Goal: Task Accomplishment & Management: Use online tool/utility

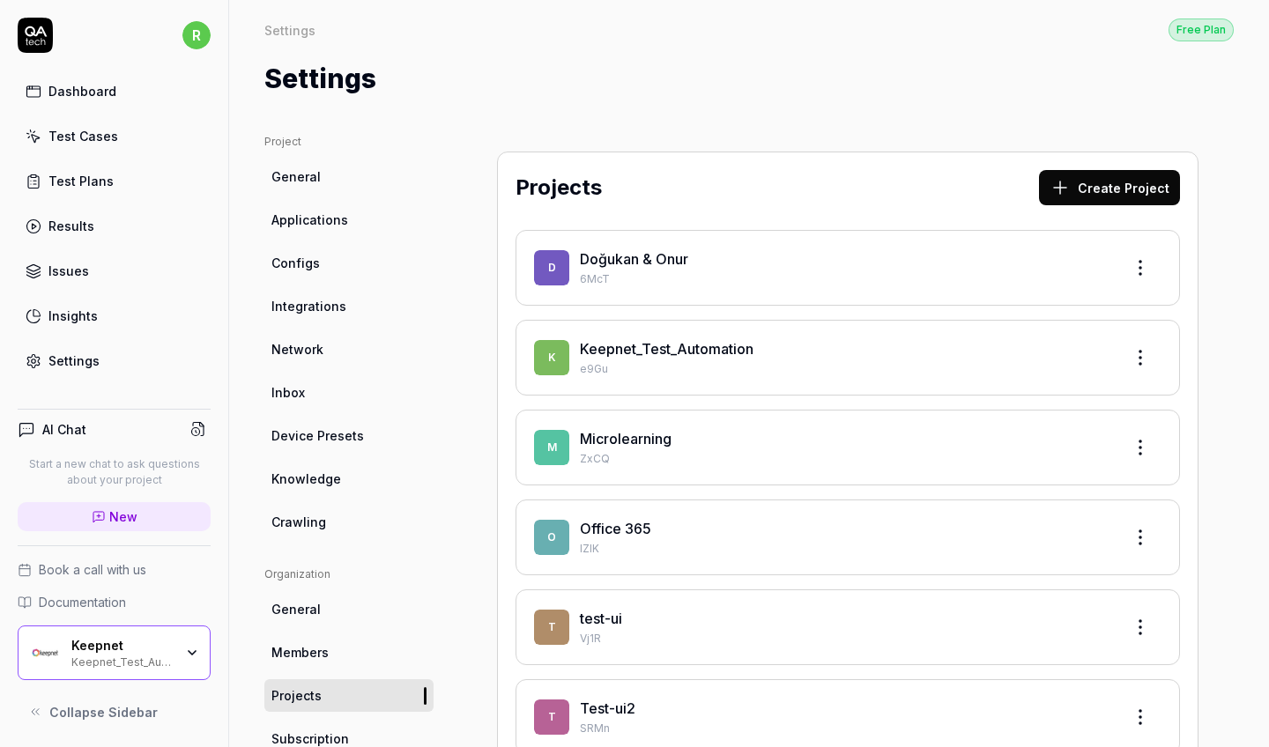
click at [723, 338] on div "Keepnet_Test_Automation" at bounding box center [844, 348] width 529 height 21
click at [723, 343] on link "Keepnet_Test_Automation" at bounding box center [667, 349] width 174 height 18
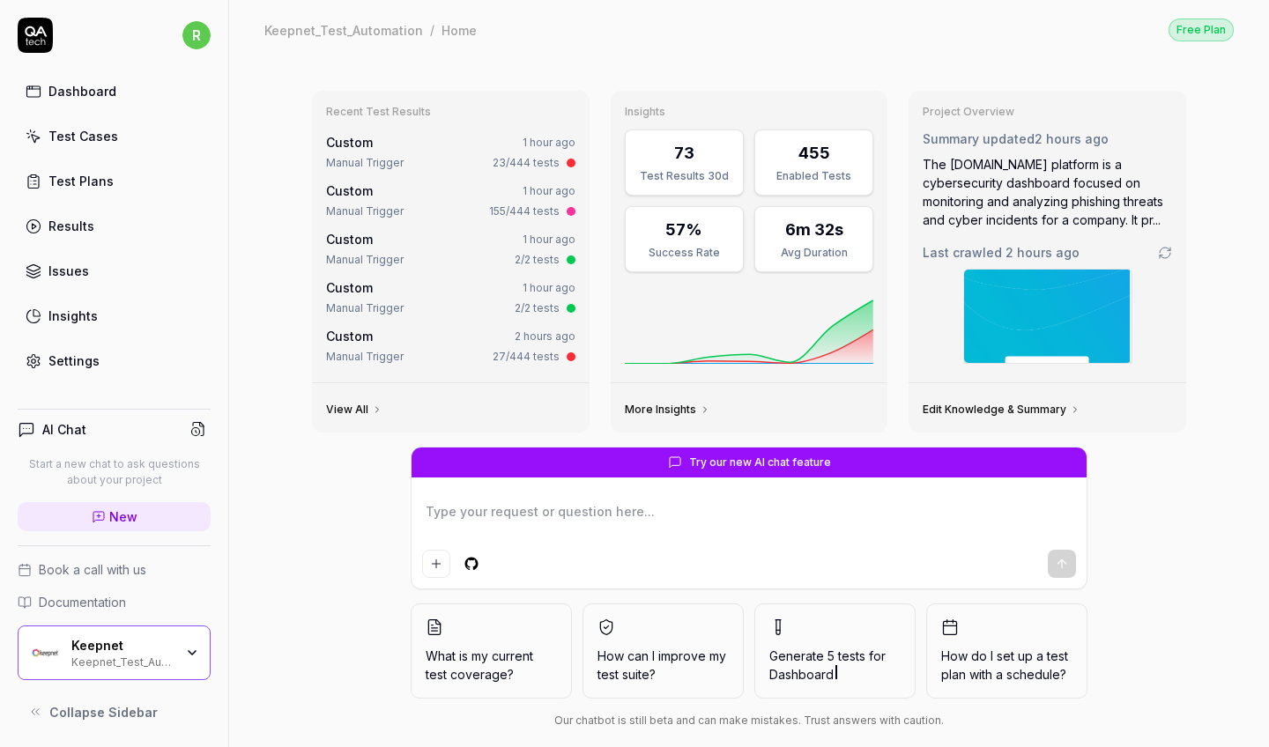
click at [136, 142] on link "Test Cases" at bounding box center [114, 136] width 193 height 34
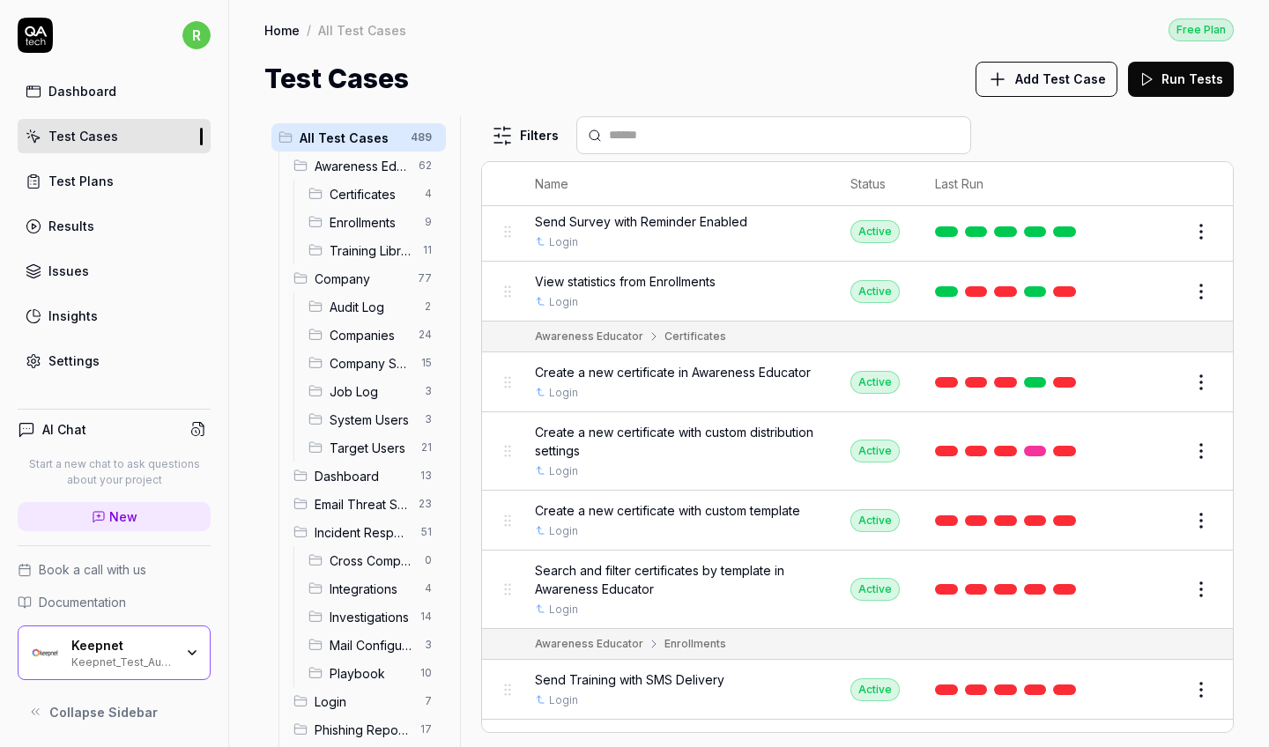
scroll to position [4250, 0]
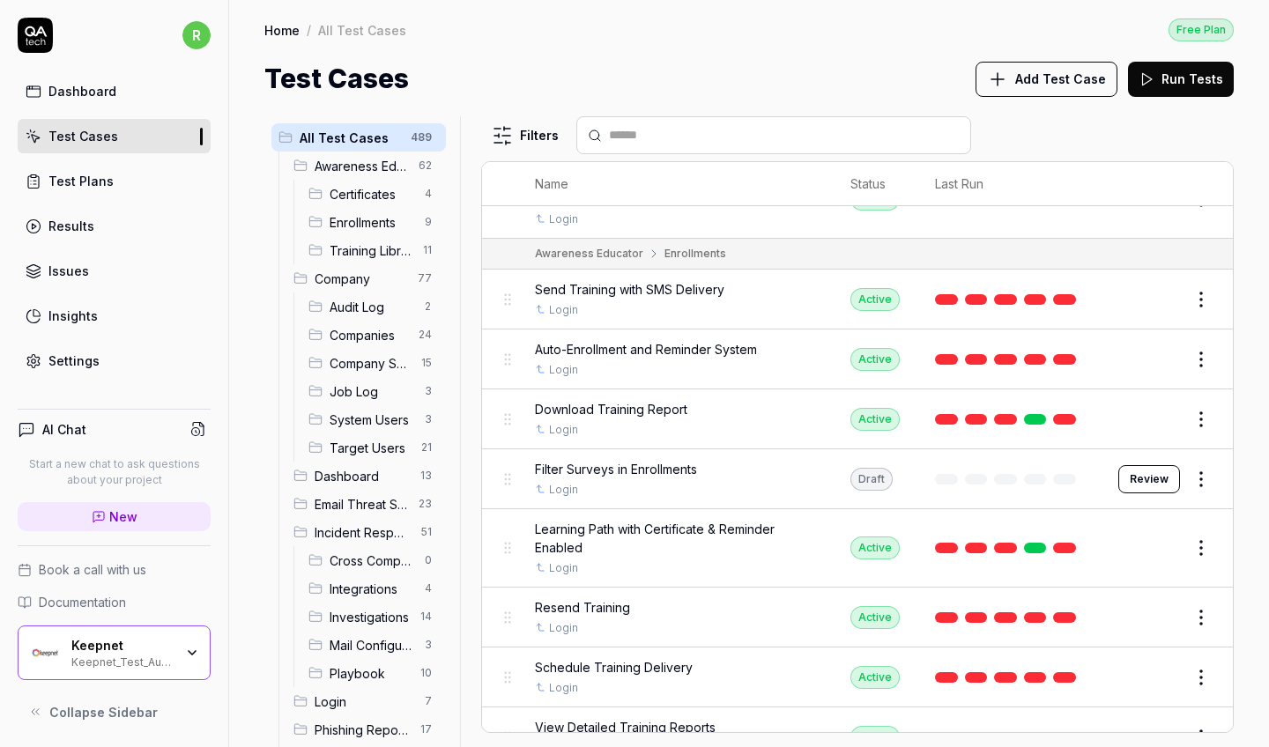
click at [1149, 405] on button "Edit" at bounding box center [1159, 419] width 42 height 28
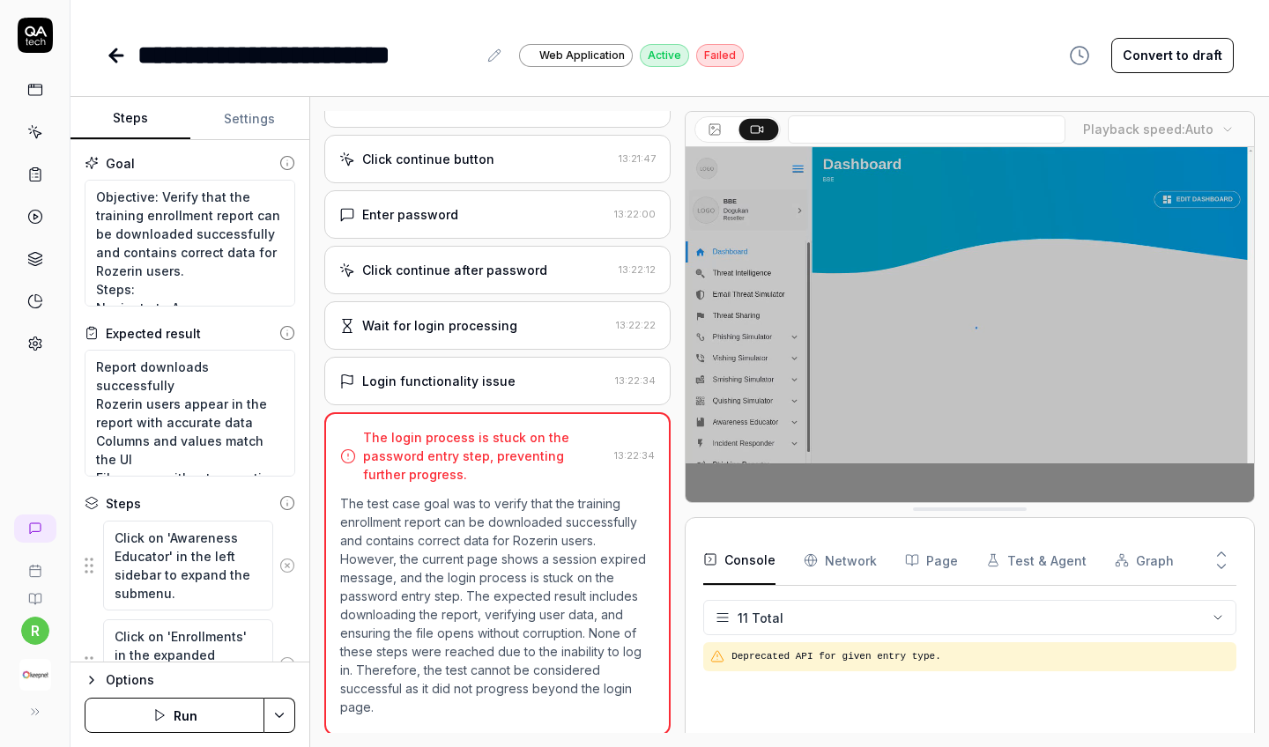
scroll to position [737, 0]
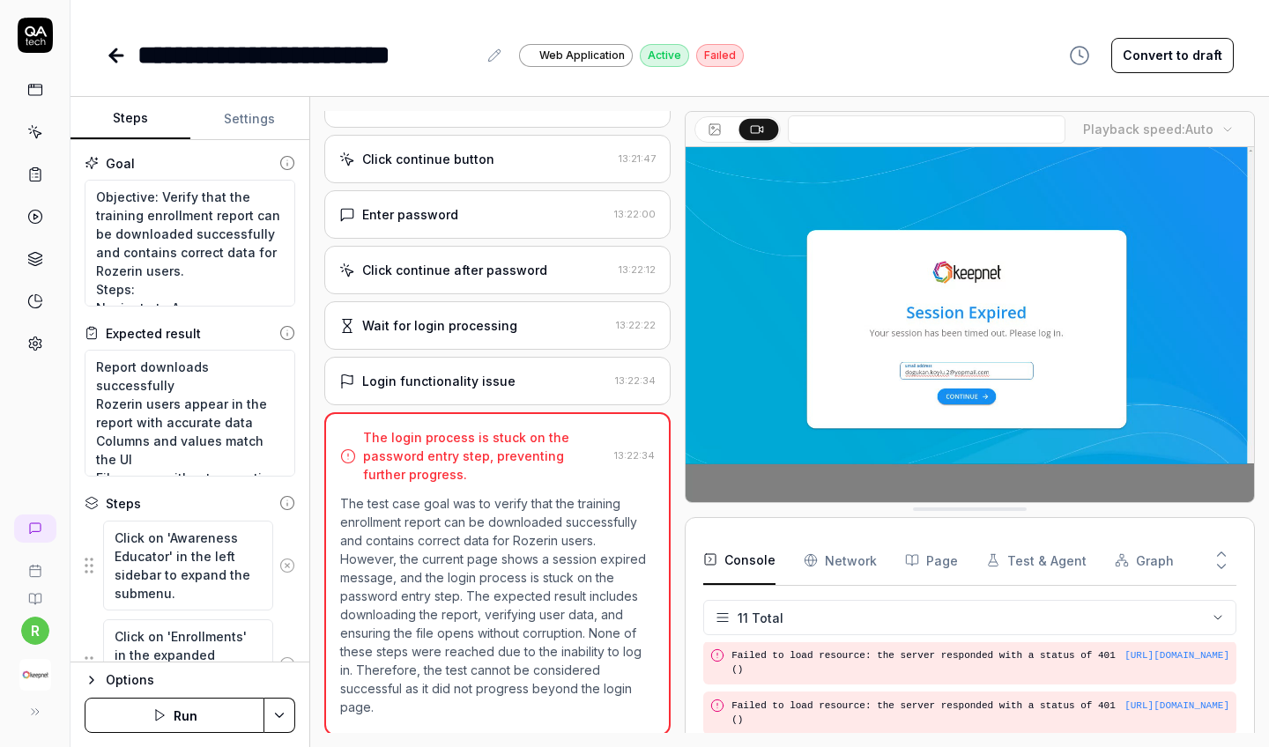
click at [122, 47] on icon at bounding box center [116, 55] width 21 height 21
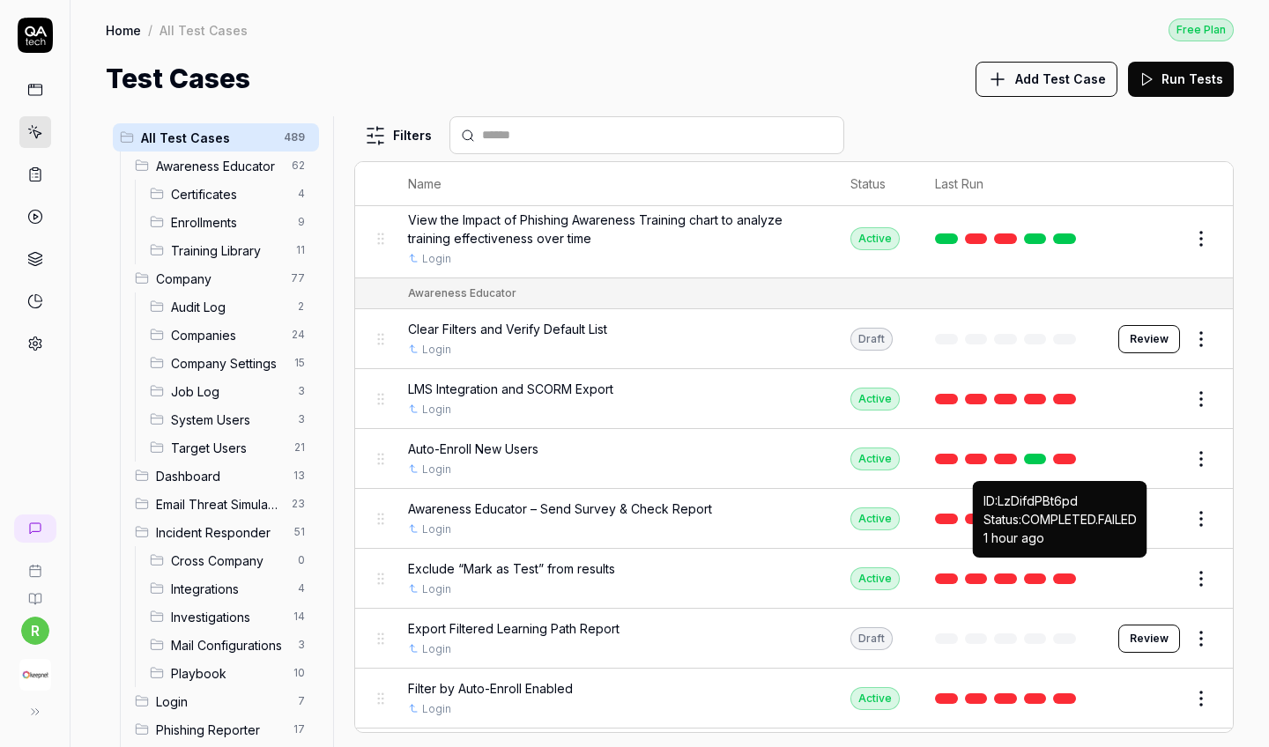
click at [1063, 574] on link at bounding box center [1064, 579] width 23 height 11
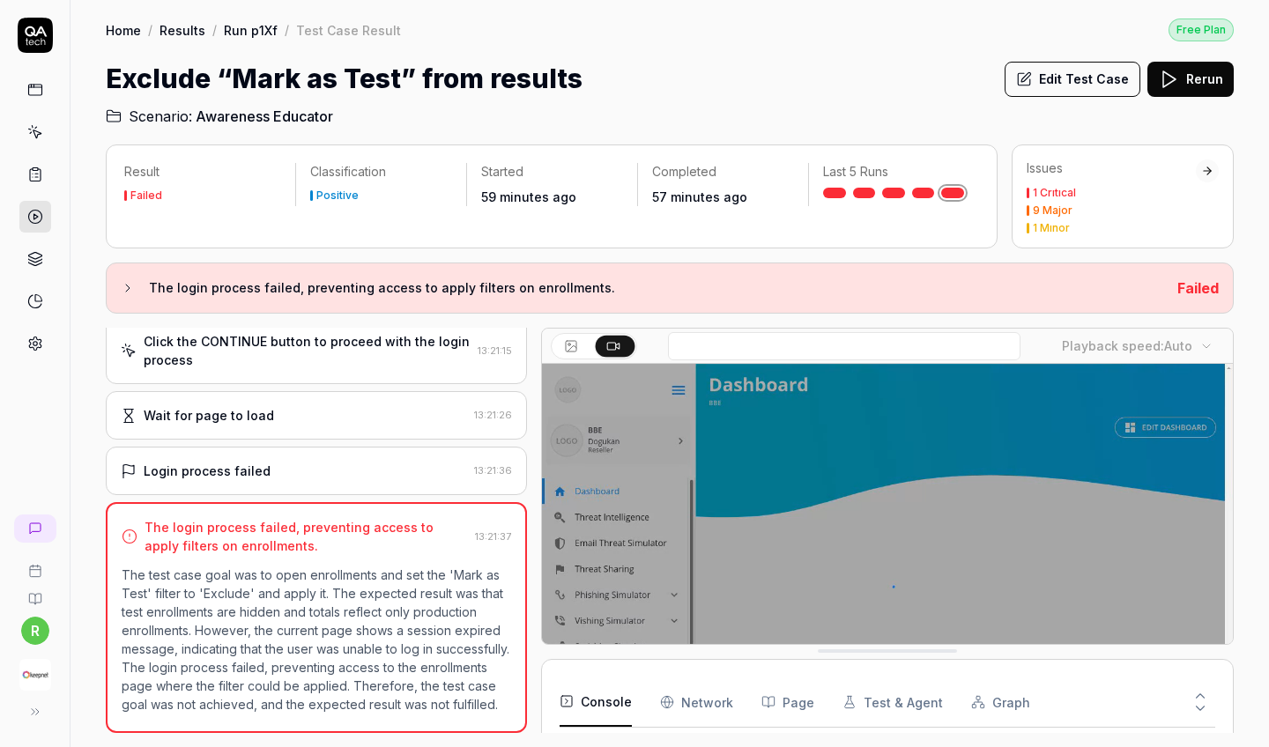
scroll to position [1527, 0]
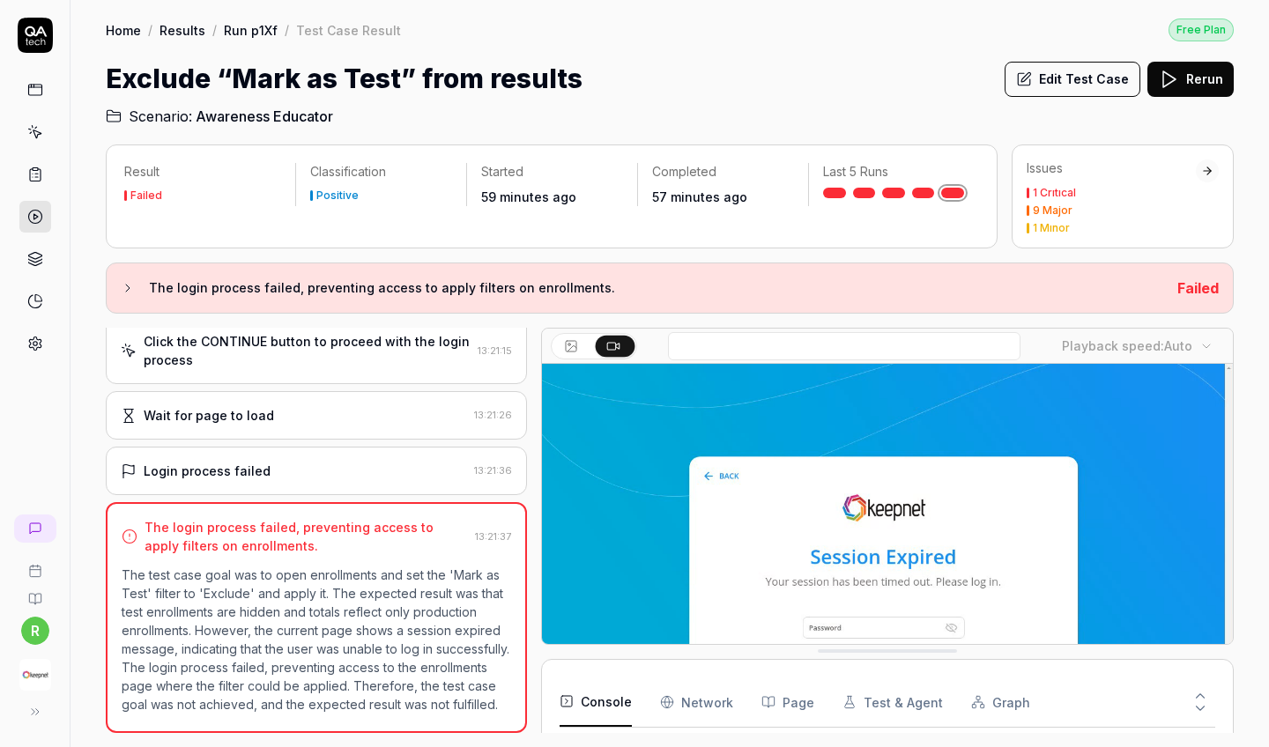
click at [1211, 278] on div "Failed" at bounding box center [1197, 288] width 41 height 21
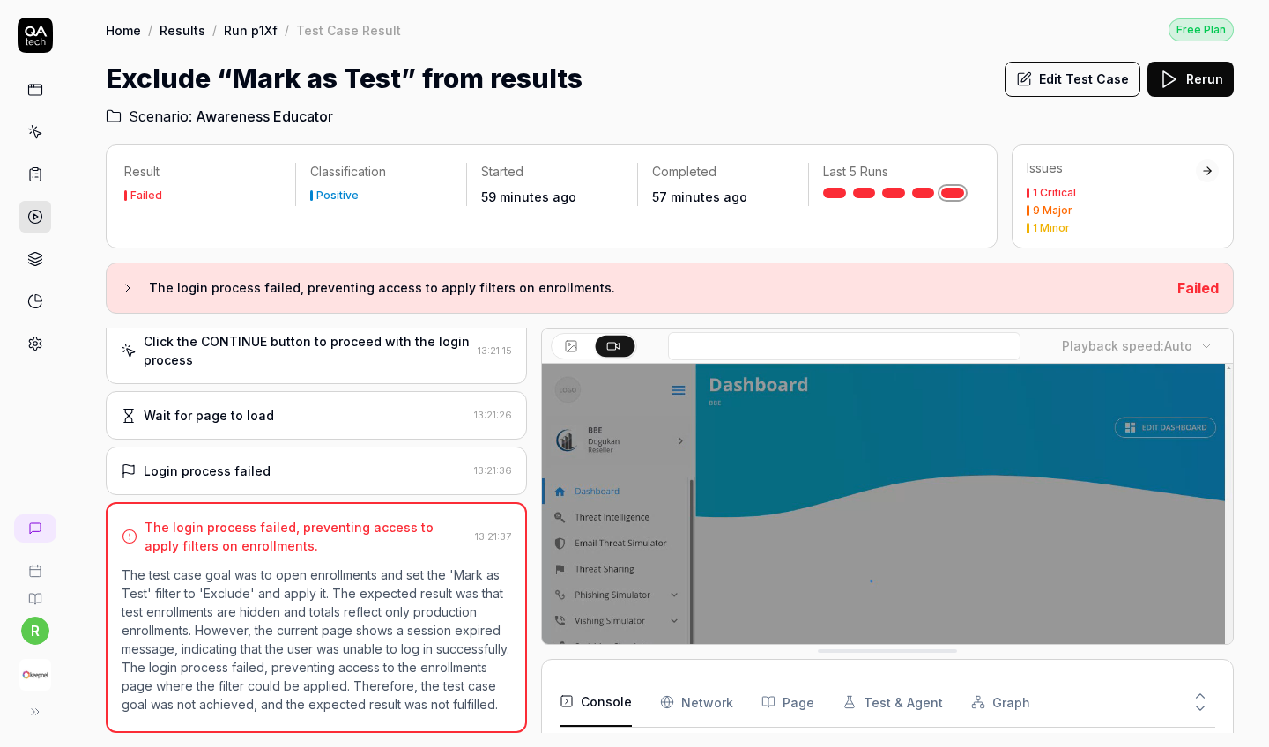
click at [1204, 291] on span "Failed" at bounding box center [1197, 288] width 41 height 18
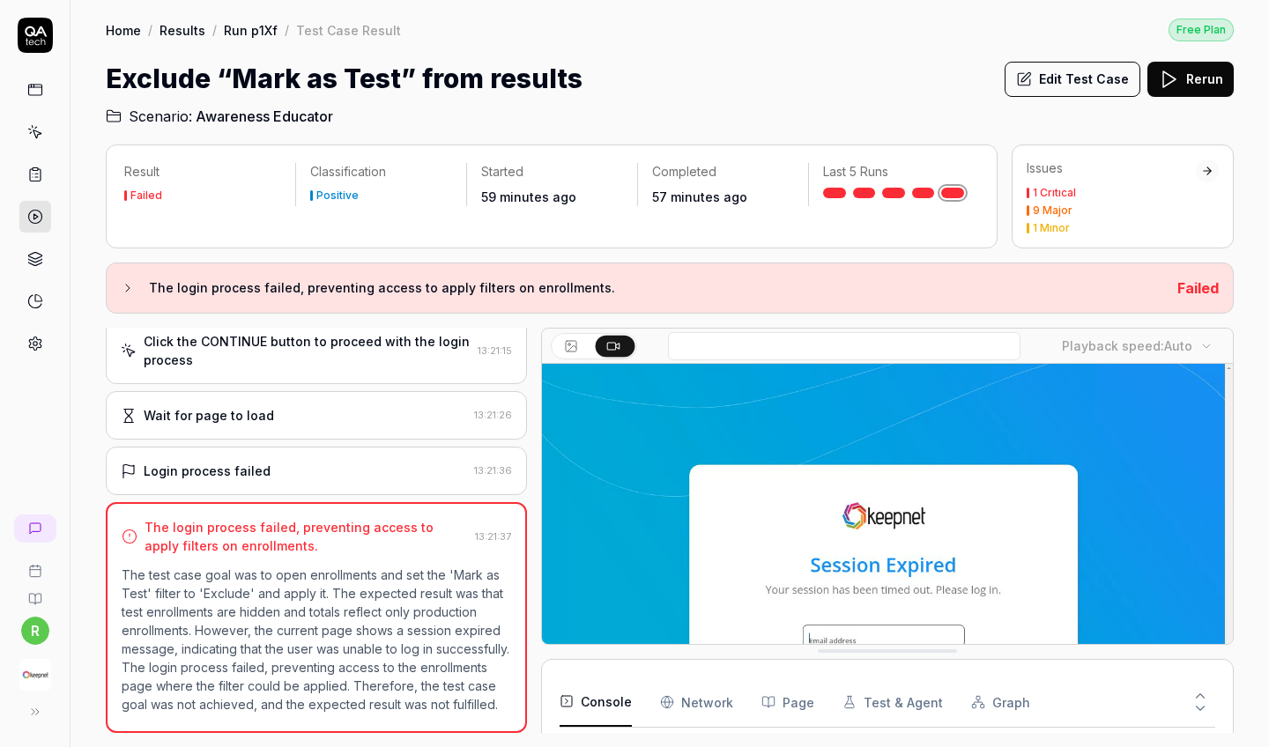
scroll to position [0, 0]
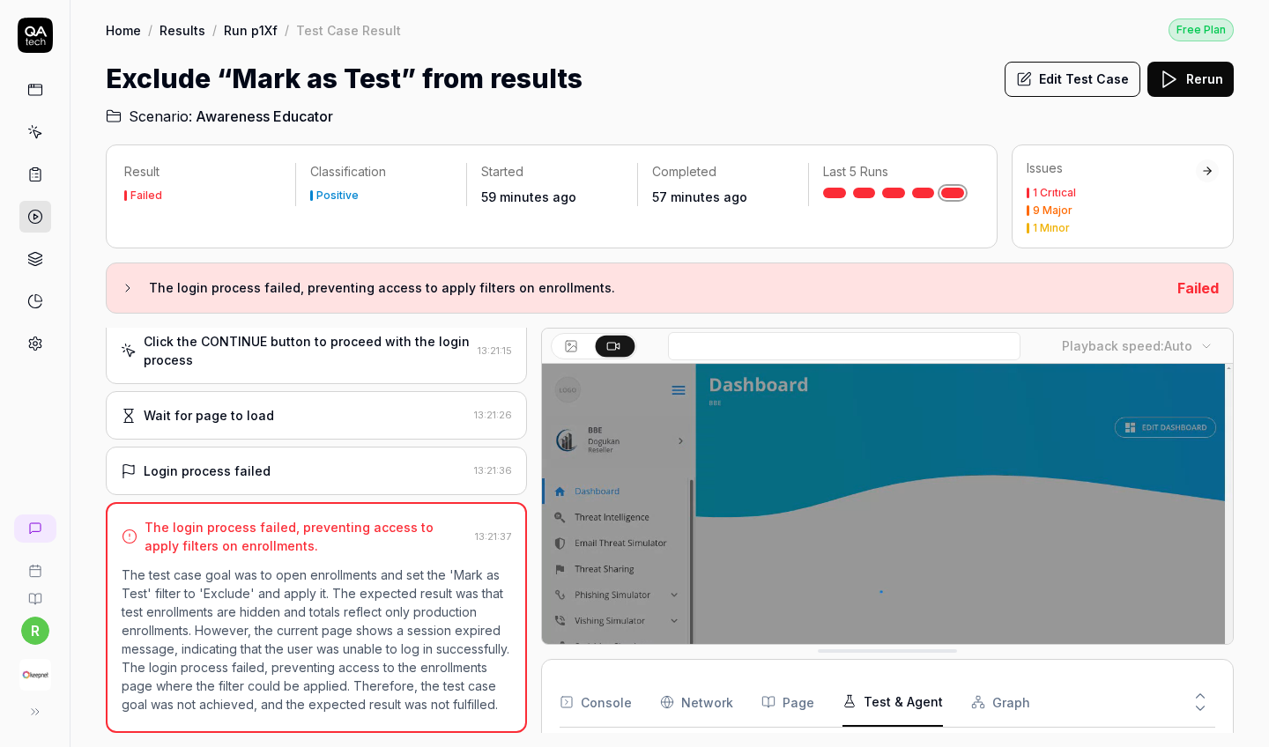
click at [842, 701] on icon "button" at bounding box center [849, 701] width 14 height 14
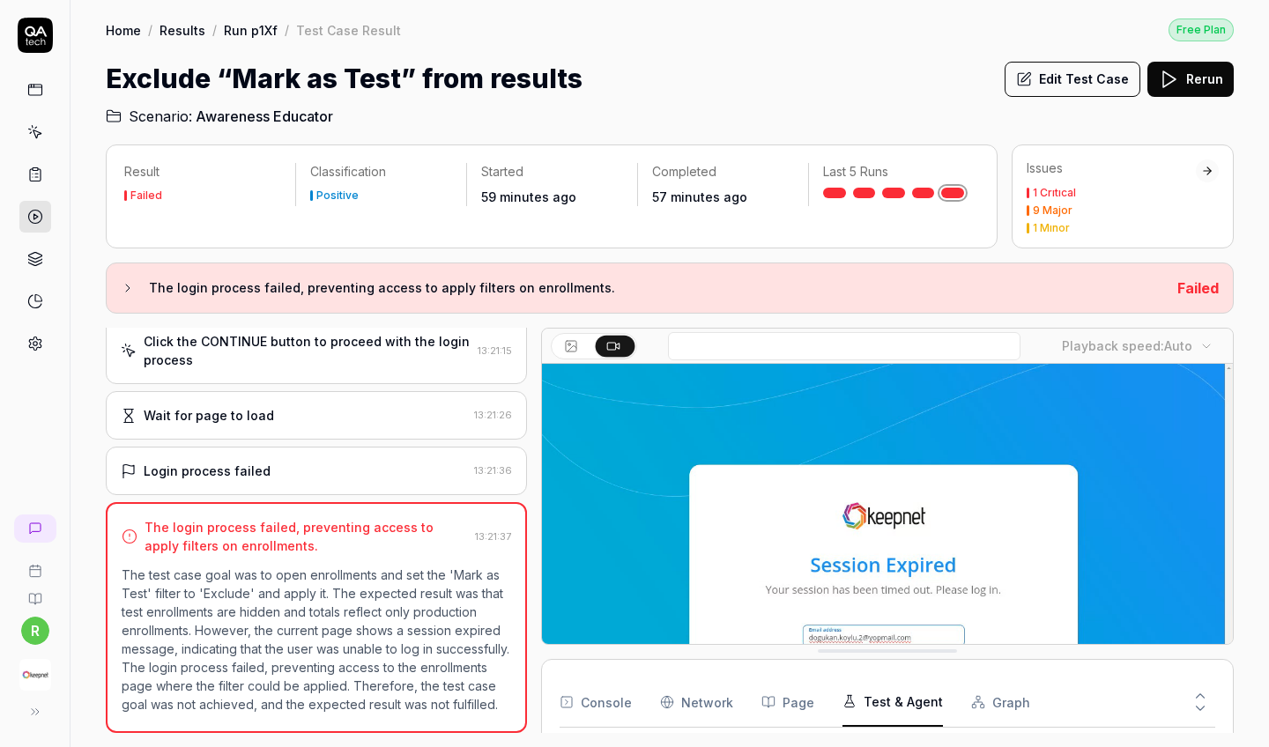
click at [975, 707] on button "Graph" at bounding box center [1000, 702] width 59 height 49
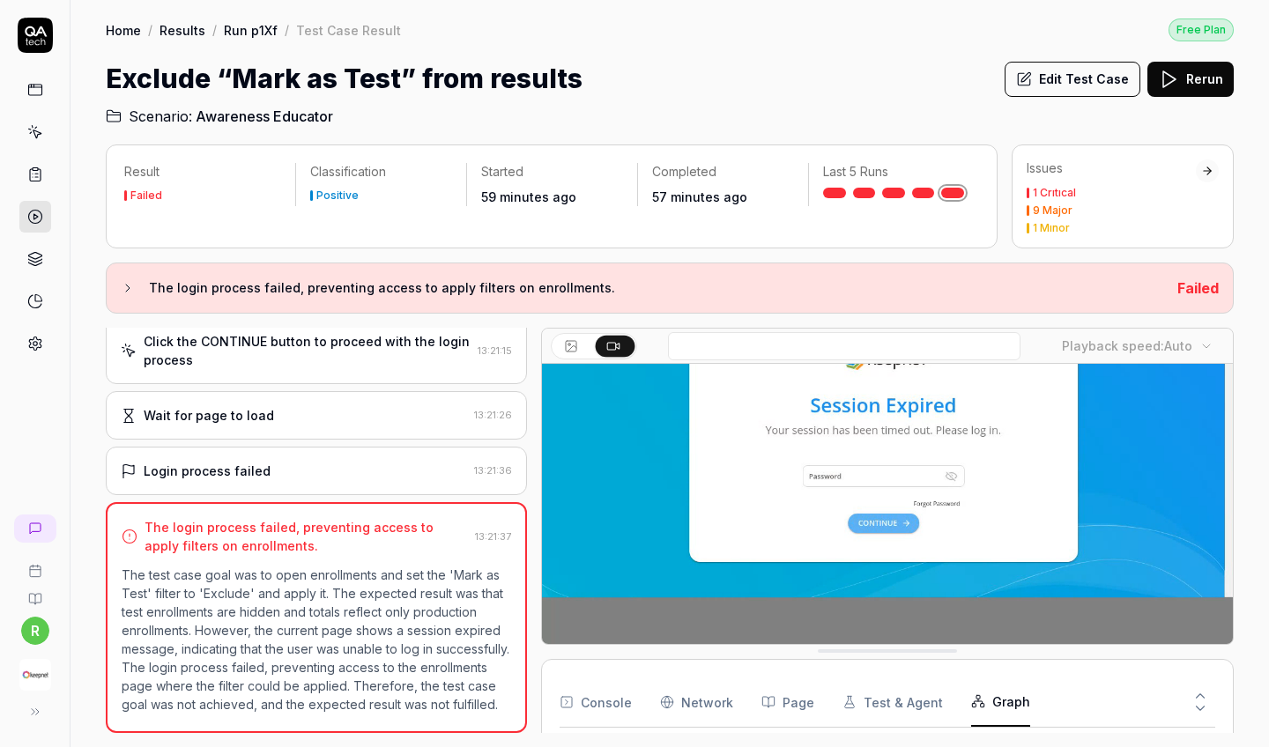
scroll to position [151, 0]
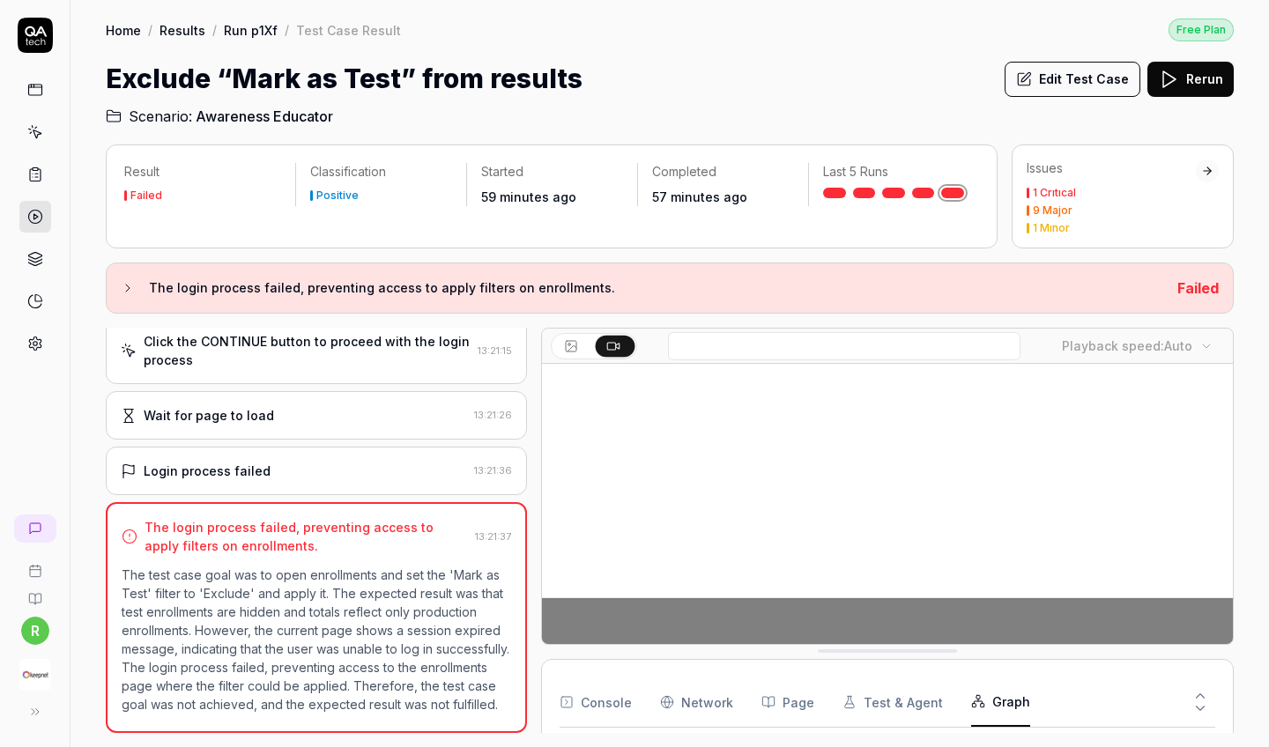
click at [698, 707] on Requests "Network" at bounding box center [696, 702] width 73 height 49
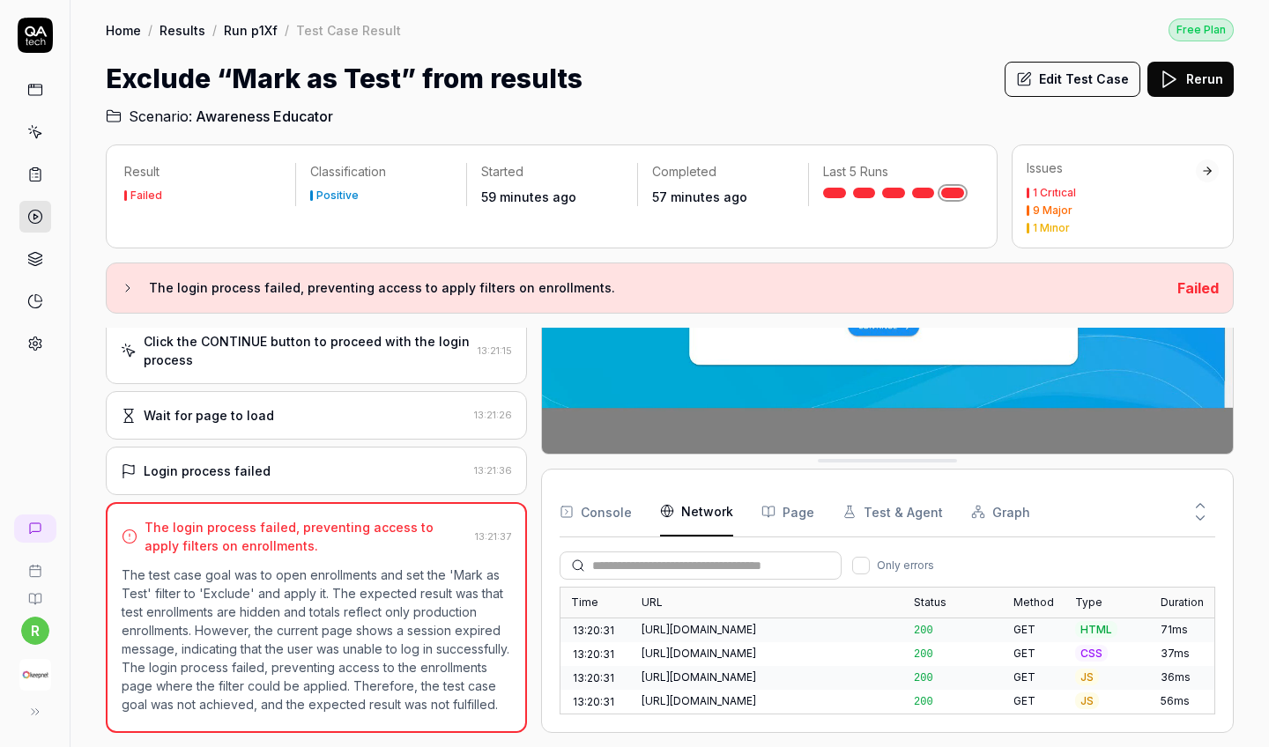
scroll to position [1117, 0]
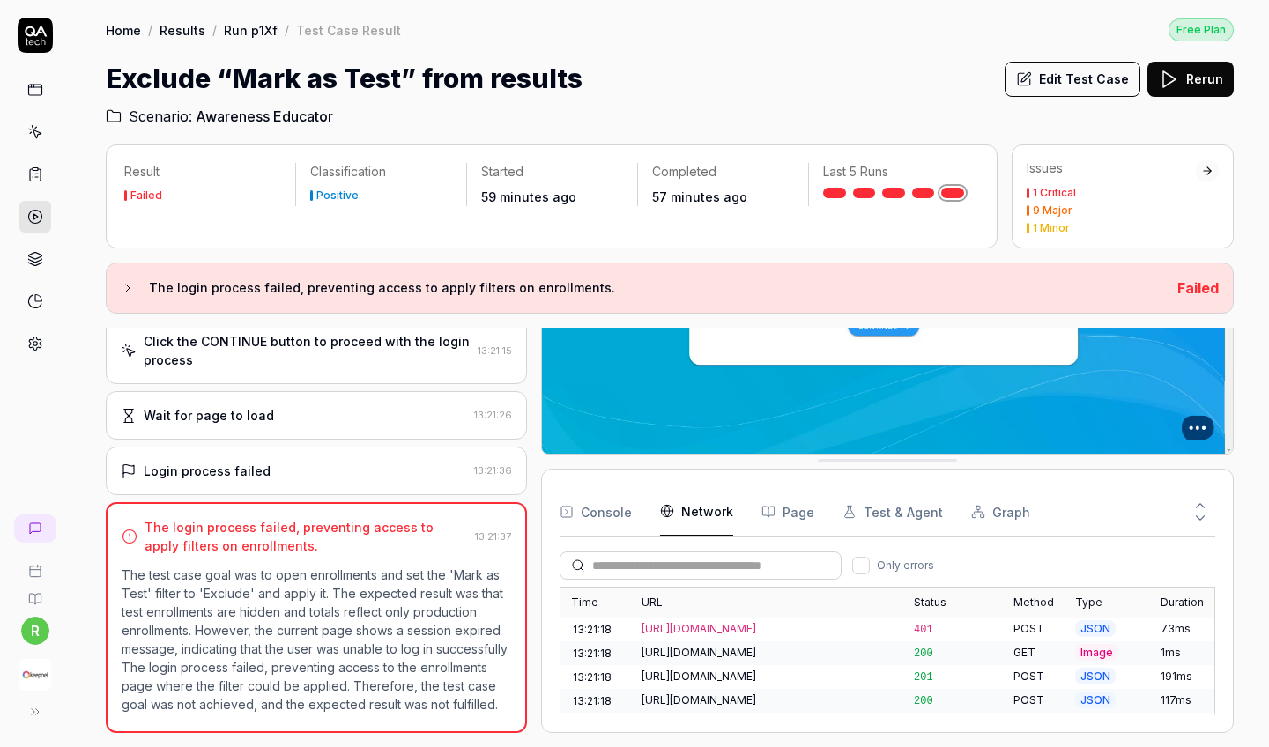
click at [868, 740] on div "[URL][DOMAIN_NAME][DOMAIN_NAME][DOMAIN_NAME]" at bounding box center [766, 748] width 251 height 16
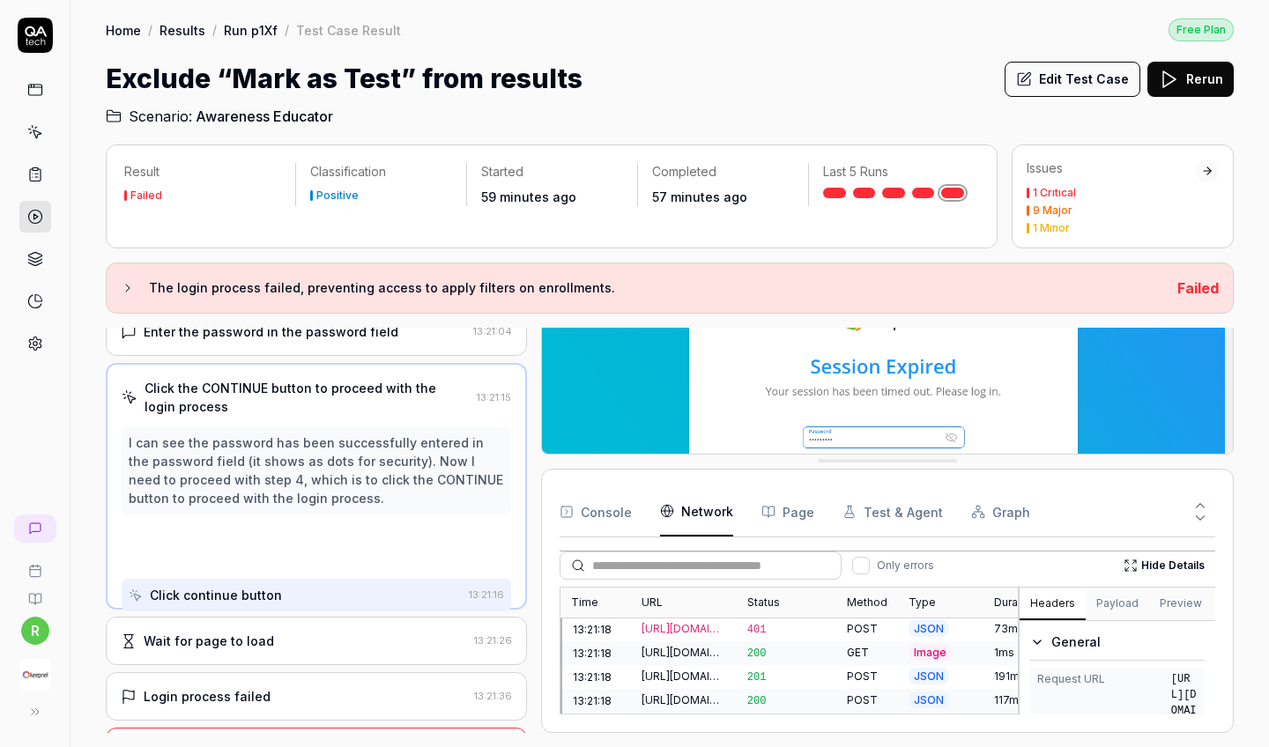
scroll to position [107, 0]
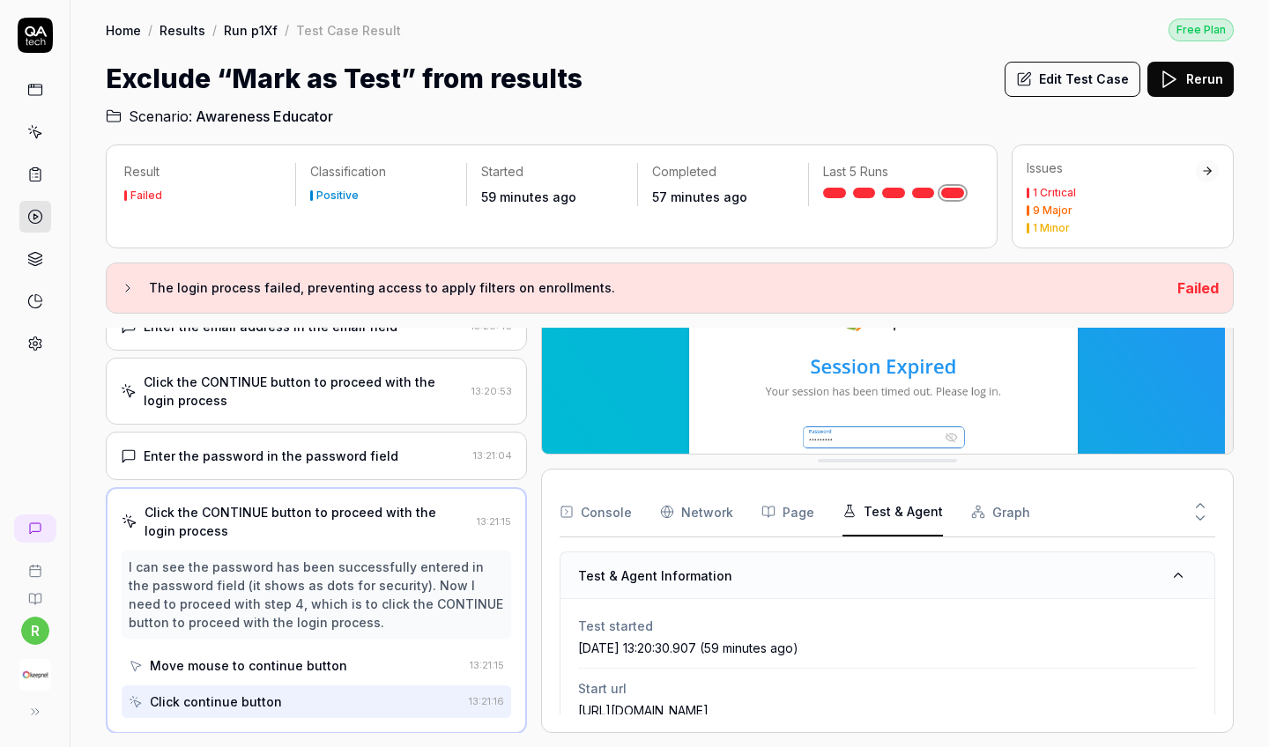
click at [866, 517] on button "Test & Agent" at bounding box center [892, 511] width 100 height 49
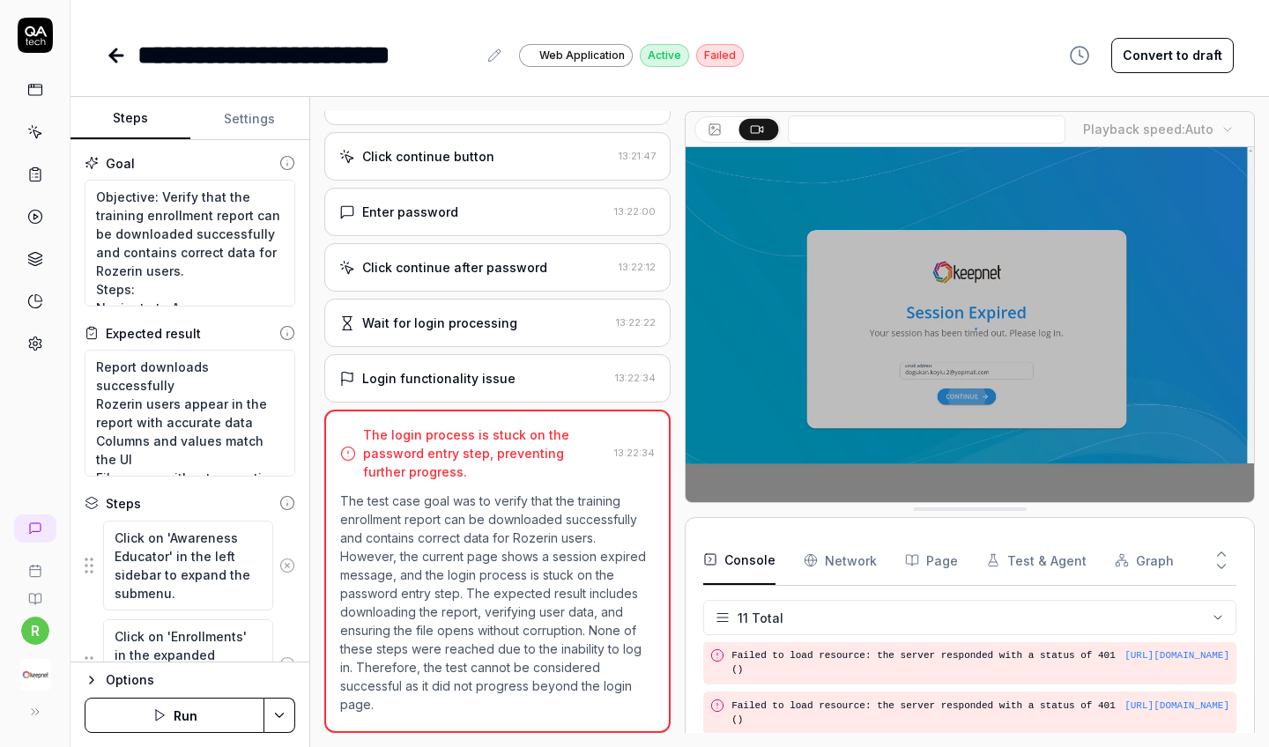
scroll to position [114, 0]
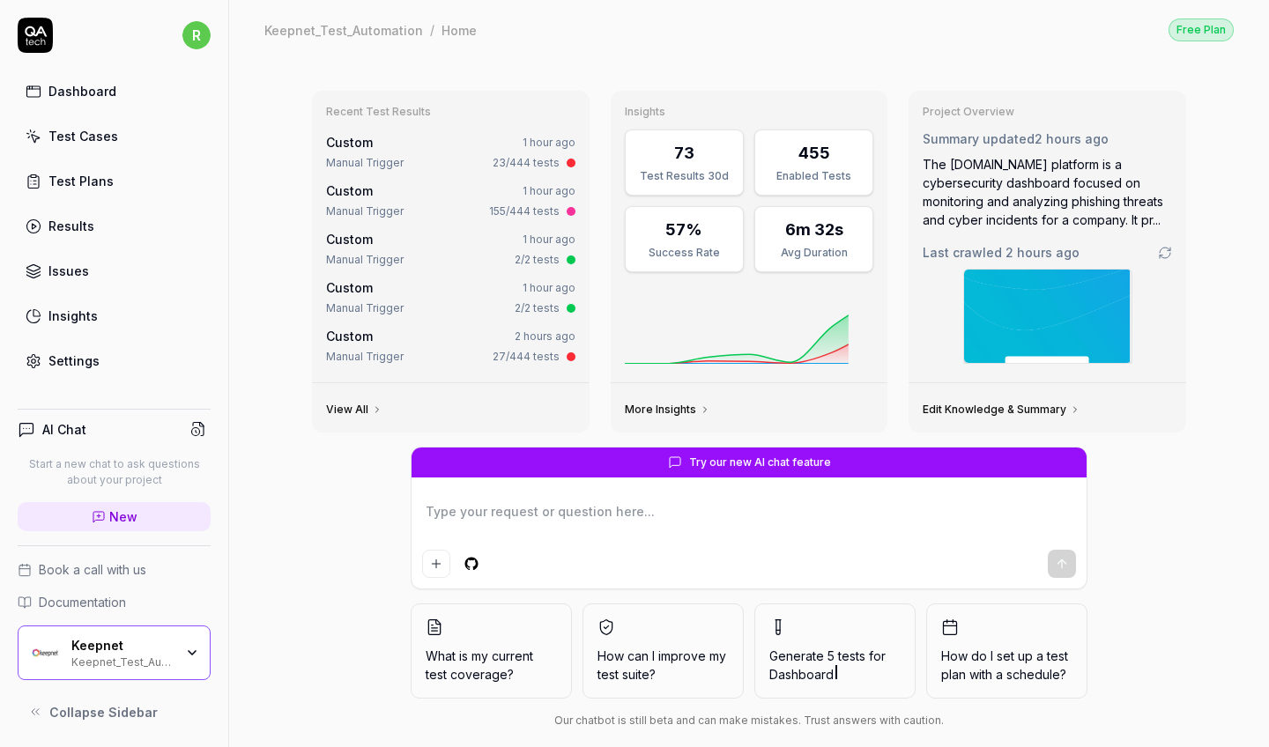
click at [118, 132] on link "Test Cases" at bounding box center [114, 136] width 193 height 34
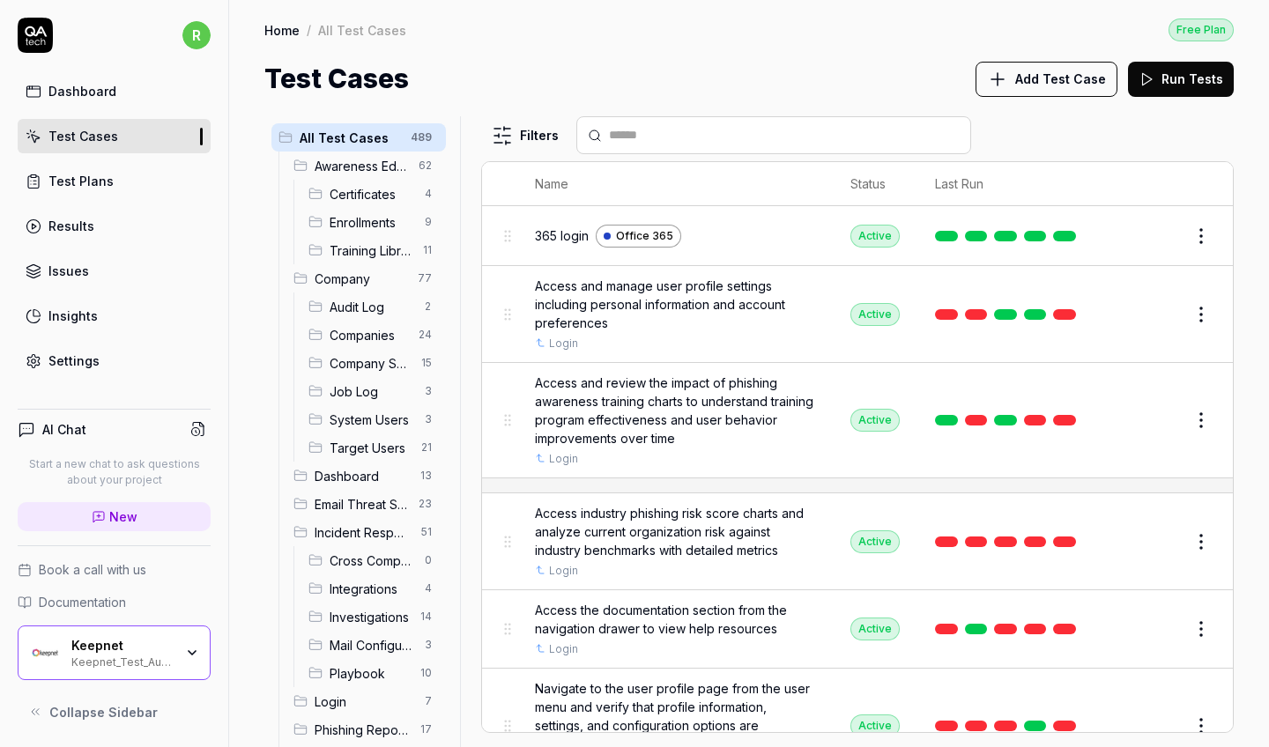
click at [1212, 307] on html "r Dashboard Test Cases Test Plans Results Issues Insights Settings AI Chat Star…" at bounding box center [634, 373] width 1269 height 747
click at [1206, 307] on html "r Dashboard Test Cases Test Plans Results Issues Insights Settings AI Chat Star…" at bounding box center [634, 373] width 1269 height 747
click at [396, 170] on span "Awareness Educator" at bounding box center [361, 166] width 93 height 19
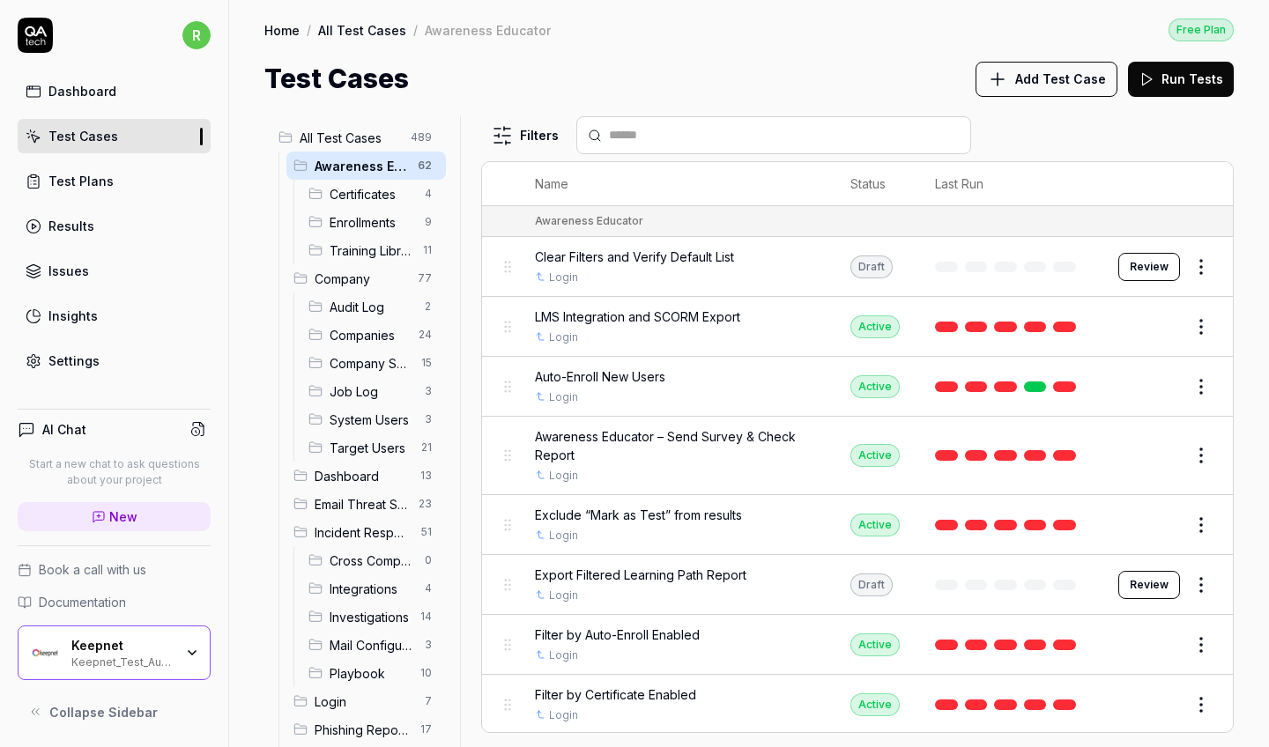
click at [389, 165] on span "Awareness Educator" at bounding box center [361, 166] width 93 height 19
click at [1170, 327] on button "Edit" at bounding box center [1159, 327] width 42 height 28
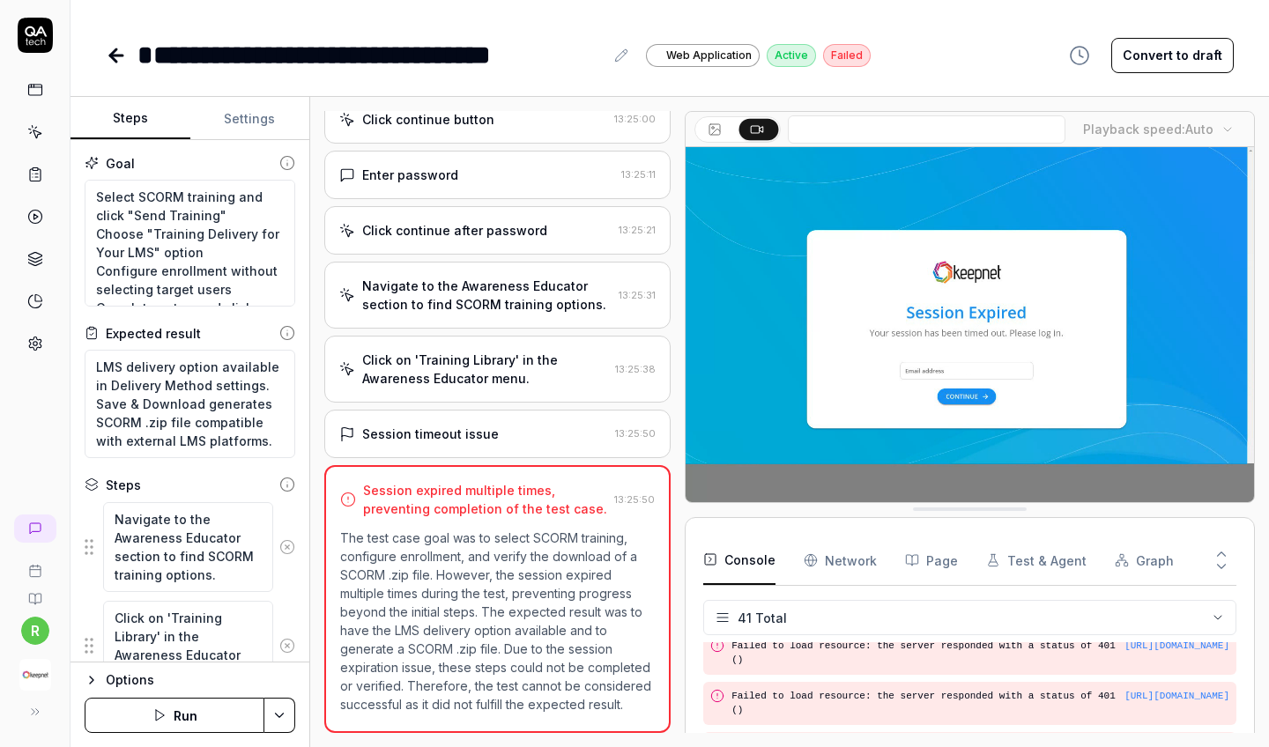
scroll to position [2894, 0]
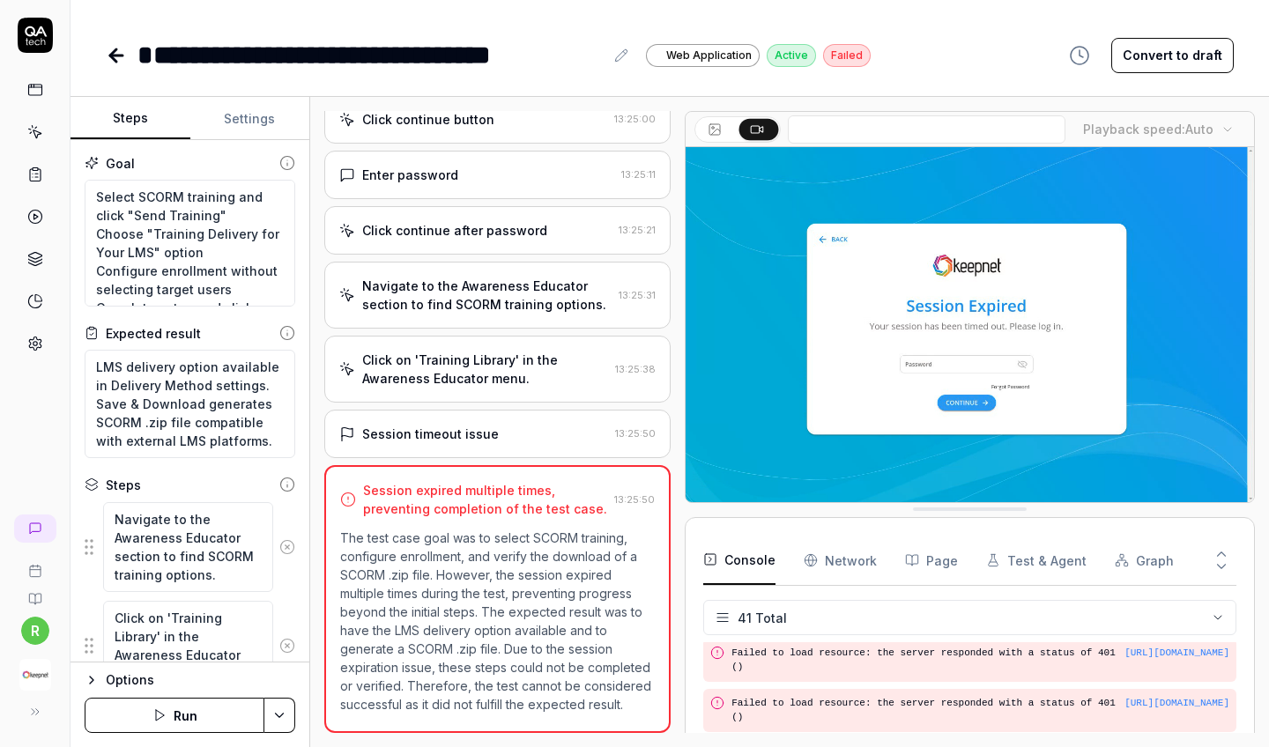
click at [285, 551] on icon at bounding box center [287, 547] width 16 height 16
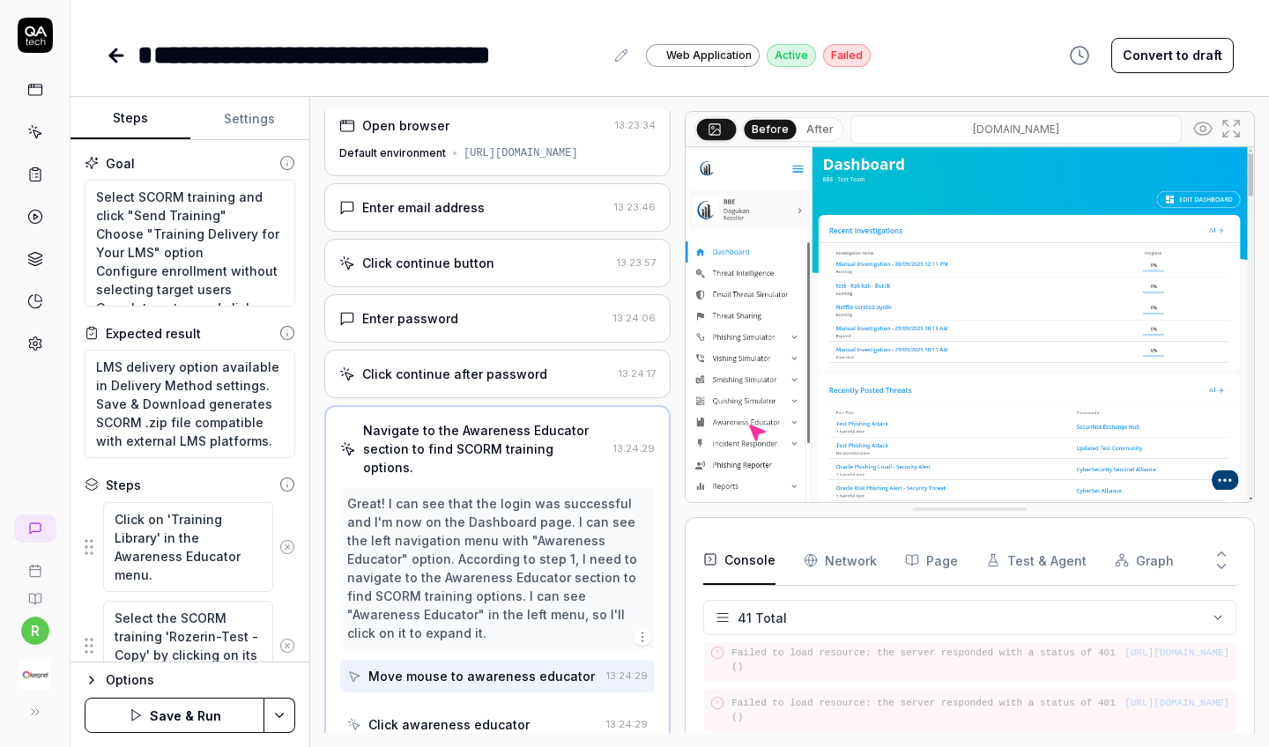
scroll to position [0, 0]
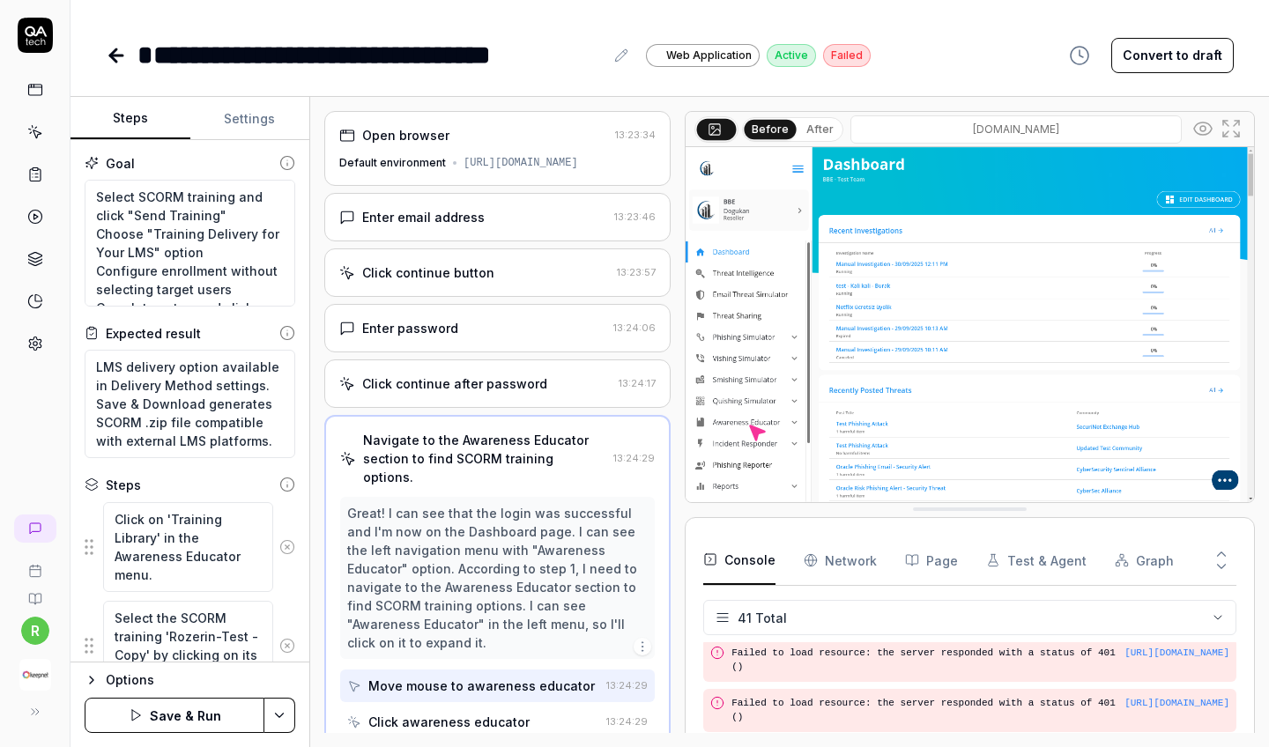
click at [285, 551] on icon at bounding box center [287, 547] width 16 height 16
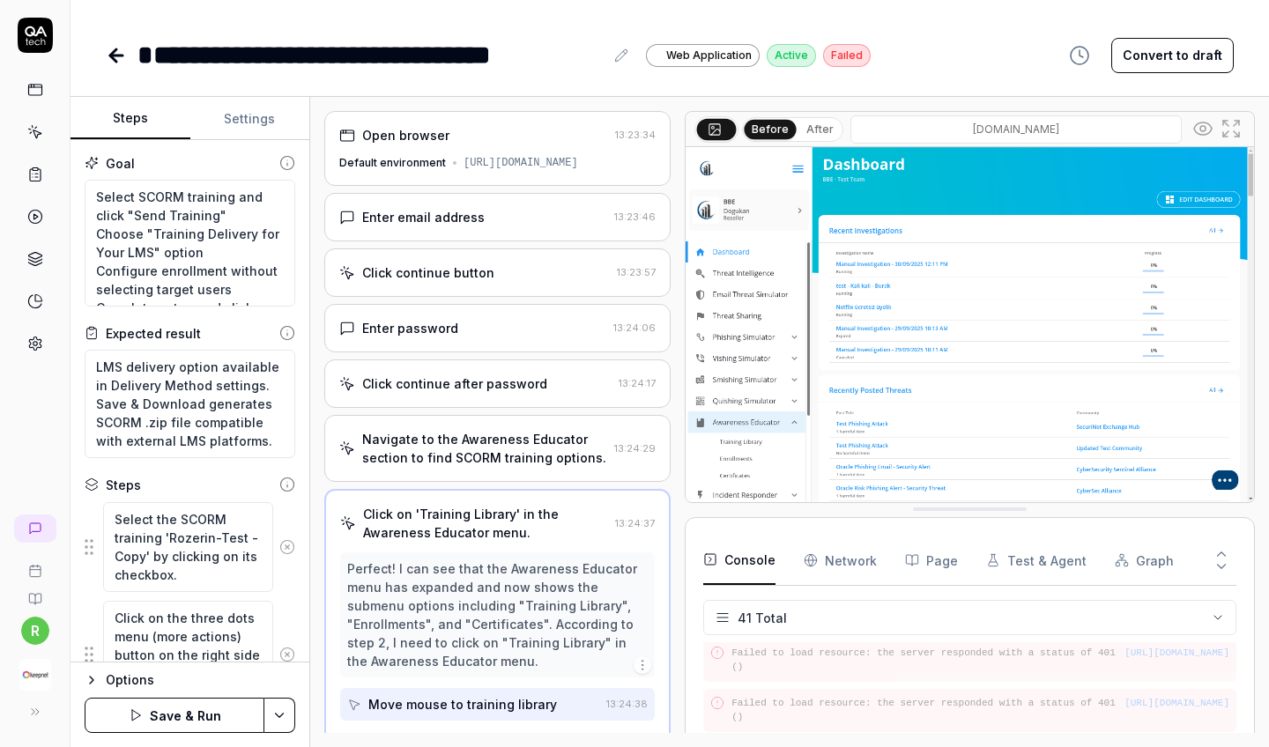
scroll to position [56, 0]
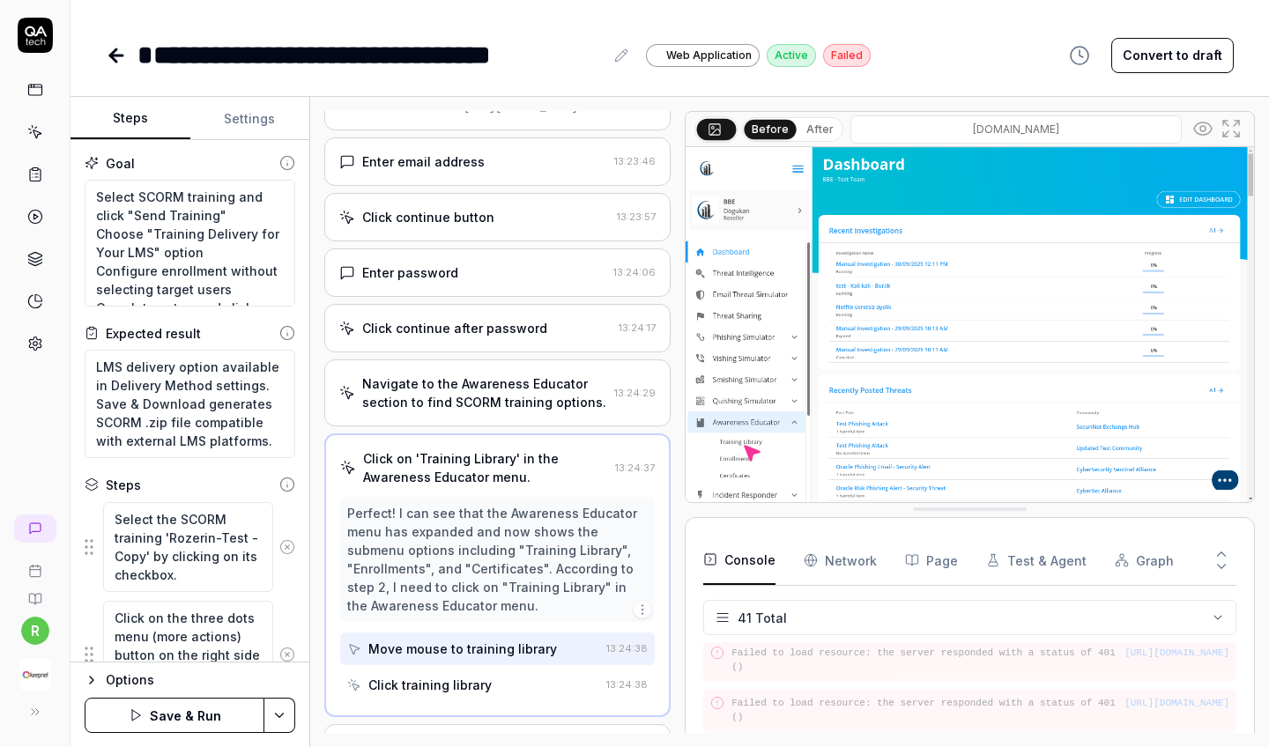
click at [285, 551] on icon at bounding box center [287, 547] width 16 height 16
click at [285, 551] on icon at bounding box center [287, 556] width 16 height 16
click at [285, 551] on button at bounding box center [287, 537] width 28 height 35
click at [285, 551] on icon at bounding box center [287, 547] width 16 height 16
click at [285, 551] on button at bounding box center [287, 537] width 28 height 35
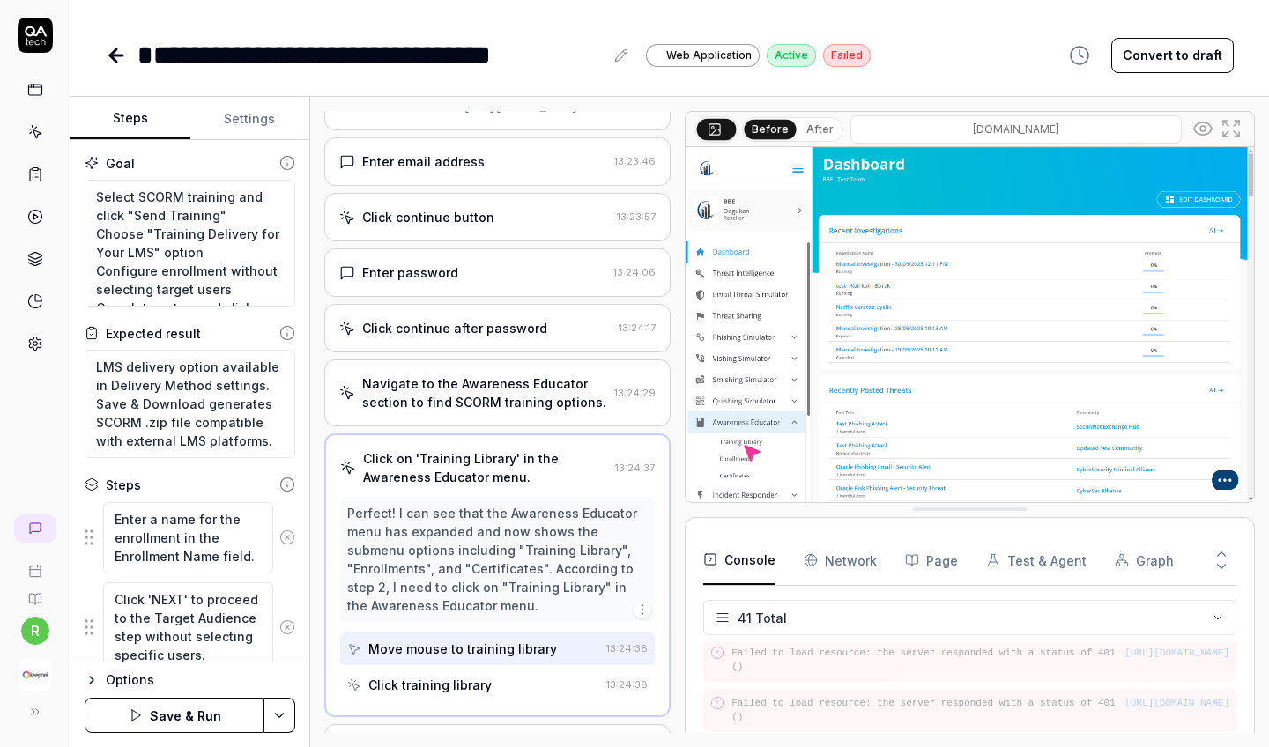
click at [285, 619] on icon at bounding box center [287, 627] width 16 height 16
click at [289, 535] on icon at bounding box center [287, 529] width 16 height 16
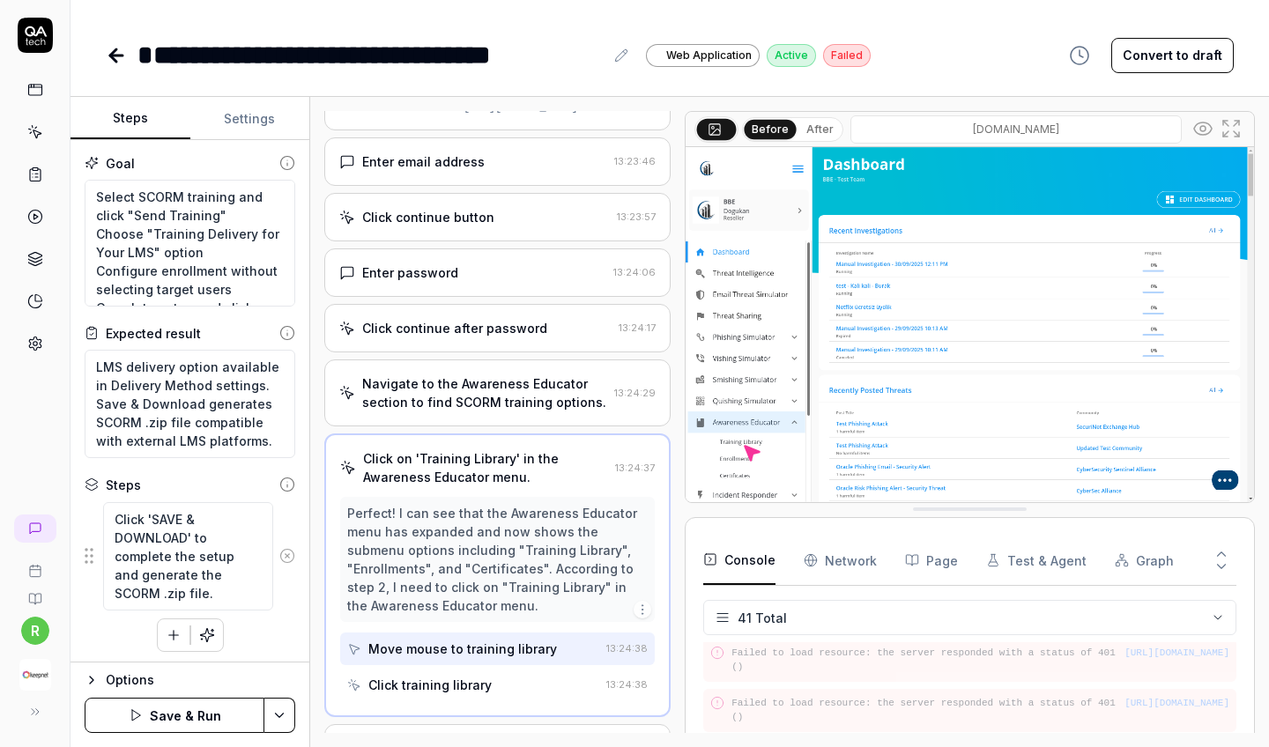
click at [285, 553] on icon at bounding box center [287, 556] width 16 height 16
click at [182, 721] on button "Save & Run" at bounding box center [175, 715] width 180 height 35
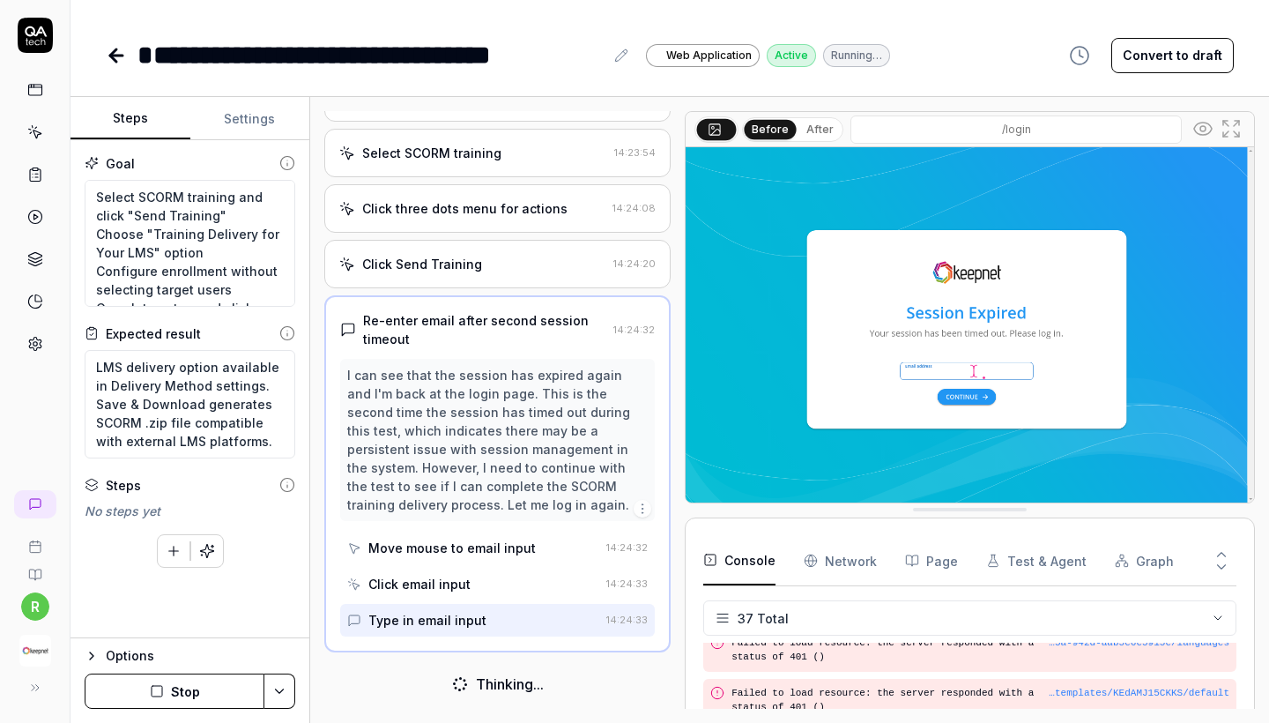
scroll to position [2697, 0]
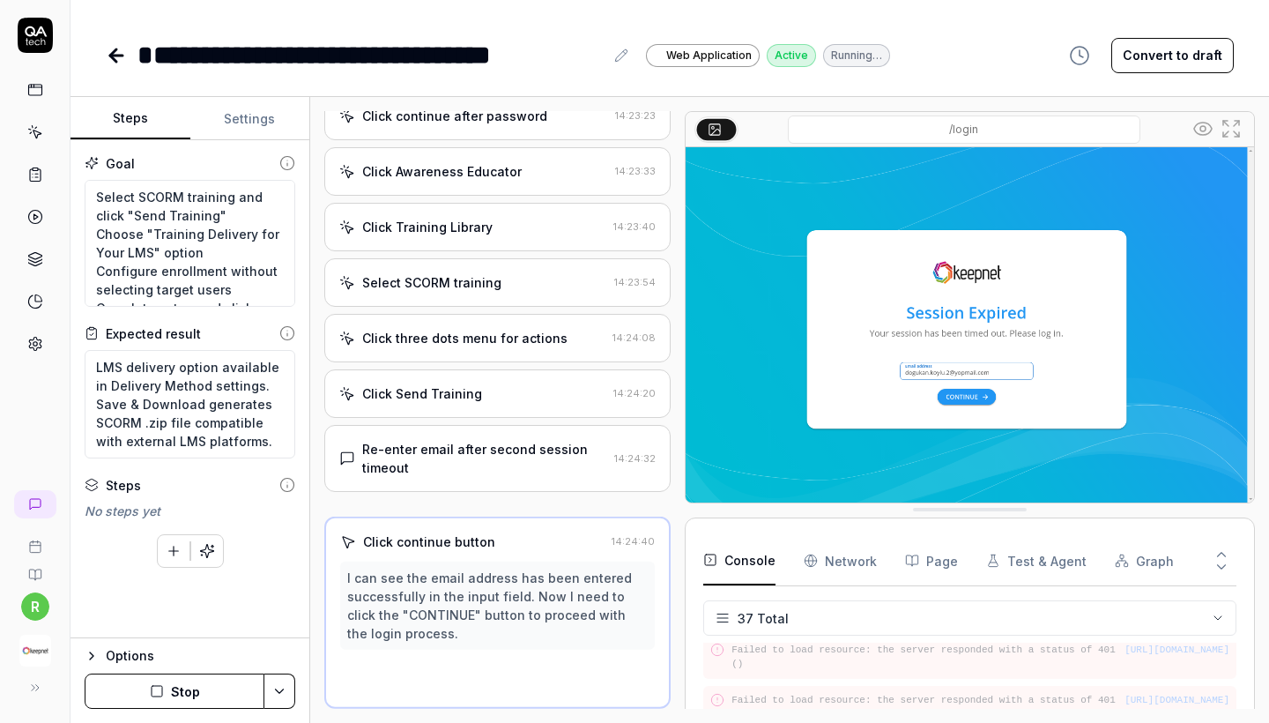
click at [514, 410] on div "Click Send Training 14:24:20" at bounding box center [497, 393] width 346 height 48
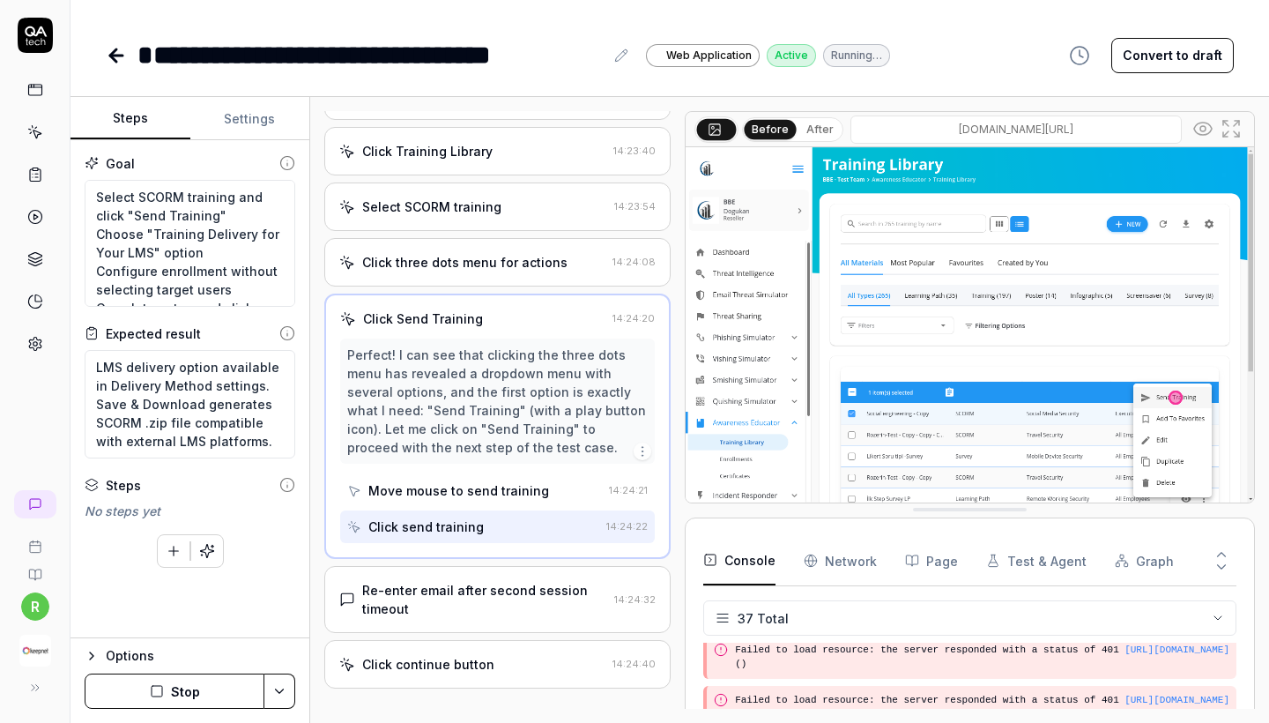
click at [482, 617] on div "Re-enter email after second session timeout" at bounding box center [484, 599] width 245 height 37
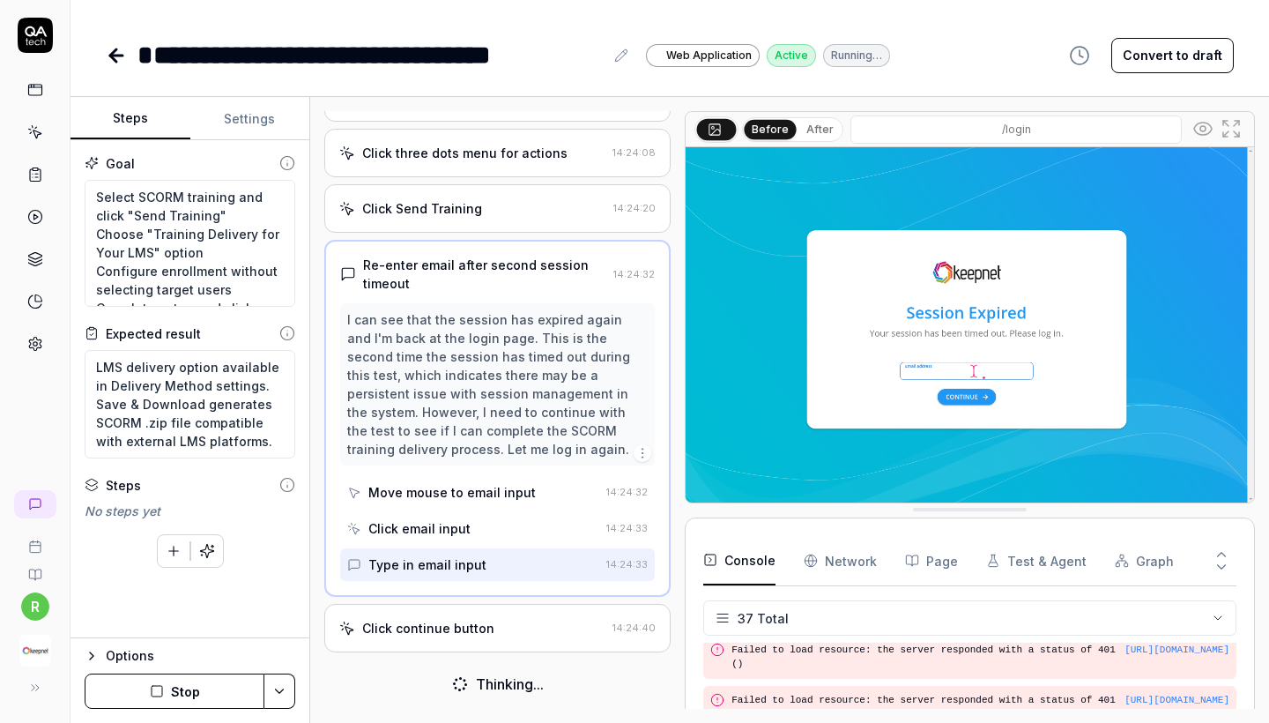
click at [480, 629] on div "Click continue button" at bounding box center [428, 628] width 132 height 19
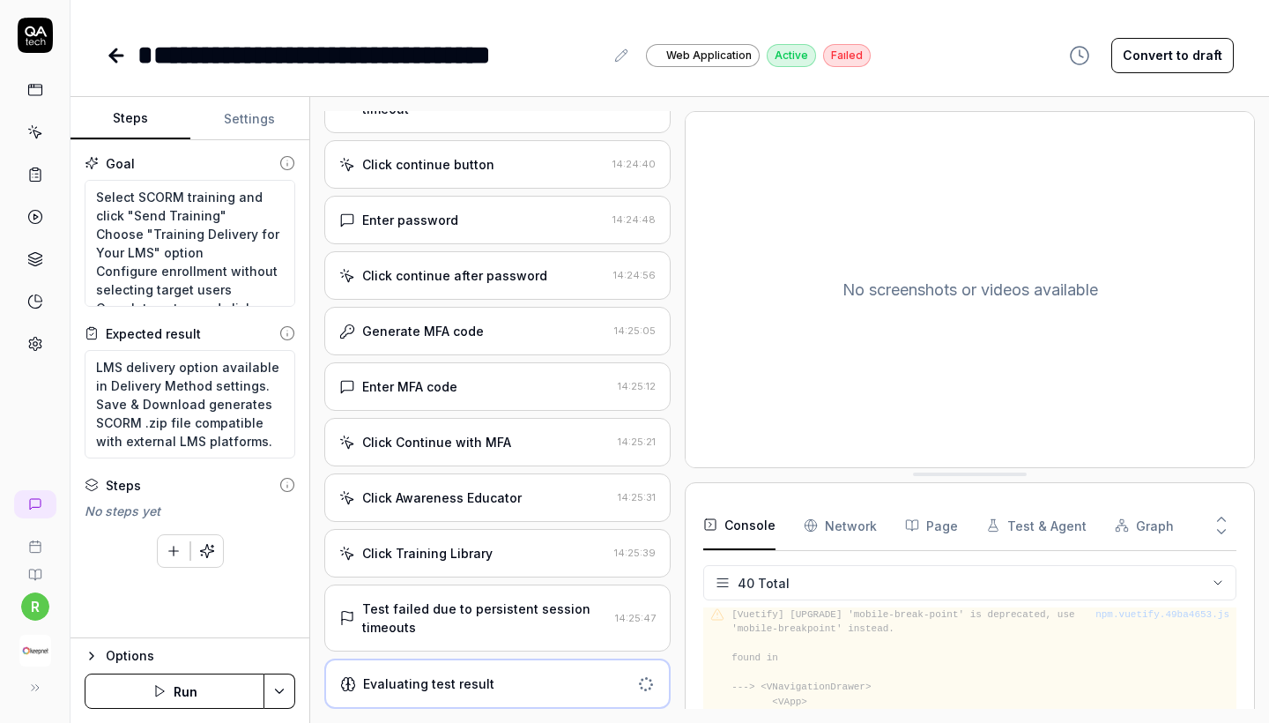
scroll to position [2958, 0]
click at [107, 48] on icon at bounding box center [116, 55] width 21 height 21
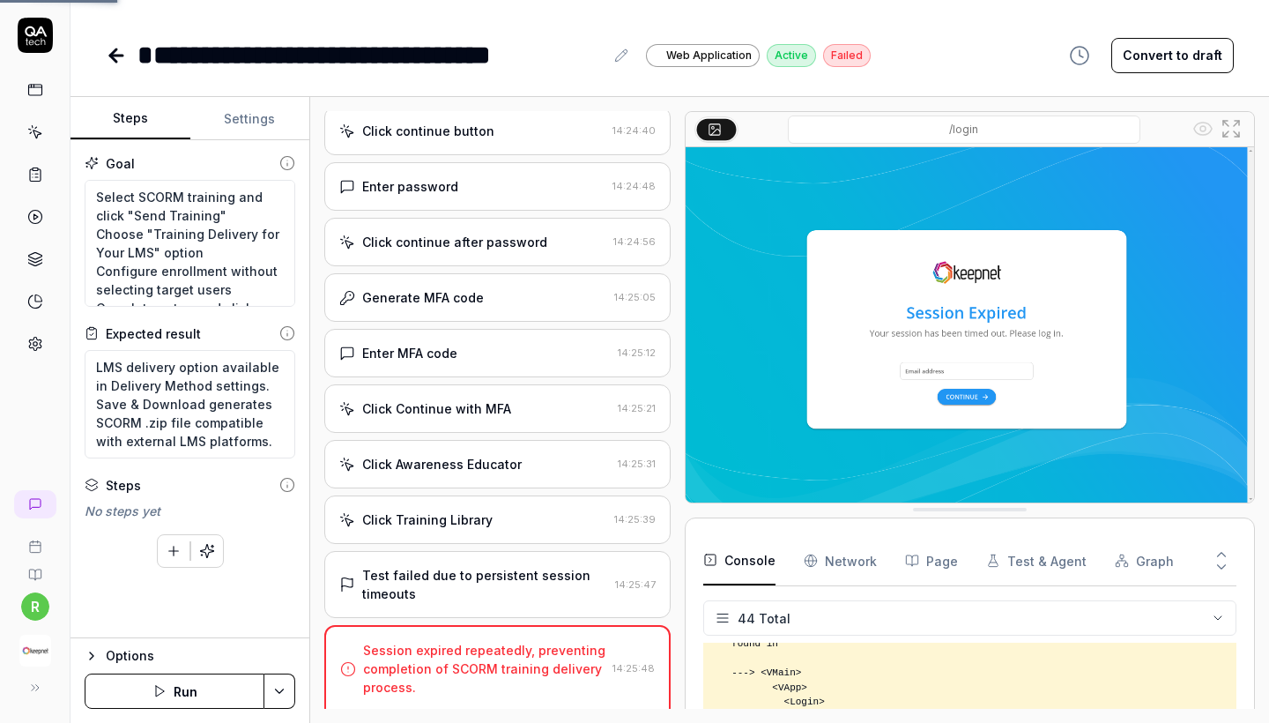
scroll to position [3381, 0]
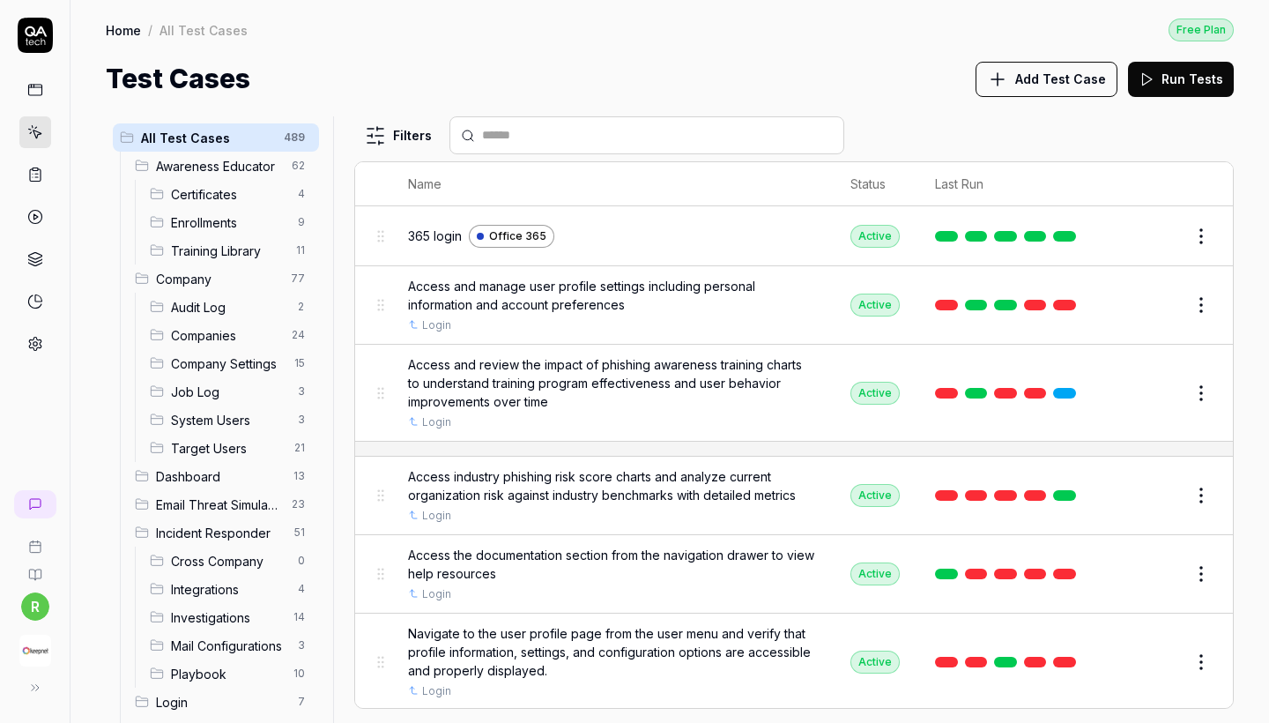
scroll to position [481, 0]
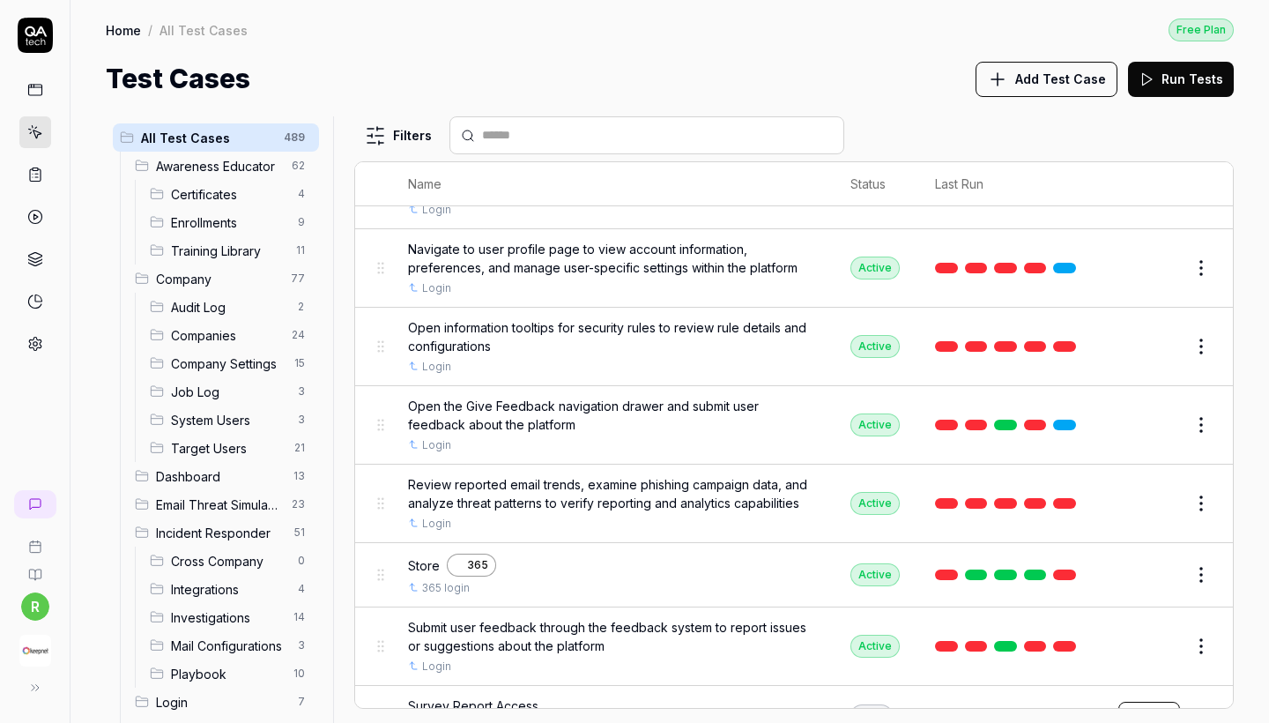
click at [247, 173] on span "Awareness Educator" at bounding box center [218, 166] width 125 height 19
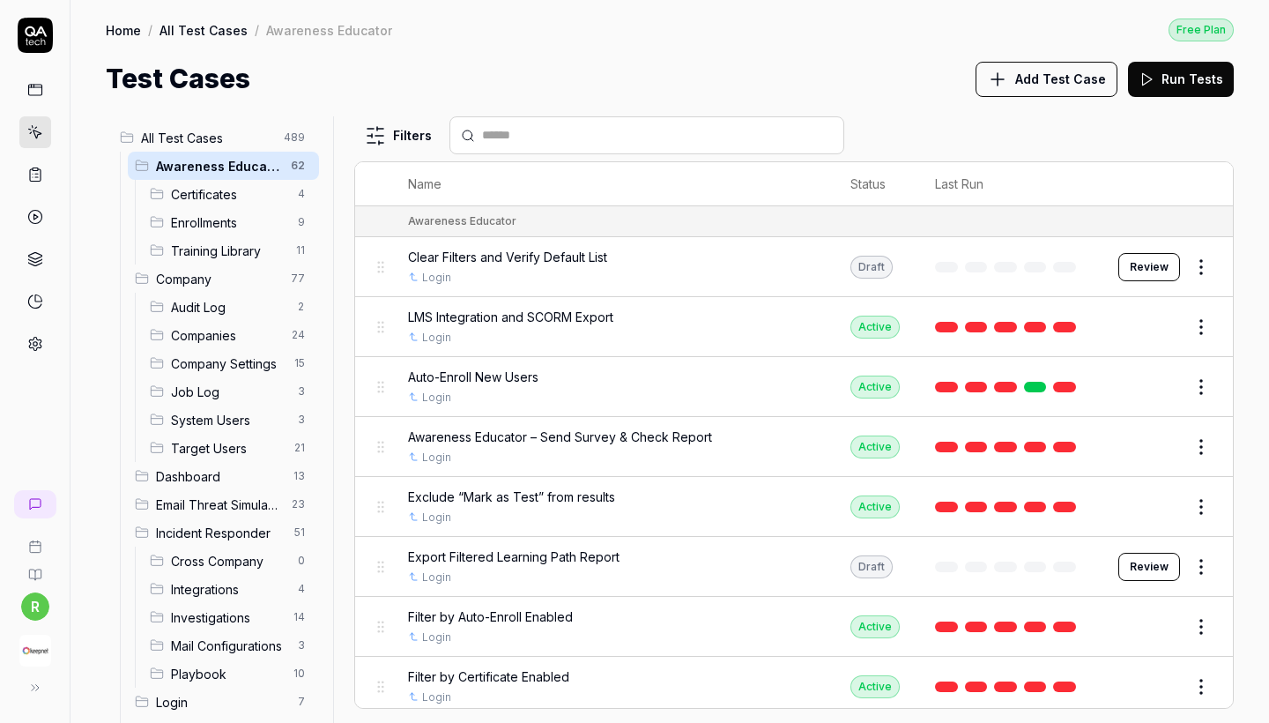
click at [1172, 380] on button "Edit" at bounding box center [1159, 387] width 42 height 28
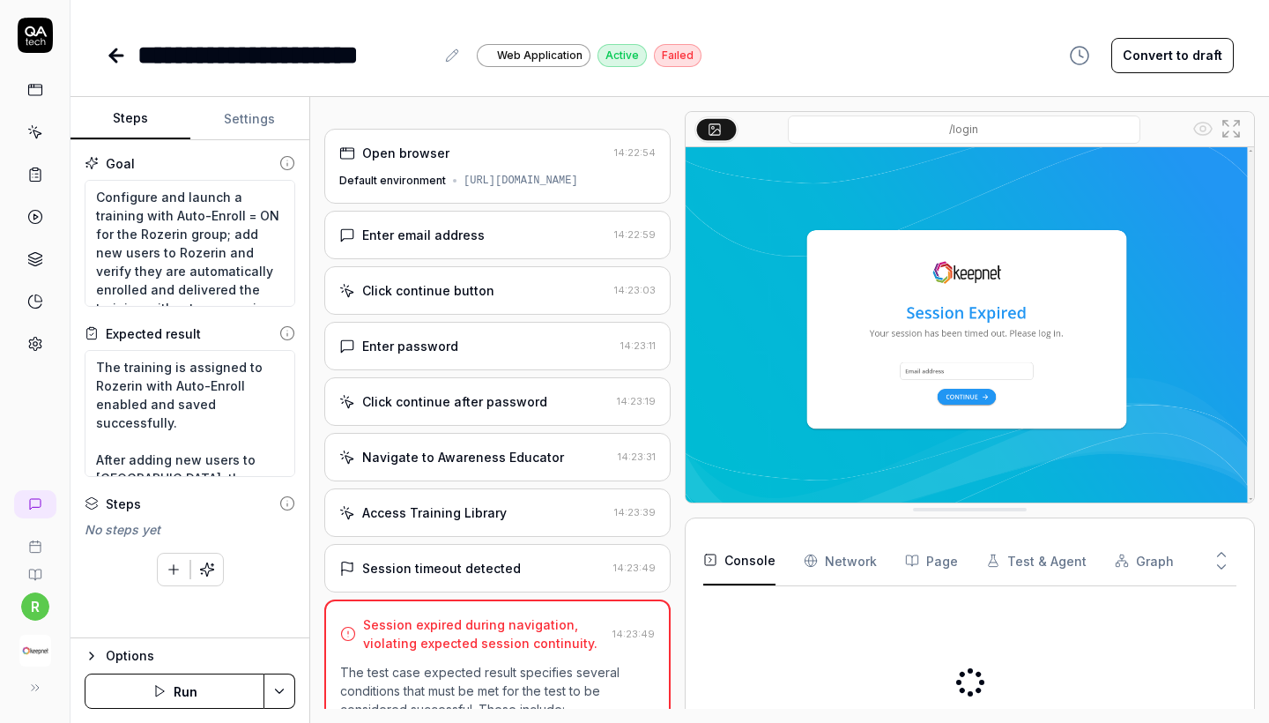
type textarea "*"
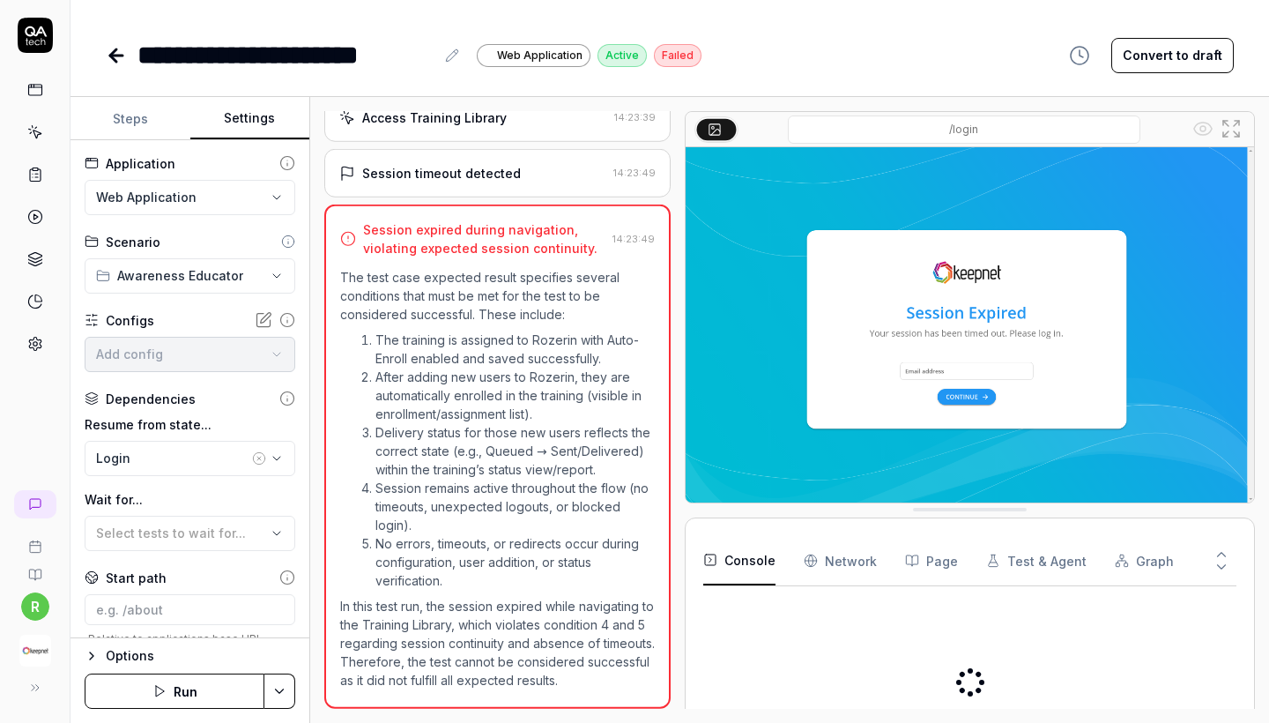
click at [250, 121] on button "Settings" at bounding box center [250, 119] width 120 height 42
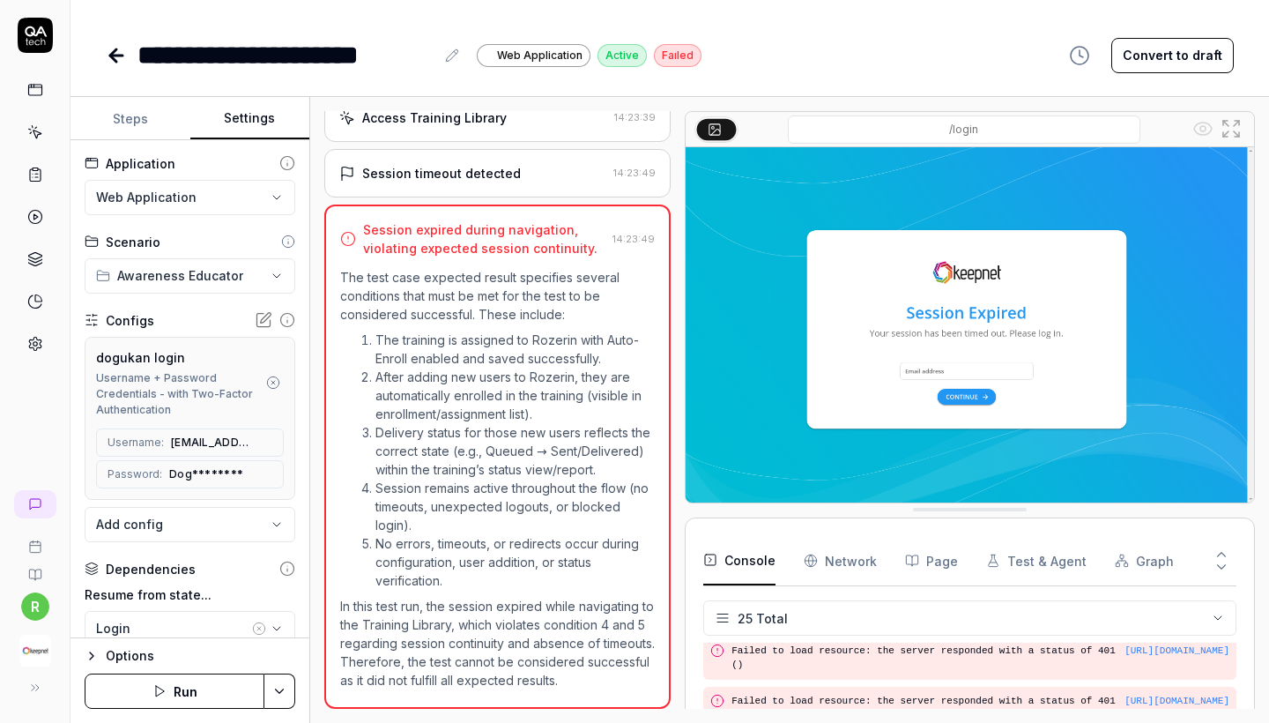
scroll to position [1767, 0]
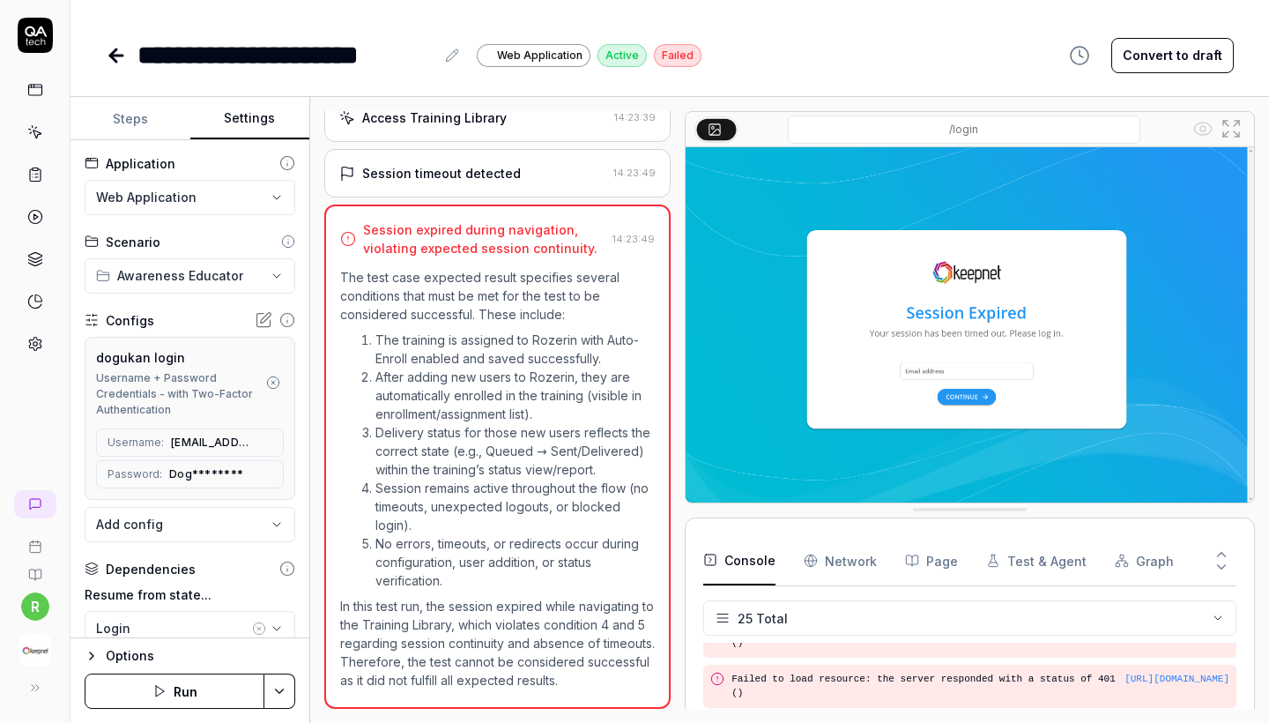
click at [270, 383] on icon "button" at bounding box center [273, 382] width 14 height 14
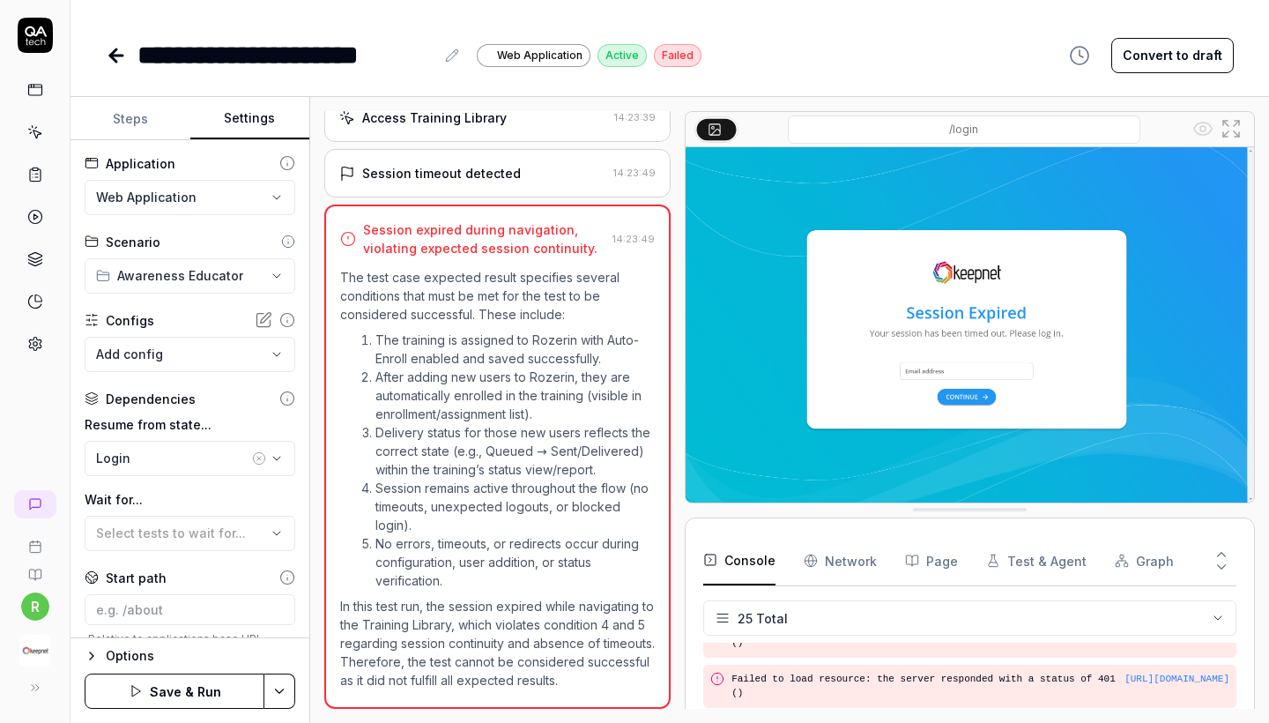
click at [240, 350] on body "**********" at bounding box center [634, 361] width 1269 height 723
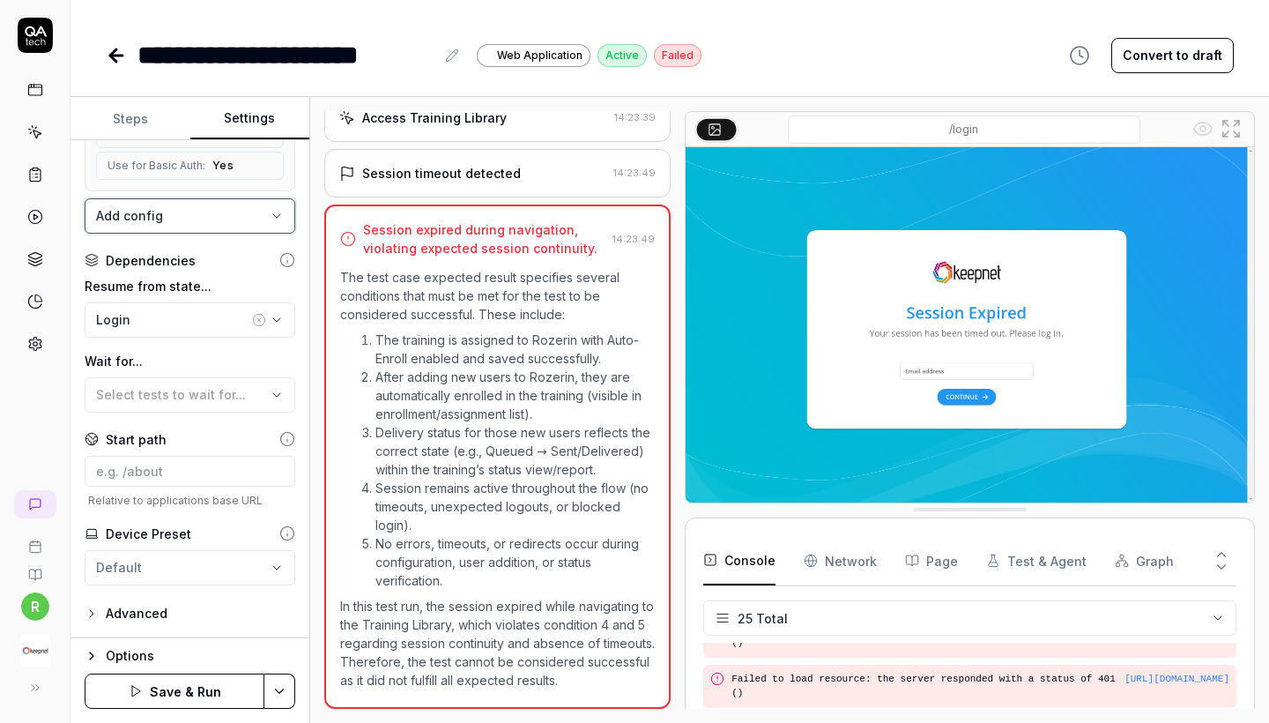
scroll to position [324, 0]
click at [189, 692] on button "Save & Run" at bounding box center [175, 690] width 180 height 35
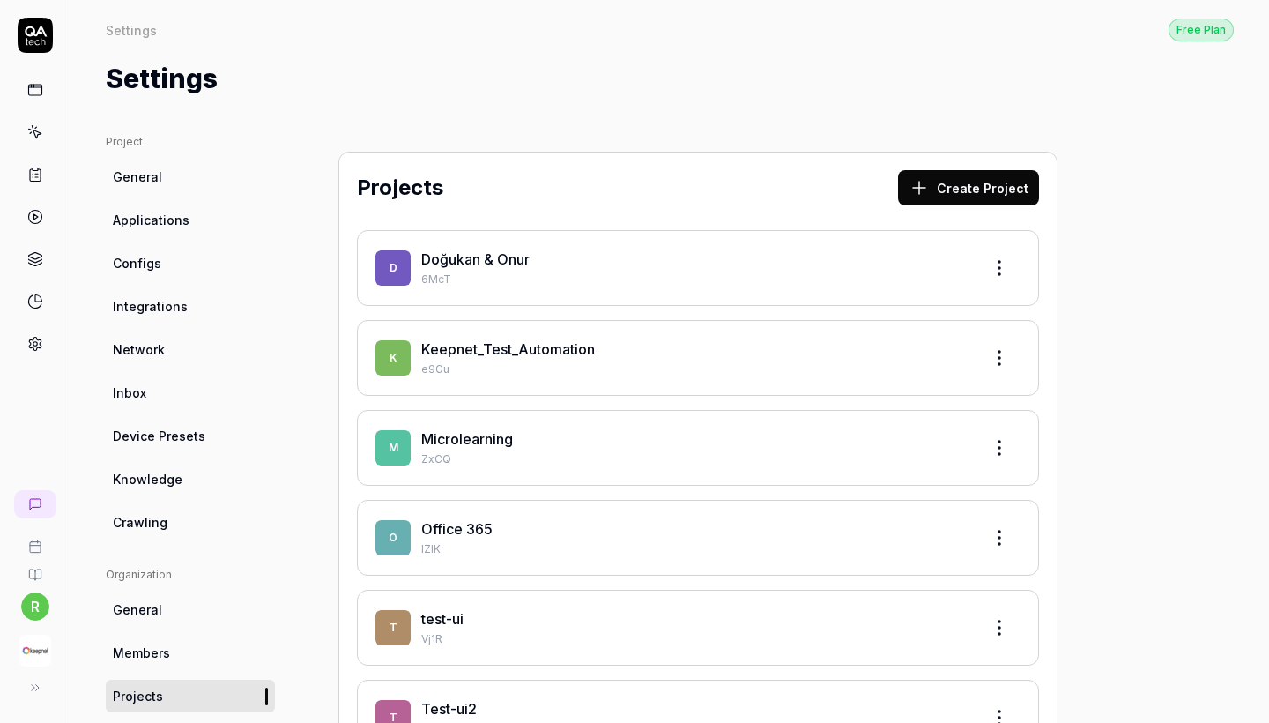
click at [541, 350] on link "Keepnet_Test_Automation" at bounding box center [508, 349] width 174 height 18
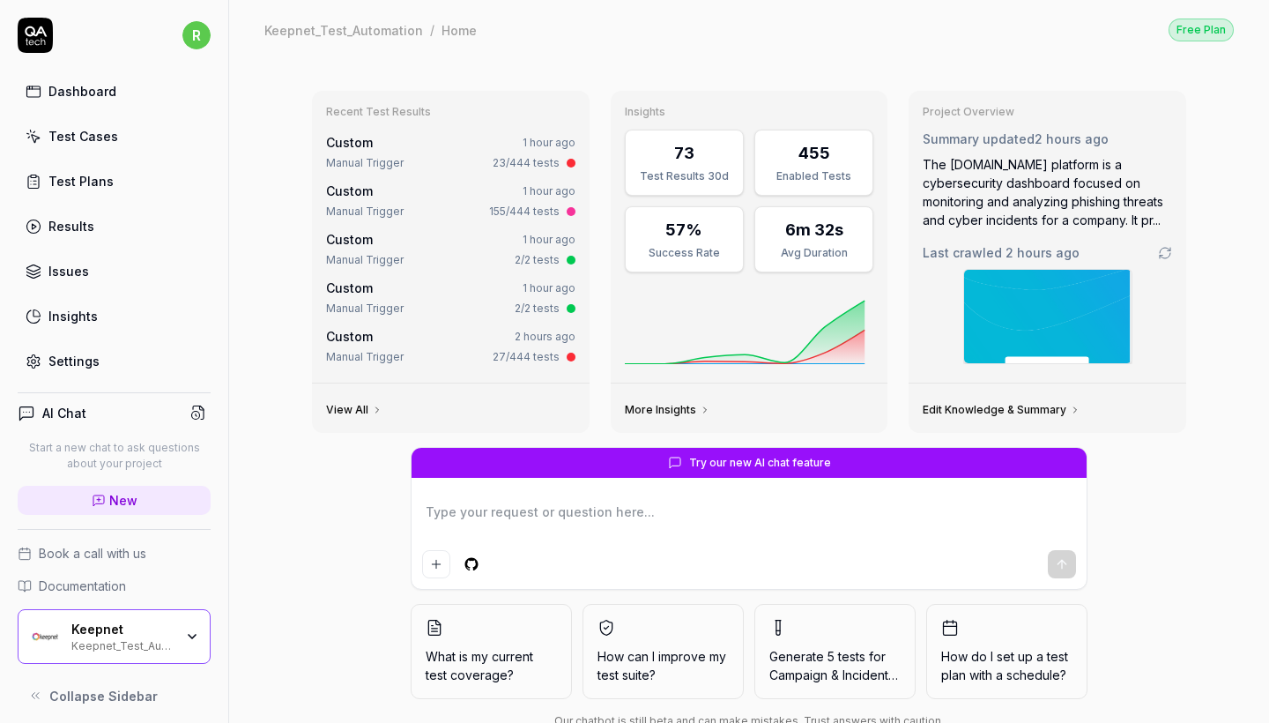
click at [85, 133] on div "Test Cases" at bounding box center [83, 136] width 70 height 19
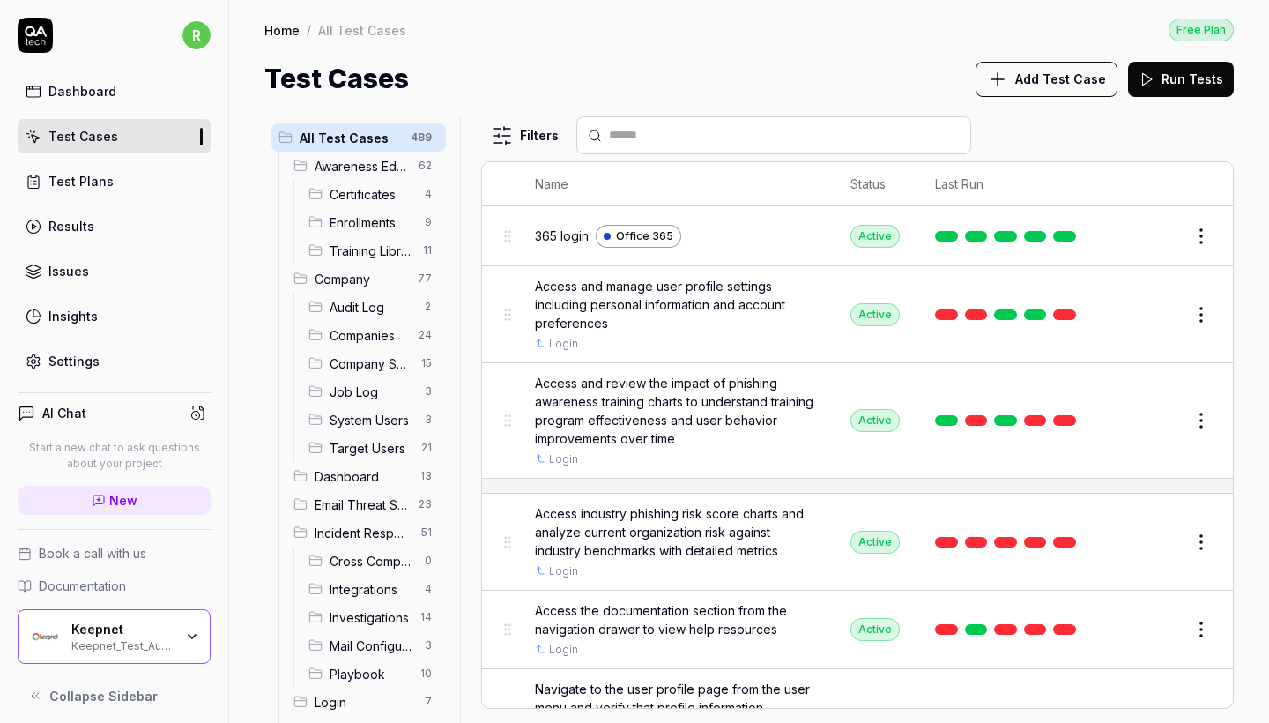
scroll to position [38, 0]
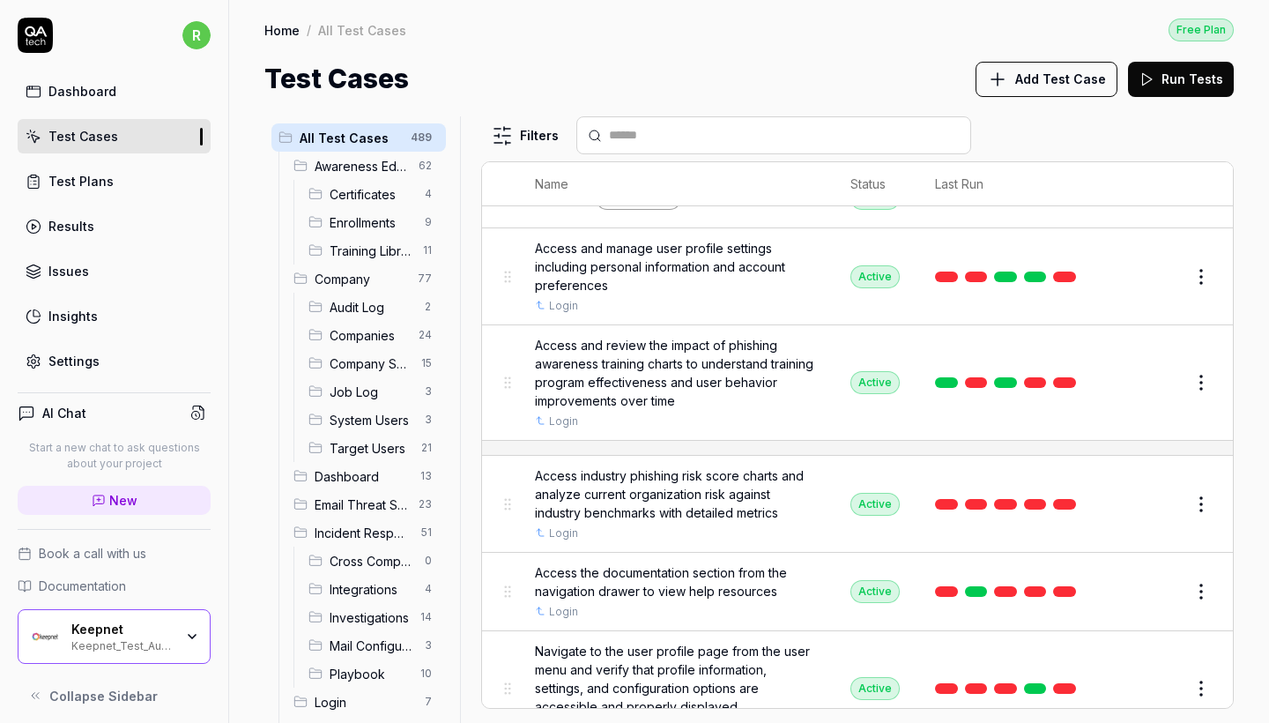
click at [385, 174] on span "Awareness Educator" at bounding box center [361, 166] width 93 height 19
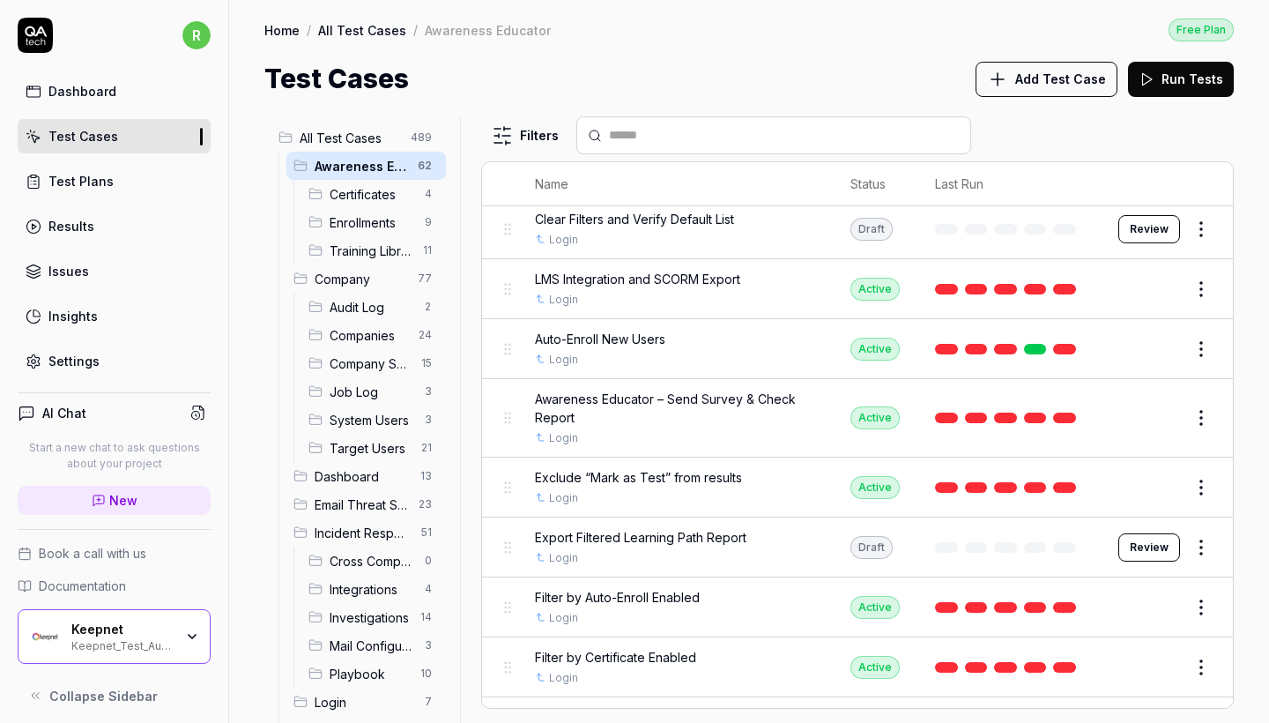
click at [1165, 280] on button "Edit" at bounding box center [1159, 289] width 42 height 28
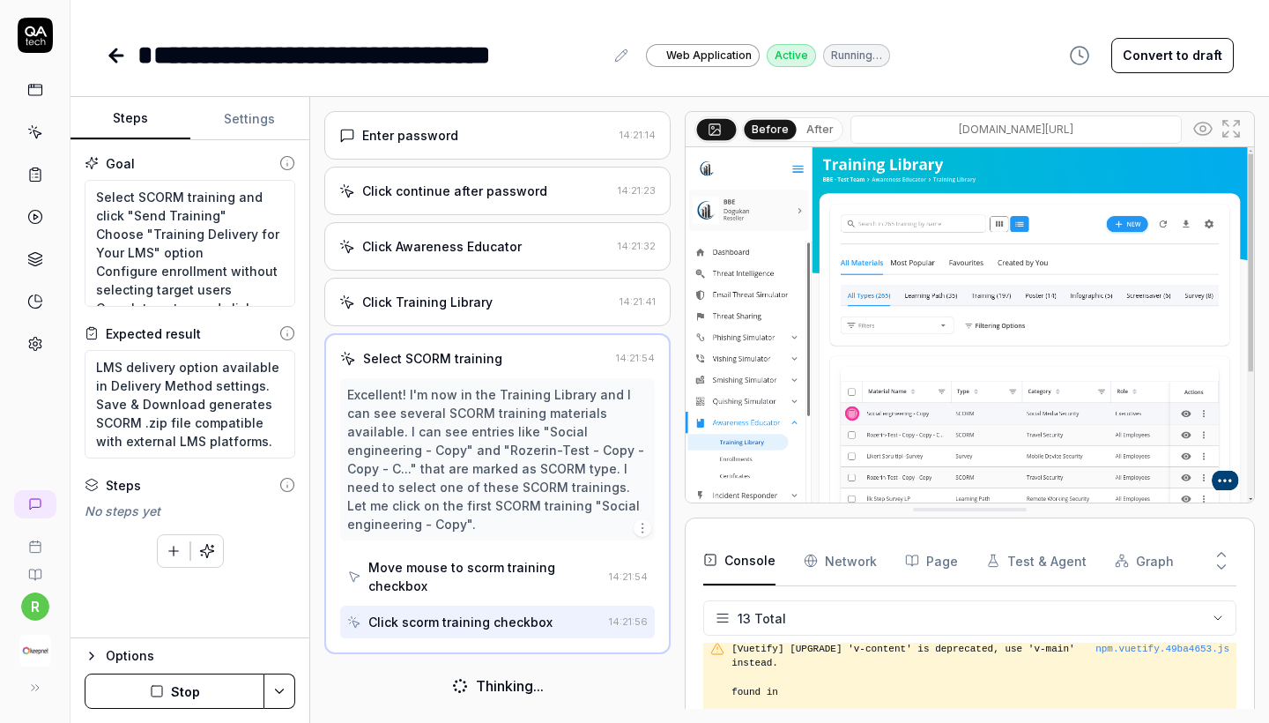
scroll to position [192, 0]
click at [113, 72] on link at bounding box center [118, 55] width 25 height 35
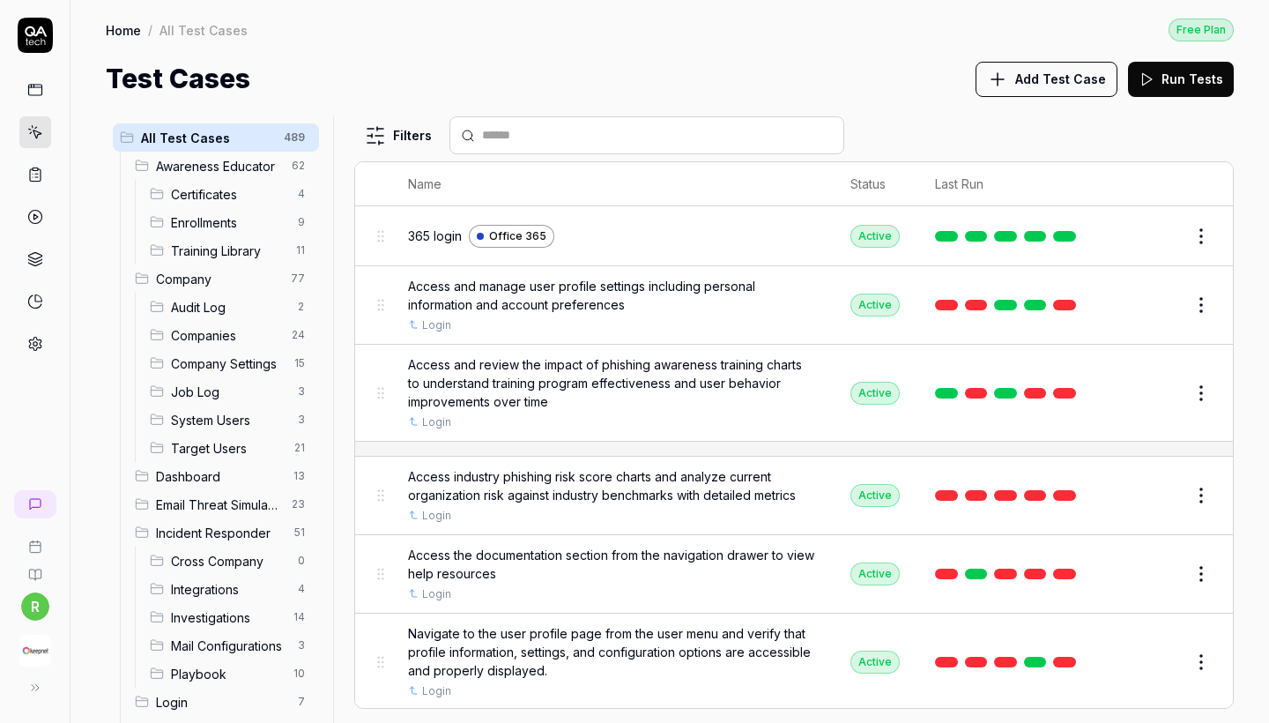
click at [226, 172] on span "Awareness Educator" at bounding box center [218, 166] width 125 height 19
click at [218, 164] on span "Awareness Educator" at bounding box center [218, 166] width 125 height 19
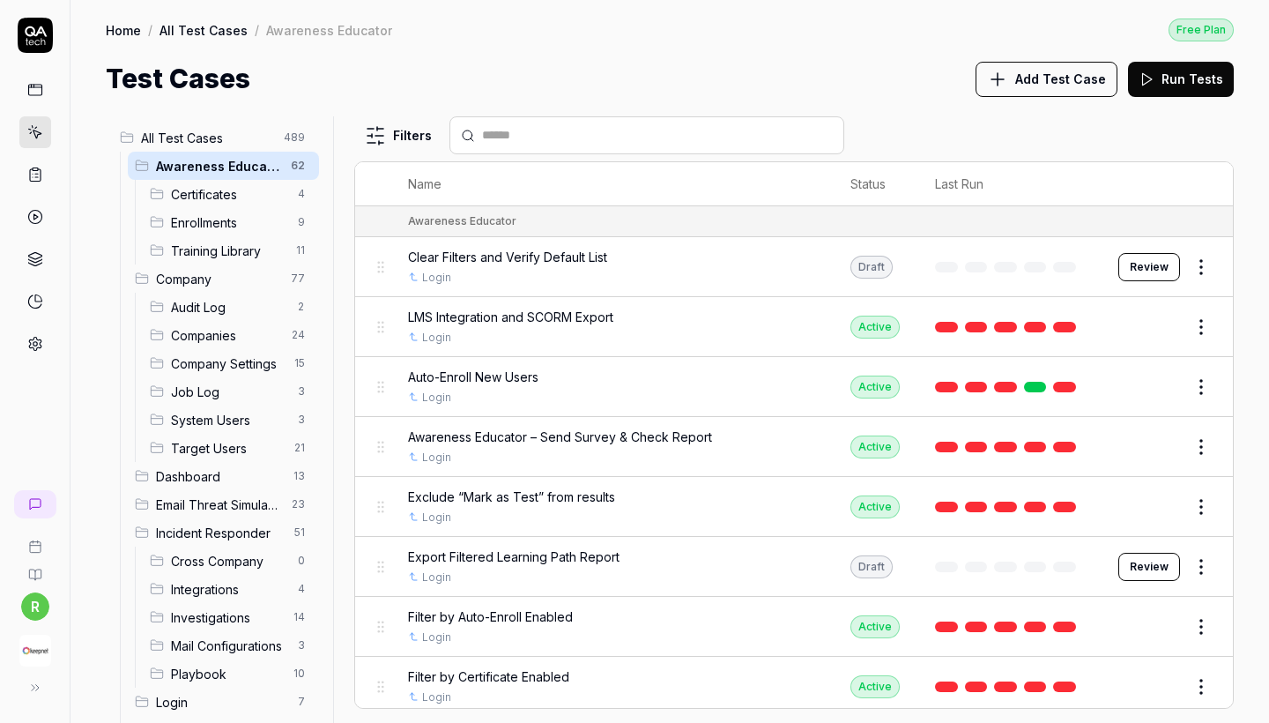
click at [1175, 388] on button "Edit" at bounding box center [1159, 387] width 42 height 28
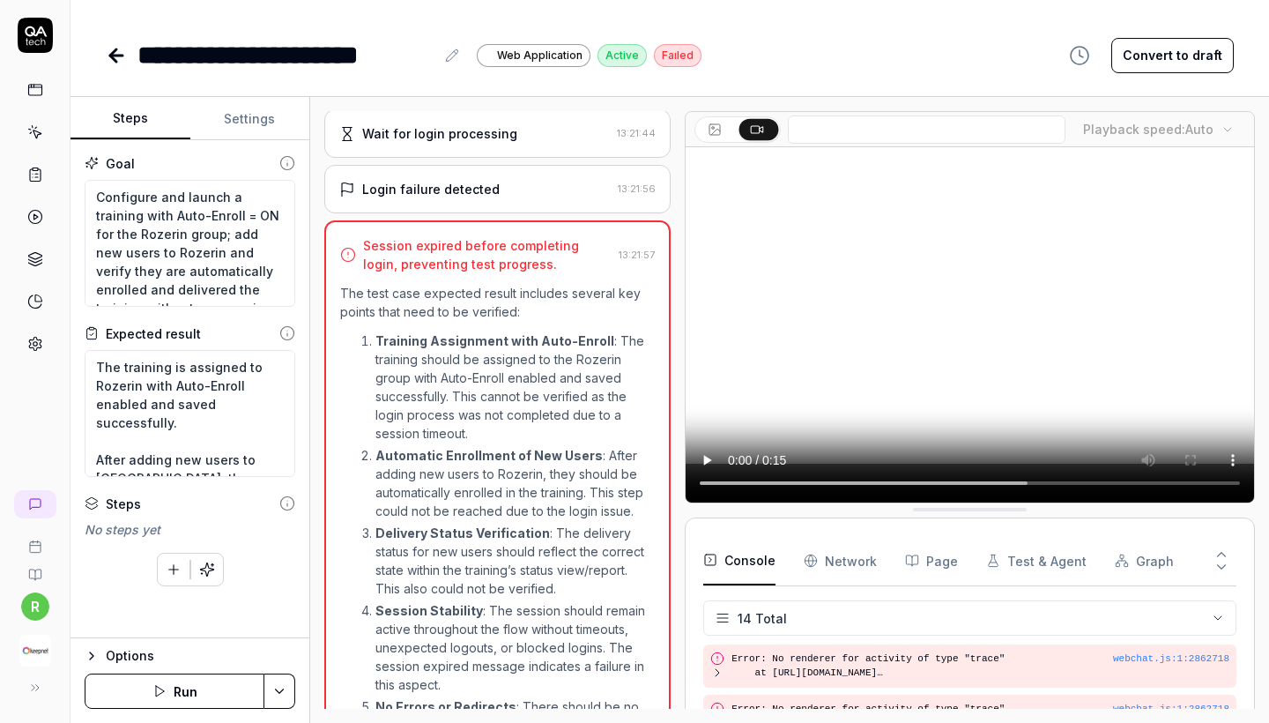
scroll to position [270, 0]
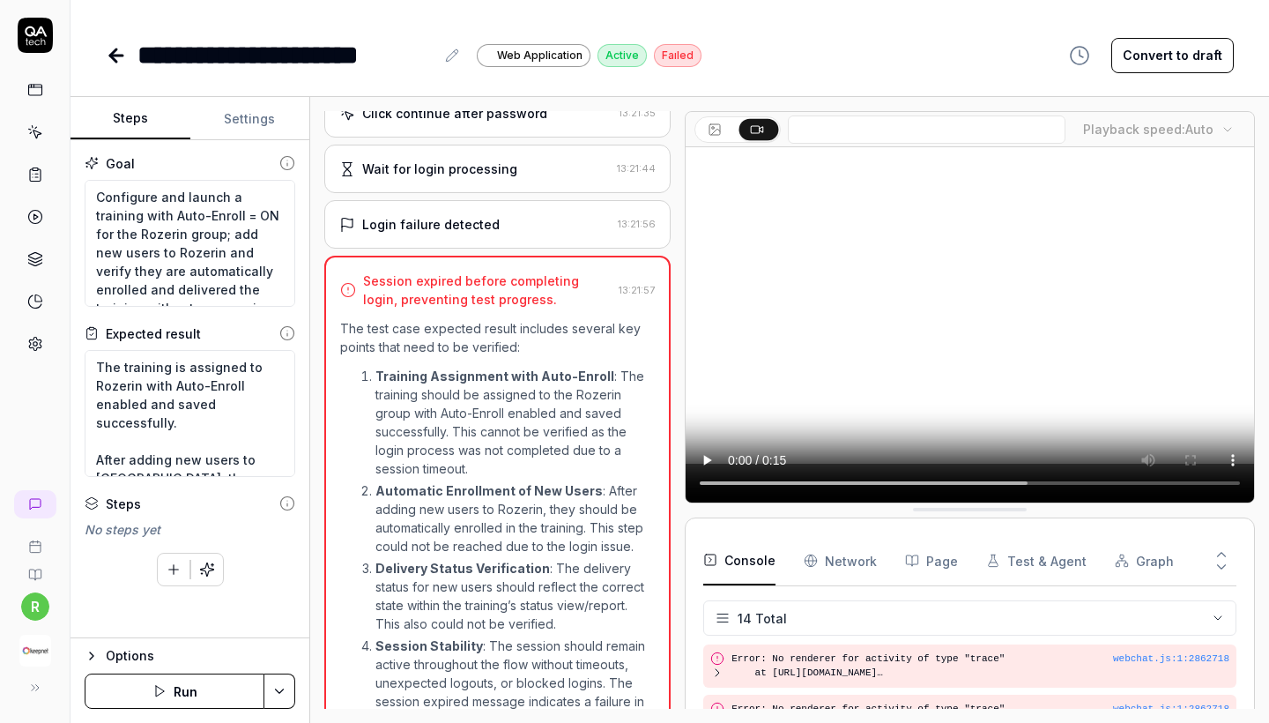
click at [481, 233] on div "Login failure detected" at bounding box center [430, 224] width 137 height 19
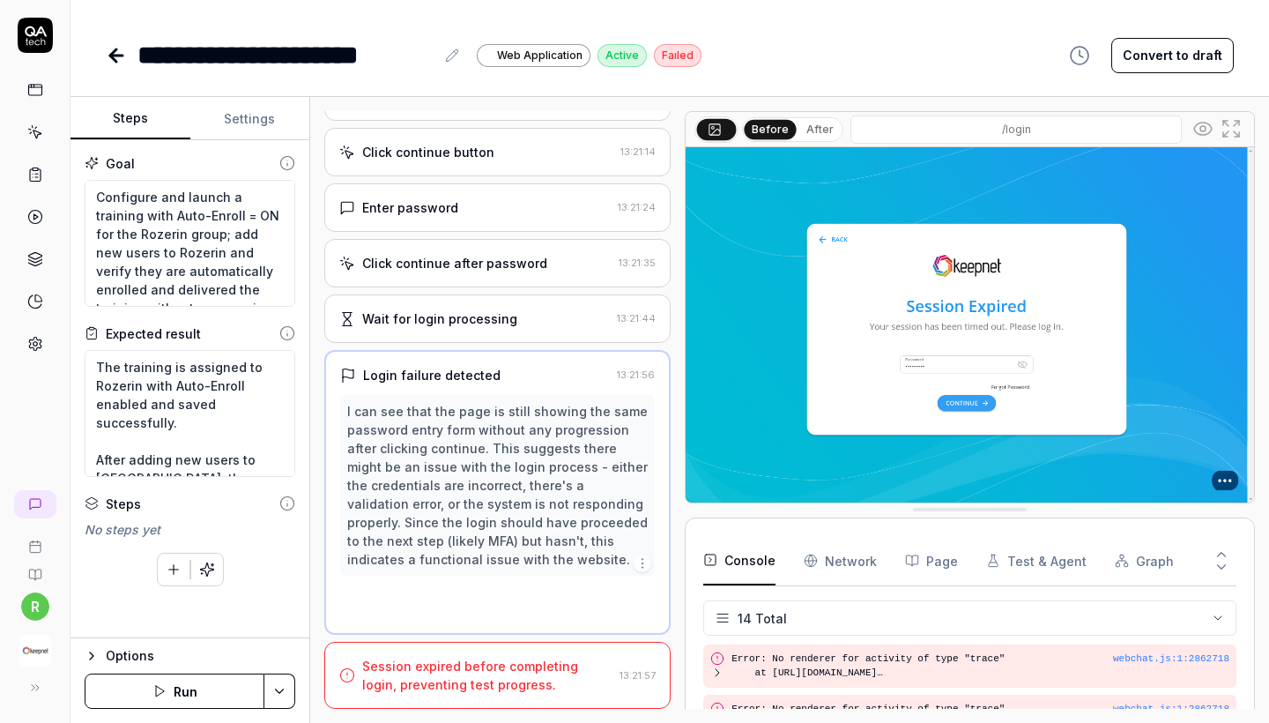
scroll to position [63, 0]
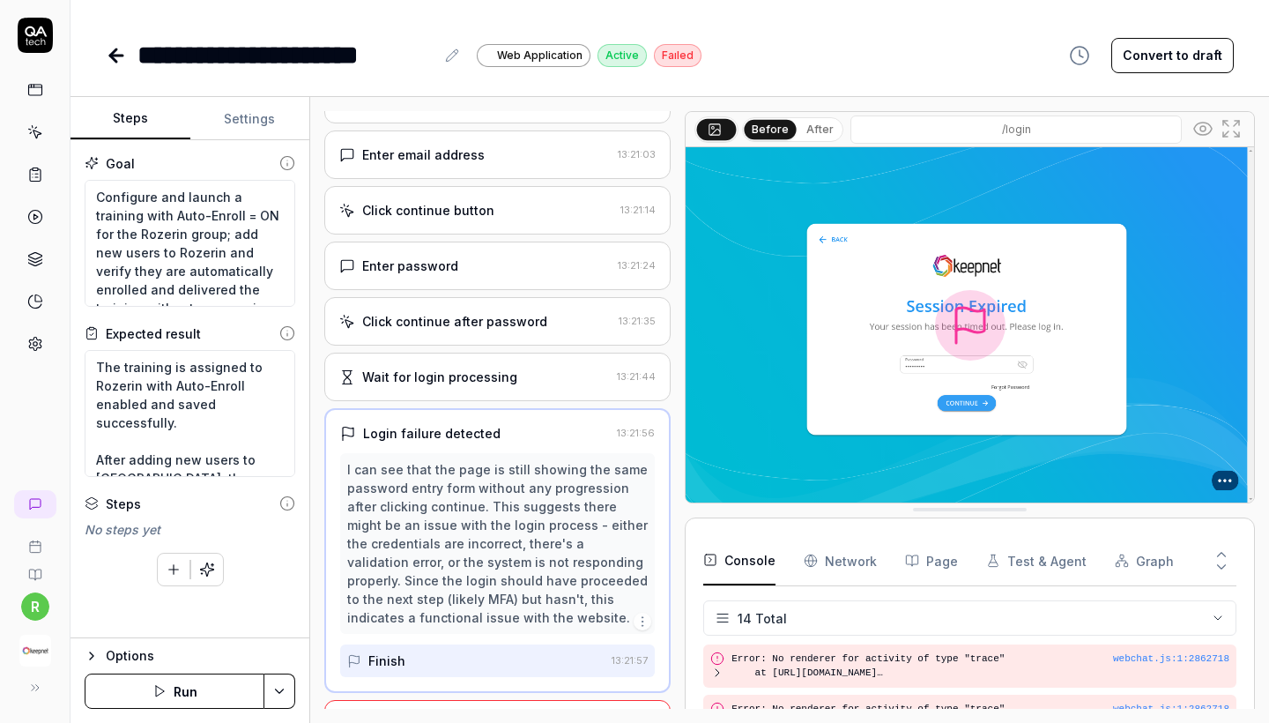
click at [156, 699] on button "Run" at bounding box center [175, 690] width 180 height 35
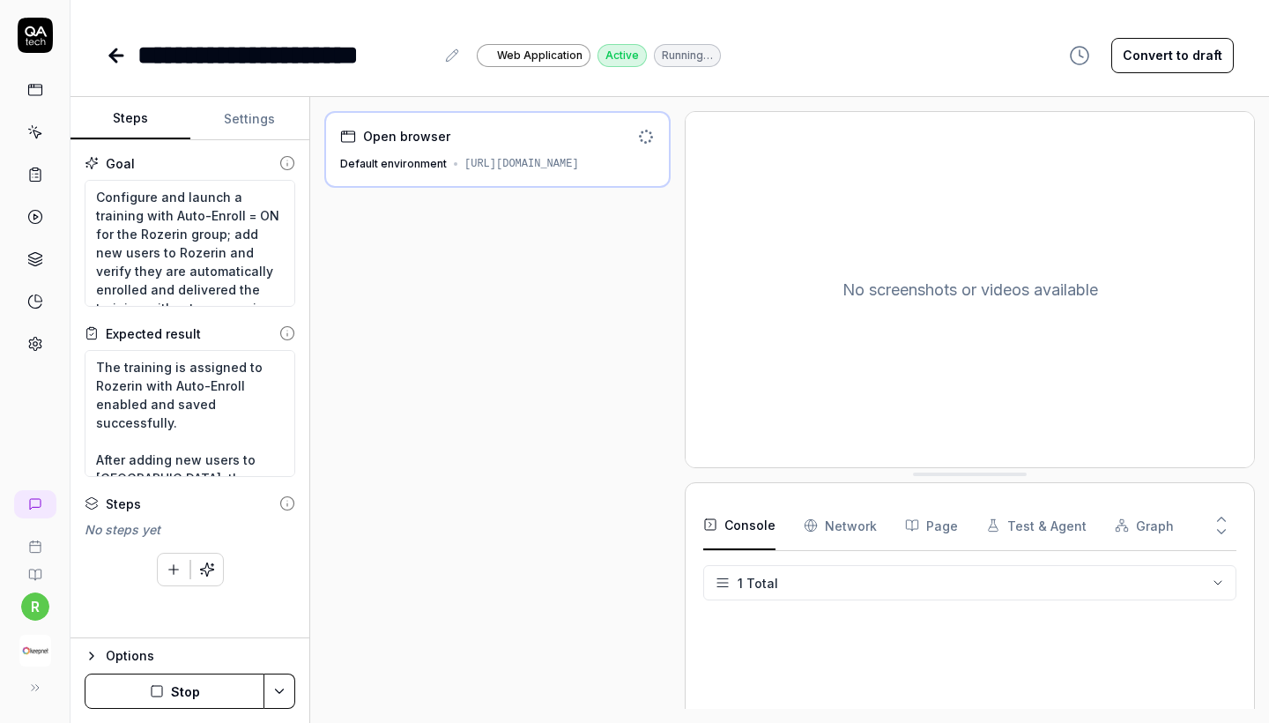
click at [118, 57] on icon at bounding box center [116, 55] width 21 height 21
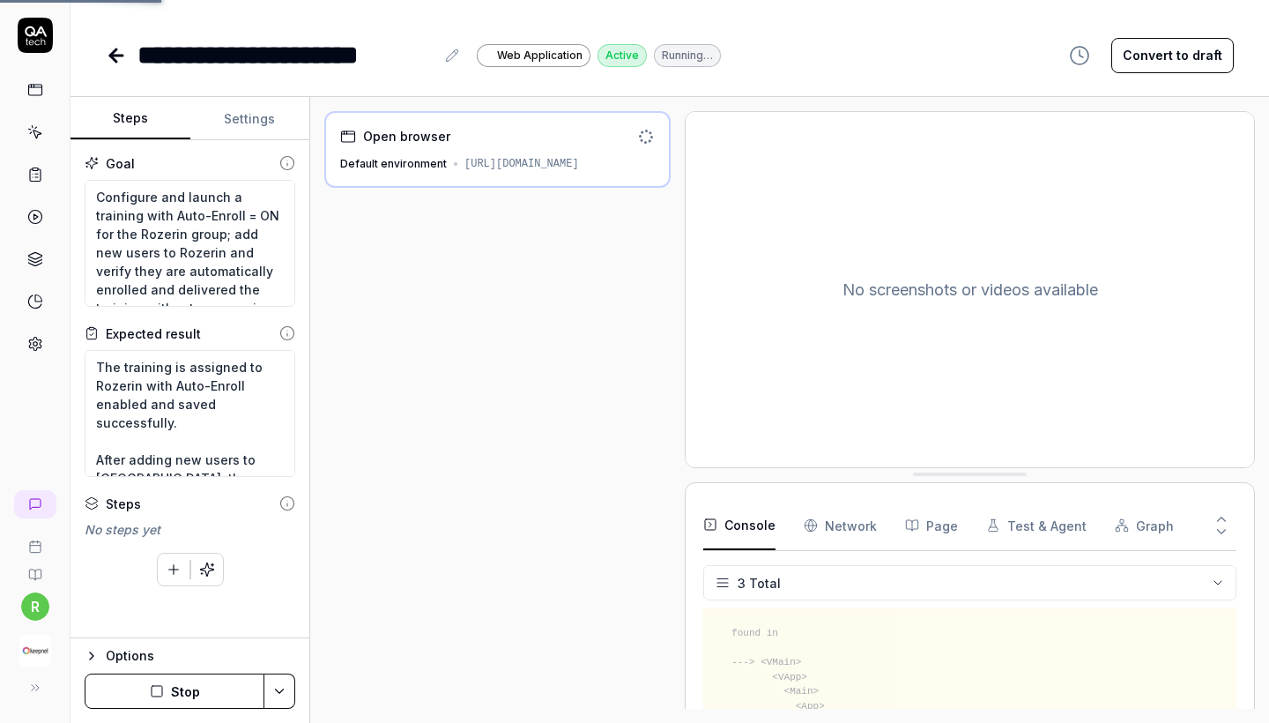
scroll to position [117, 0]
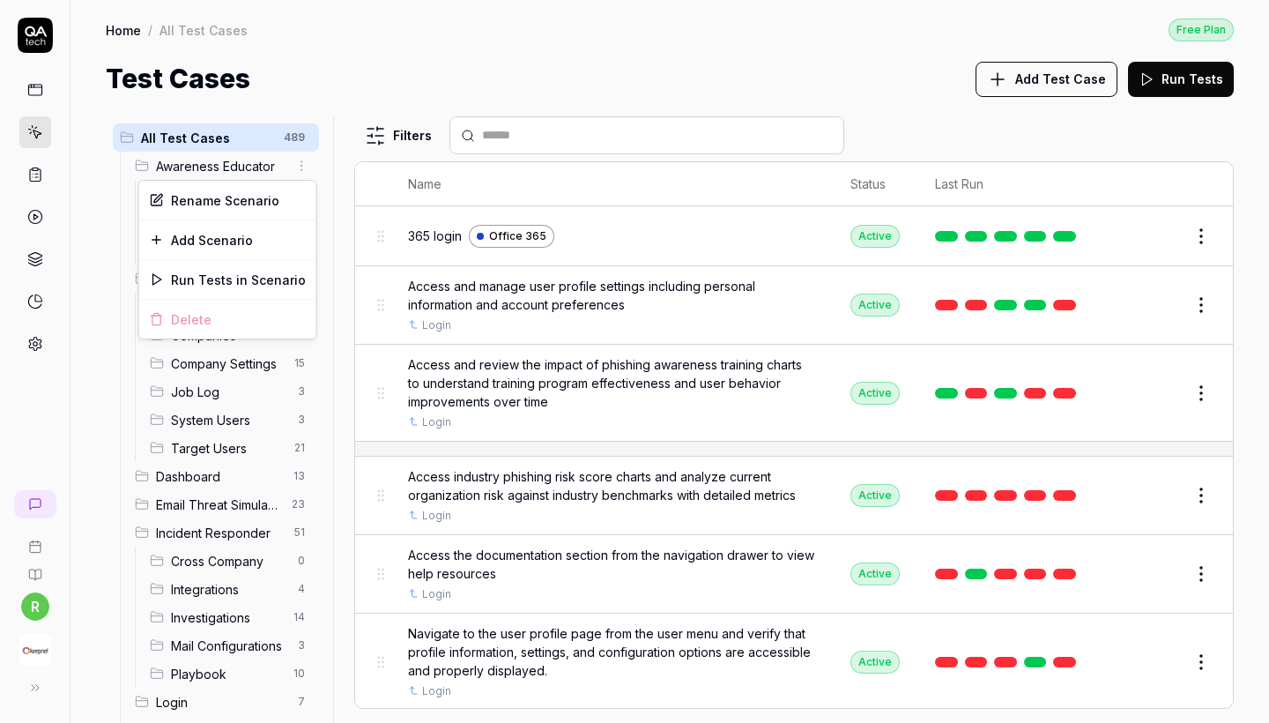
click at [291, 169] on html "r Home / All Test Cases Free Plan Home / All Test Cases Free Plan Test Cases Ad…" at bounding box center [634, 361] width 1269 height 723
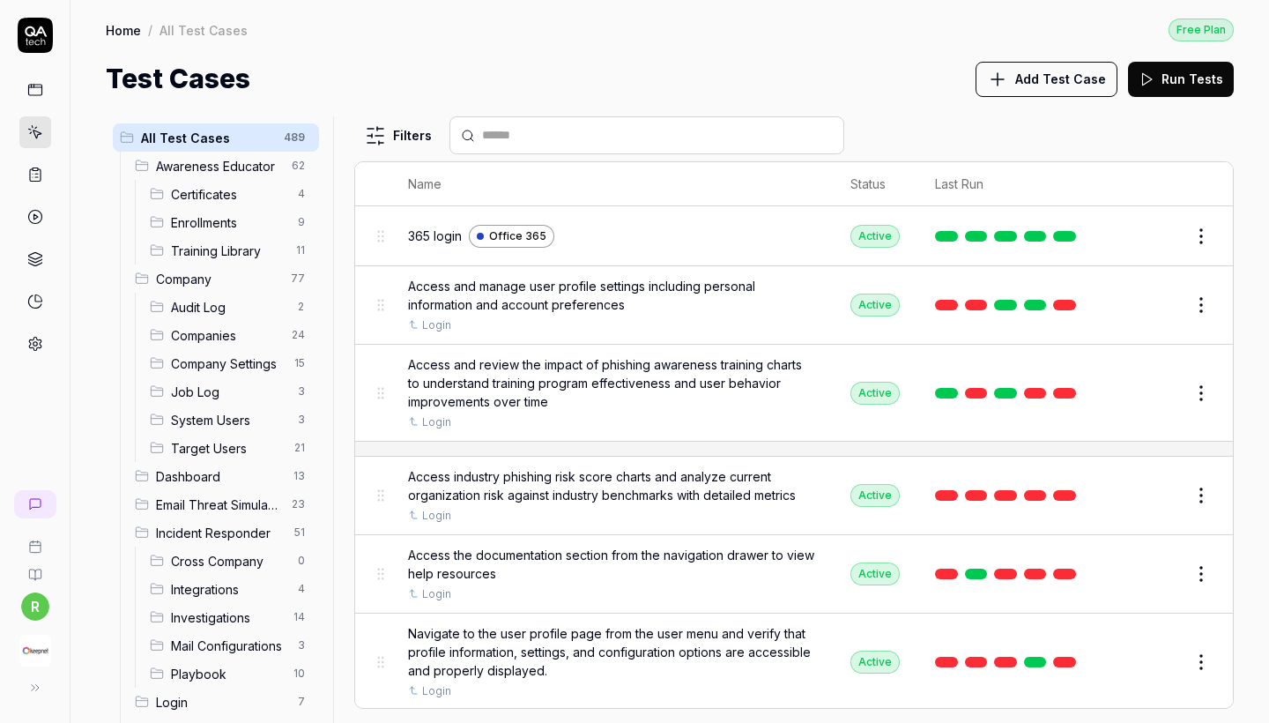
click at [247, 170] on html "r Home / All Test Cases Free Plan Home / All Test Cases Free Plan Test Cases Ad…" at bounding box center [634, 361] width 1269 height 723
click at [1205, 310] on body "r Home / All Test Cases Free Plan Home / All Test Cases Free Plan Test Cases Ad…" at bounding box center [634, 361] width 1269 height 723
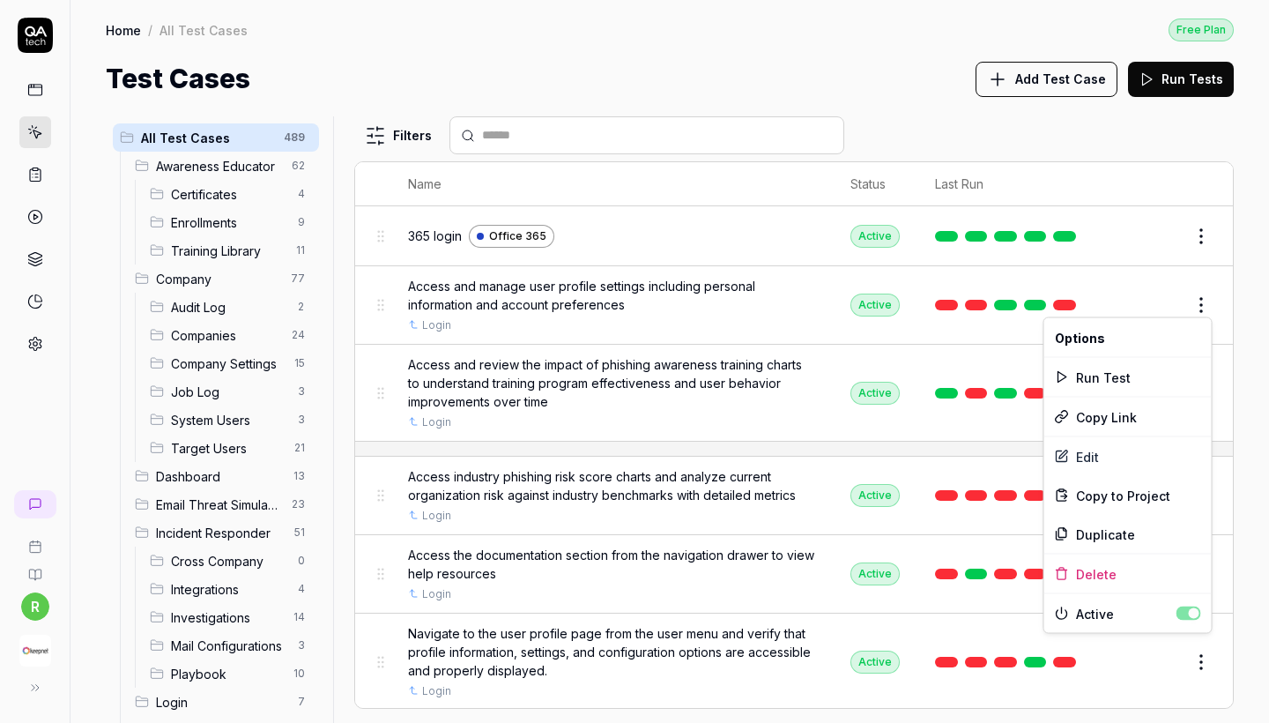
click at [708, 281] on span "Access and manage user profile settings including personal information and acco…" at bounding box center [611, 295] width 407 height 37
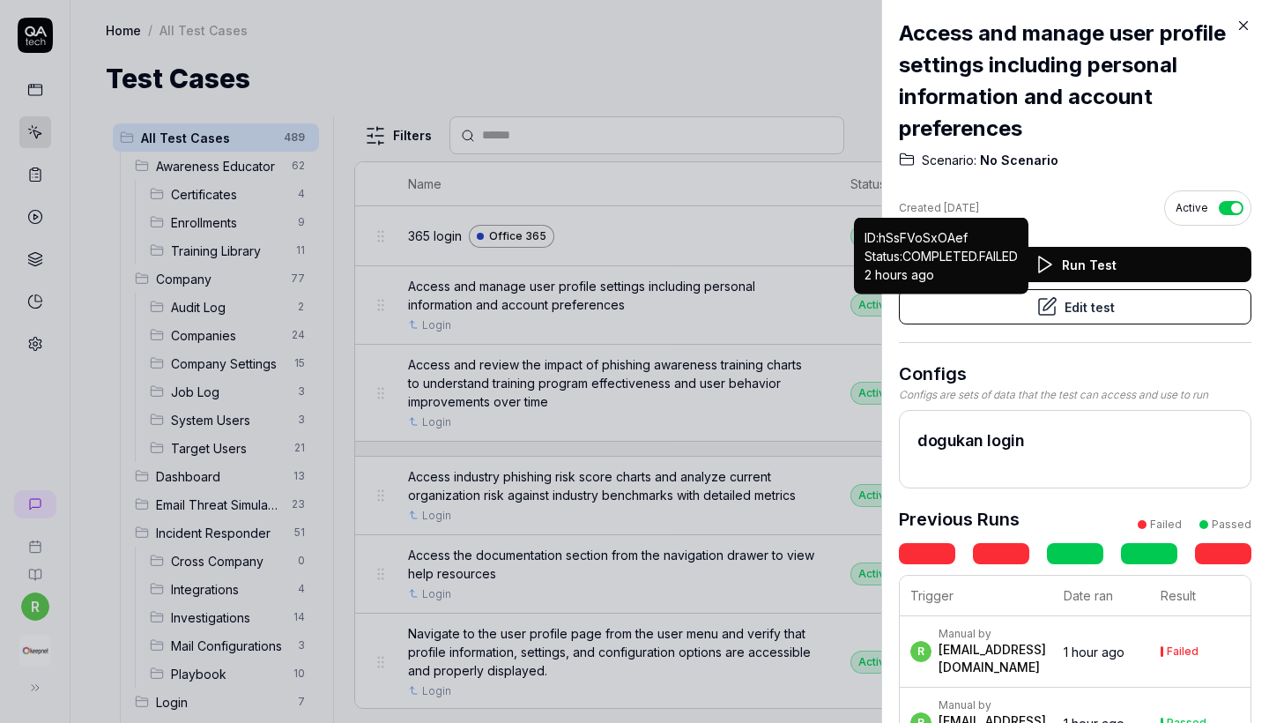
click at [1170, 272] on button "Run Test" at bounding box center [1075, 264] width 352 height 35
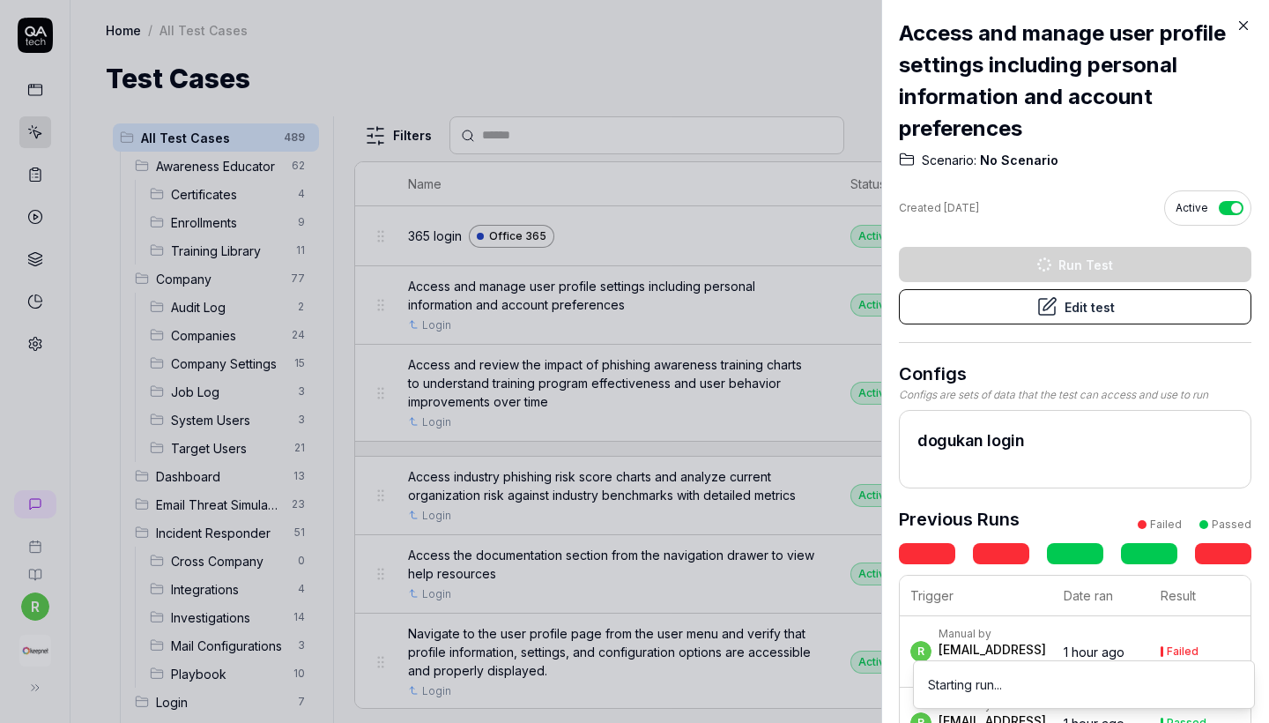
click at [1243, 22] on icon at bounding box center [1243, 26] width 16 height 16
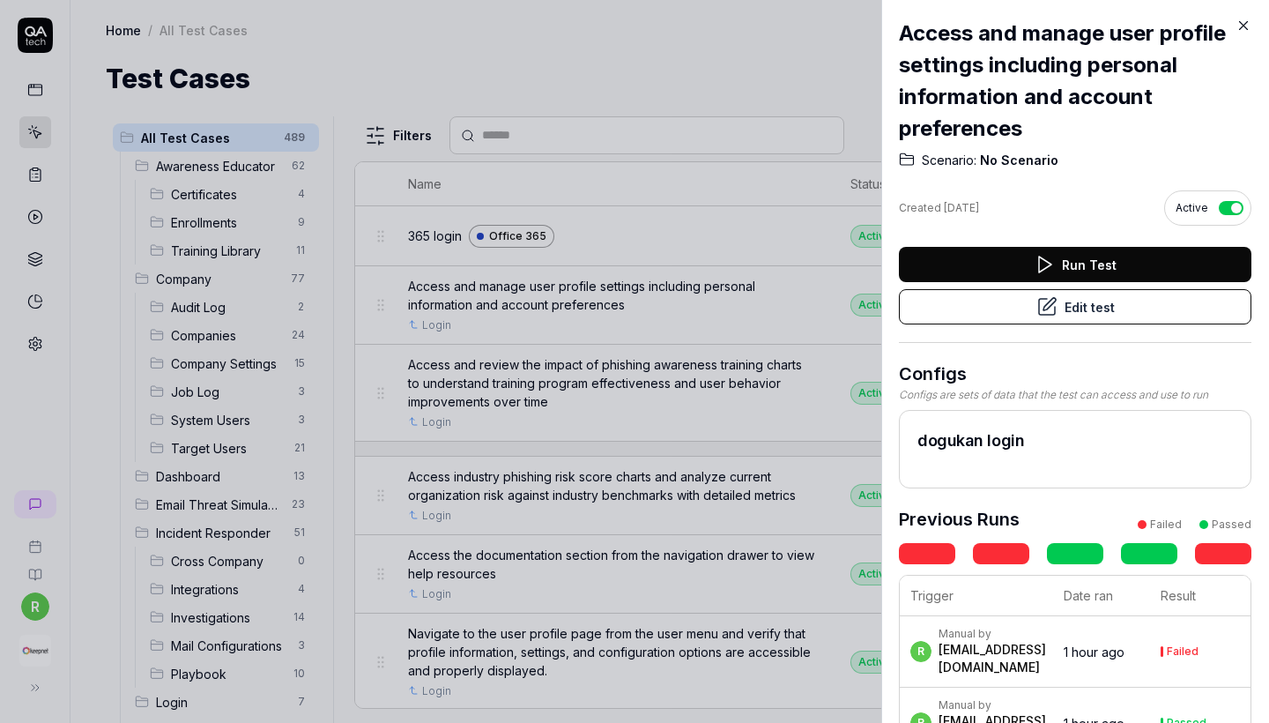
click at [1241, 19] on icon at bounding box center [1243, 26] width 16 height 16
click at [1245, 25] on icon at bounding box center [1243, 26] width 16 height 16
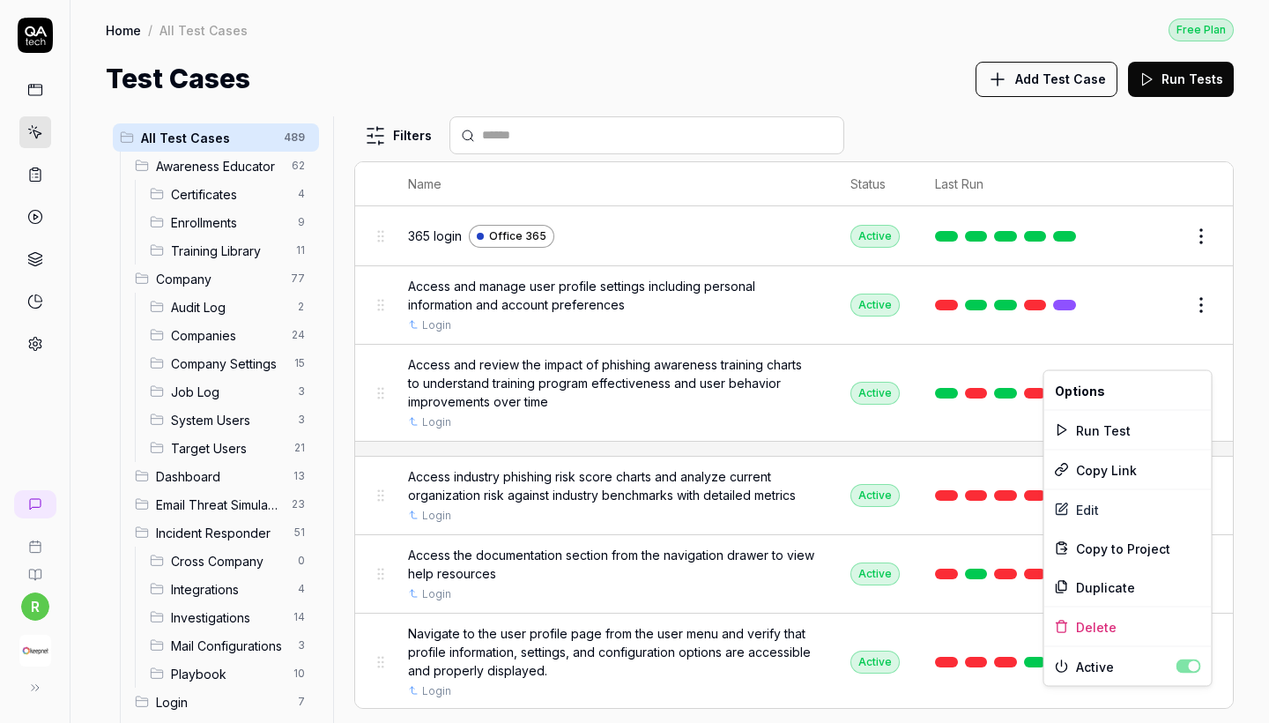
click at [1197, 359] on html "r Home / All Test Cases Free Plan Home / All Test Cases Free Plan Test Cases Ad…" at bounding box center [634, 361] width 1269 height 723
click at [1205, 355] on html "r Home / All Test Cases Free Plan Home / All Test Cases Free Plan Test Cases Ad…" at bounding box center [634, 361] width 1269 height 723
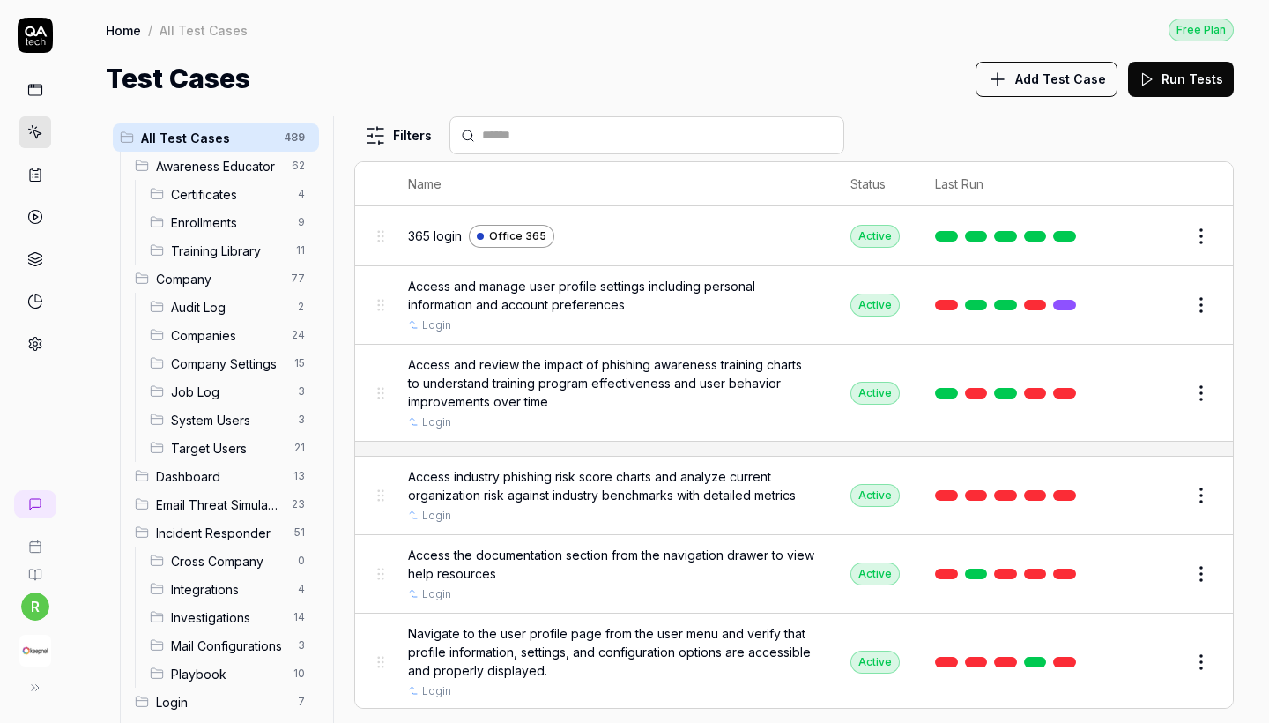
scroll to position [34, 0]
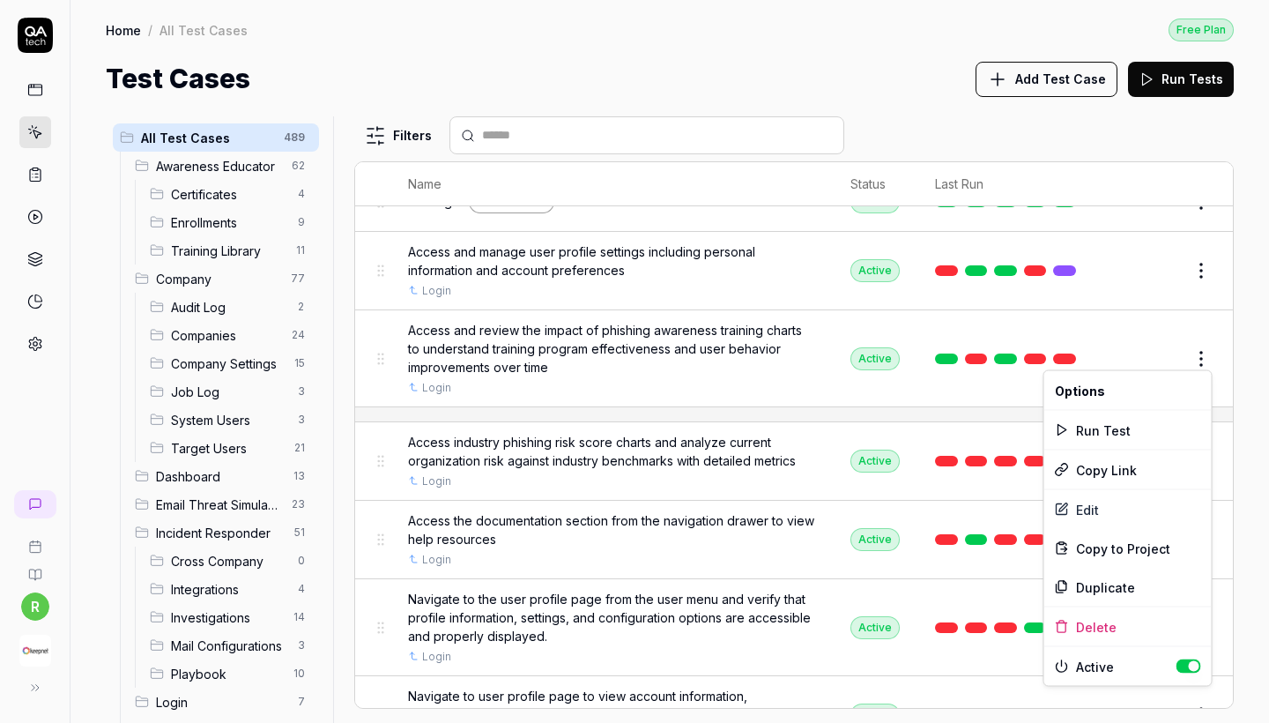
click at [1197, 361] on html "r Home / All Test Cases Free Plan Home / All Test Cases Free Plan Test Cases Ad…" at bounding box center [634, 361] width 1269 height 723
click at [1111, 426] on div "Run Test" at bounding box center [1127, 430] width 167 height 39
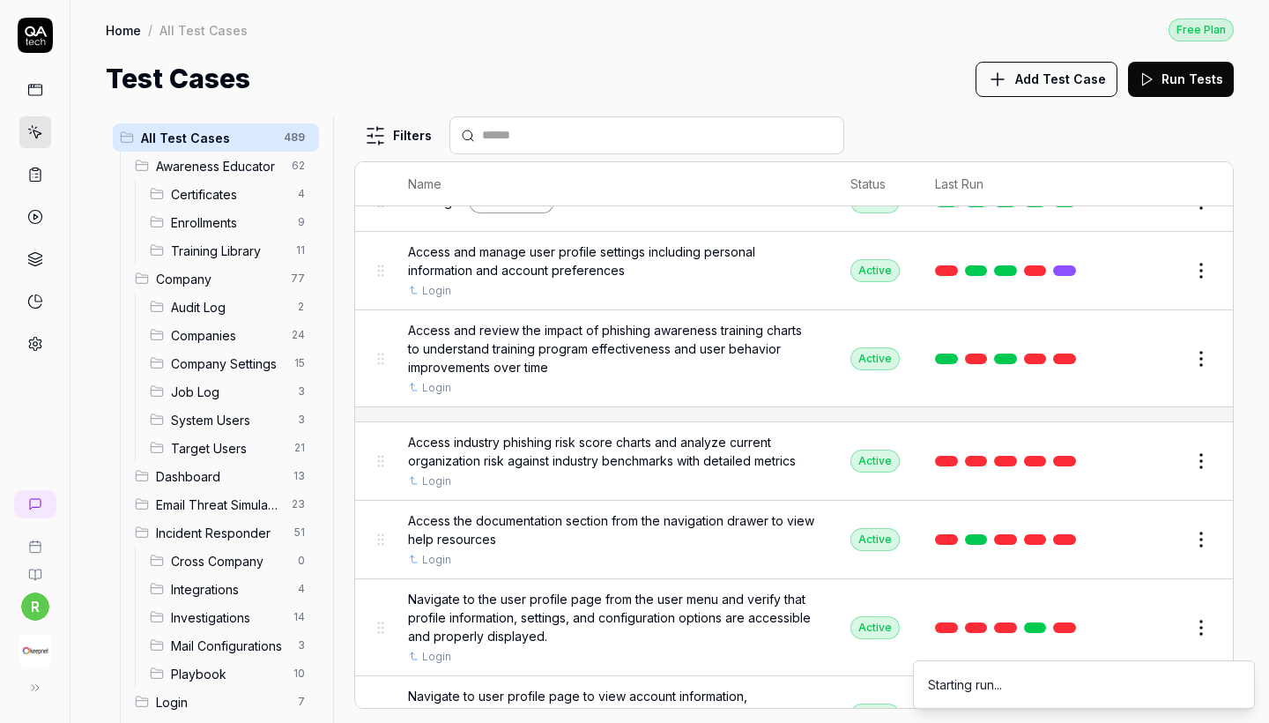
click at [1196, 456] on html "r Home / All Test Cases Free Plan Home / All Test Cases Free Plan Test Cases Ad…" at bounding box center [634, 361] width 1269 height 723
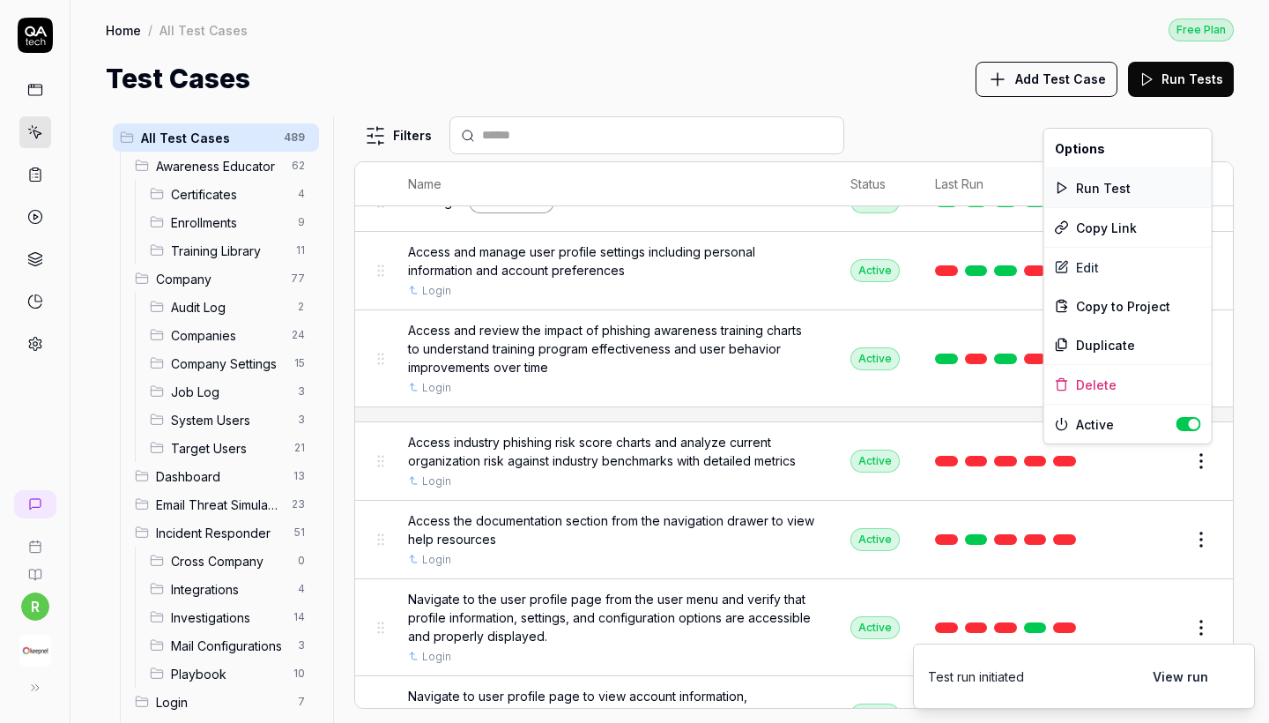
click at [1130, 194] on div "Run Test" at bounding box center [1127, 187] width 167 height 39
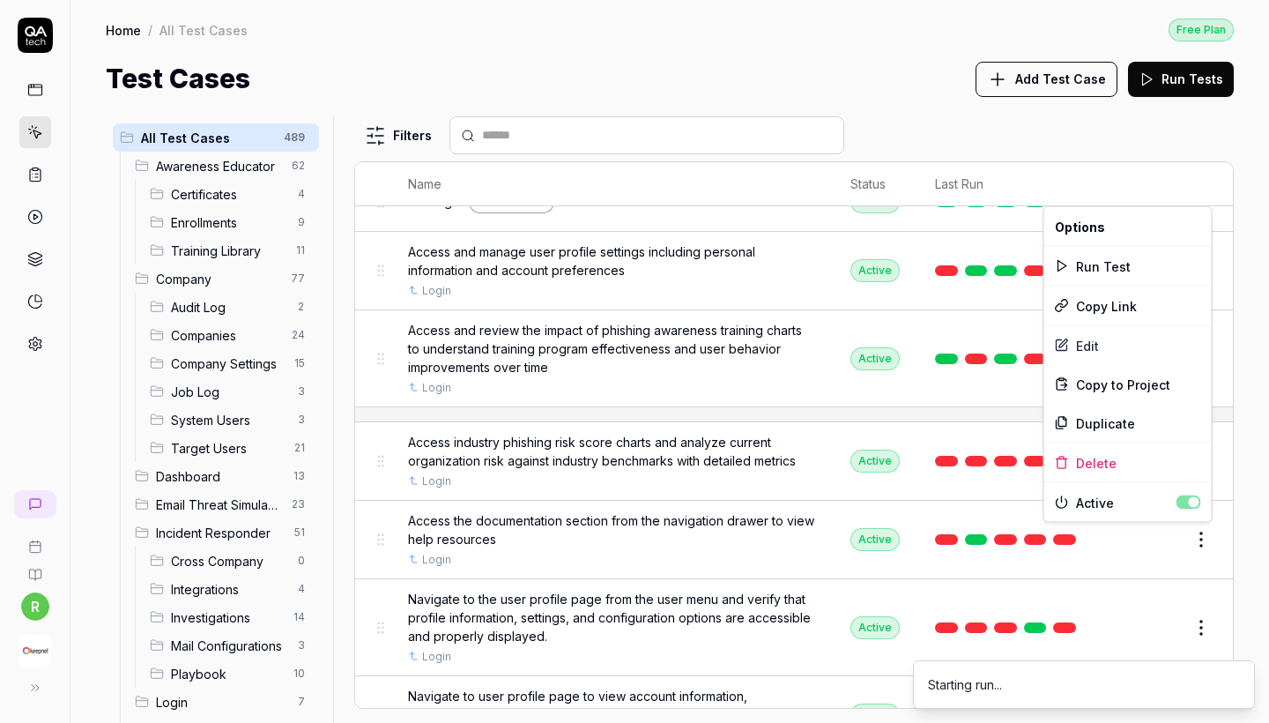
click at [1197, 545] on html "r Home / All Test Cases Free Plan Home / All Test Cases Free Plan Test Cases Ad…" at bounding box center [634, 361] width 1269 height 723
click at [1109, 271] on div "Run Test" at bounding box center [1127, 266] width 167 height 39
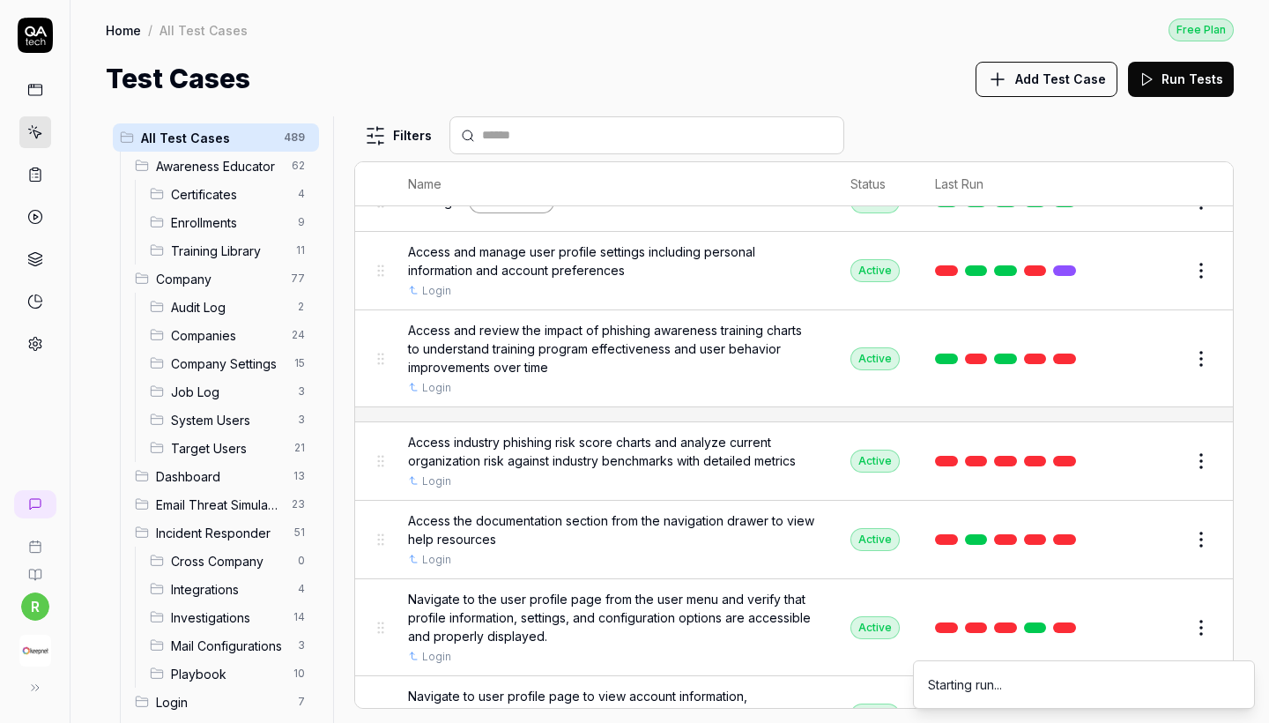
scroll to position [51, 0]
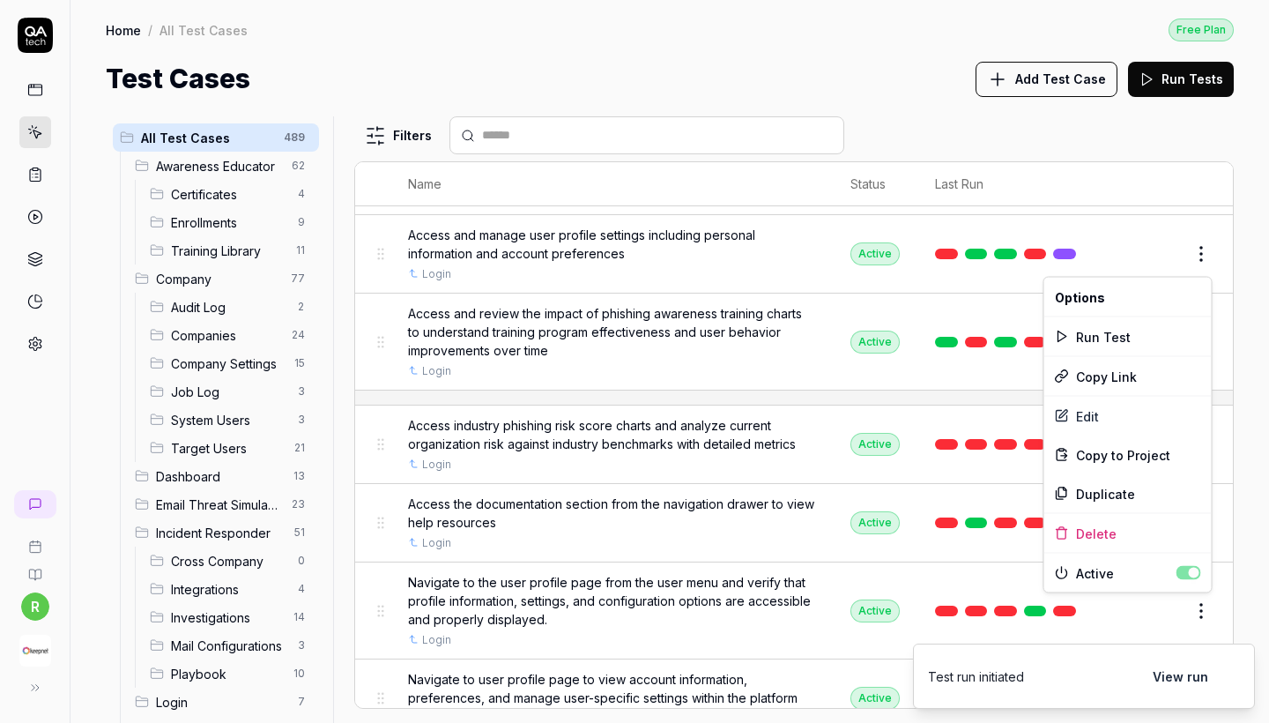
click at [1200, 610] on html "r Home / All Test Cases Free Plan Home / All Test Cases Free Plan Test Cases Ad…" at bounding box center [634, 361] width 1269 height 723
click at [1116, 332] on div "Run Test" at bounding box center [1127, 336] width 167 height 39
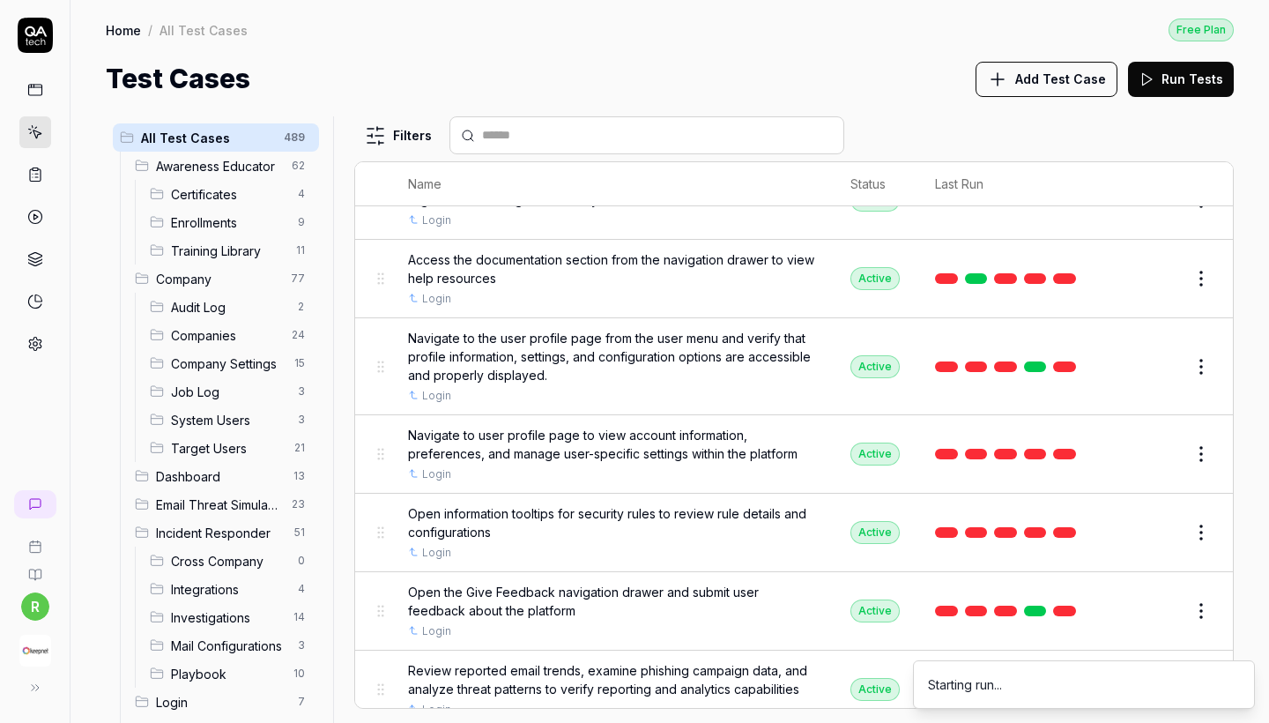
scroll to position [338, 0]
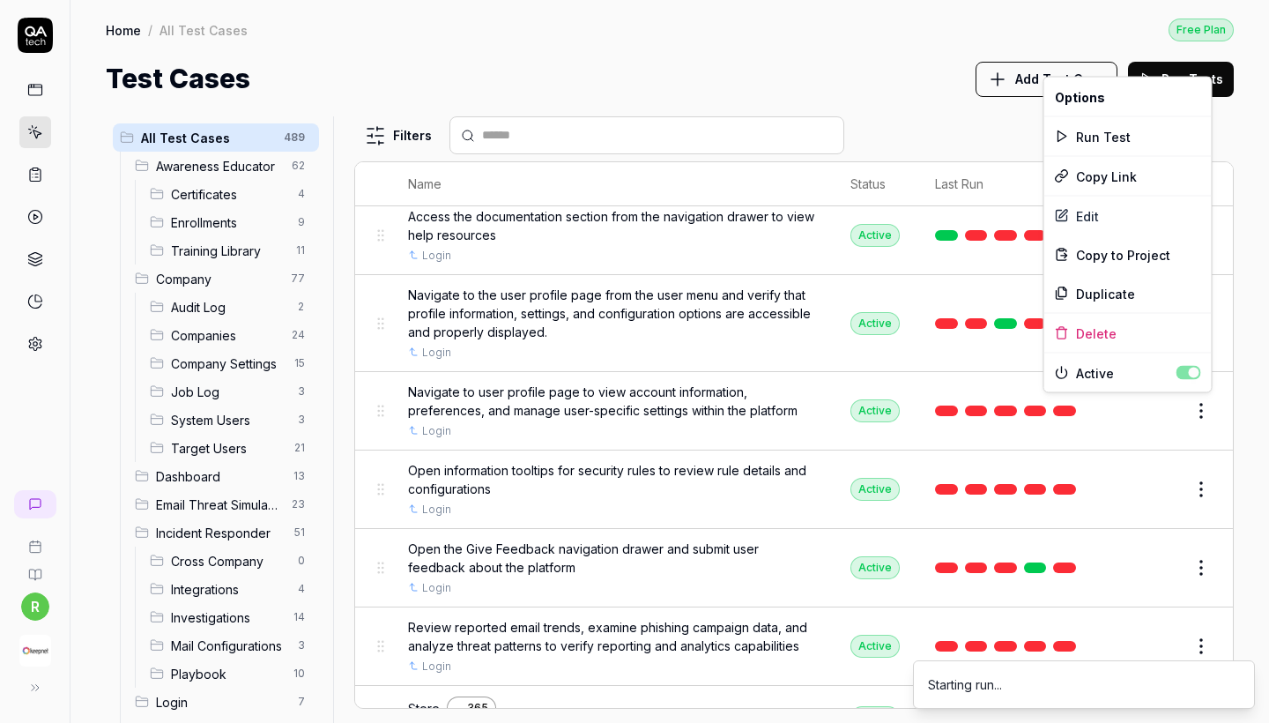
click at [1197, 405] on html "r Home / All Test Cases Free Plan Home / All Test Cases Free Plan Test Cases Ad…" at bounding box center [634, 361] width 1269 height 723
click at [1124, 139] on div "Run Test" at bounding box center [1127, 136] width 167 height 39
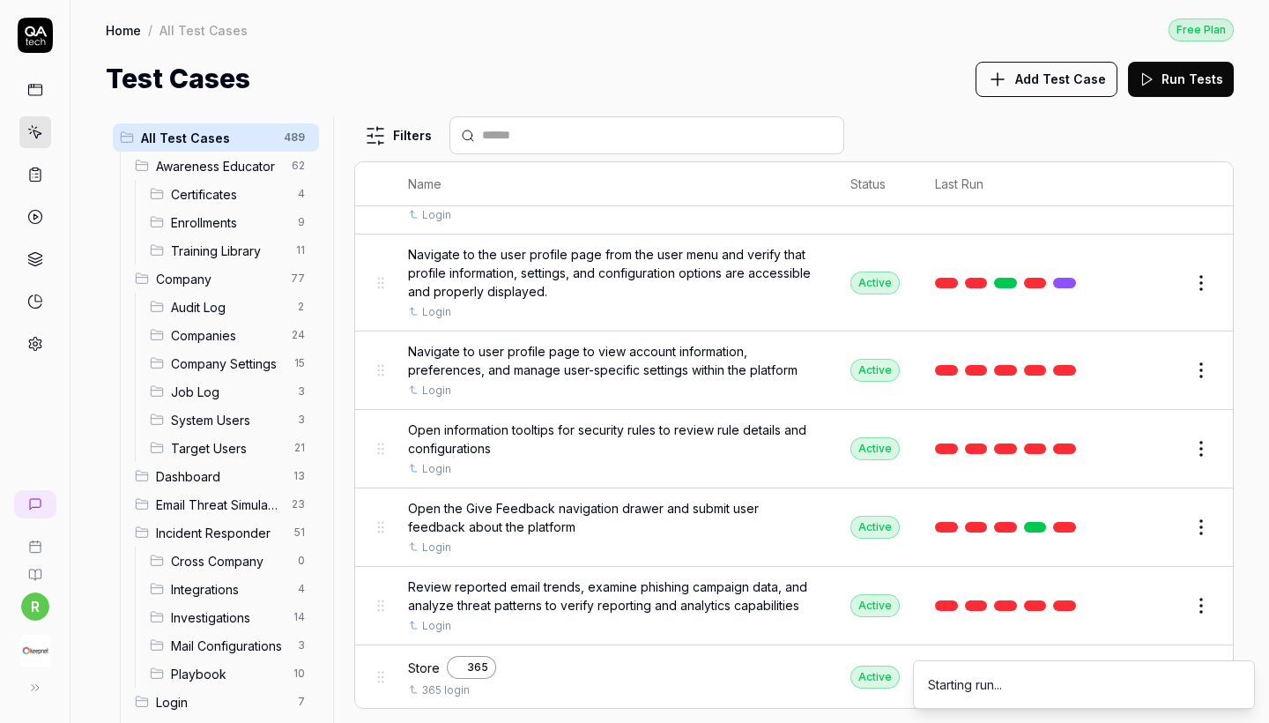
scroll to position [396, 0]
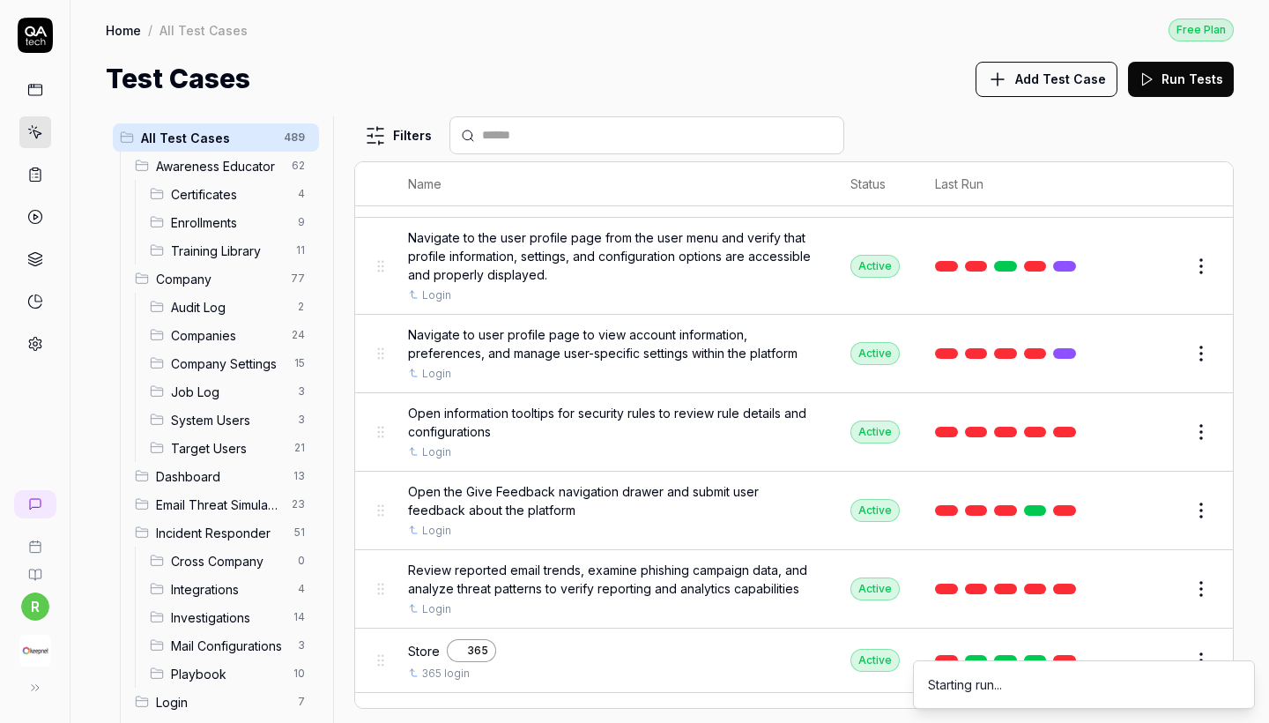
click at [1199, 508] on html "r Home / All Test Cases Free Plan Home / All Test Cases Free Plan Test Cases Ad…" at bounding box center [634, 361] width 1269 height 723
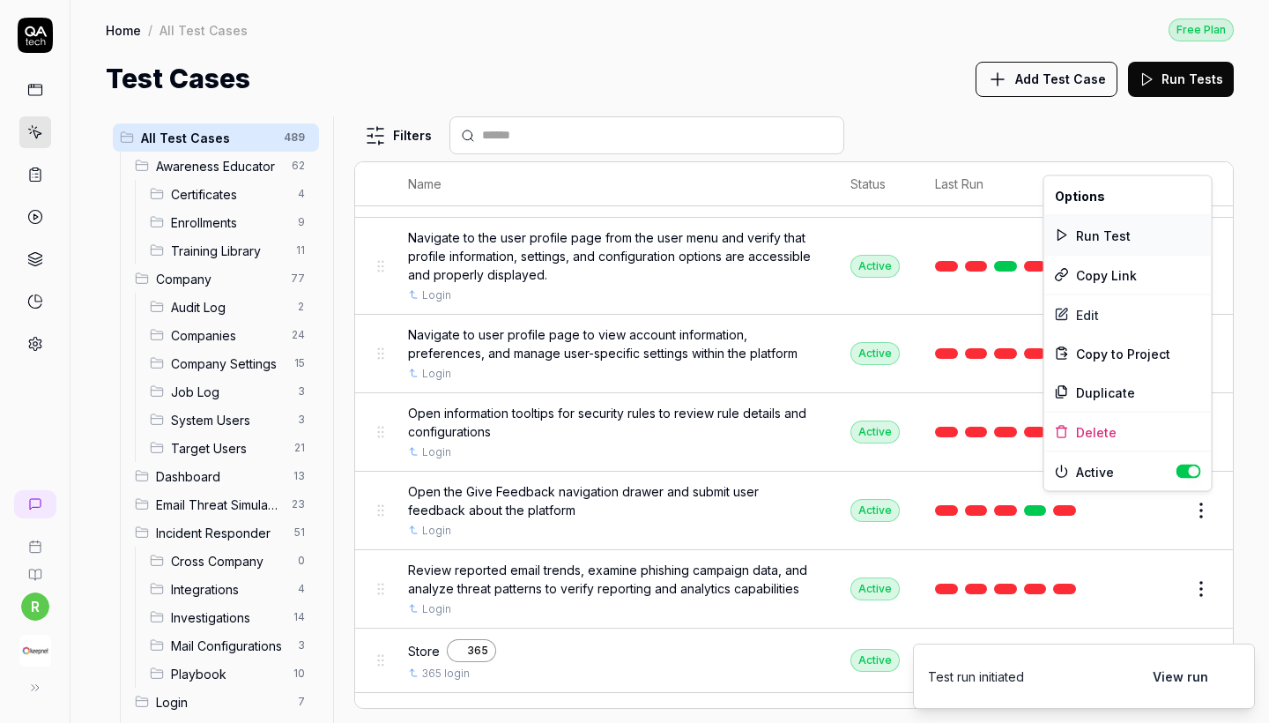
click at [1099, 238] on div "Run Test" at bounding box center [1127, 235] width 167 height 39
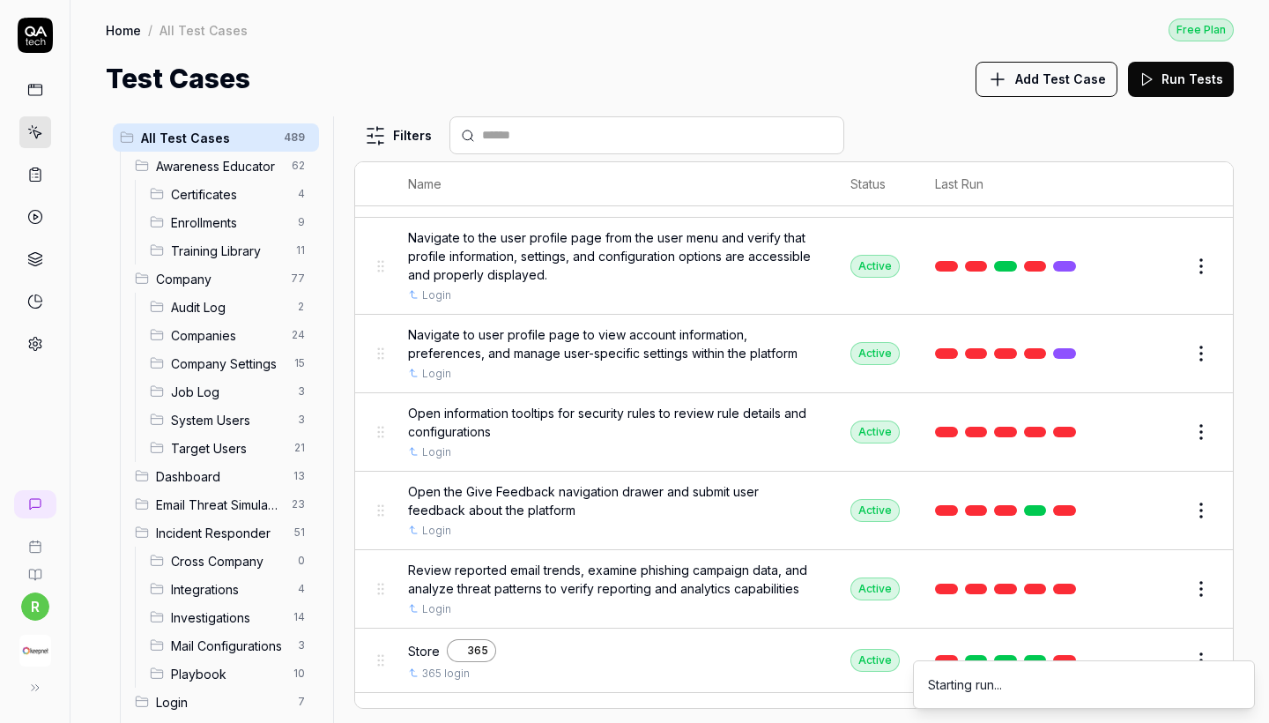
click at [1197, 431] on html "r Home / All Test Cases Free Plan Home / All Test Cases Free Plan Test Cases Ad…" at bounding box center [634, 361] width 1269 height 723
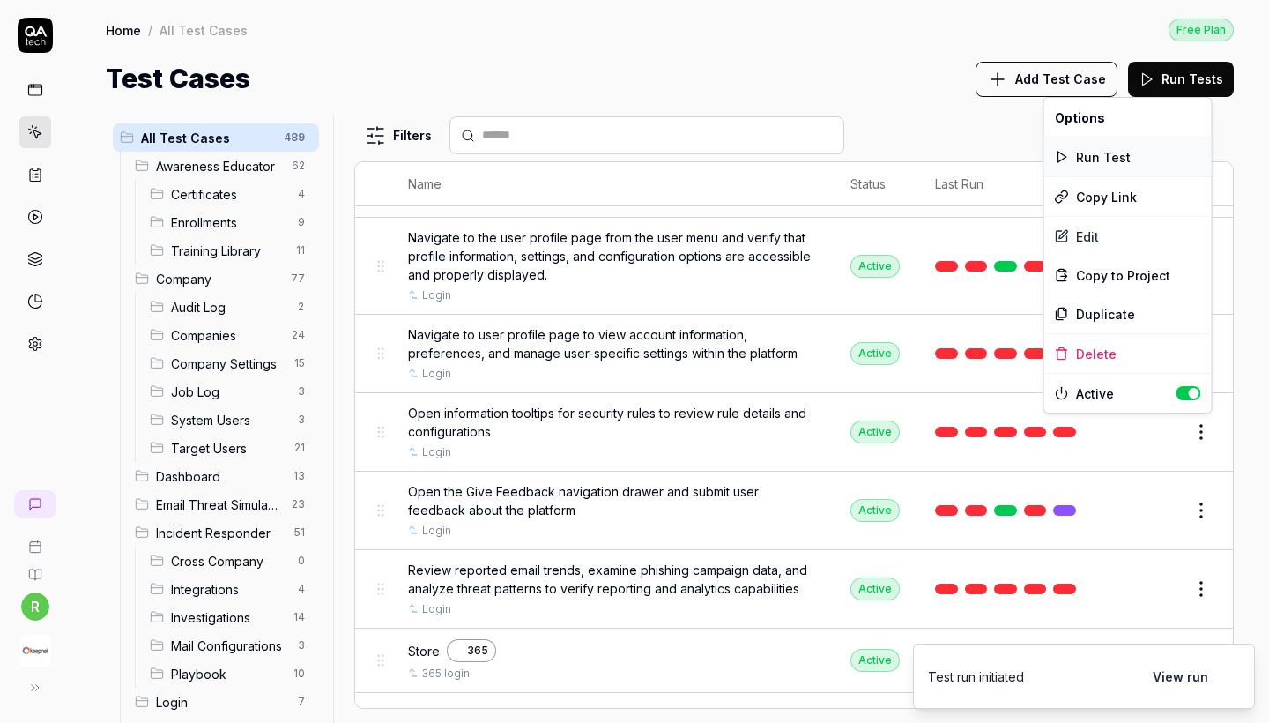
click at [1080, 160] on div "Run Test" at bounding box center [1127, 156] width 167 height 39
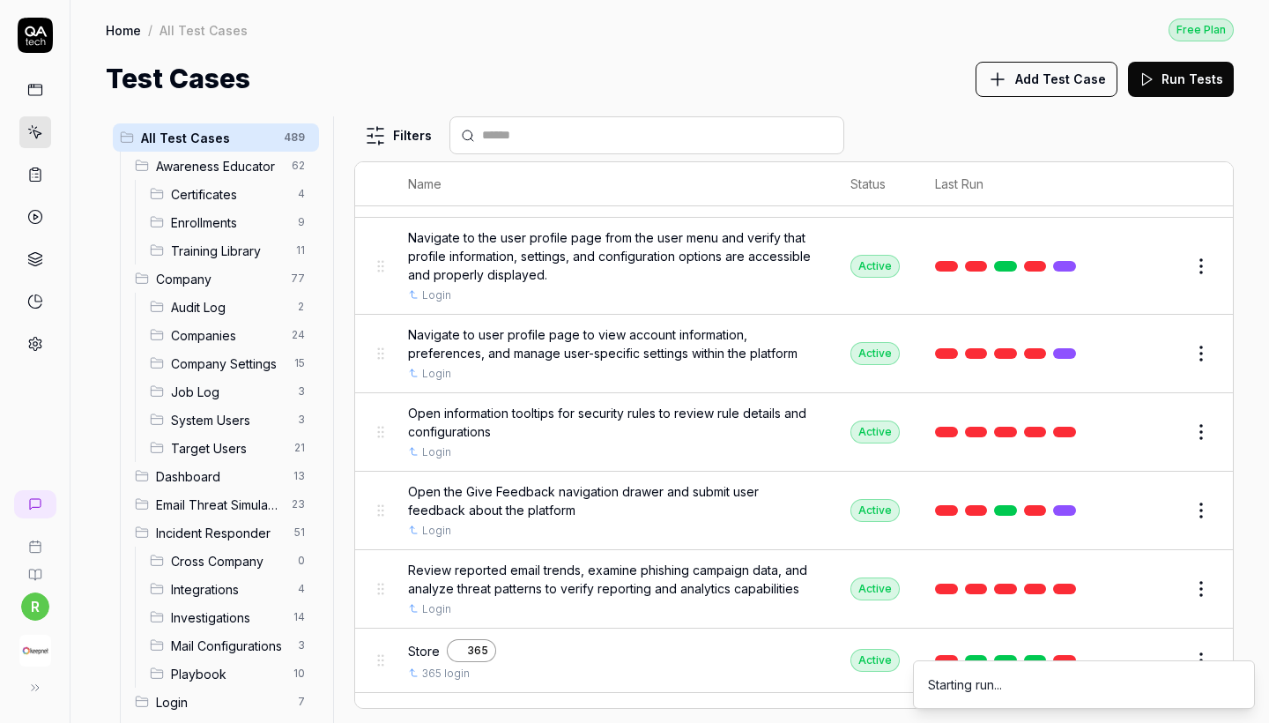
scroll to position [604, 0]
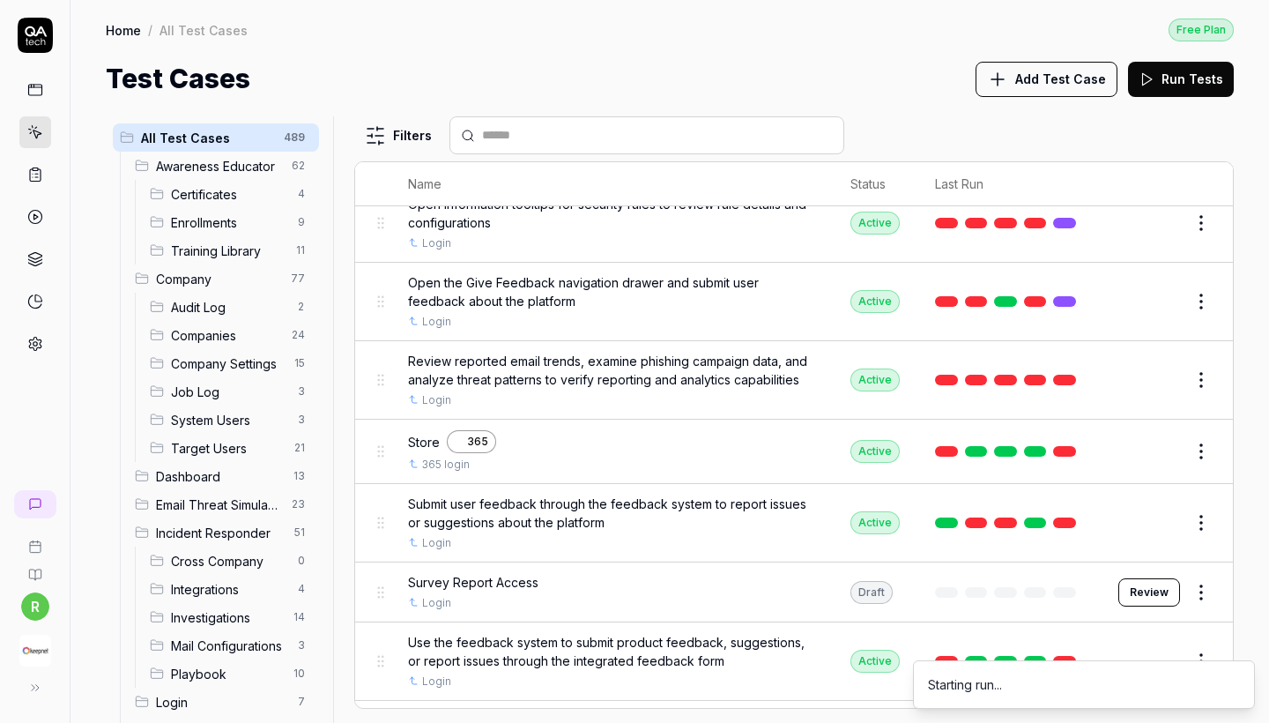
click at [1206, 511] on html "r Home / All Test Cases Free Plan Home / All Test Cases Free Plan Test Cases Ad…" at bounding box center [634, 361] width 1269 height 723
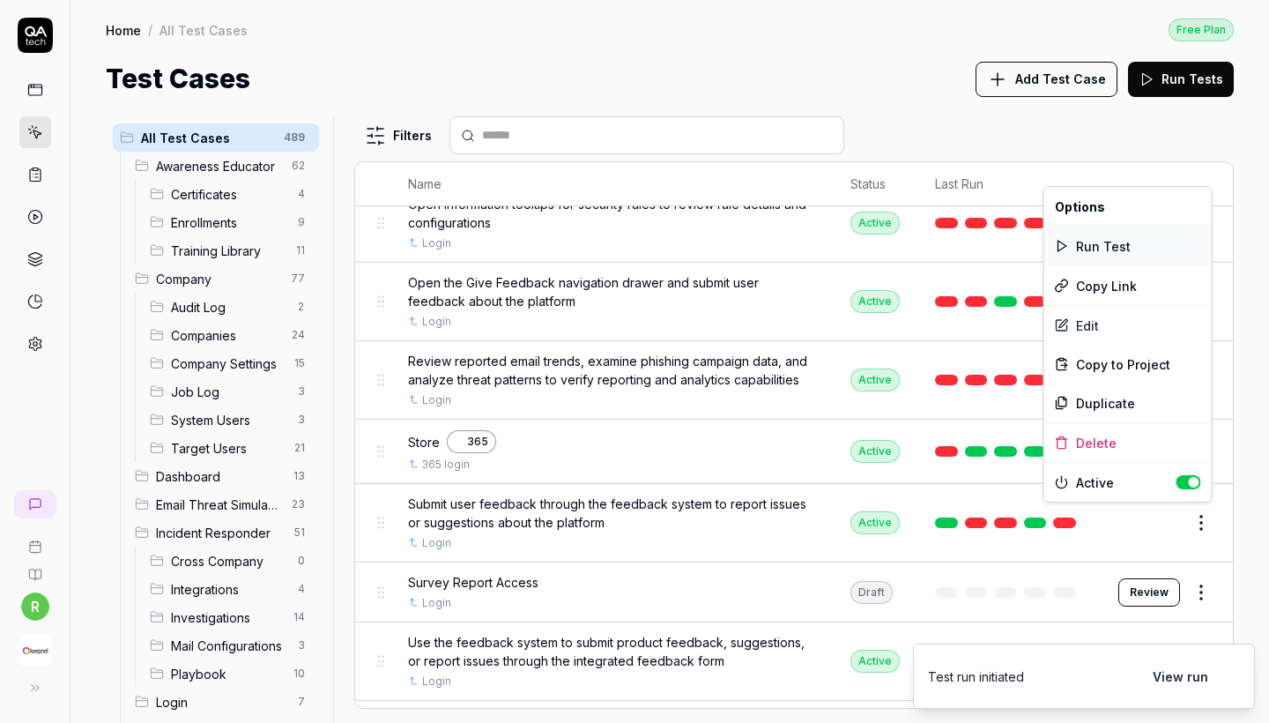
click at [1102, 239] on div "Run Test" at bounding box center [1127, 245] width 167 height 39
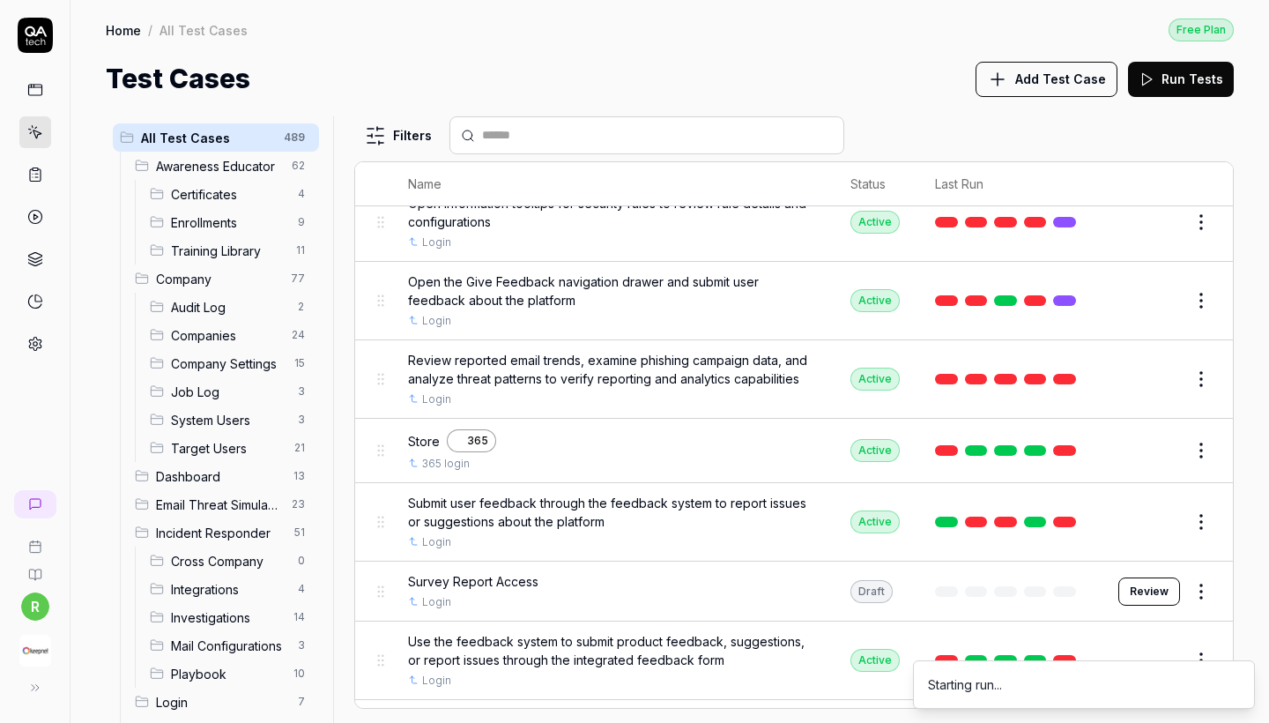
scroll to position [678, 0]
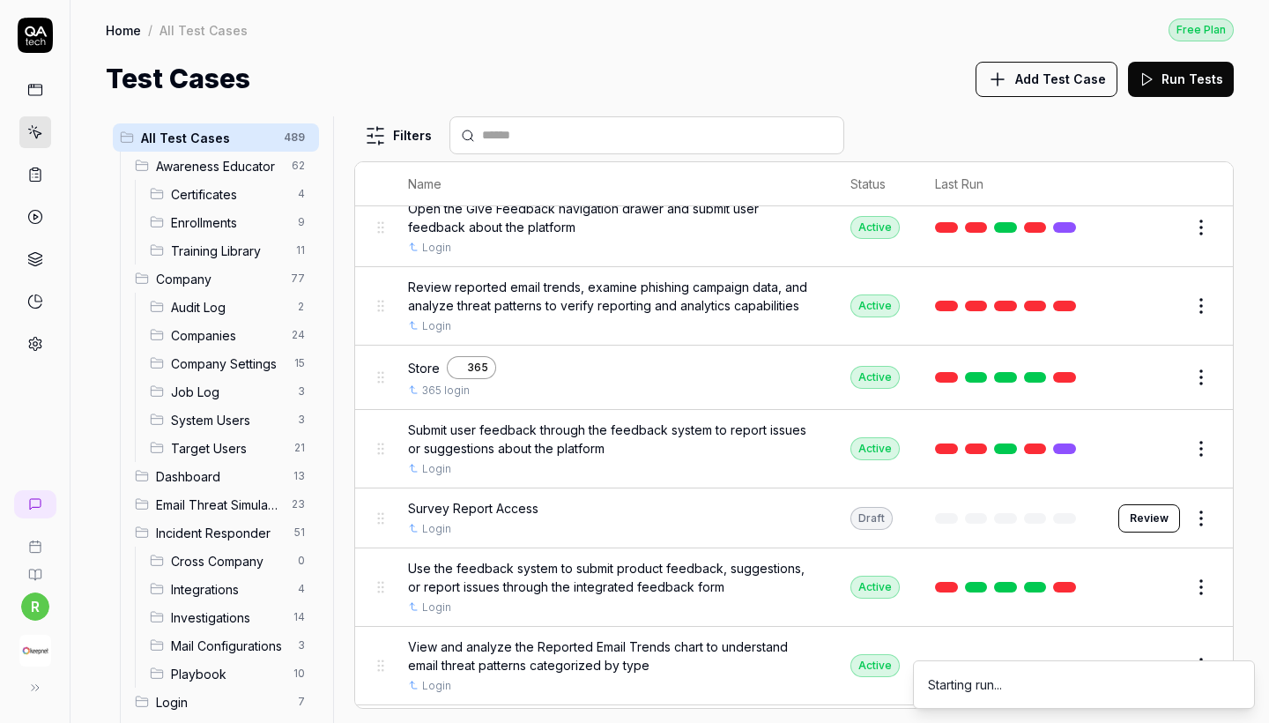
click at [1204, 578] on html "r Home / All Test Cases Free Plan Home / All Test Cases Free Plan Test Cases Ad…" at bounding box center [634, 361] width 1269 height 723
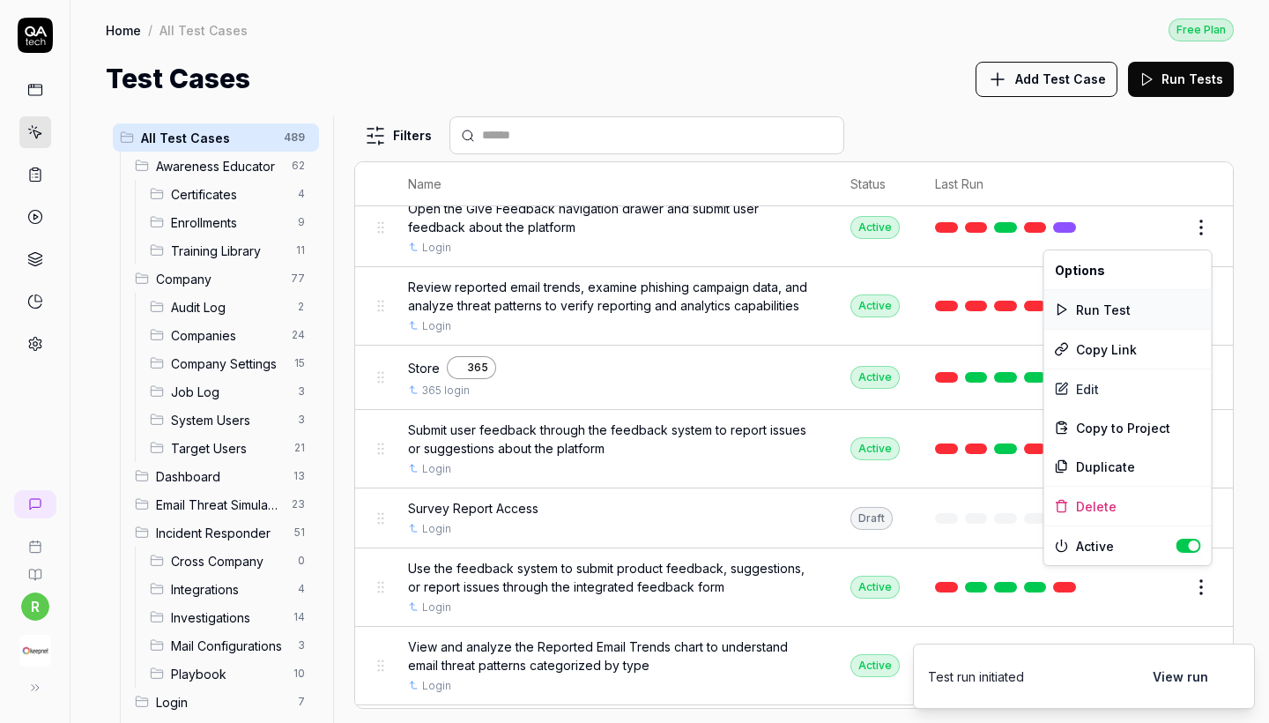
click at [1102, 311] on div "Run Test" at bounding box center [1127, 309] width 167 height 39
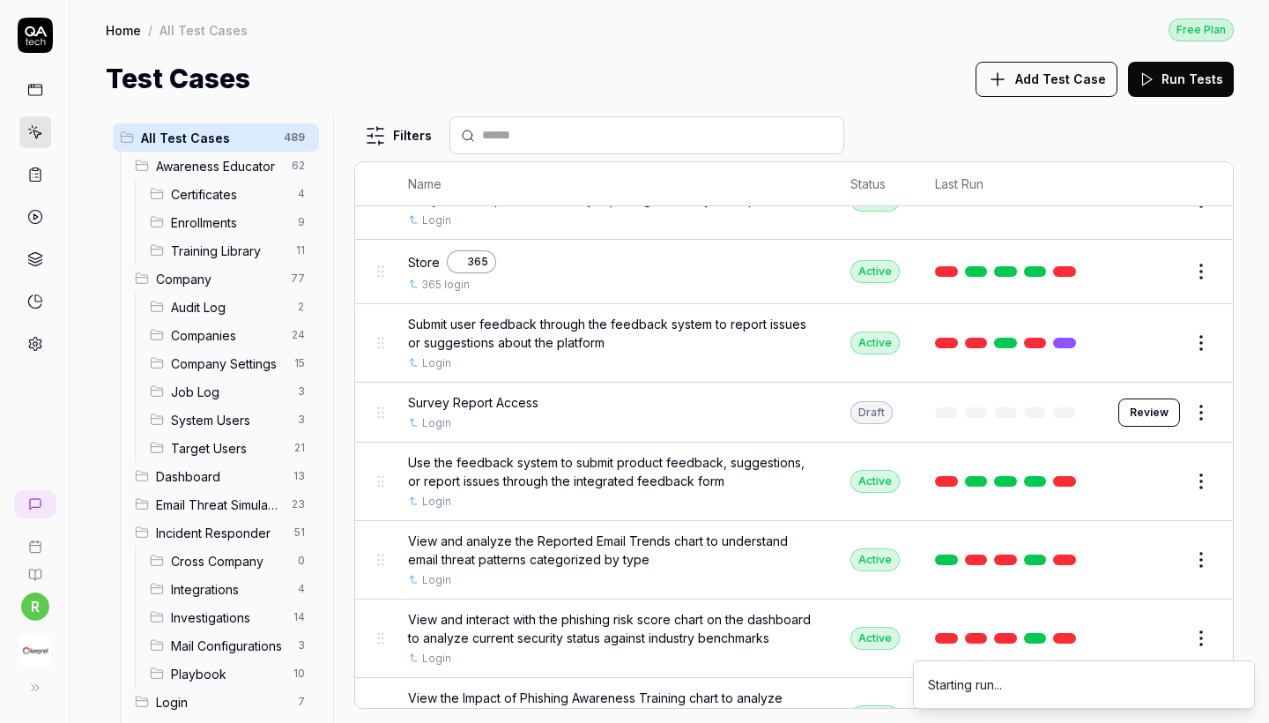
scroll to position [838, 0]
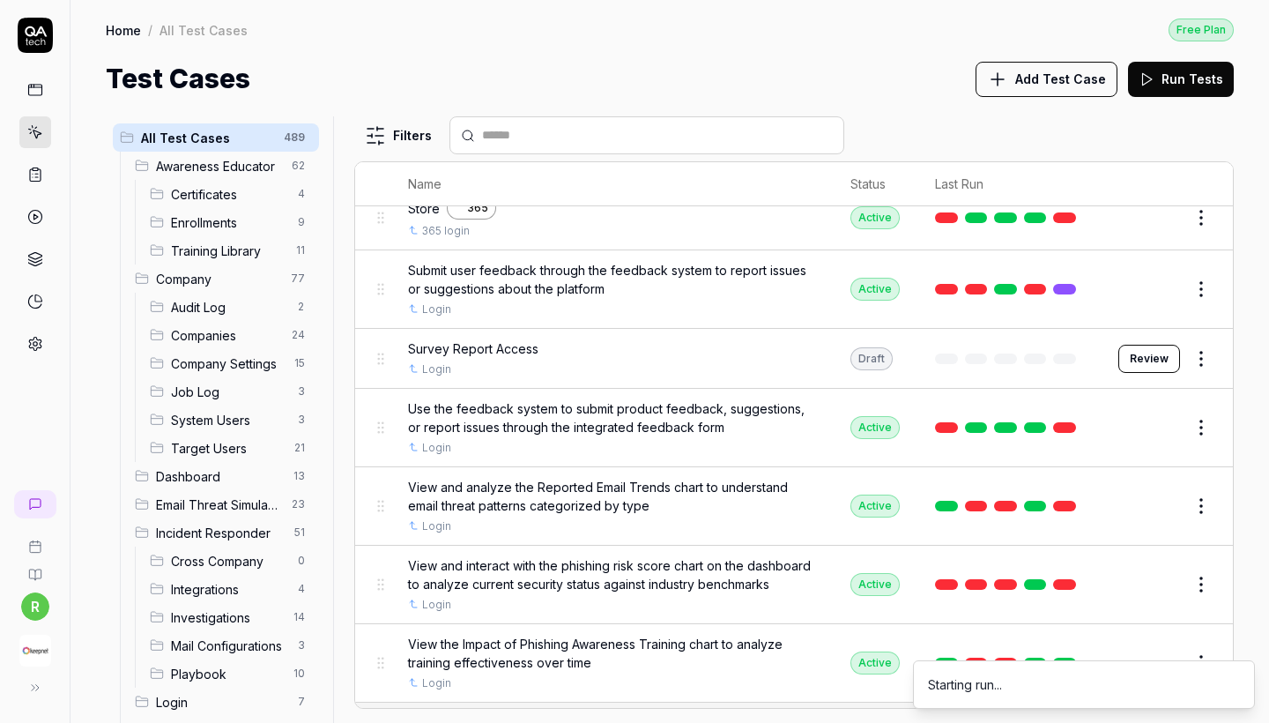
click at [1196, 500] on html "r Home / All Test Cases Free Plan Home / All Test Cases Free Plan Test Cases Ad…" at bounding box center [634, 361] width 1269 height 723
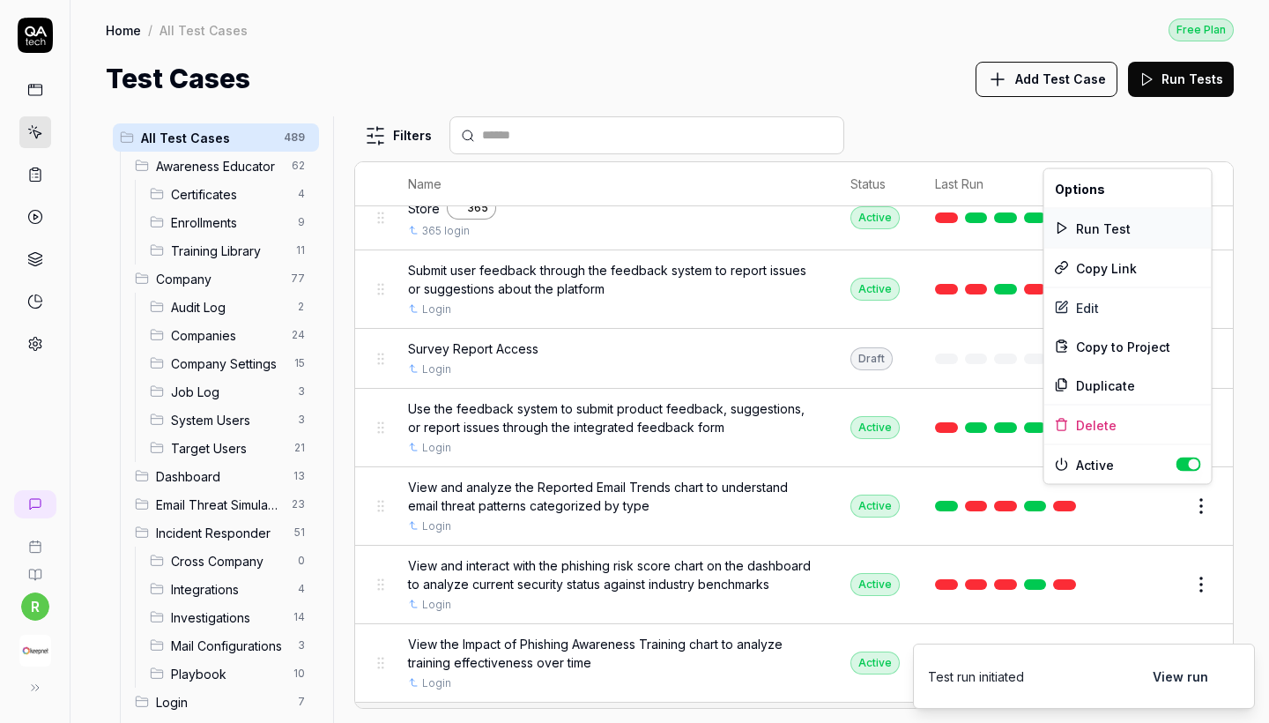
click at [1121, 227] on div "Run Test" at bounding box center [1127, 228] width 167 height 39
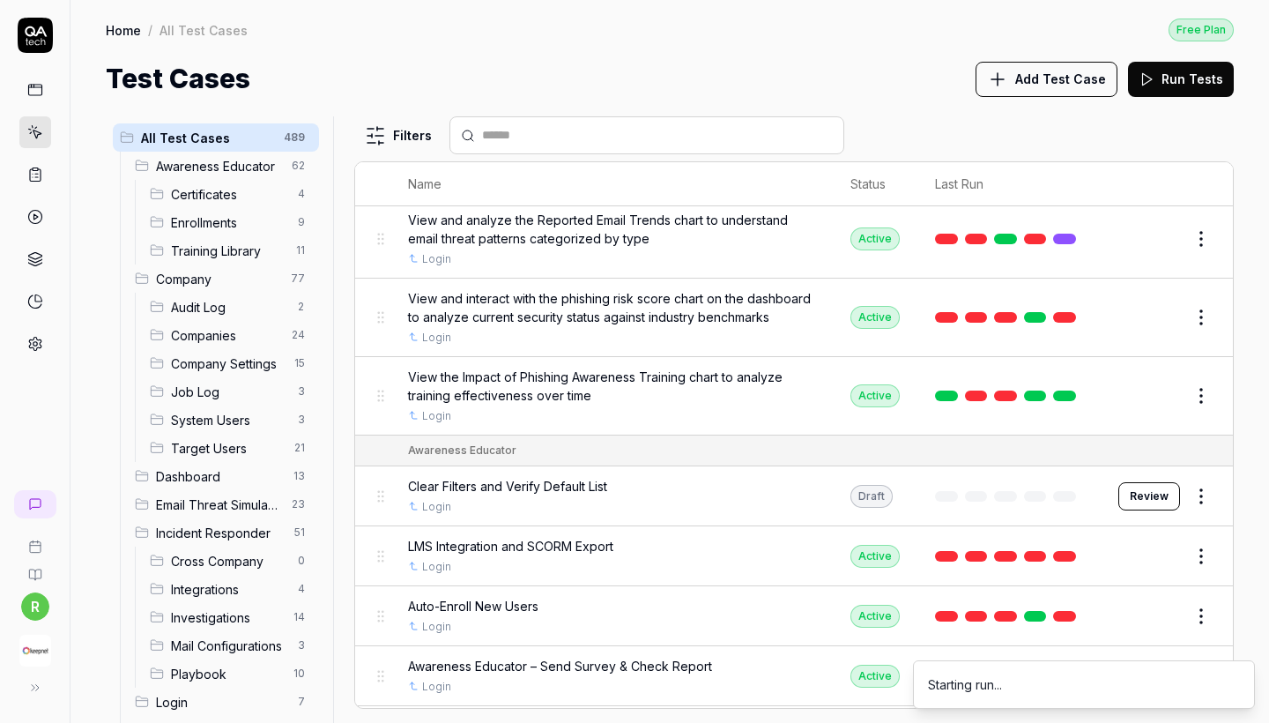
scroll to position [1114, 0]
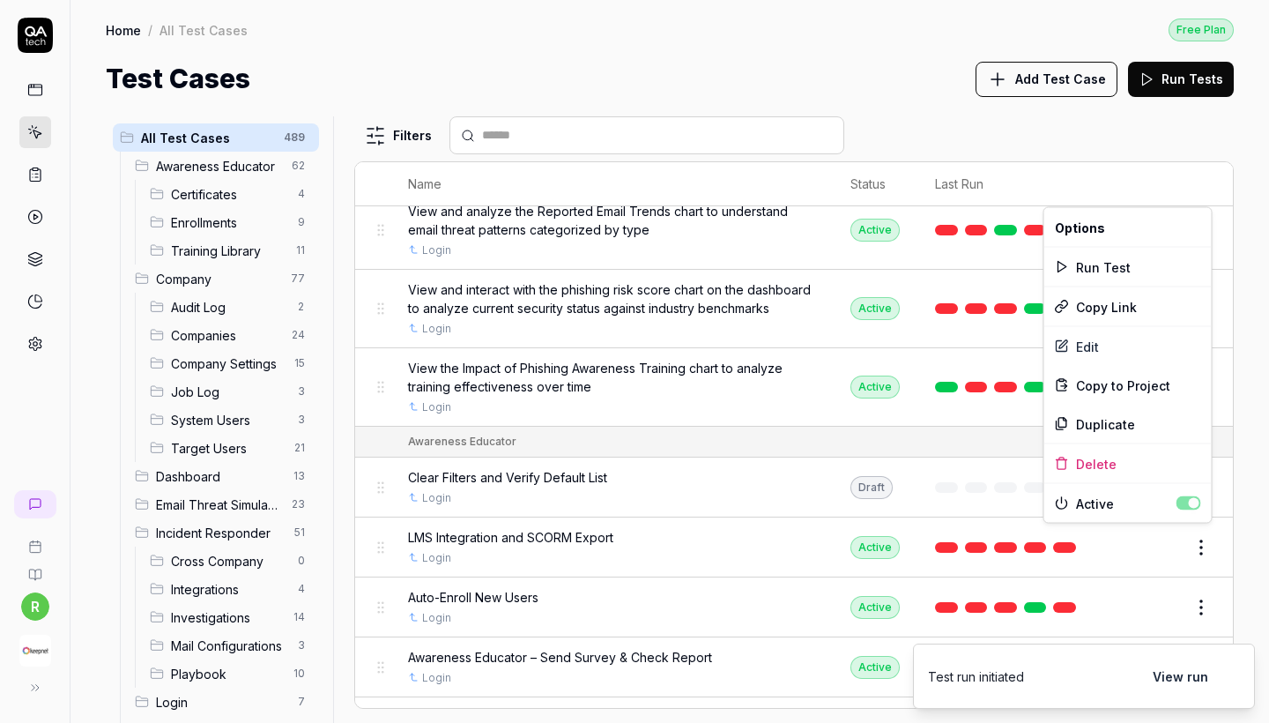
click at [1197, 542] on html "r Home / All Test Cases Free Plan Home / All Test Cases Free Plan Test Cases Ad…" at bounding box center [634, 361] width 1269 height 723
click at [1103, 274] on div "Run Test" at bounding box center [1127, 267] width 167 height 39
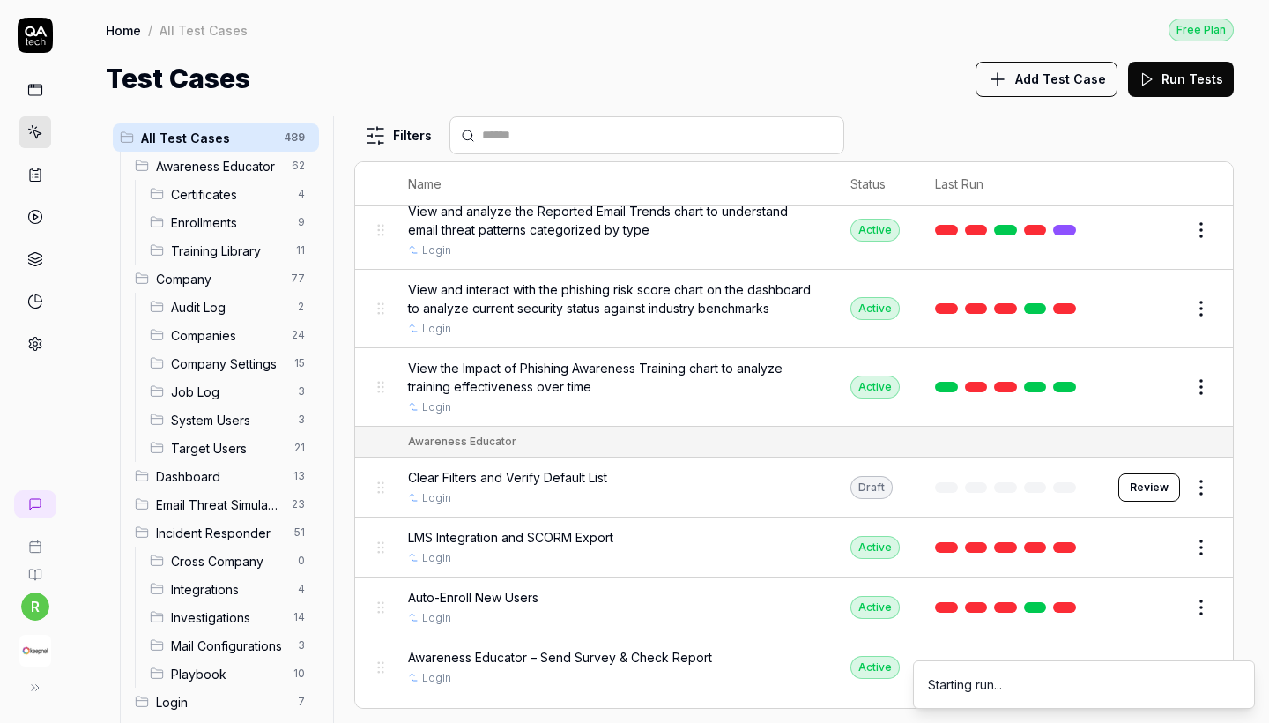
scroll to position [1149, 0]
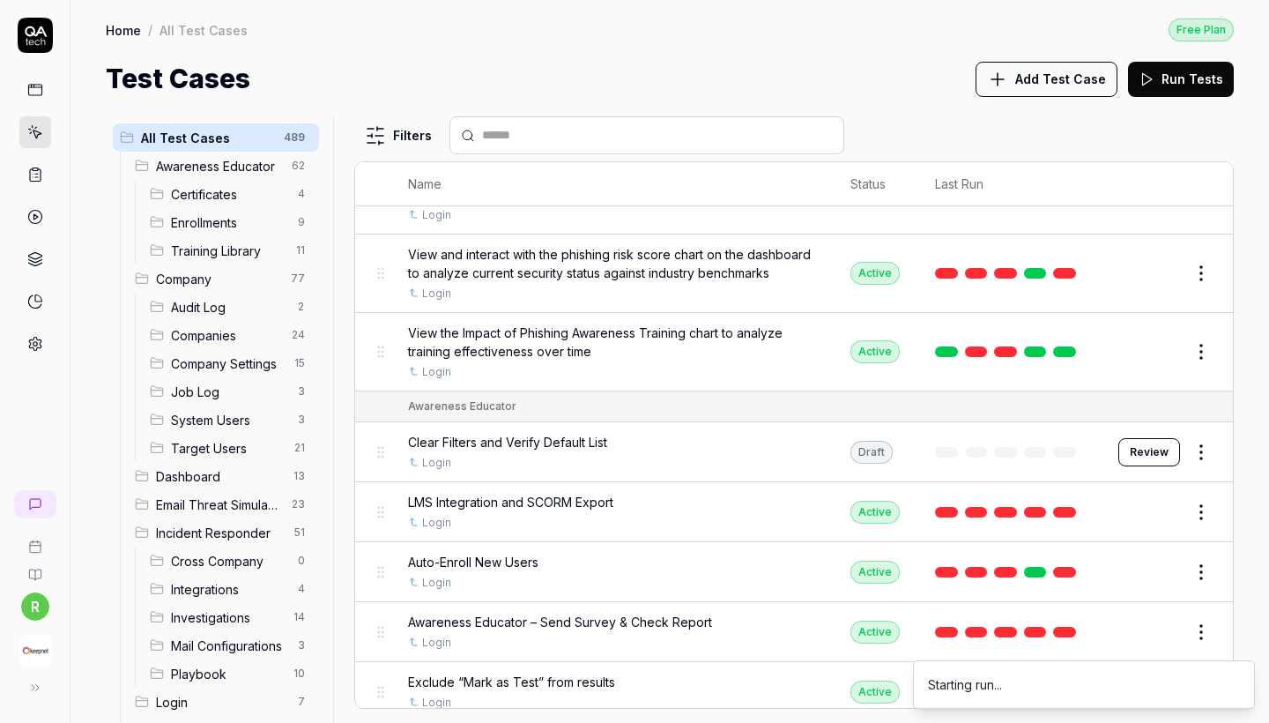
click at [1204, 564] on html "r Home / All Test Cases Free Plan Home / All Test Cases Free Plan Test Cases Ad…" at bounding box center [634, 361] width 1269 height 723
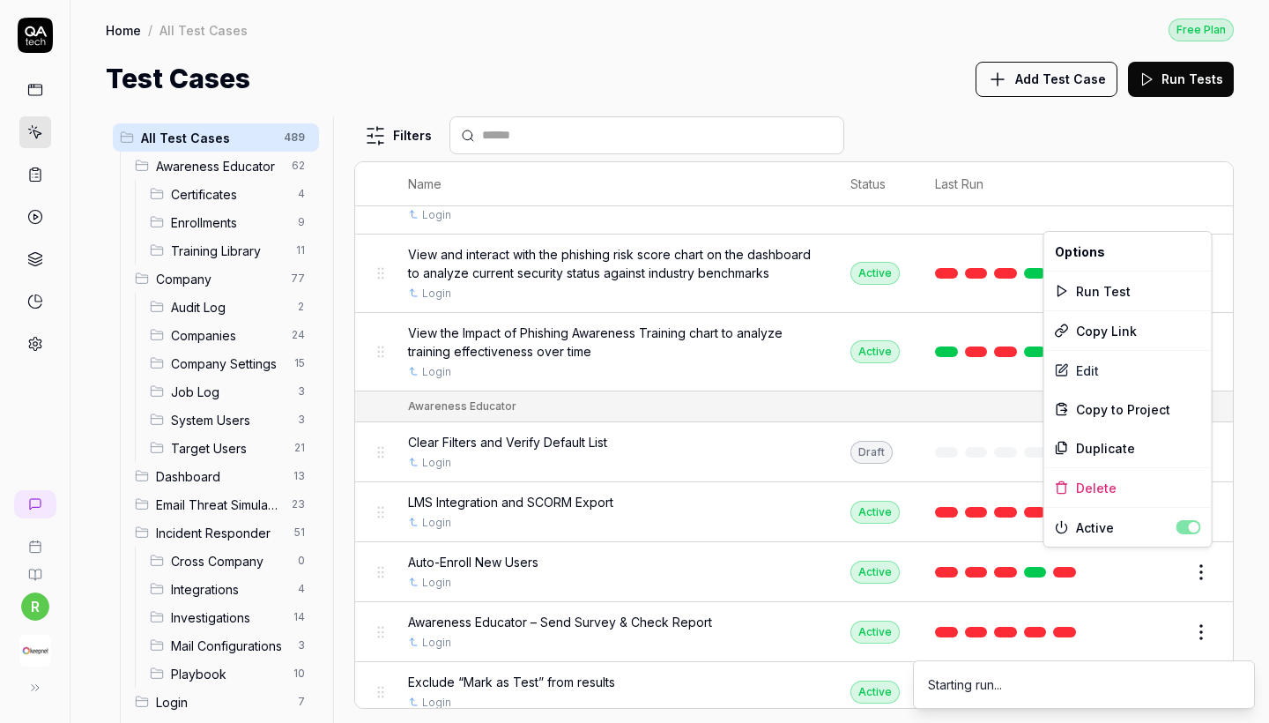
click at [1202, 560] on html "r Home / All Test Cases Free Plan Home / All Test Cases Free Plan Test Cases Ad…" at bounding box center [634, 361] width 1269 height 723
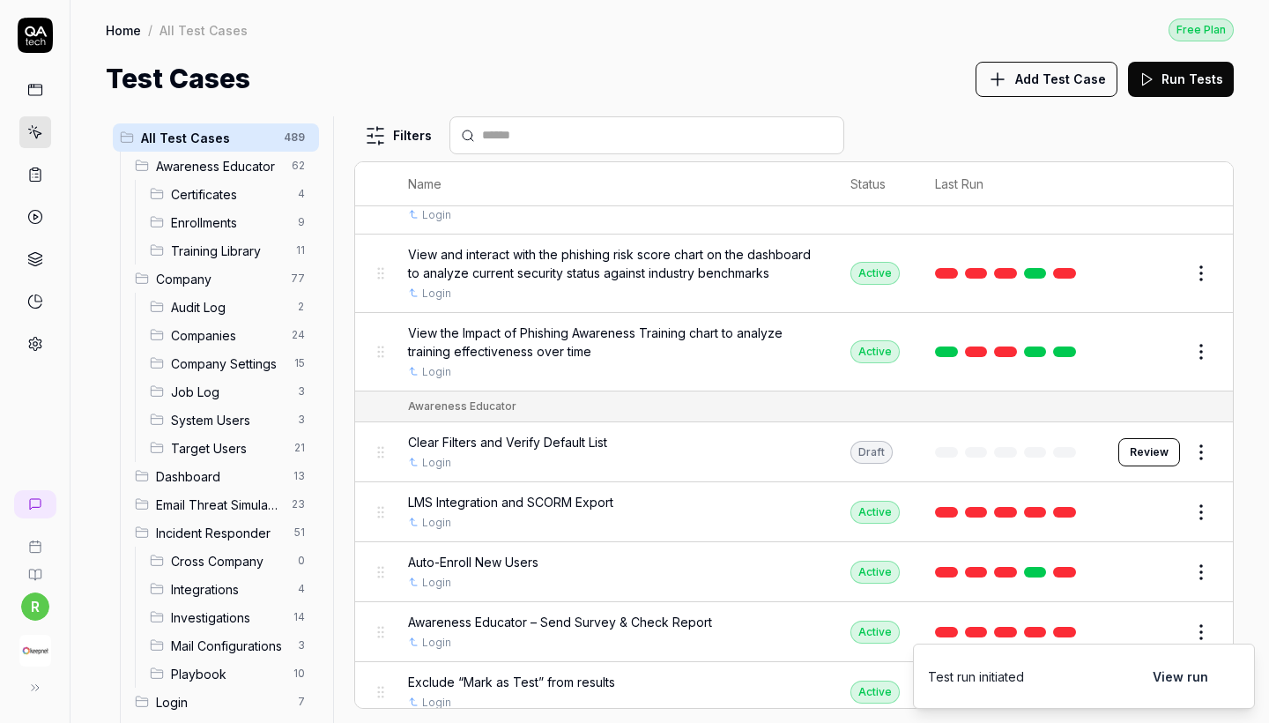
click at [1100, 283] on td at bounding box center [1008, 273] width 183 height 78
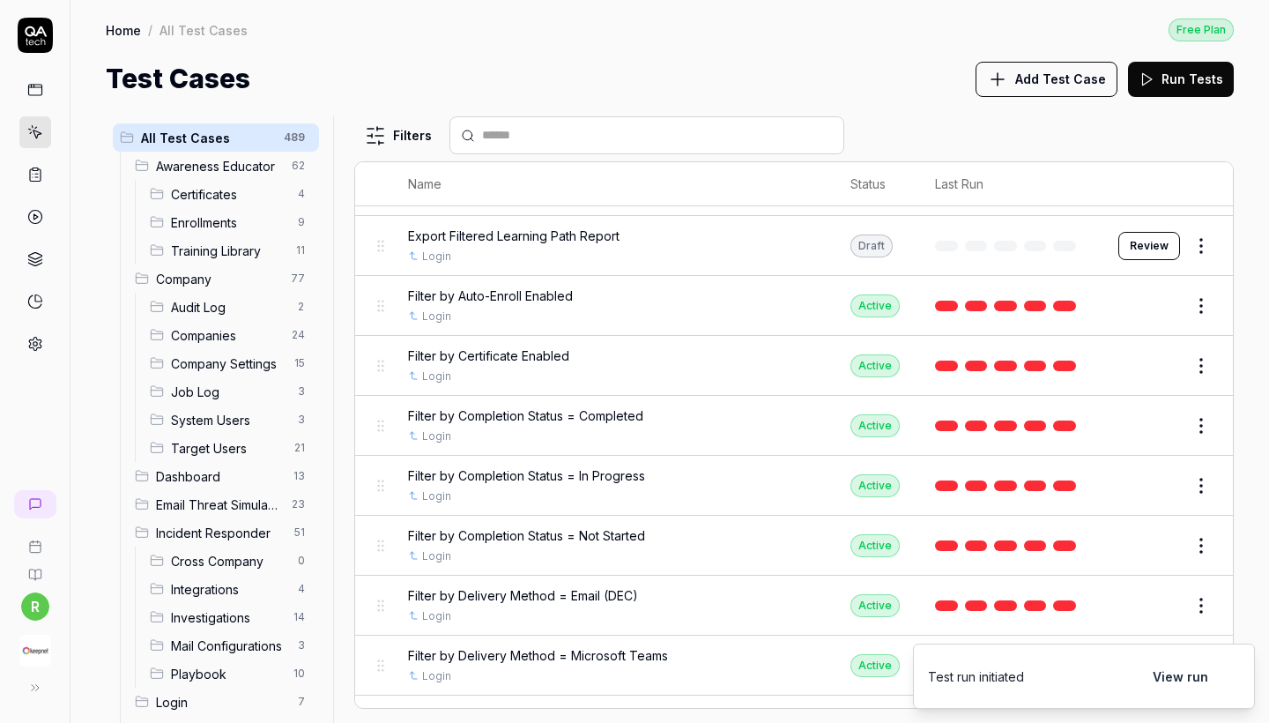
scroll to position [1656, 0]
click at [1207, 532] on html "r Home / All Test Cases Free Plan Home / All Test Cases Free Plan Test Cases Ad…" at bounding box center [634, 361] width 1269 height 723
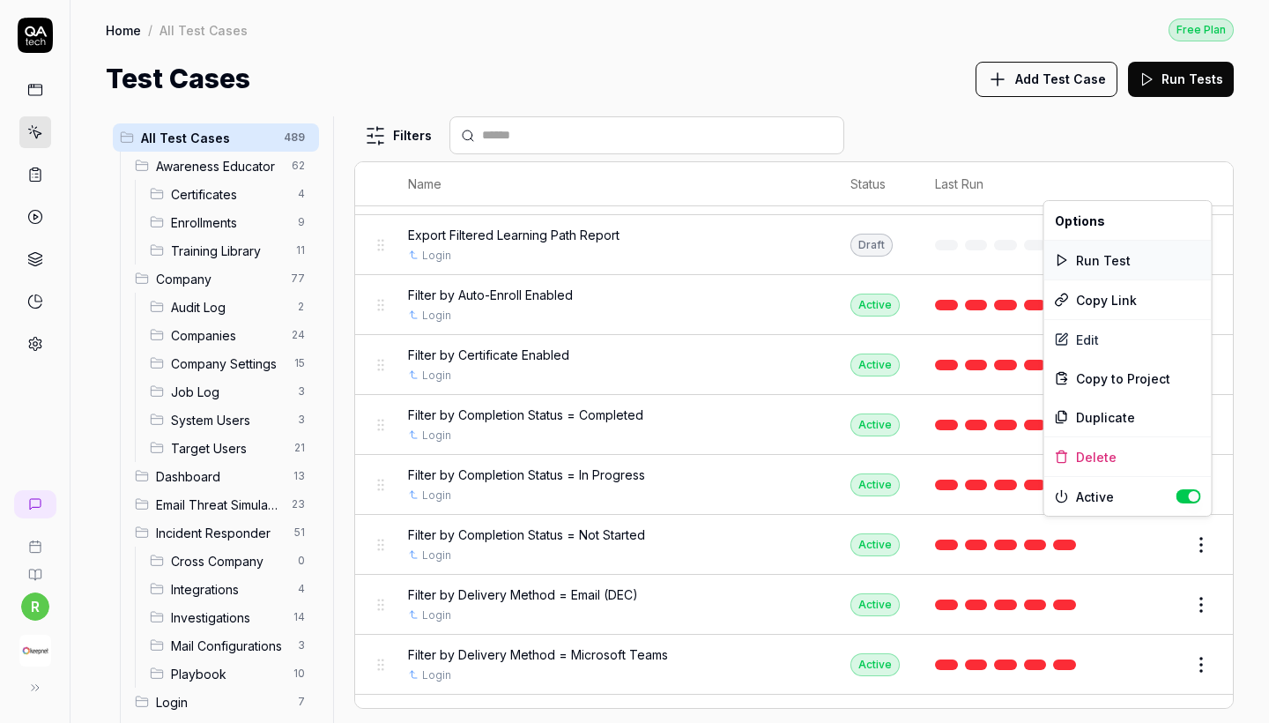
click at [1110, 264] on div "Run Test" at bounding box center [1127, 260] width 167 height 39
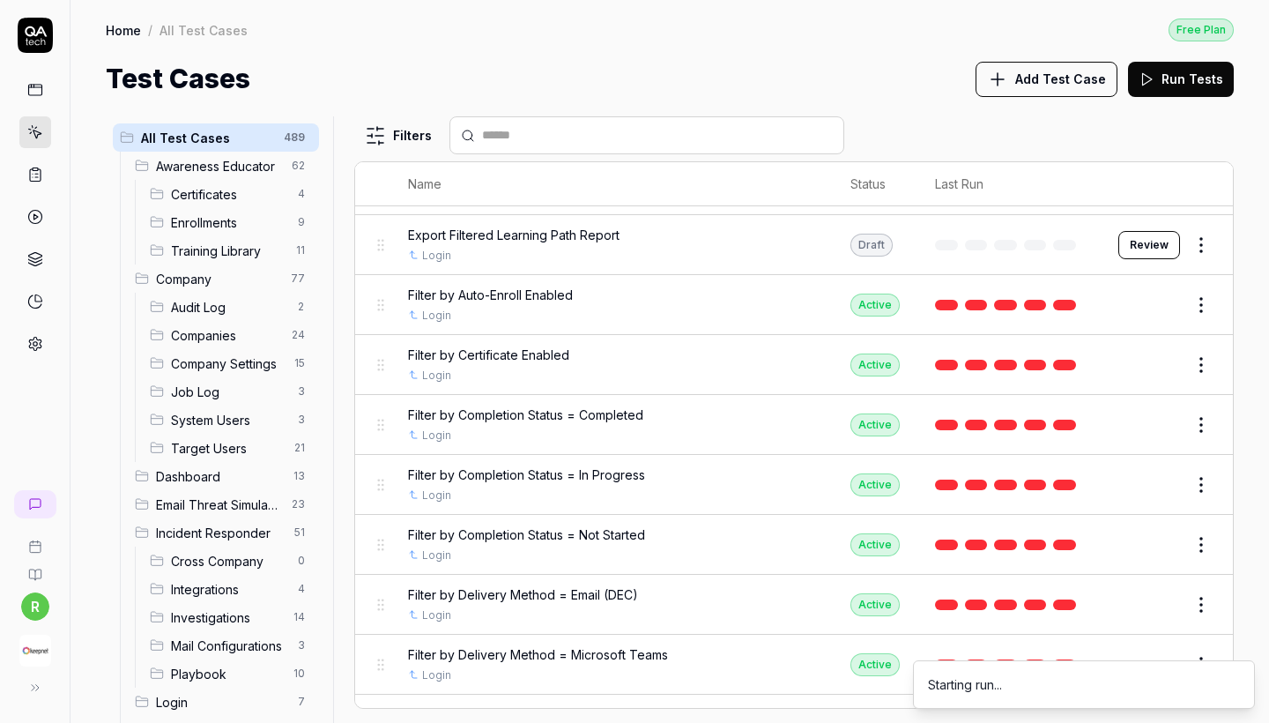
click at [1202, 419] on html "r Home / All Test Cases Free Plan Home / All Test Cases Free Plan Test Cases Ad…" at bounding box center [634, 361] width 1269 height 723
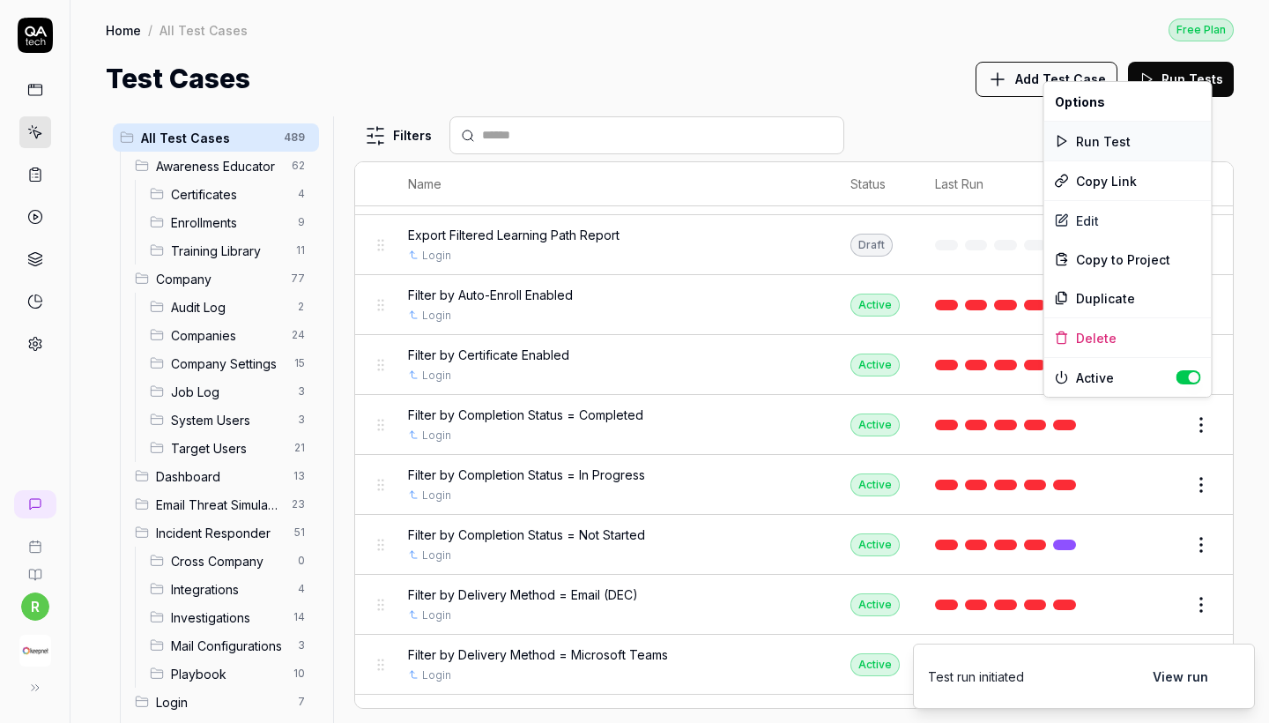
click at [1117, 145] on div "Run Test" at bounding box center [1127, 141] width 167 height 39
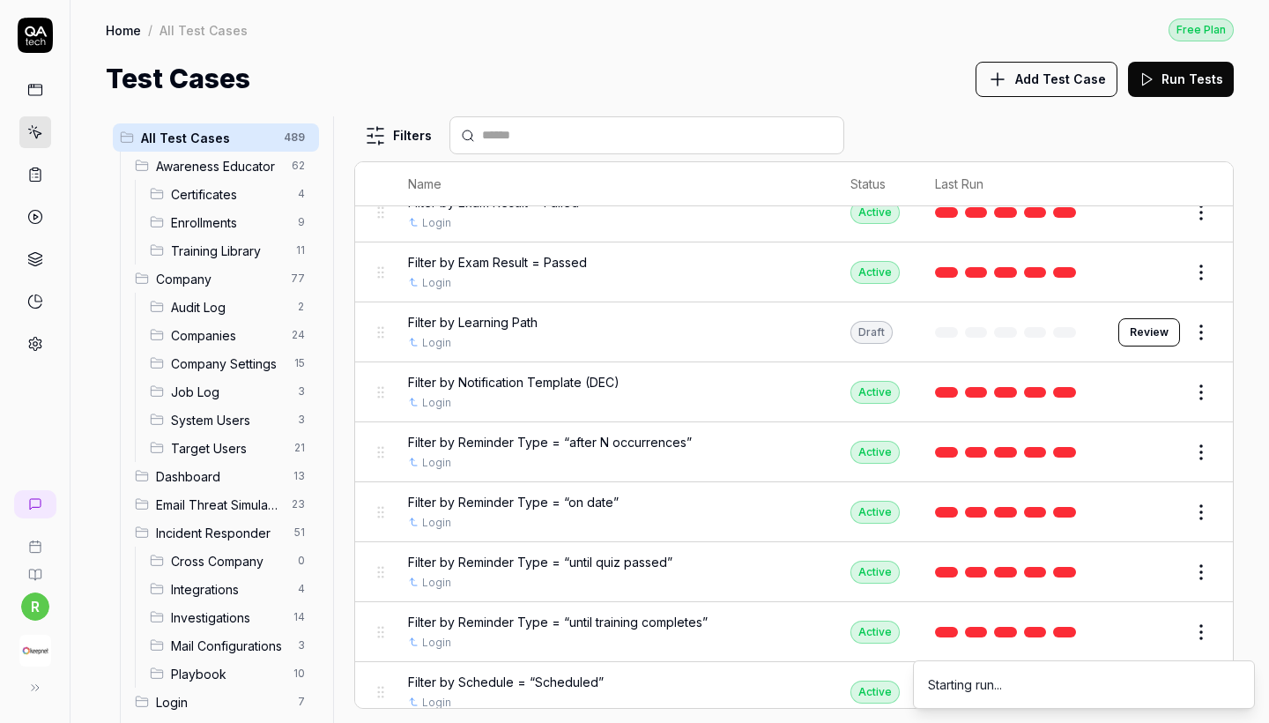
scroll to position [2285, 0]
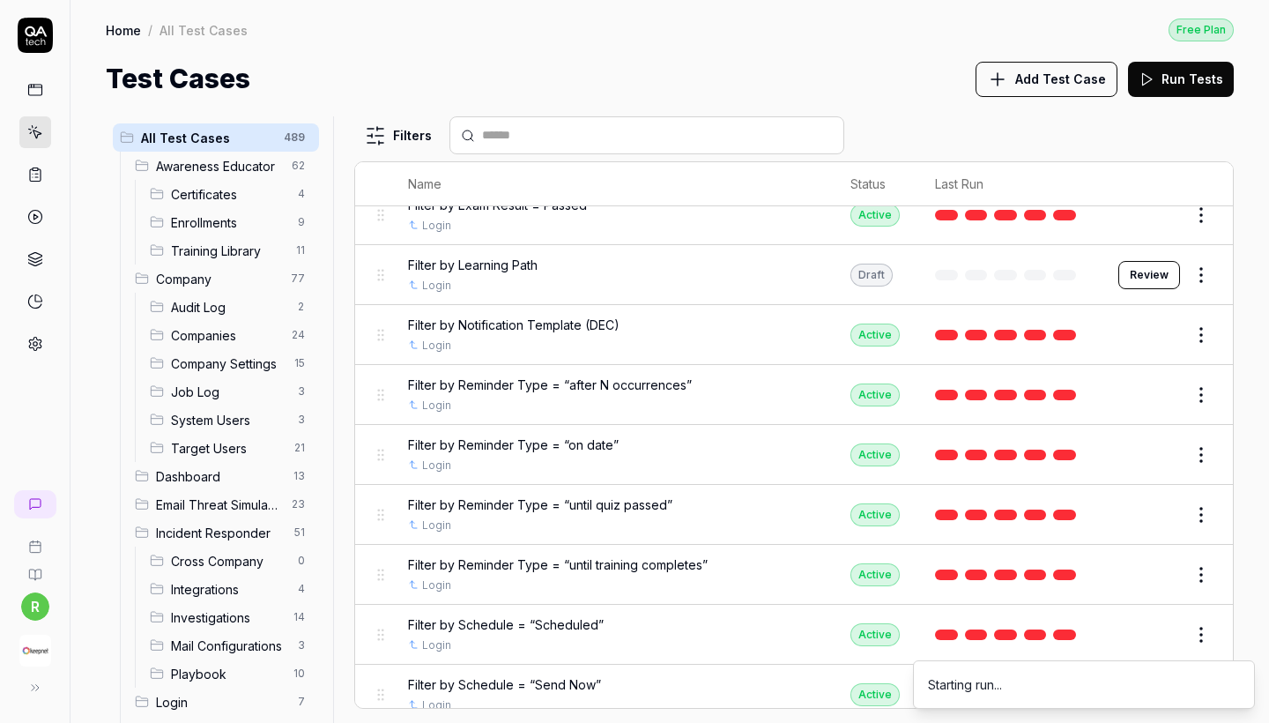
click at [1204, 434] on html "r Home / All Test Cases Free Plan Home / All Test Cases Free Plan Test Cases Ad…" at bounding box center [634, 361] width 1269 height 723
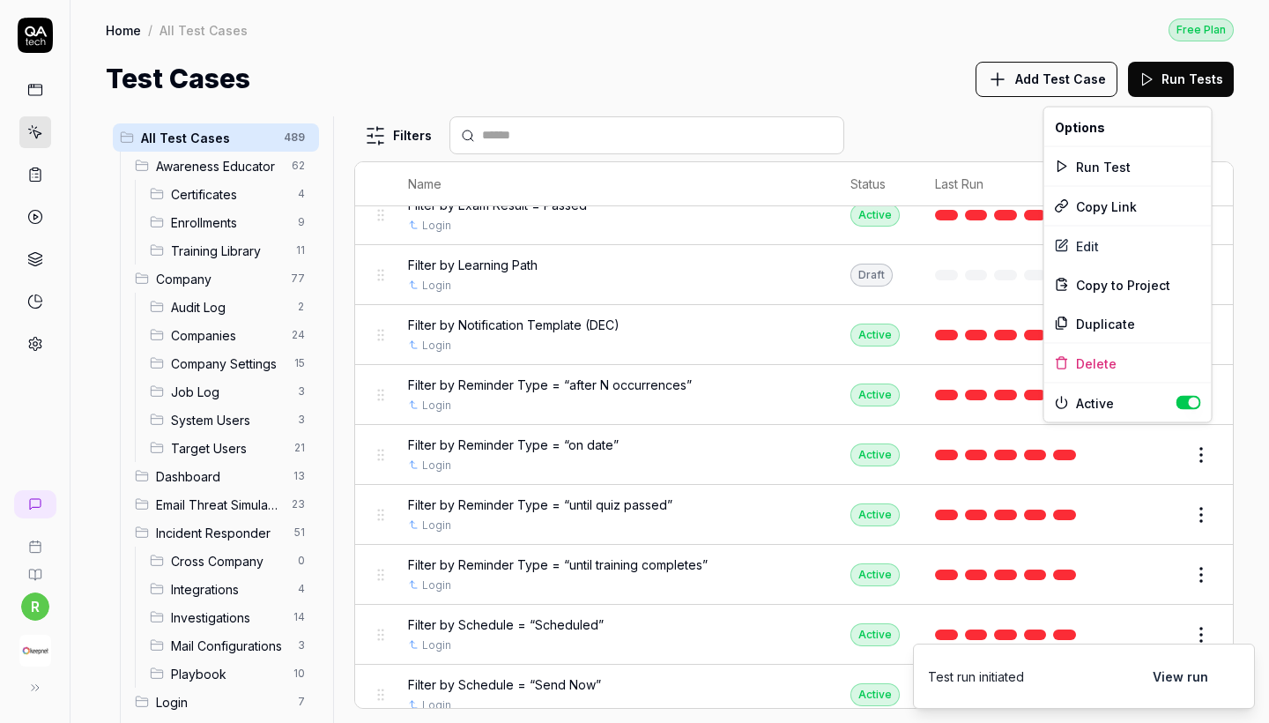
click at [870, 401] on html "r Home / All Test Cases Free Plan Home / All Test Cases Free Plan Test Cases Ad…" at bounding box center [634, 361] width 1269 height 723
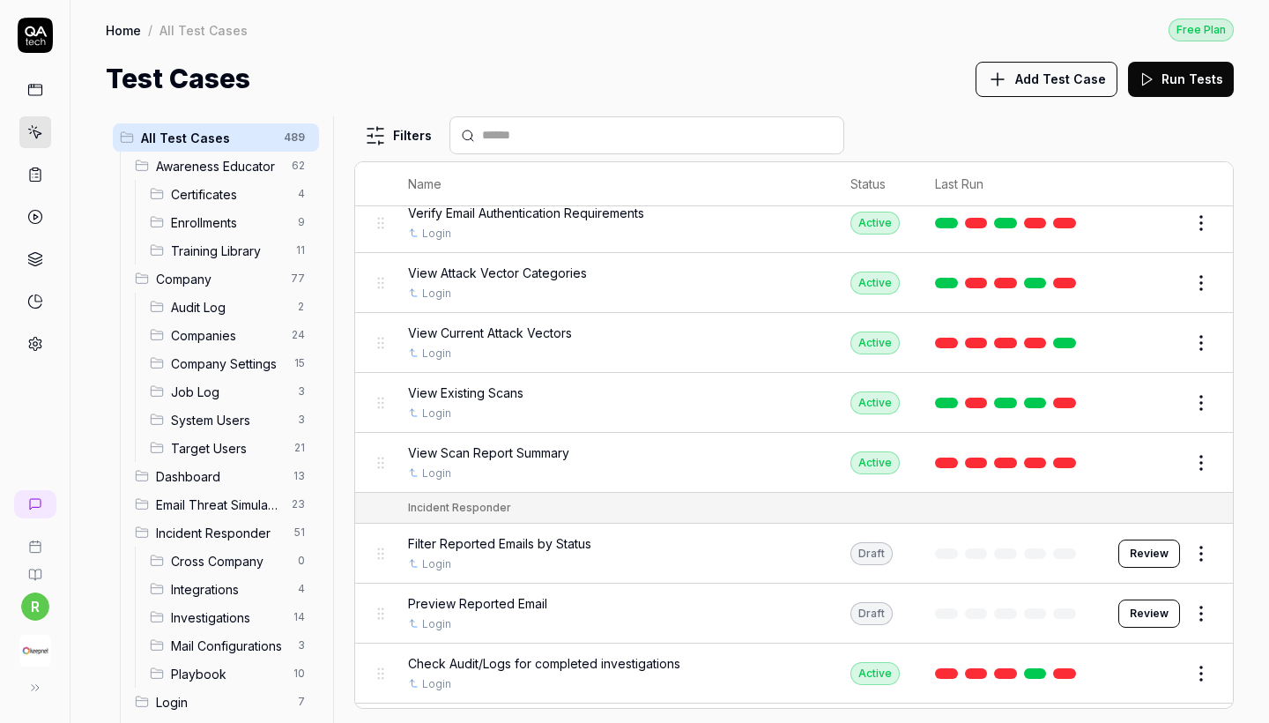
scroll to position [12750, 0]
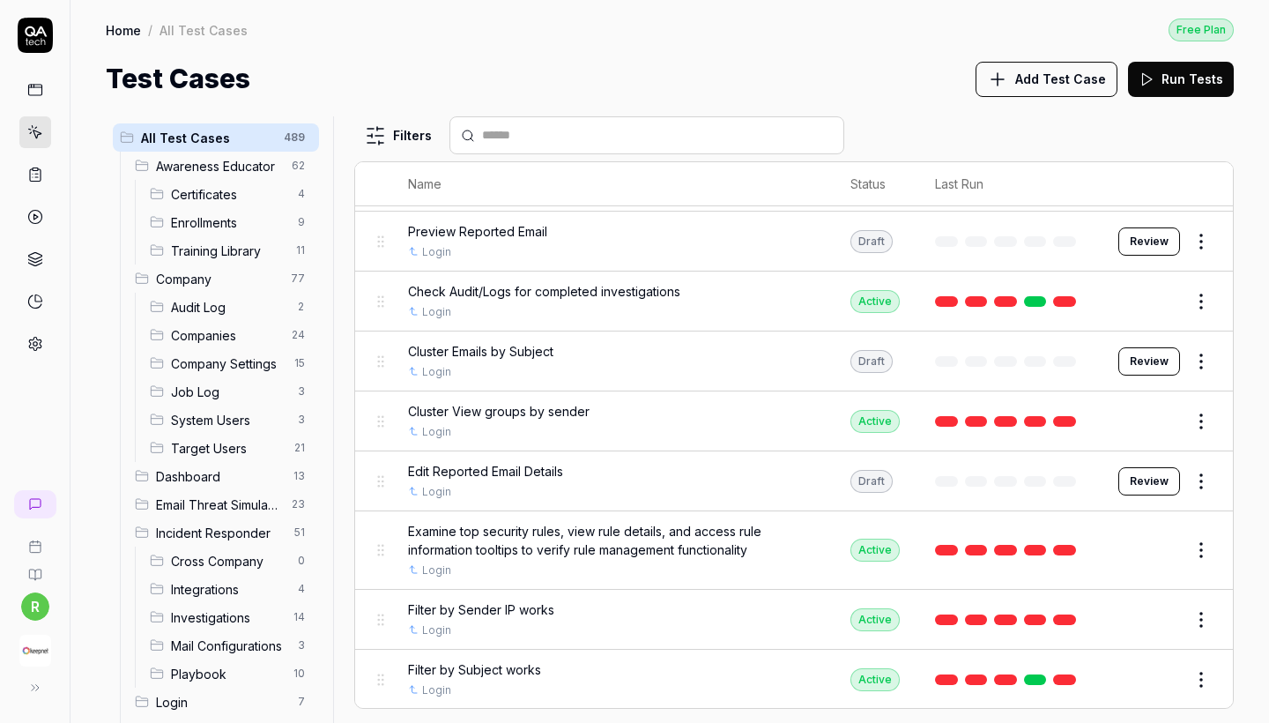
click at [1208, 434] on html "r Home / All Test Cases Free Plan Home / All Test Cases Free Plan Test Cases Ad…" at bounding box center [634, 361] width 1269 height 723
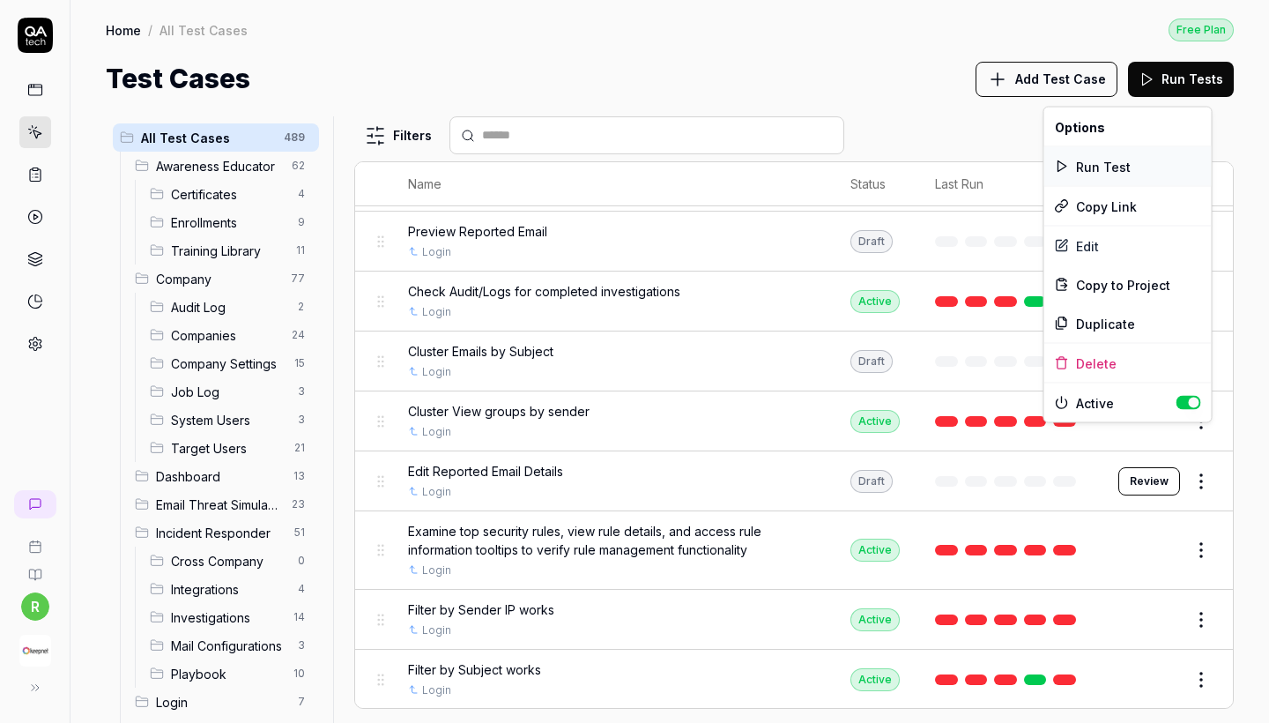
click at [1110, 163] on div "Run Test" at bounding box center [1127, 166] width 167 height 39
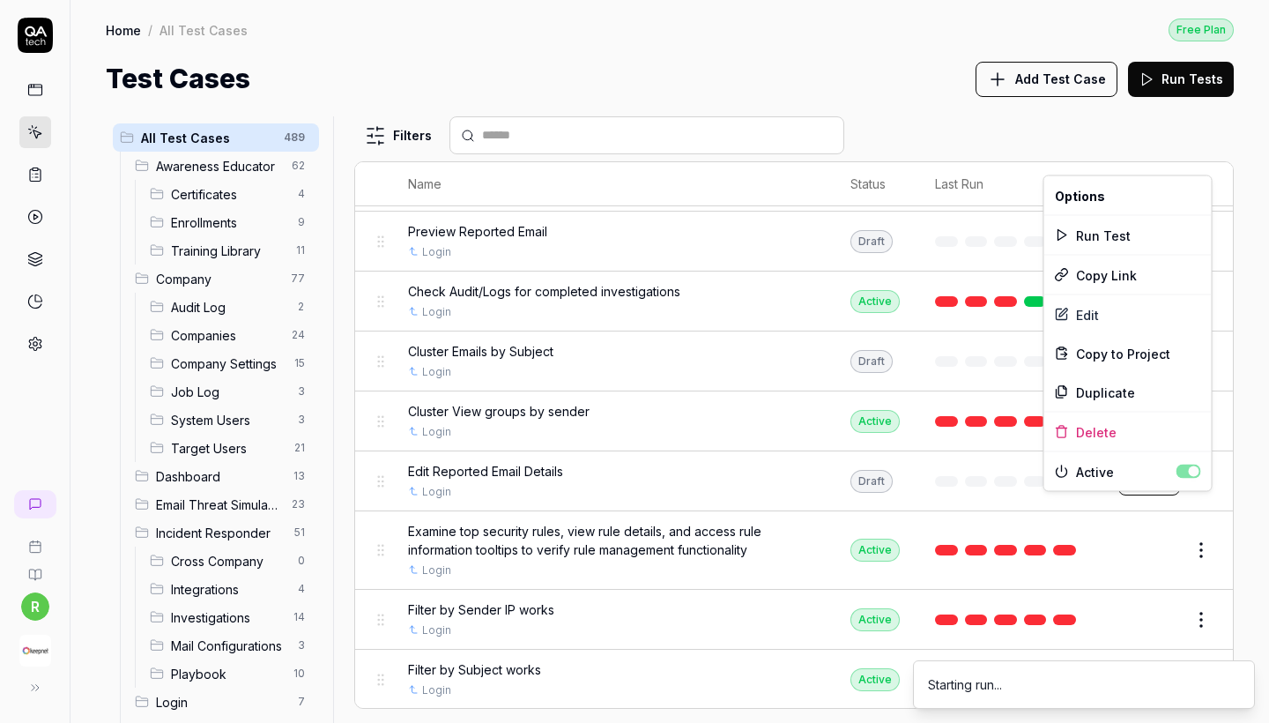
click at [1202, 514] on html "r Home / All Test Cases Free Plan Home / All Test Cases Free Plan Test Cases Ad…" at bounding box center [634, 361] width 1269 height 723
click at [1095, 230] on div "Run Test" at bounding box center [1127, 235] width 167 height 39
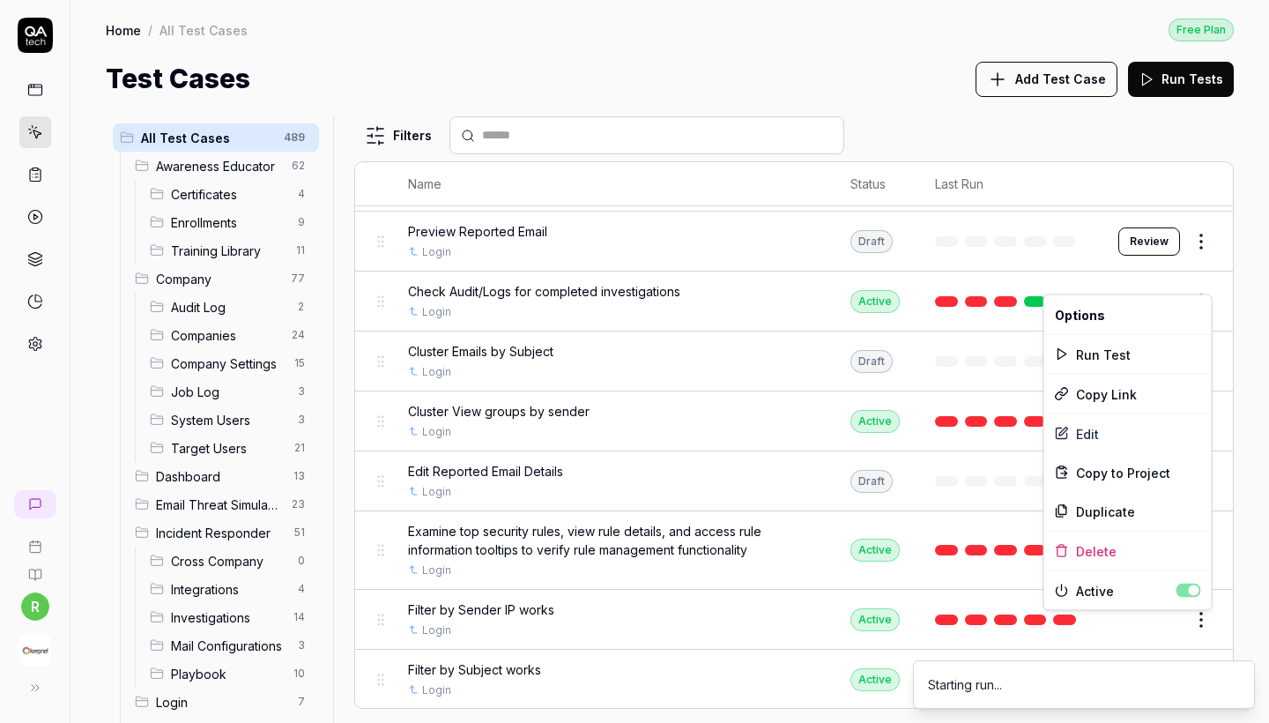
click at [1194, 627] on html "r Home / All Test Cases Free Plan Home / All Test Cases Free Plan Test Cases Ad…" at bounding box center [634, 361] width 1269 height 723
click at [1124, 346] on div "Run Test" at bounding box center [1127, 354] width 167 height 39
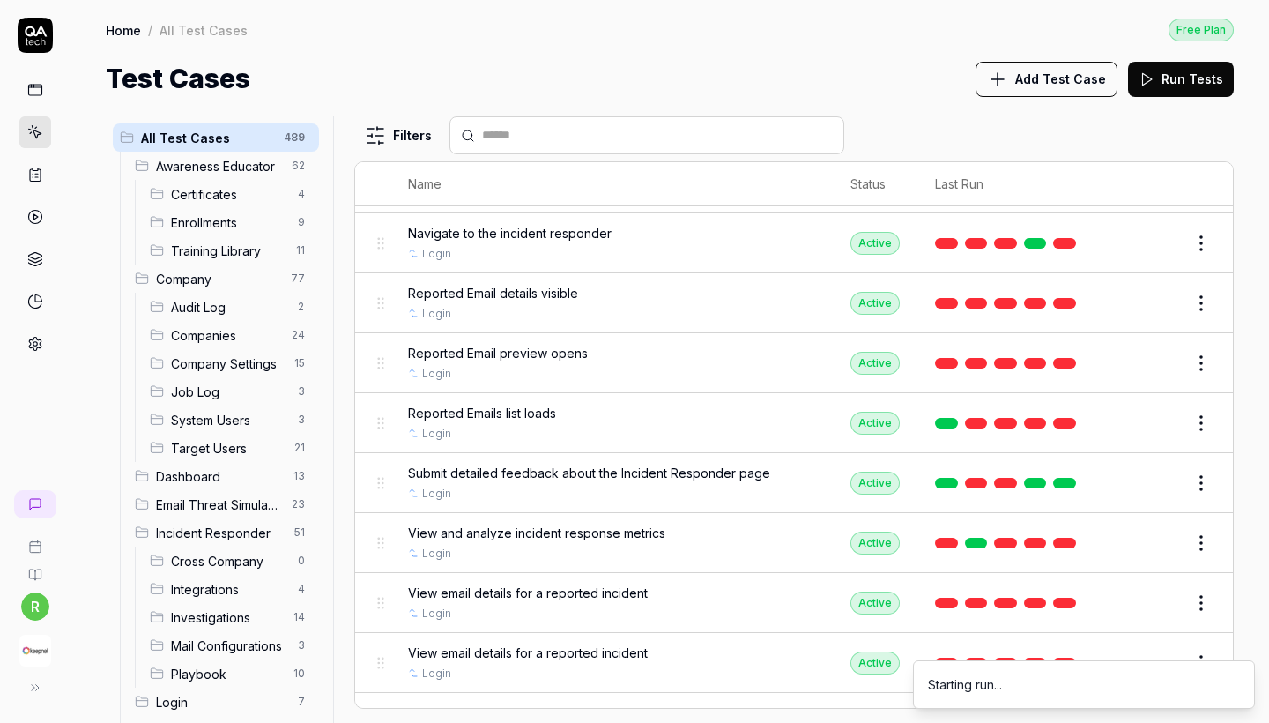
scroll to position [14112, 0]
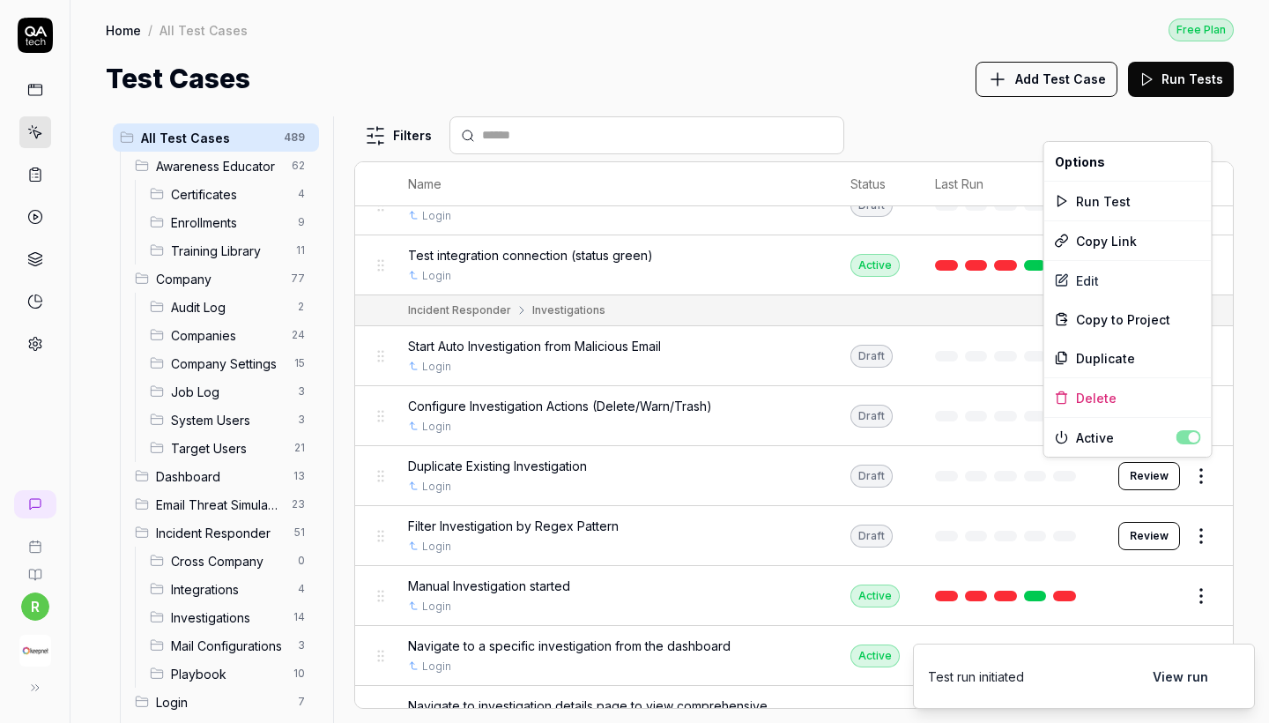
click at [1193, 474] on html "r Home / All Test Cases Free Plan Home / All Test Cases Free Plan Test Cases Ad…" at bounding box center [634, 361] width 1269 height 723
click at [1102, 200] on div "Run Test" at bounding box center [1127, 201] width 167 height 39
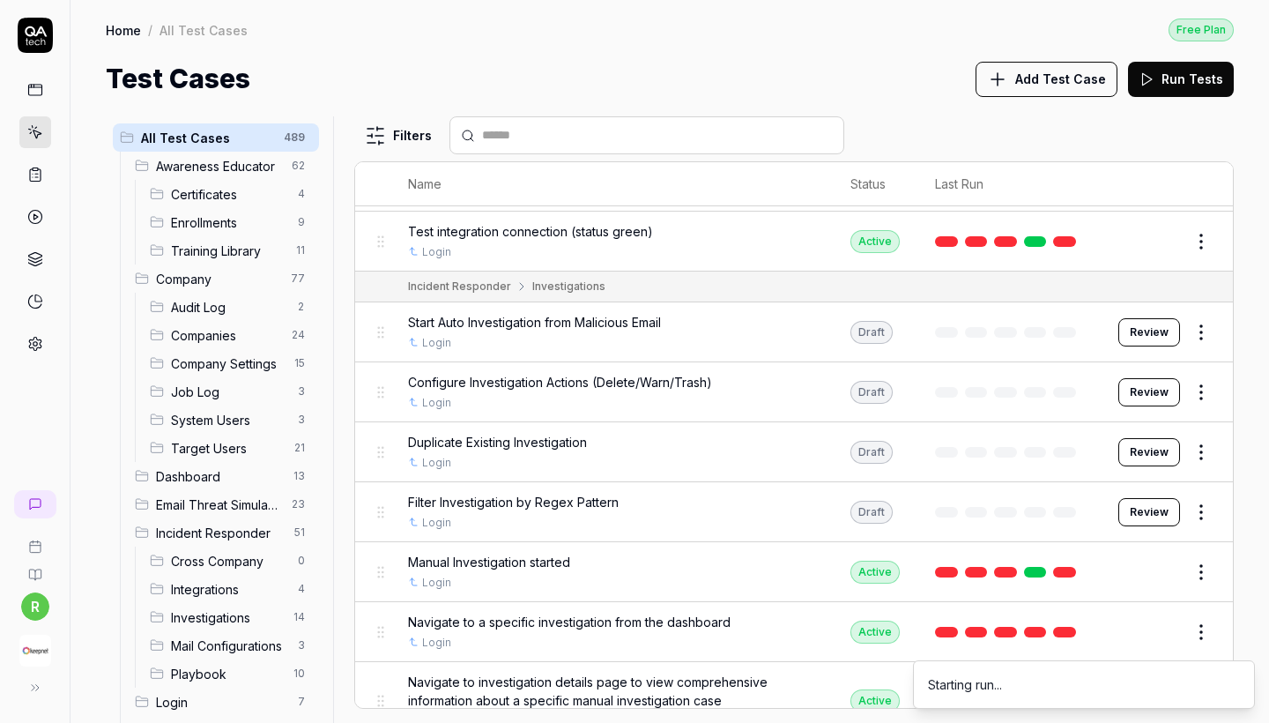
scroll to position [14190, 0]
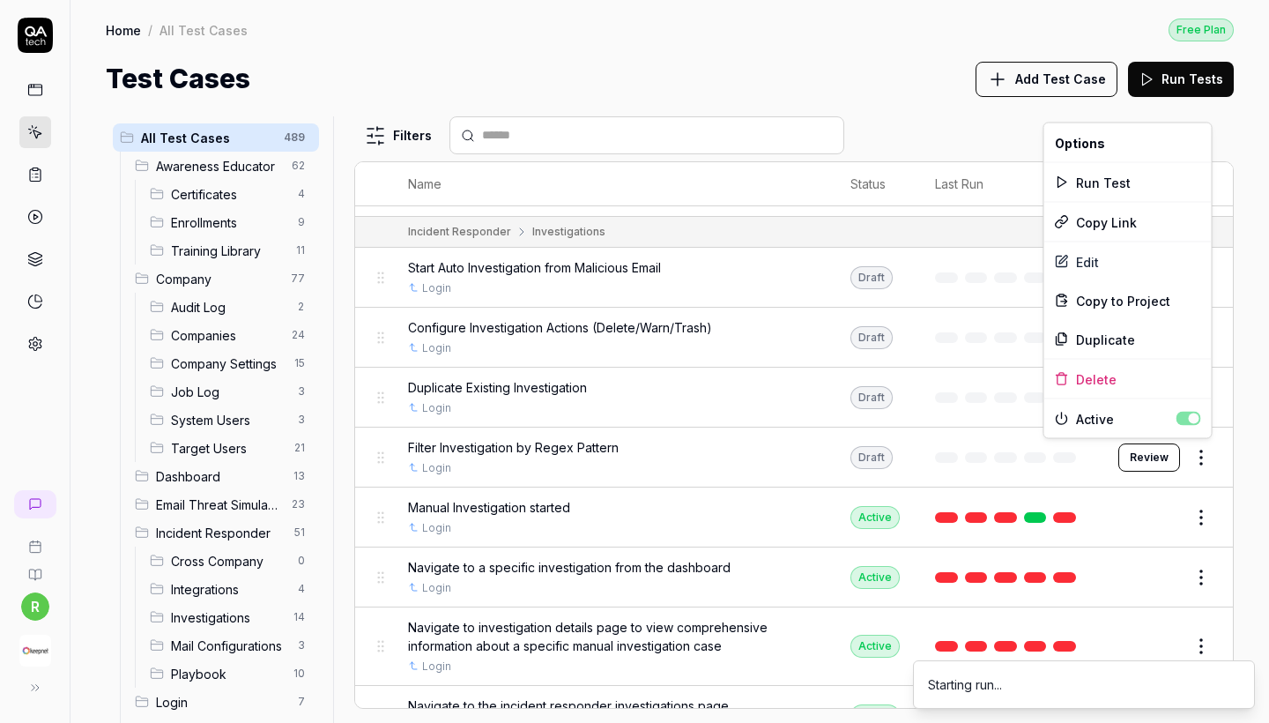
click at [1189, 459] on html "r Home / All Test Cases Free Plan Home / All Test Cases Free Plan Test Cases Ad…" at bounding box center [634, 361] width 1269 height 723
click at [1118, 187] on div "Run Test" at bounding box center [1127, 182] width 167 height 39
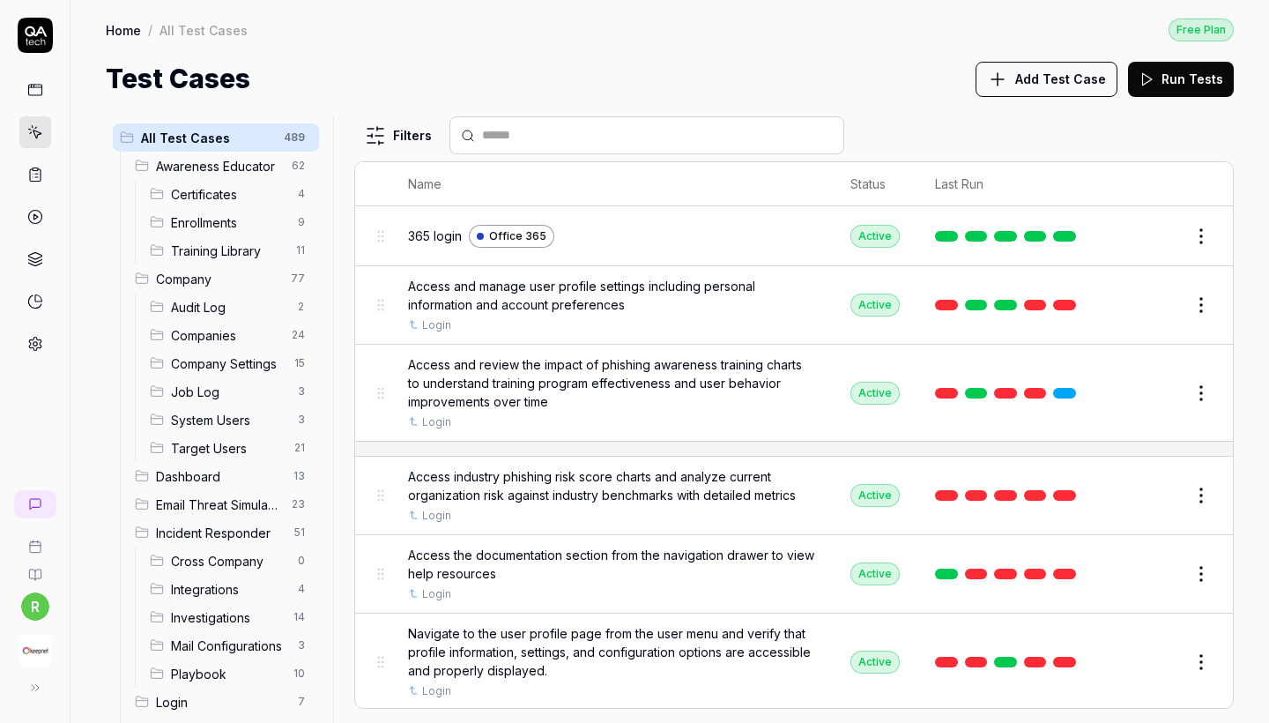
scroll to position [0, 0]
click at [1184, 510] on td "Edit" at bounding box center [1166, 495] width 132 height 78
click at [1196, 506] on html "r Home / All Test Cases Free Plan Home / All Test Cases Free Plan Test Cases Ad…" at bounding box center [634, 361] width 1269 height 723
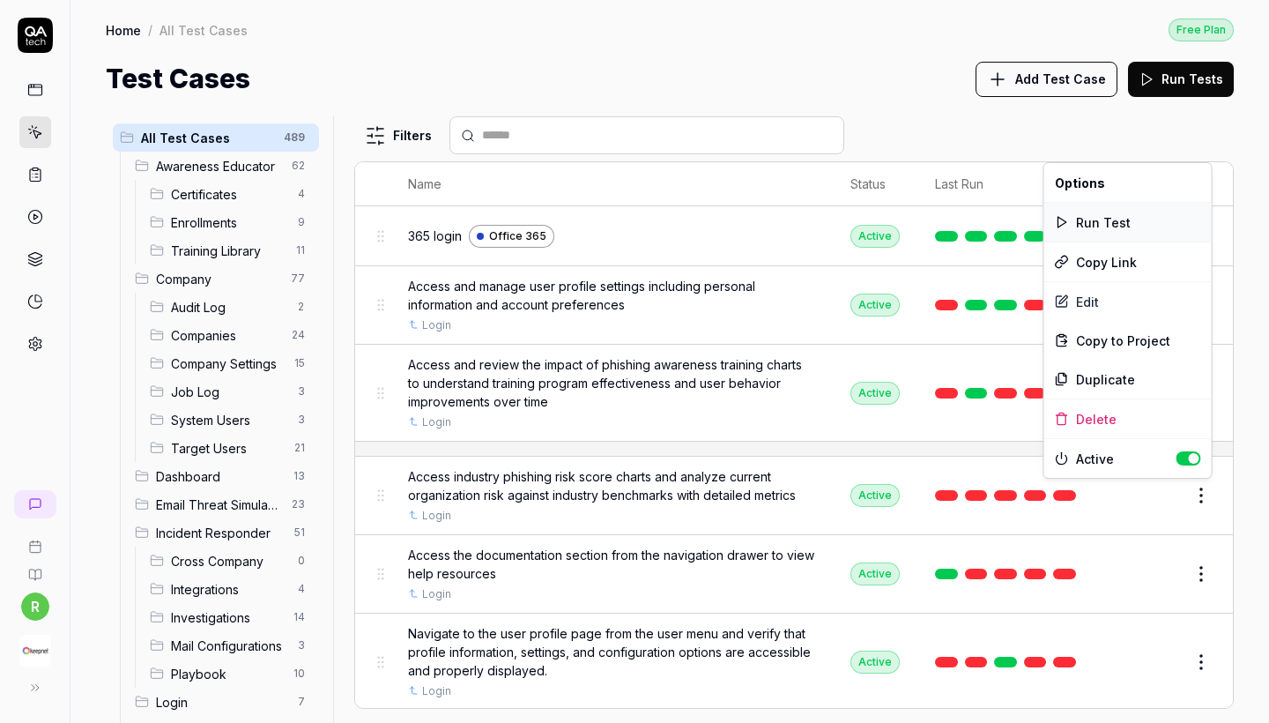
click at [1129, 228] on div "Run Test" at bounding box center [1127, 222] width 167 height 39
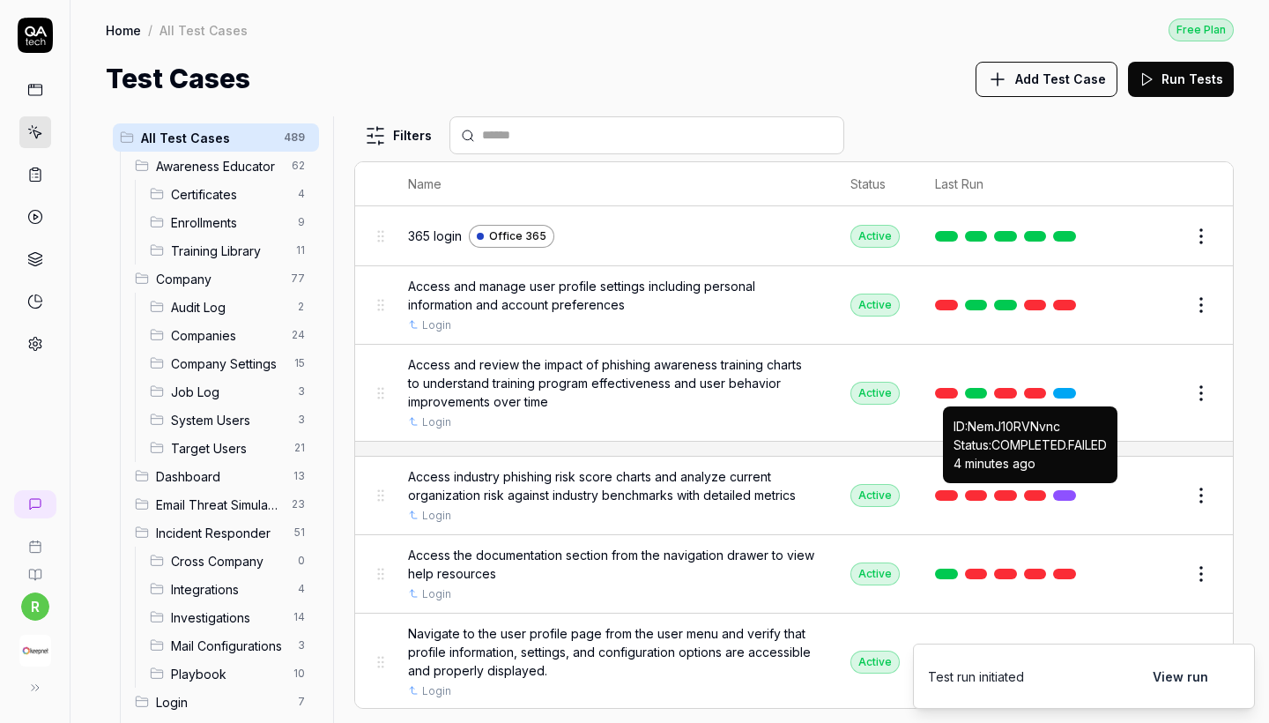
click at [1037, 491] on link at bounding box center [1035, 495] width 23 height 11
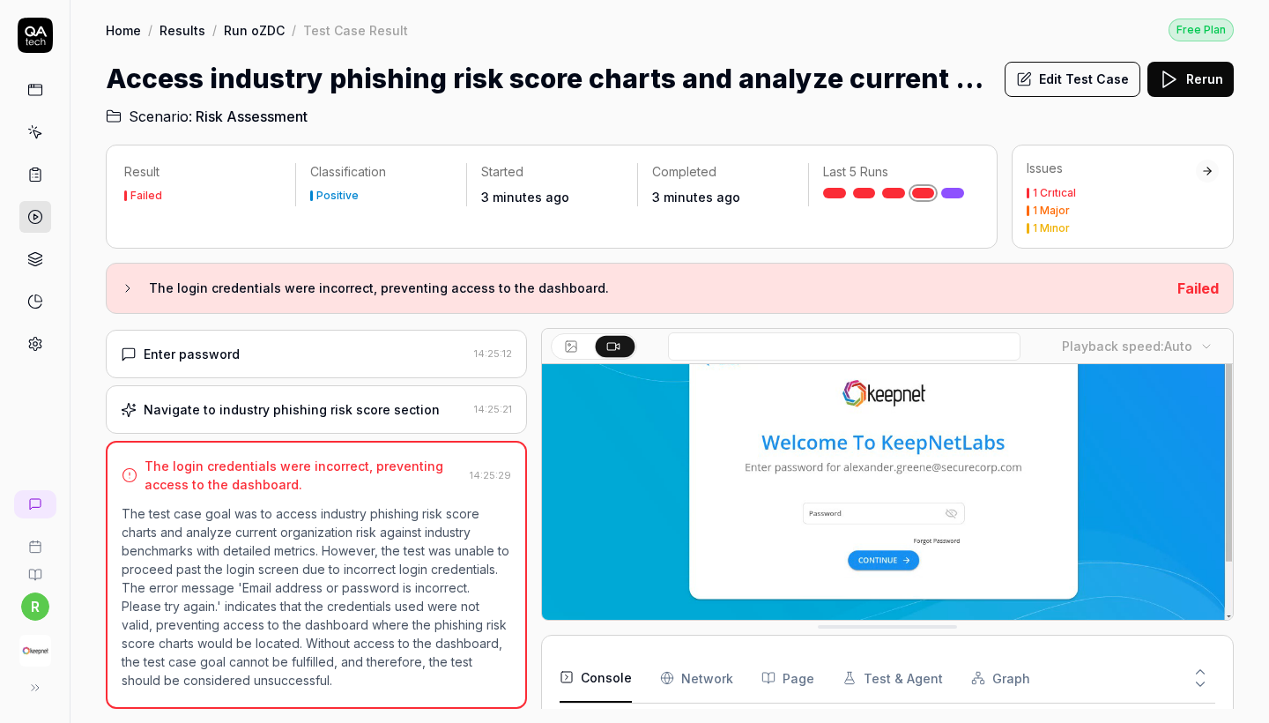
scroll to position [190, 0]
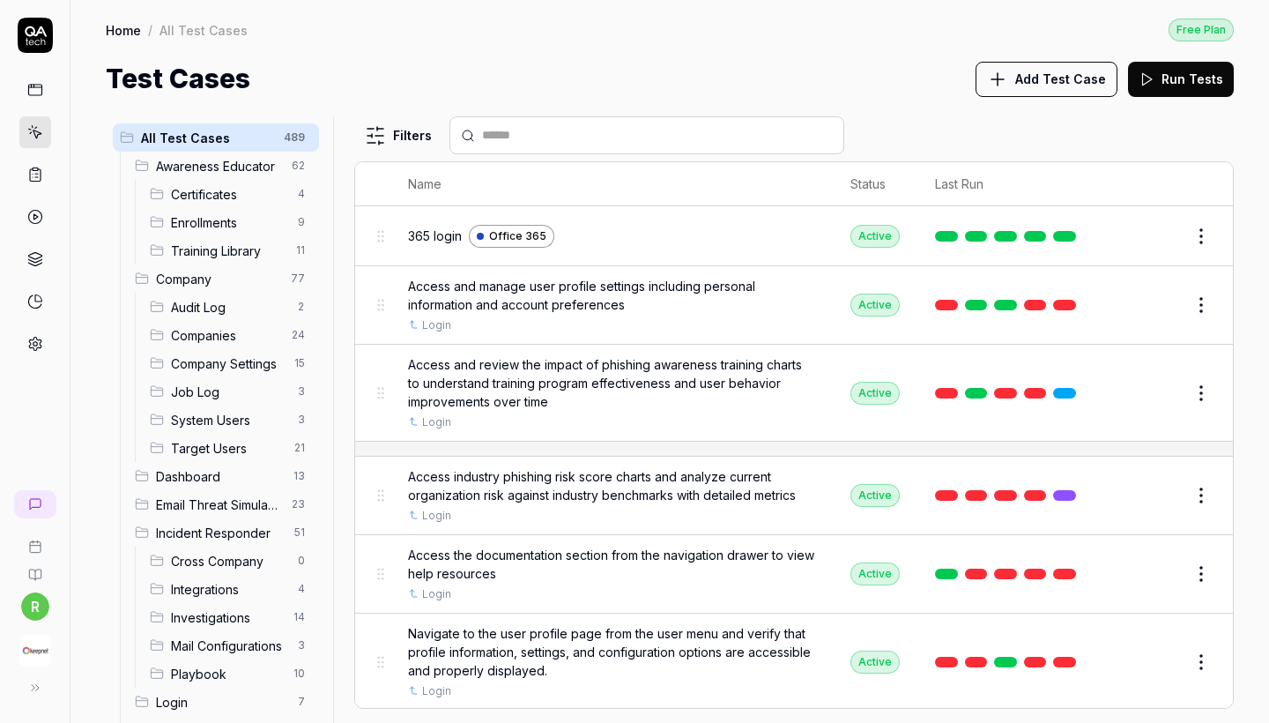
scroll to position [357, 0]
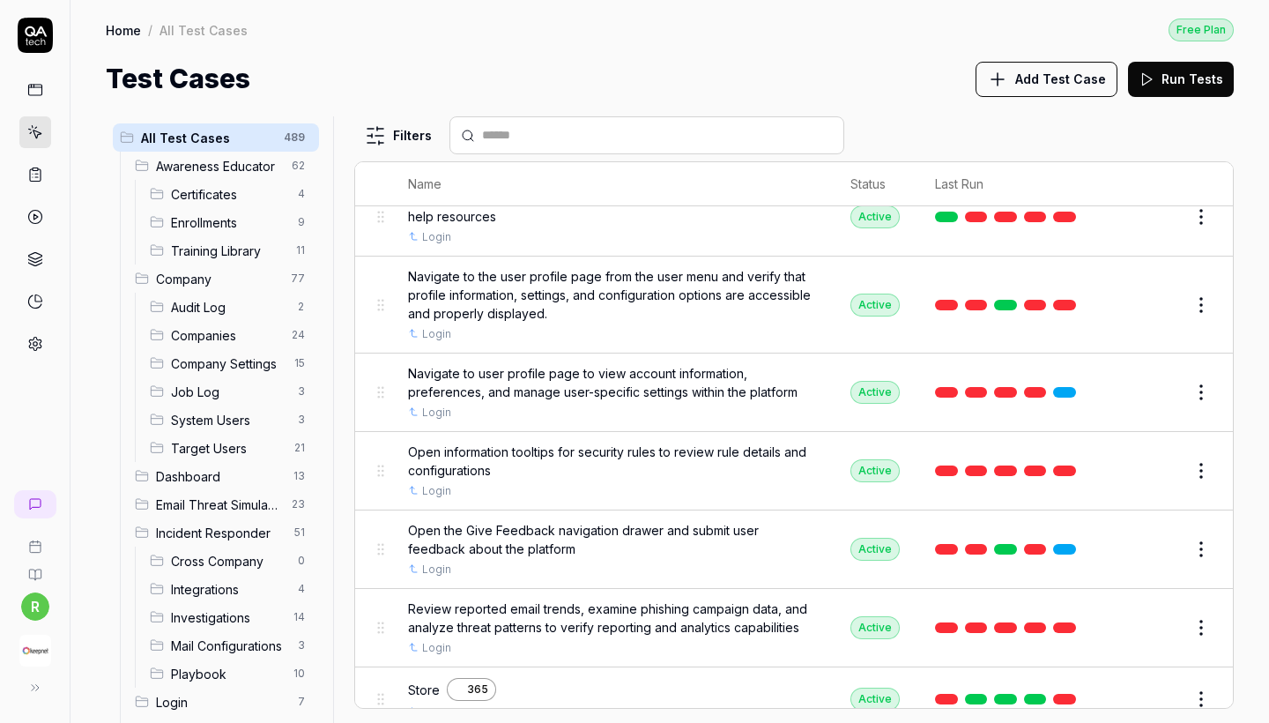
click at [1056, 54] on div "Home / All Test Cases Free Plan Home / All Test Cases Free Plan Test Cases Add …" at bounding box center [669, 49] width 1198 height 99
click at [1052, 85] on span "Add Test Case" at bounding box center [1060, 79] width 91 height 19
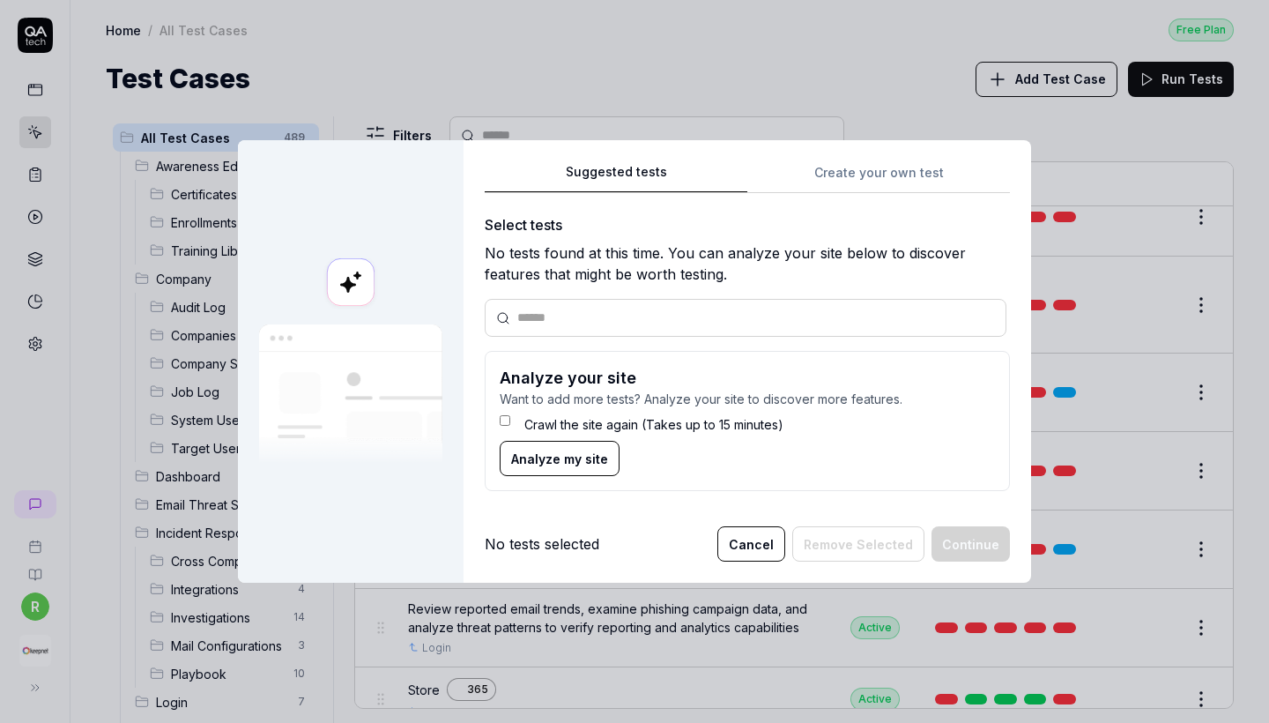
click at [857, 181] on div "Suggested tests Create your own test Select tests No tests found at this time. …" at bounding box center [747, 333] width 525 height 345
click at [678, 37] on div "Suggested tests Suggested tests Create your own test Select tests No tests foun…" at bounding box center [634, 361] width 1269 height 723
click at [761, 534] on button "Cancel" at bounding box center [751, 543] width 68 height 35
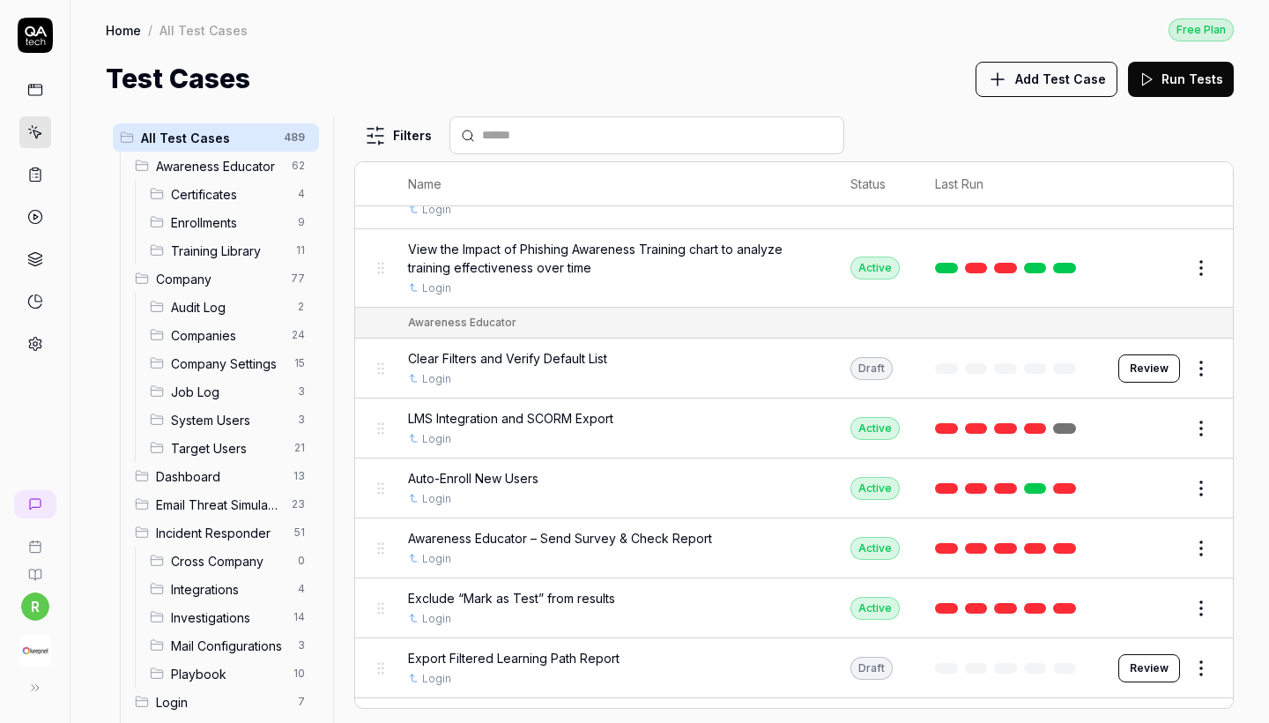
scroll to position [1498, 0]
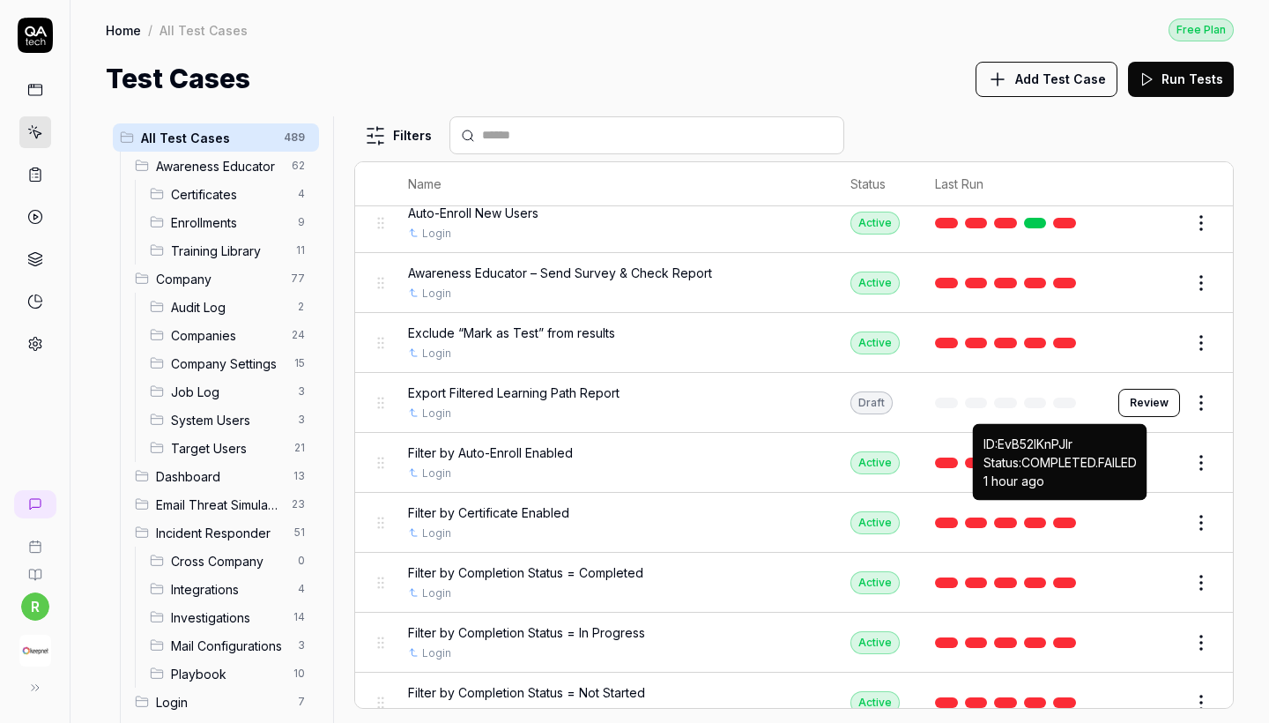
click at [1064, 517] on link at bounding box center [1064, 522] width 23 height 11
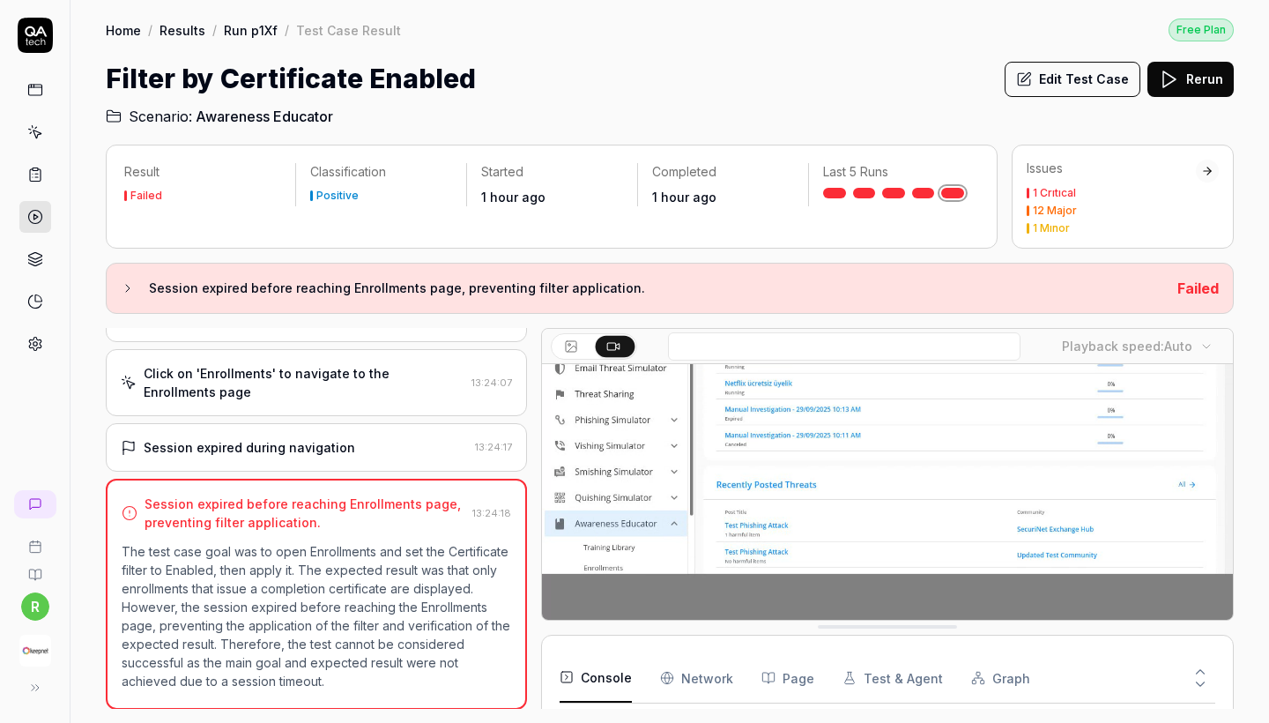
click at [33, 219] on polygon at bounding box center [35, 216] width 4 height 5
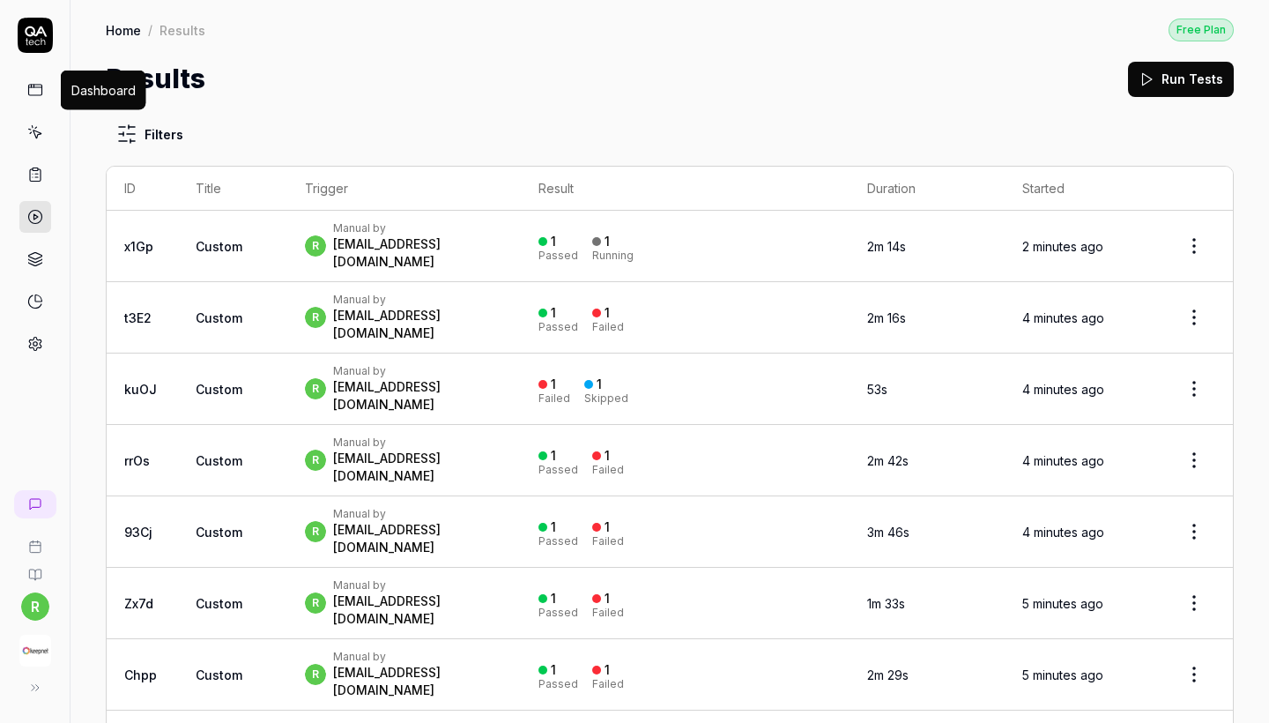
click at [35, 83] on icon at bounding box center [35, 90] width 16 height 16
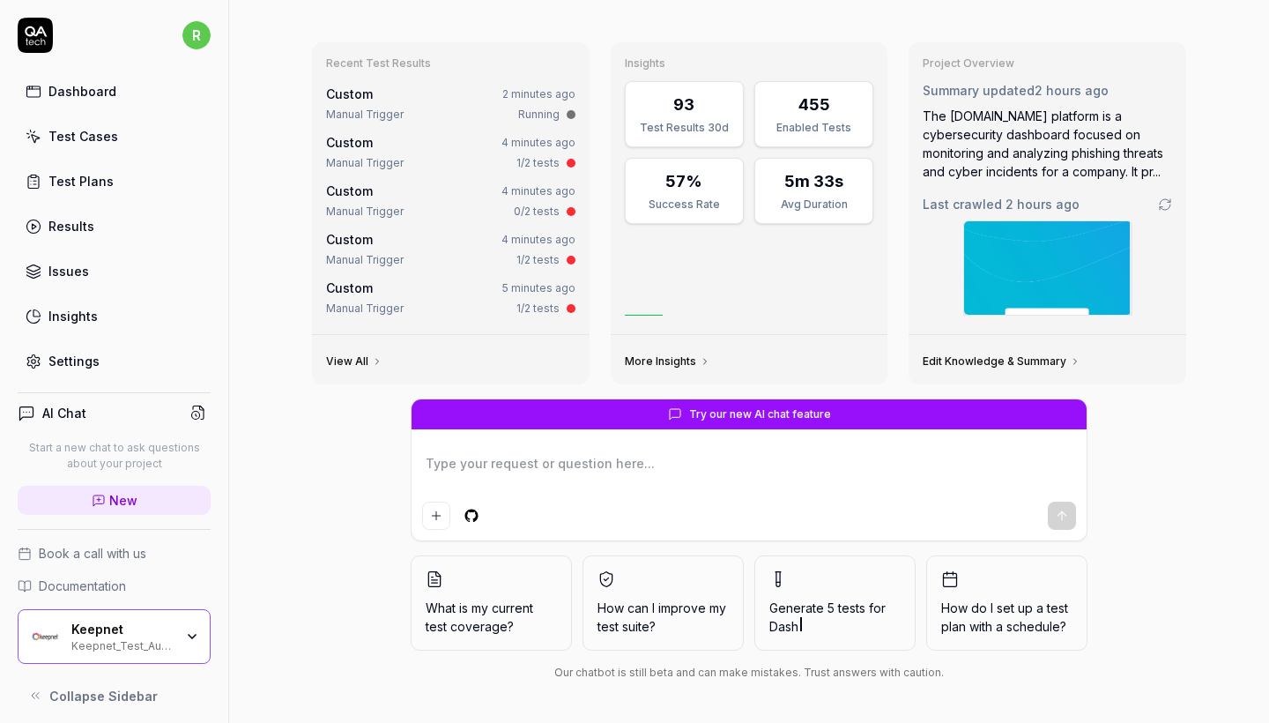
scroll to position [48, 0]
click at [56, 128] on div "Test Cases" at bounding box center [83, 136] width 70 height 19
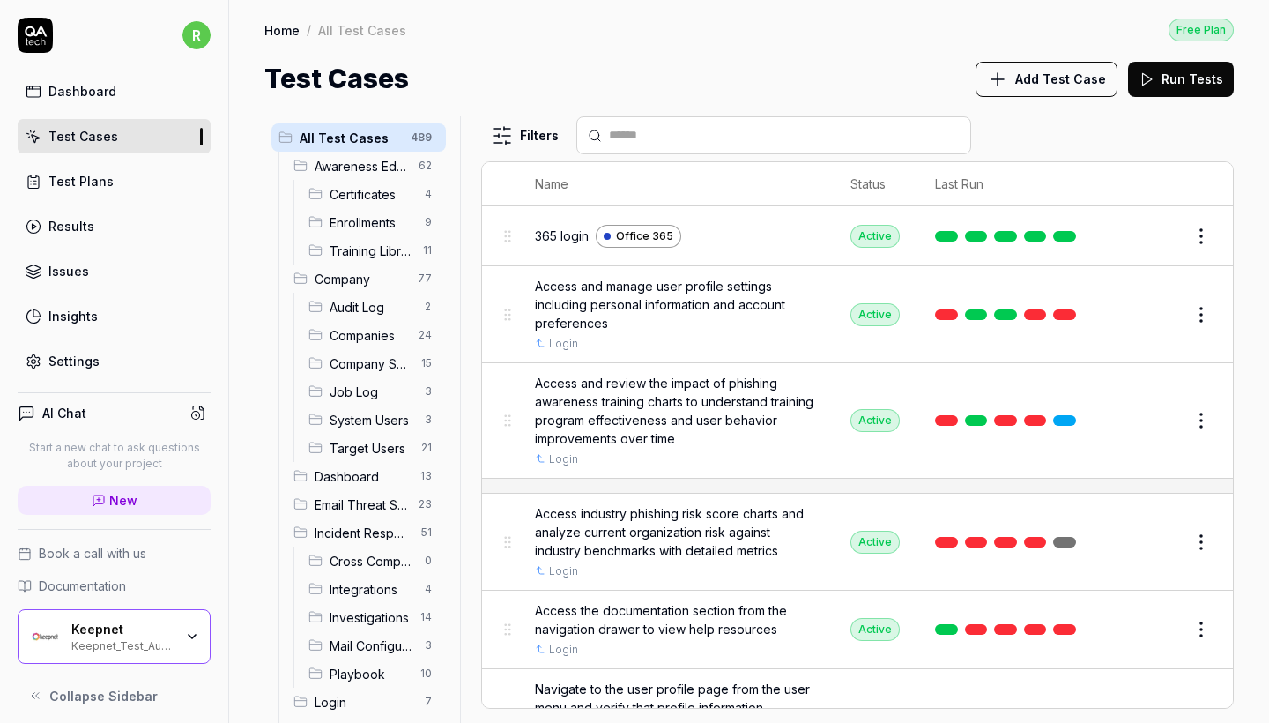
click at [75, 137] on div "Test Cases" at bounding box center [83, 136] width 70 height 19
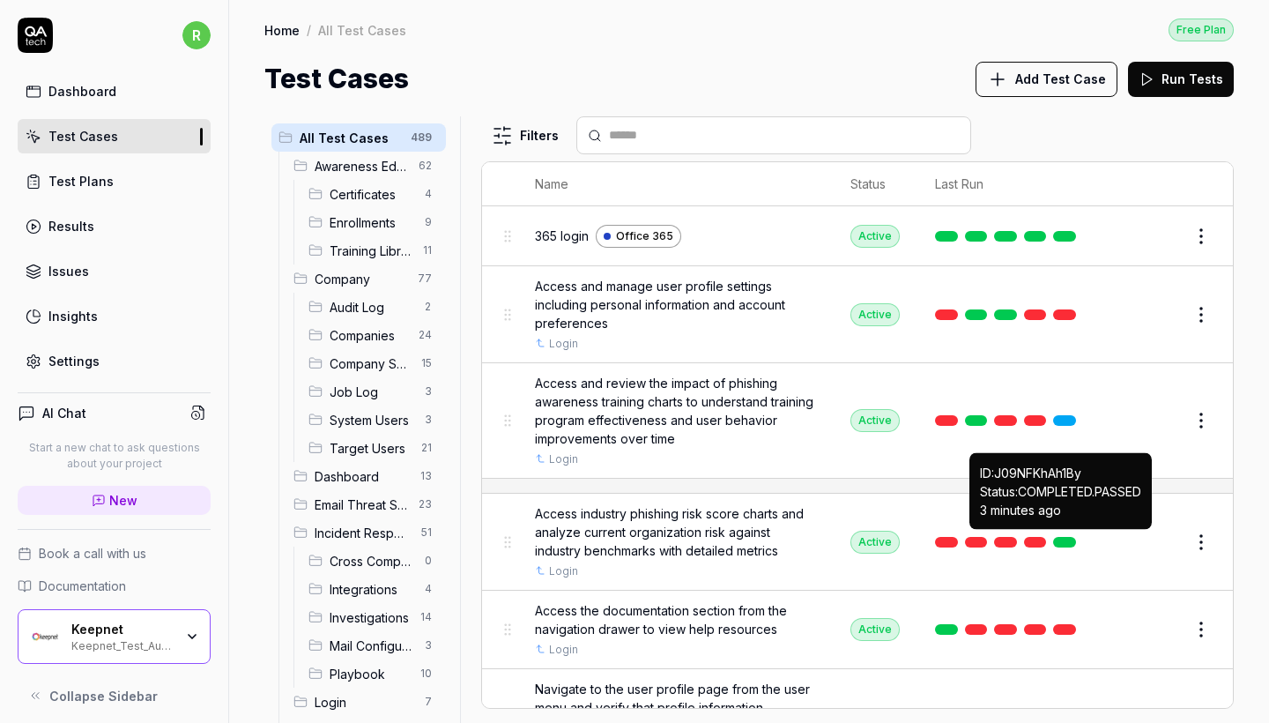
scroll to position [128, 0]
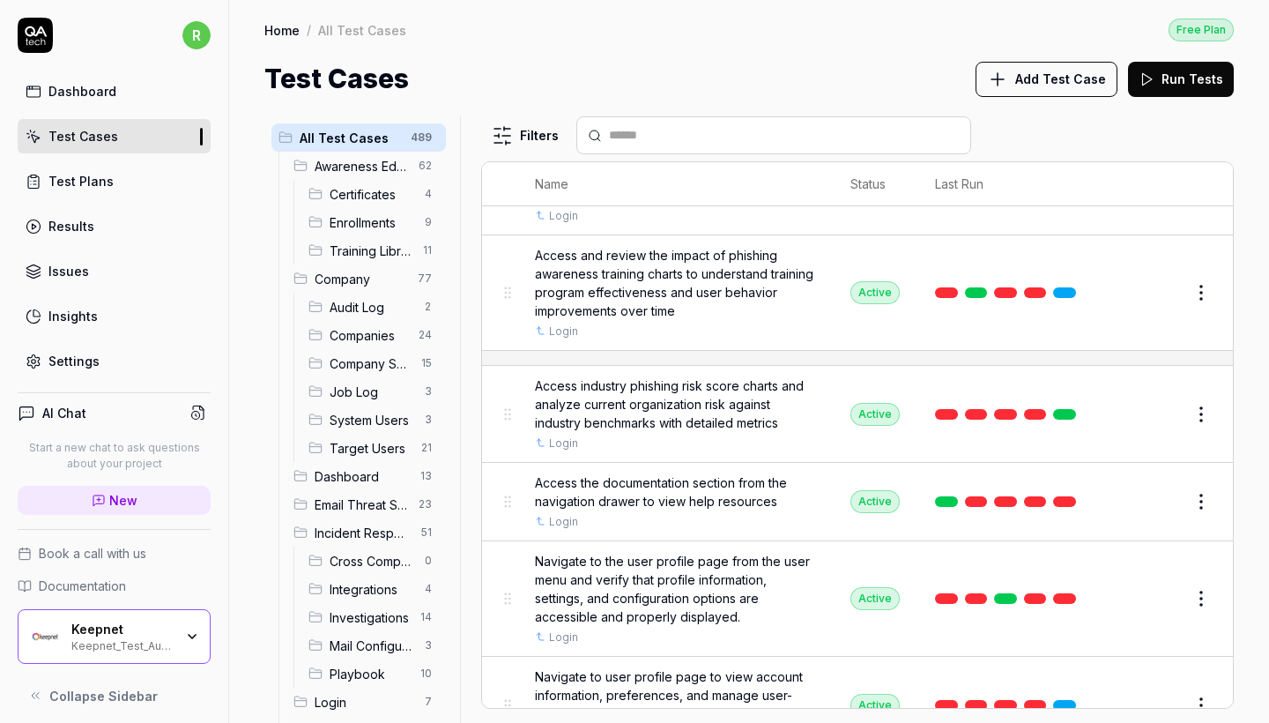
click at [1197, 465] on html "r Dashboard Test Cases Test Plans Results Issues Insights Settings AI Chat Star…" at bounding box center [634, 361] width 1269 height 723
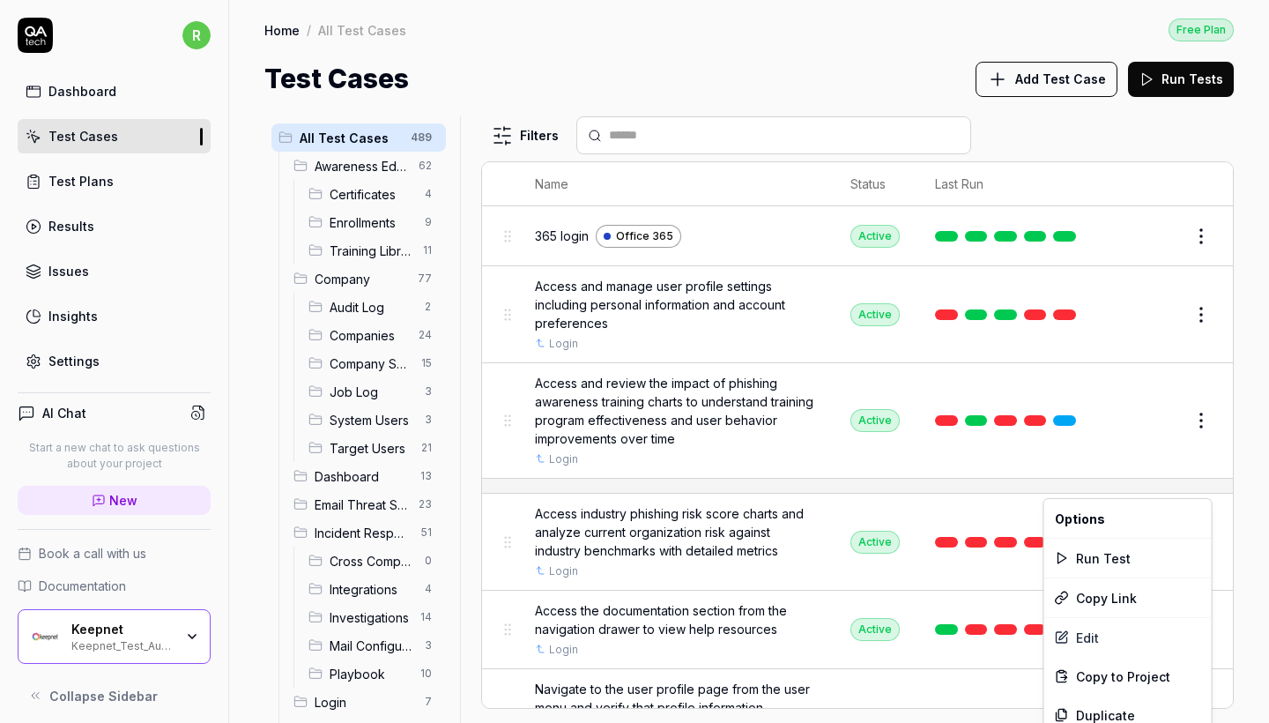
click at [1075, 363] on html "r Dashboard Test Cases Test Plans Results Issues Insights Settings AI Chat Star…" at bounding box center [634, 361] width 1269 height 723
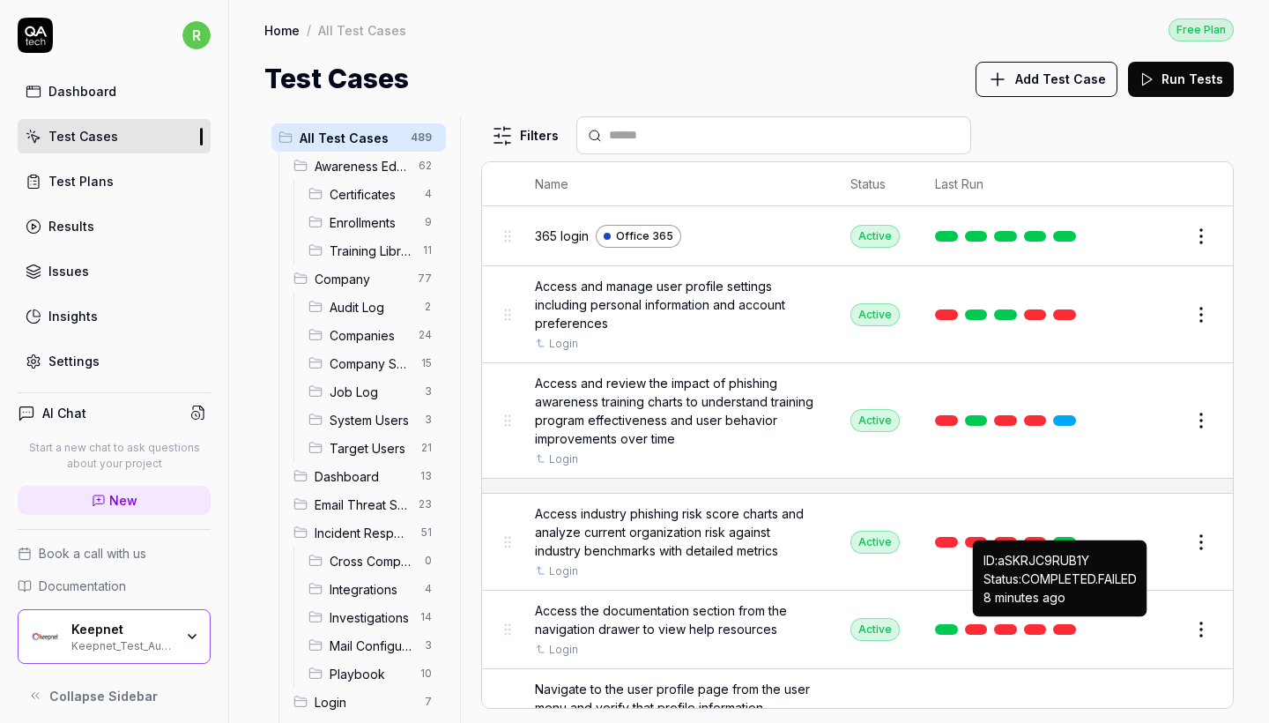
scroll to position [7, 0]
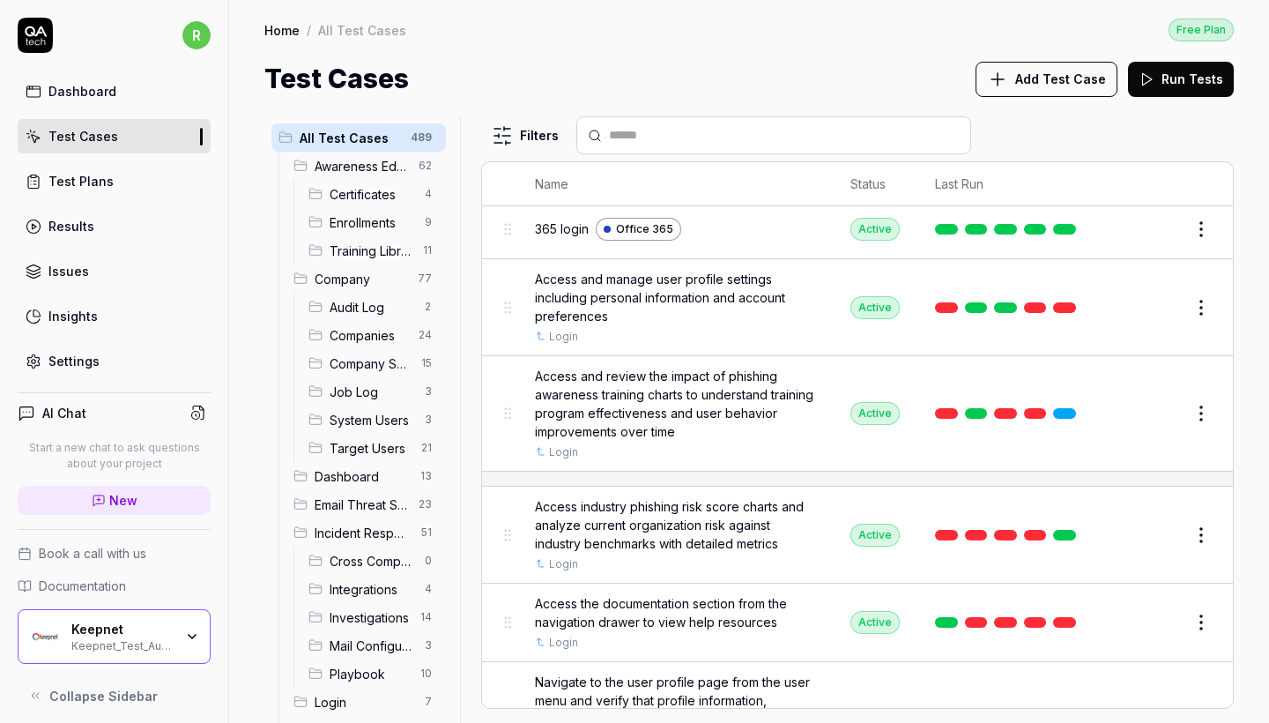
click at [1041, 6] on div "Home / All Test Cases Free Plan Home / All Test Cases Free Plan Test Cases Add …" at bounding box center [749, 49] width 1040 height 99
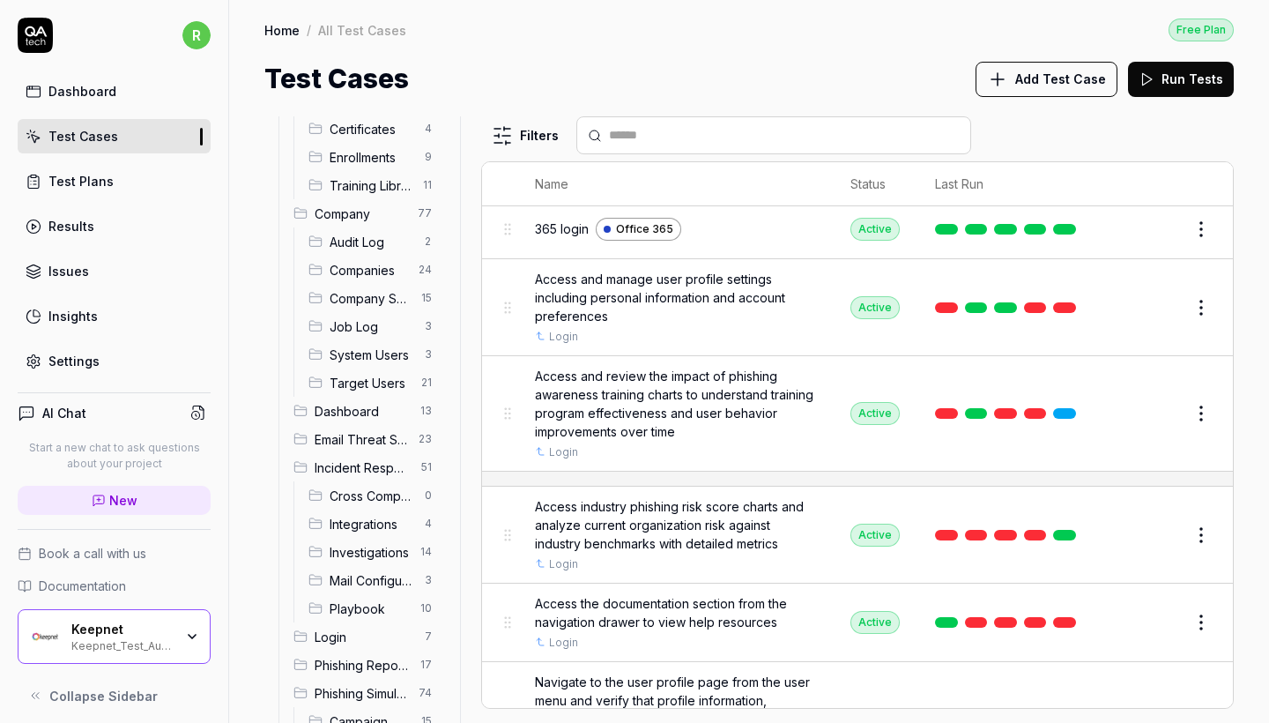
scroll to position [168, 0]
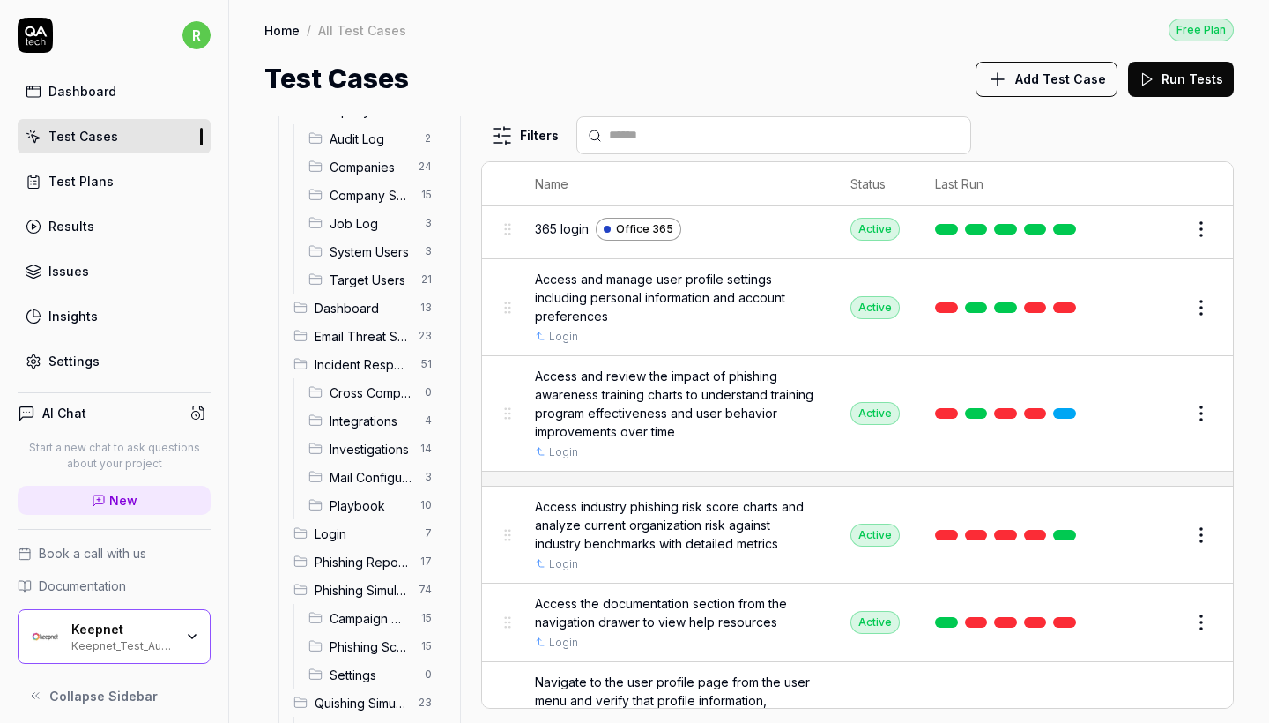
click at [1020, 84] on button "Add Test Case" at bounding box center [1046, 79] width 142 height 35
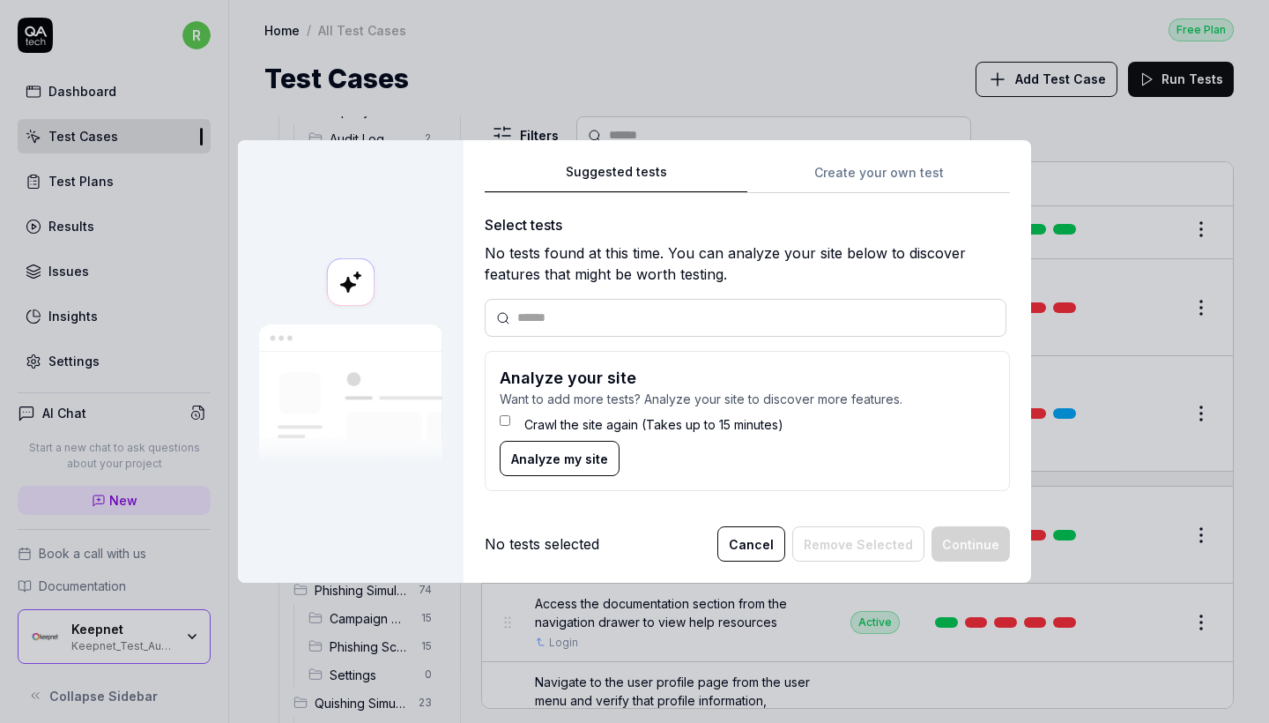
click at [762, 555] on button "Cancel" at bounding box center [751, 543] width 68 height 35
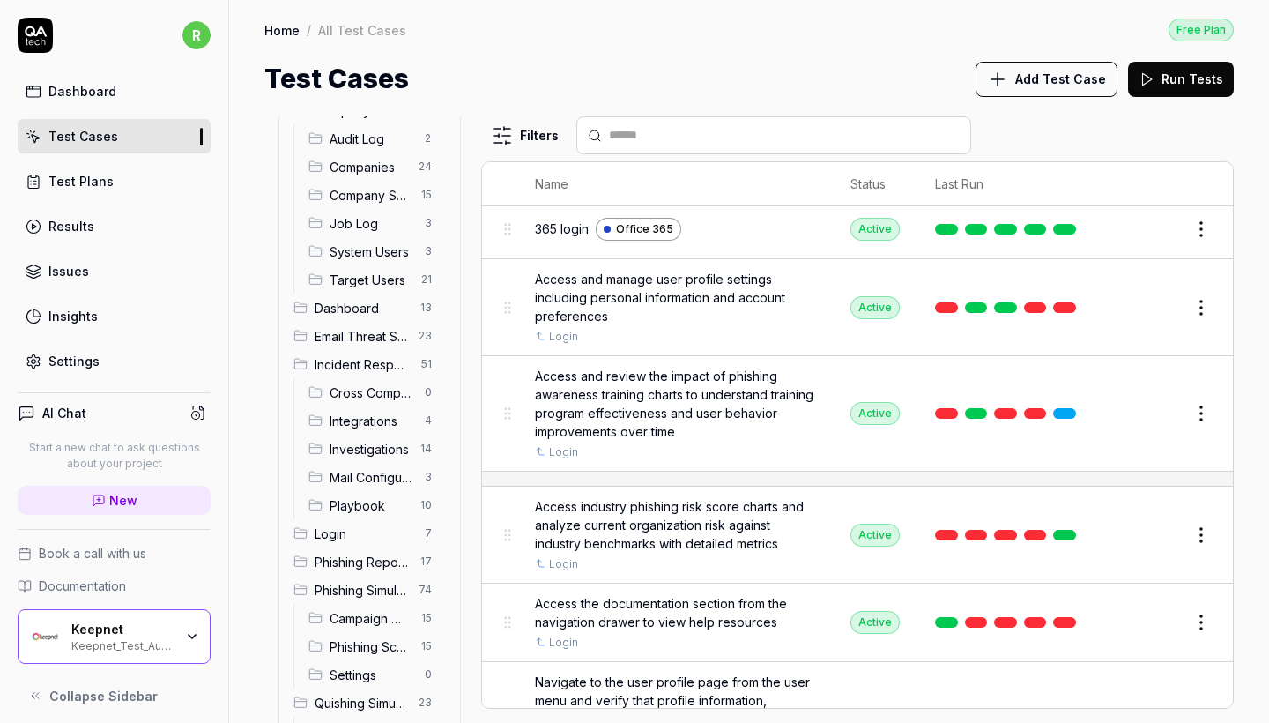
click at [426, 539] on html "r Dashboard Test Cases Test Plans Results Issues Insights Settings AI Chat Star…" at bounding box center [634, 361] width 1269 height 723
click at [408, 523] on html "r Dashboard Test Cases Test Plans Results Issues Insights Settings AI Chat Star…" at bounding box center [634, 361] width 1269 height 723
click at [421, 530] on span "7" at bounding box center [428, 532] width 21 height 21
click at [378, 534] on span "Login" at bounding box center [365, 533] width 100 height 19
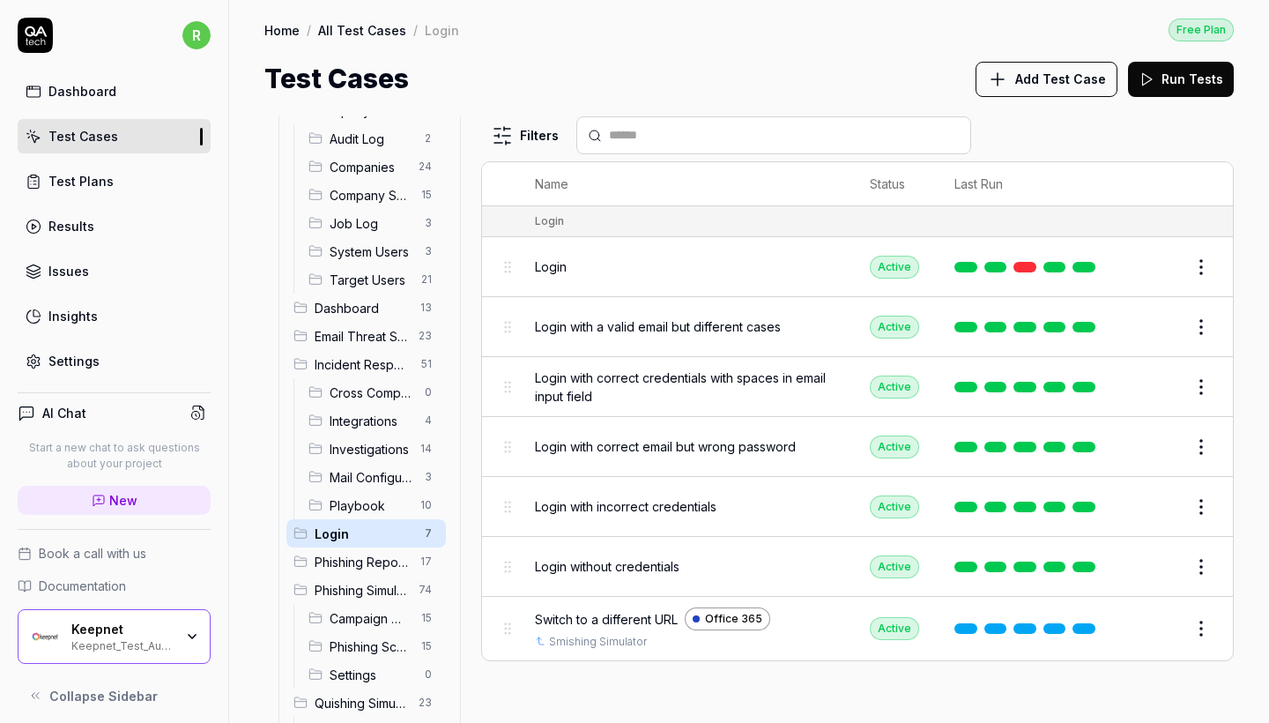
scroll to position [0, 0]
click at [431, 534] on html "r Dashboard Test Cases Test Plans Results Issues Insights Settings AI Chat Star…" at bounding box center [634, 361] width 1269 height 723
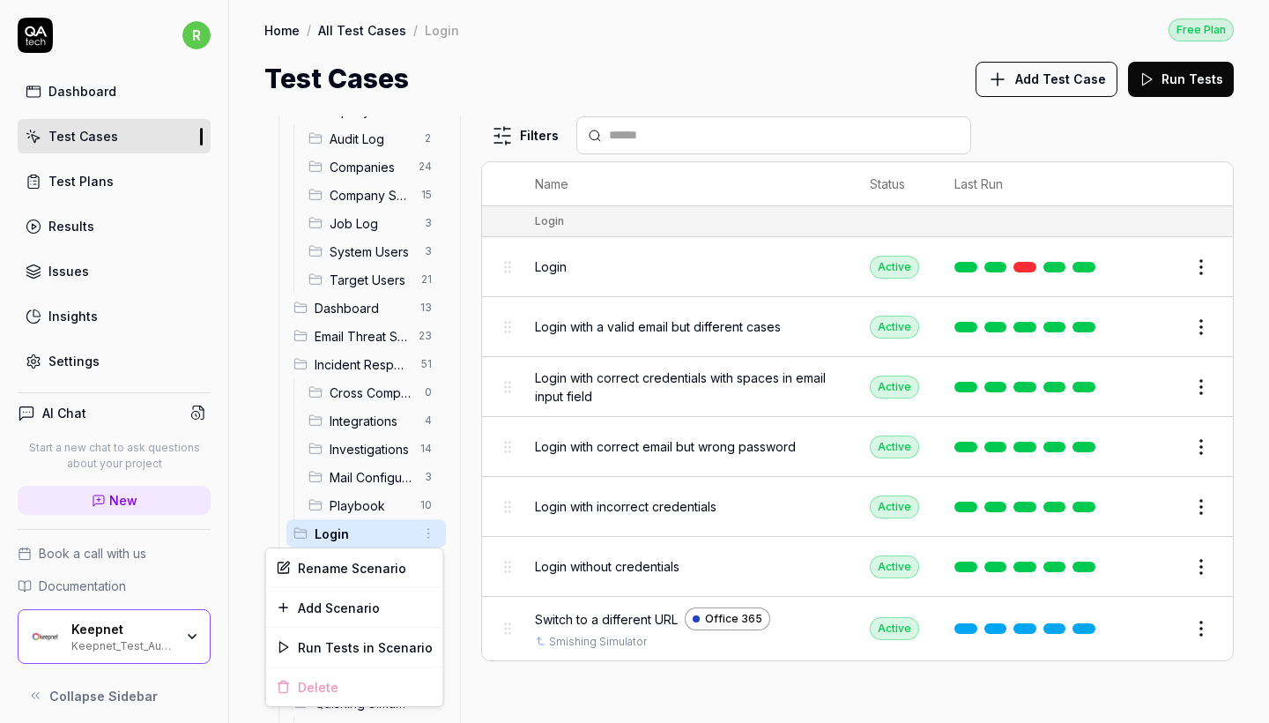
click at [1201, 262] on html "r Dashboard Test Cases Test Plans Results Issues Insights Settings AI Chat Star…" at bounding box center [634, 361] width 1269 height 723
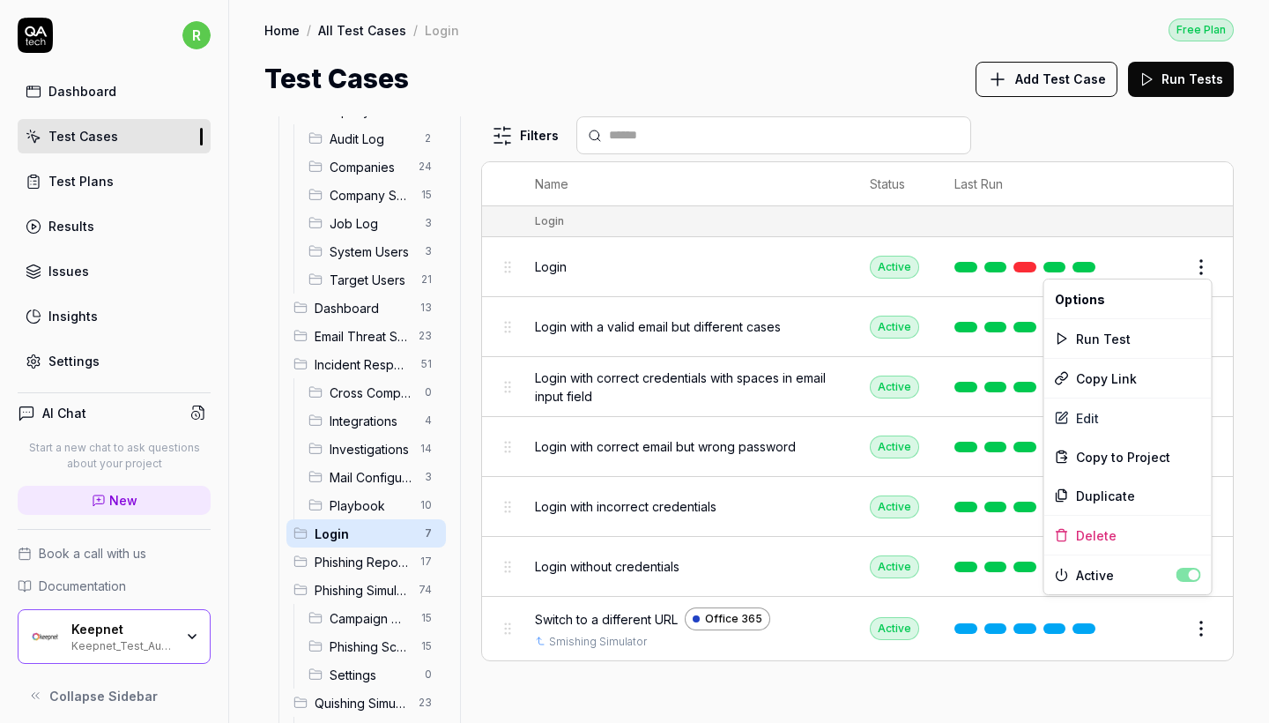
click at [1201, 262] on html "r Dashboard Test Cases Test Plans Results Issues Insights Settings AI Chat Star…" at bounding box center [634, 361] width 1269 height 723
click at [1107, 417] on div "Edit" at bounding box center [1127, 417] width 167 height 39
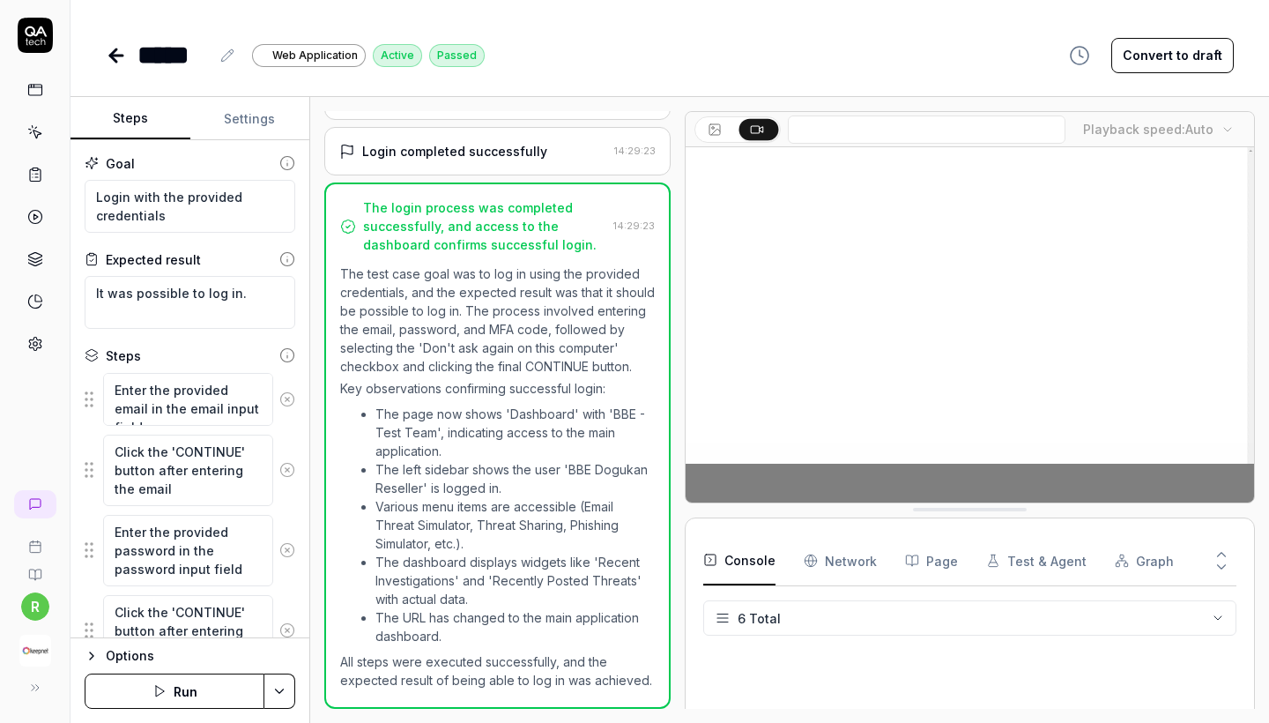
scroll to position [491, 0]
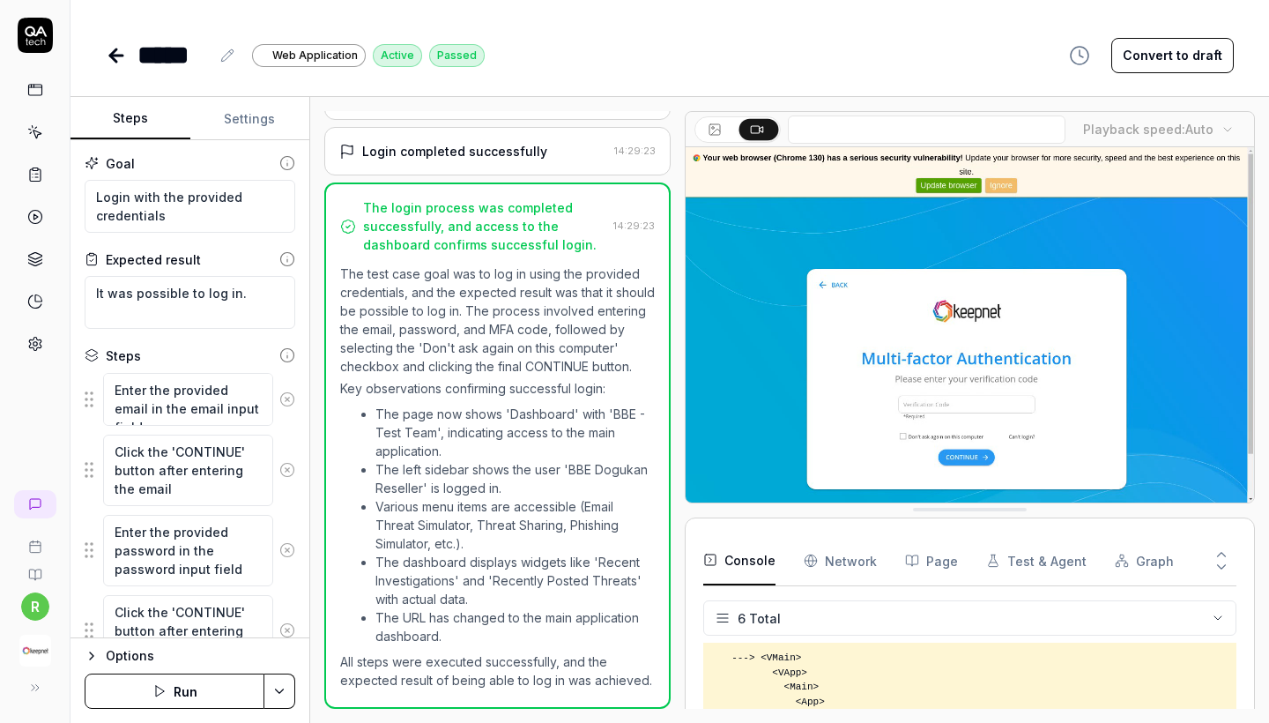
click at [250, 117] on button "Settings" at bounding box center [250, 119] width 120 height 42
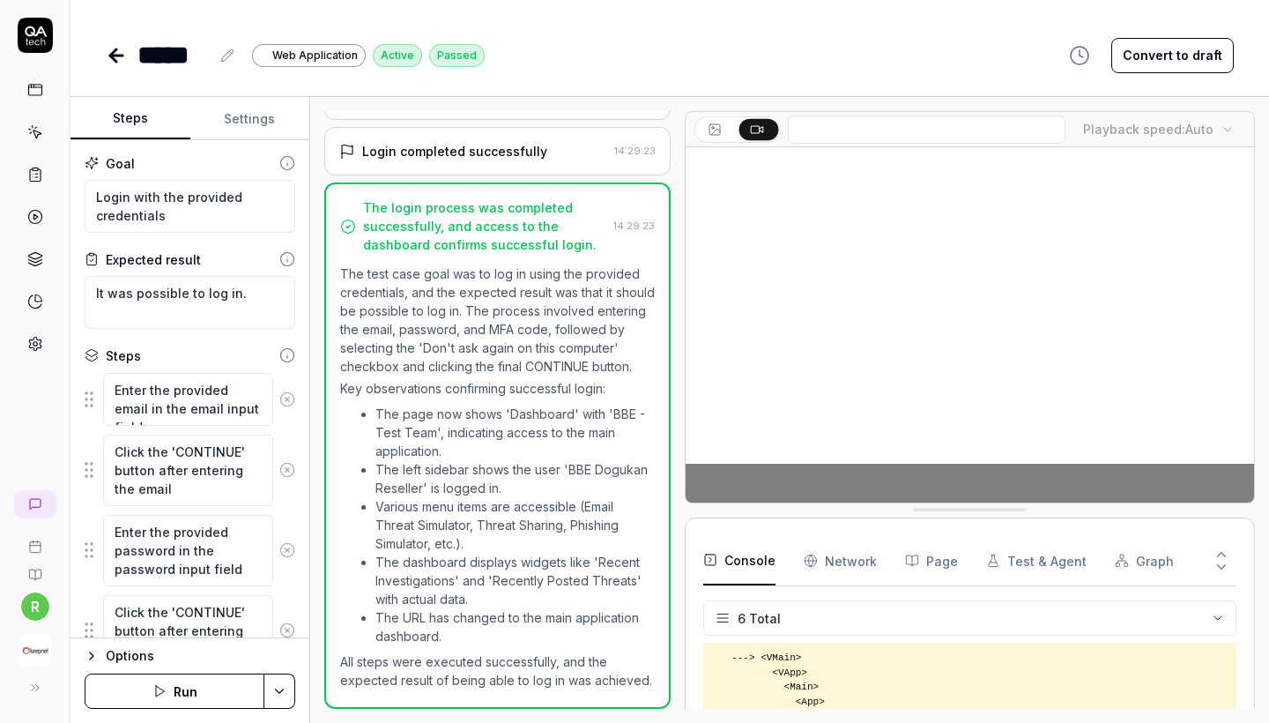
click at [137, 116] on button "Steps" at bounding box center [130, 119] width 120 height 42
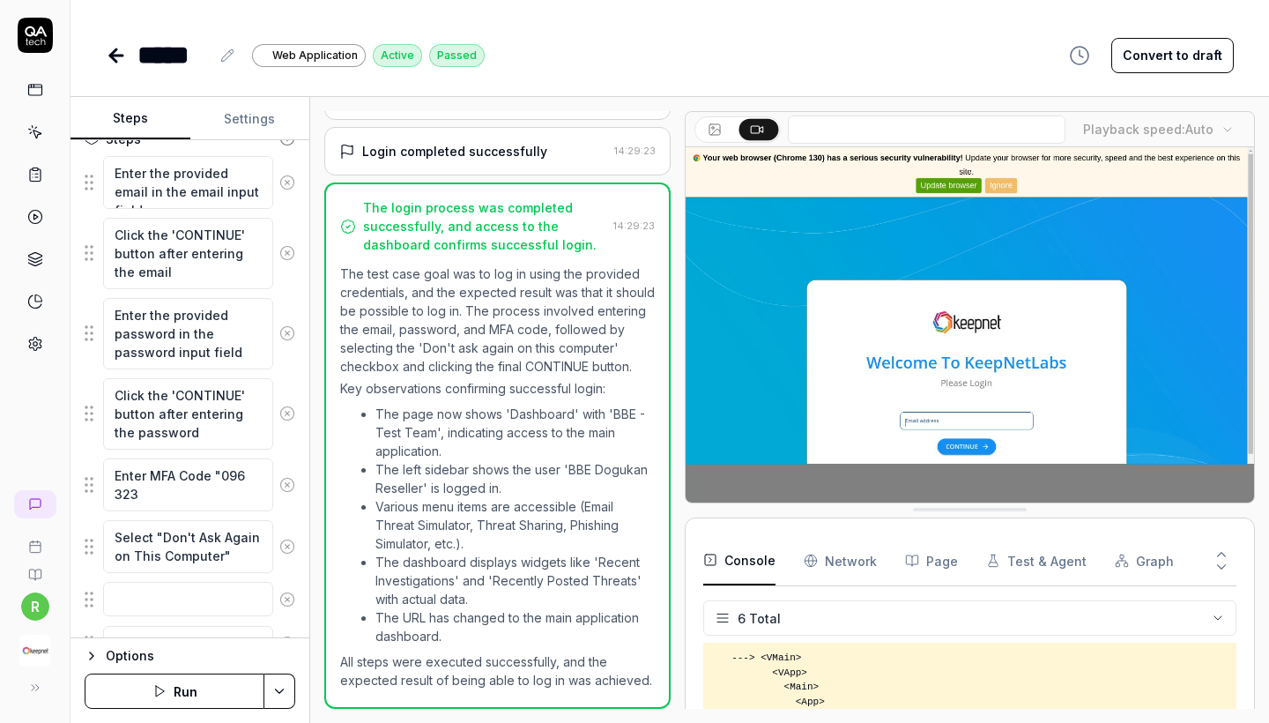
scroll to position [216, 0]
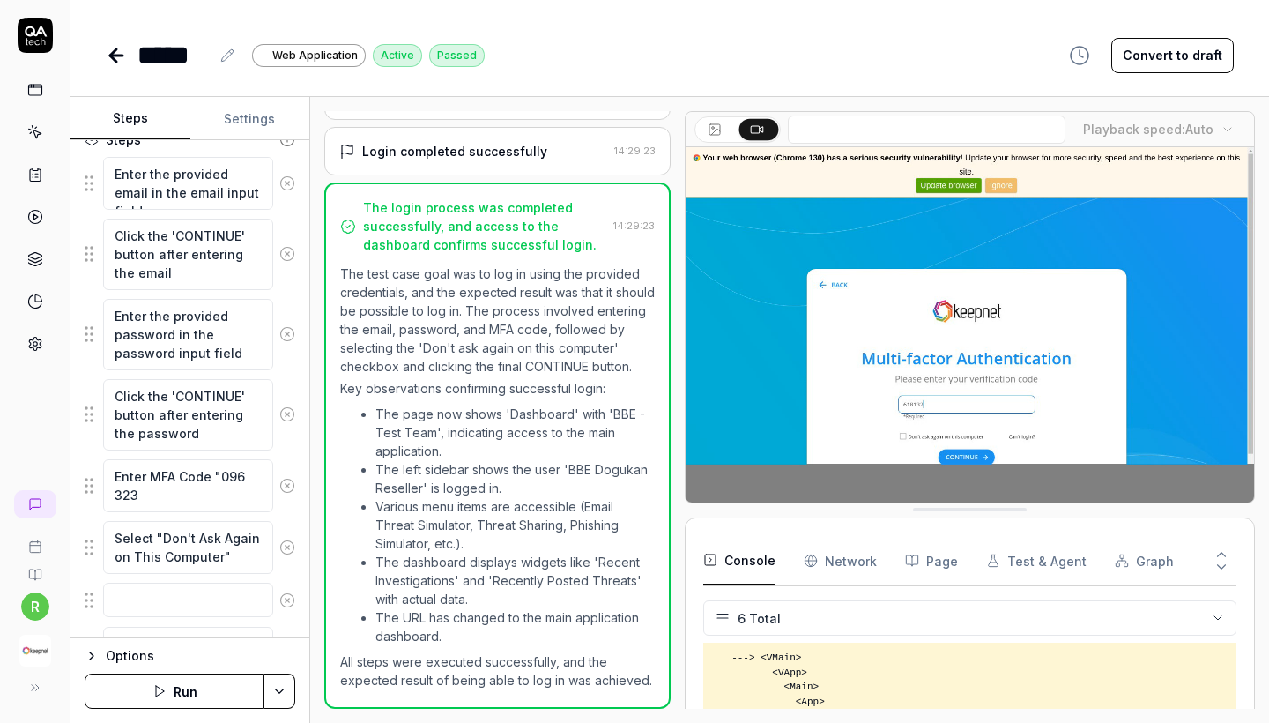
click at [286, 545] on icon at bounding box center [287, 547] width 4 height 4
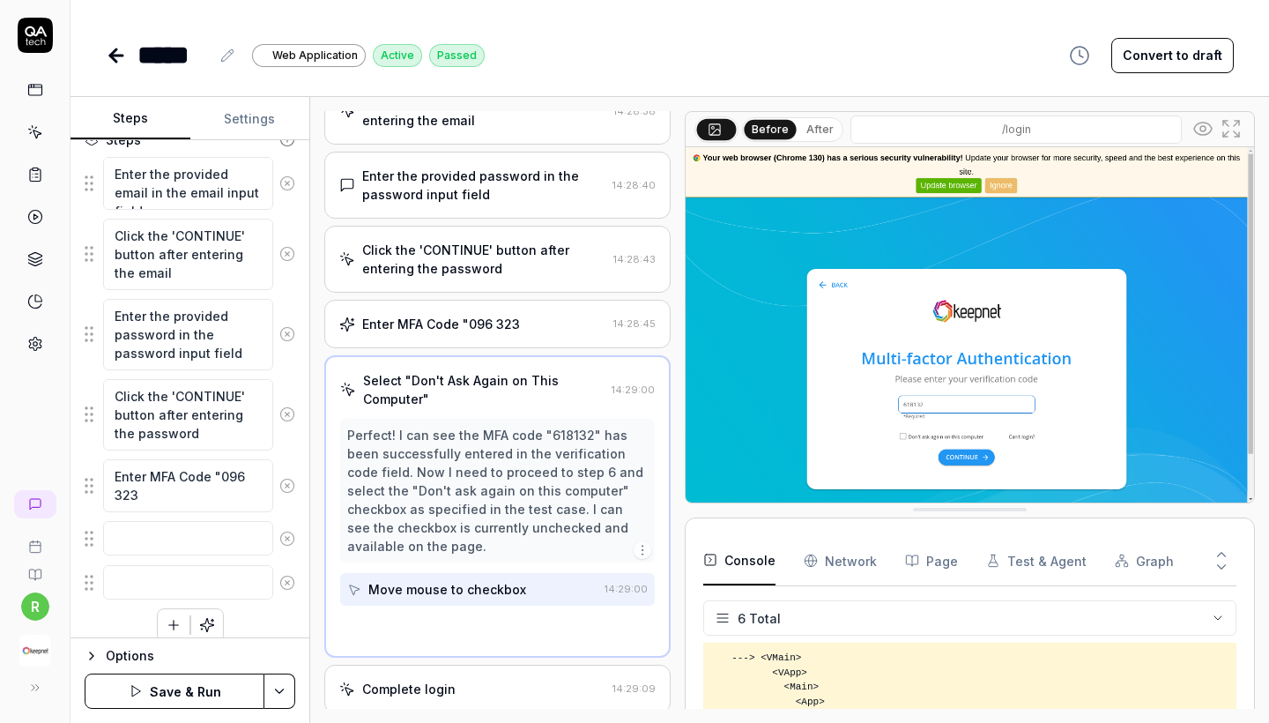
scroll to position [154, 0]
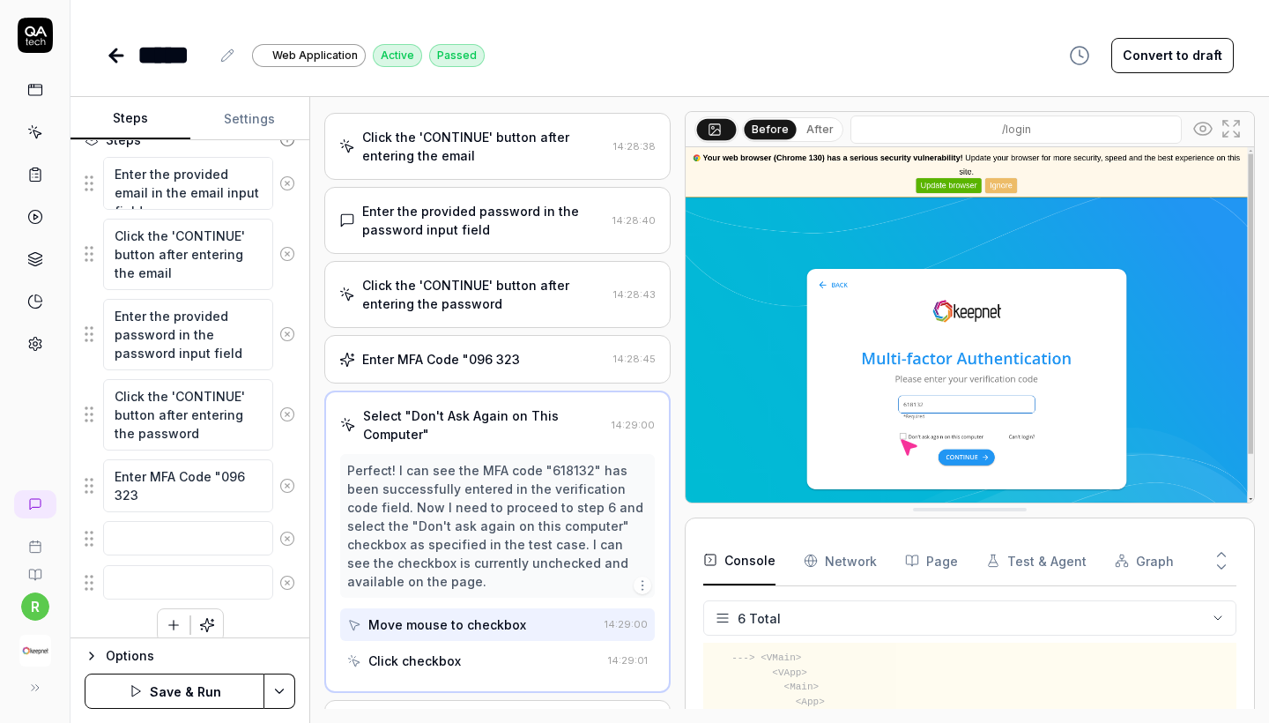
click at [285, 478] on icon at bounding box center [287, 486] width 16 height 16
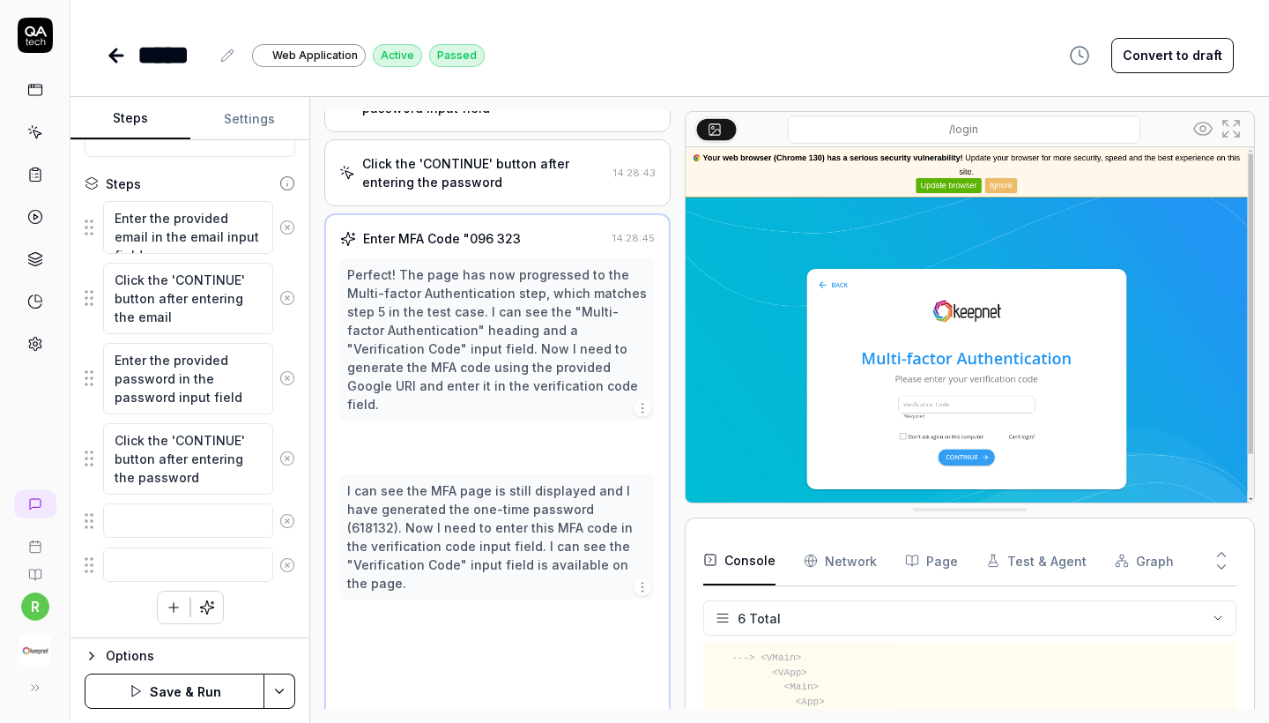
scroll to position [277, 0]
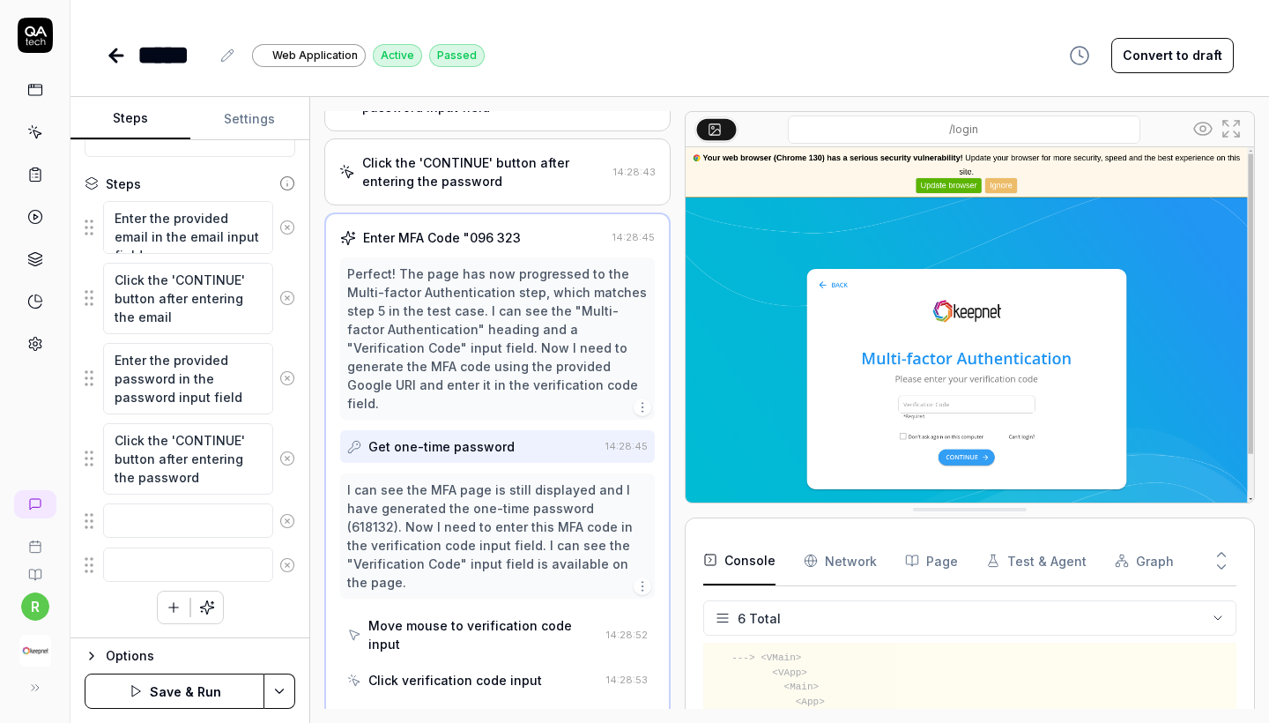
click at [291, 452] on circle at bounding box center [286, 458] width 13 height 13
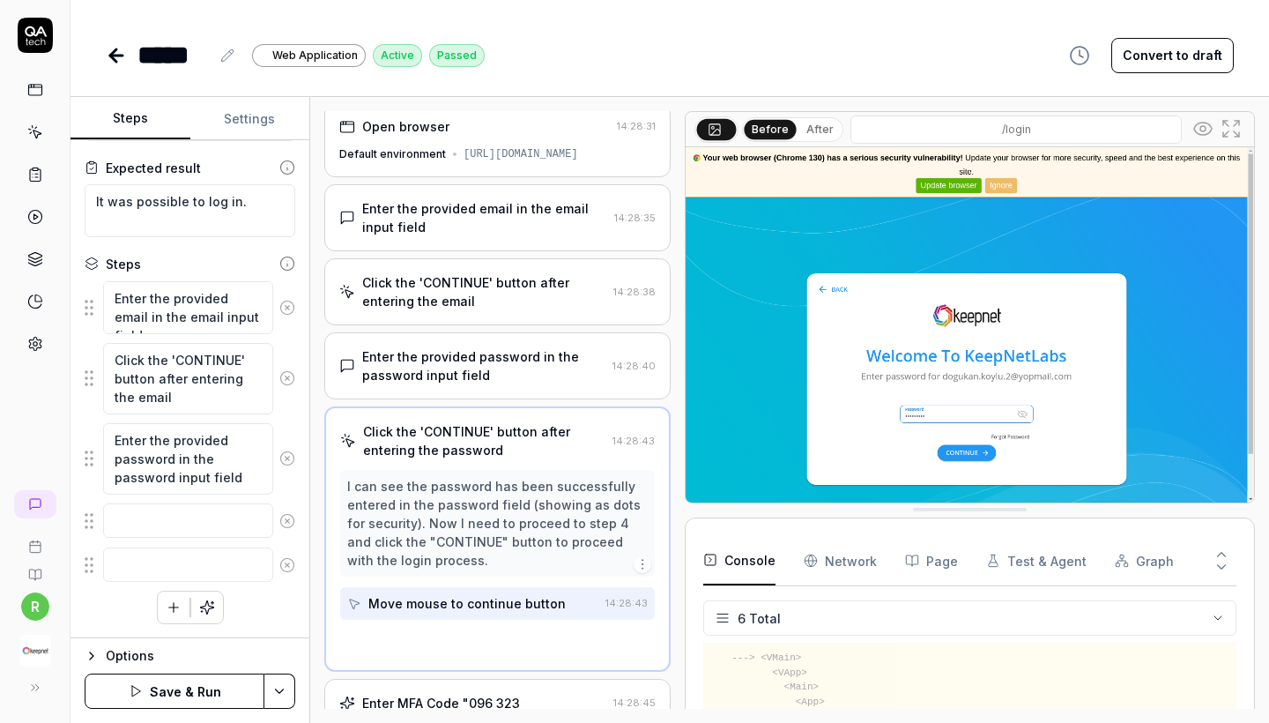
scroll to position [0, 0]
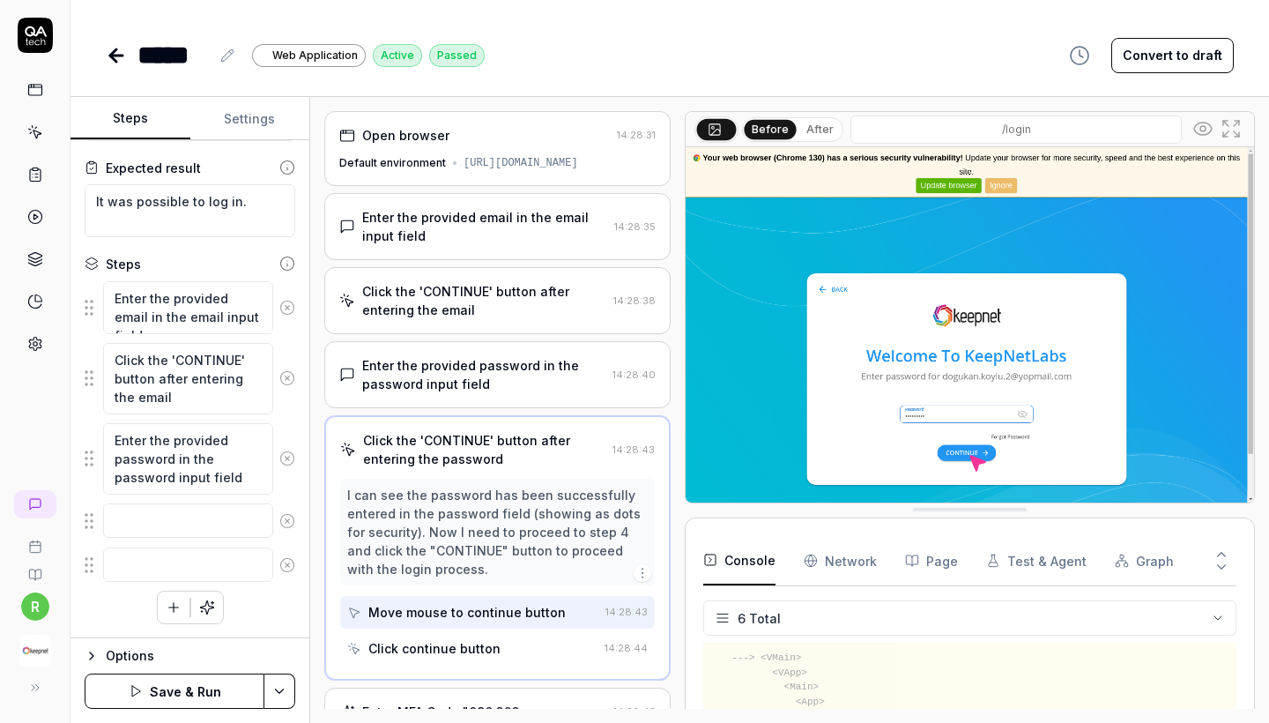
click at [288, 305] on icon at bounding box center [287, 307] width 4 height 4
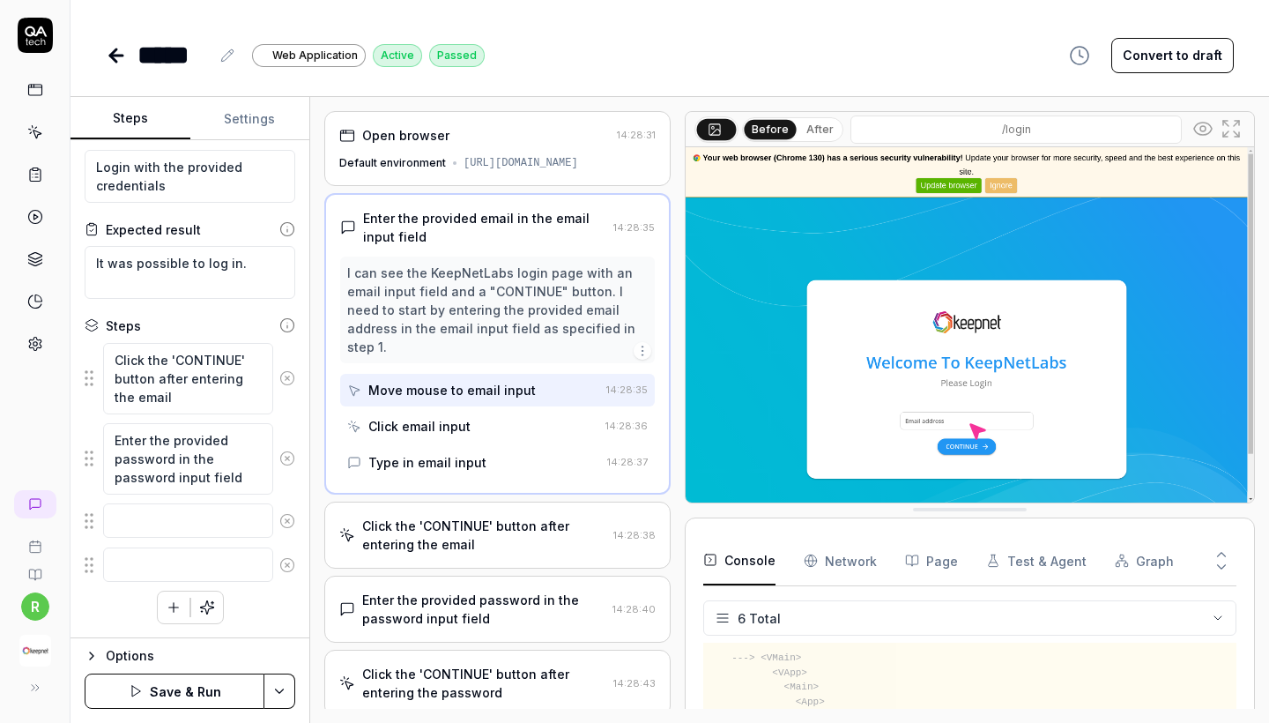
click at [287, 373] on icon at bounding box center [287, 378] width 16 height 16
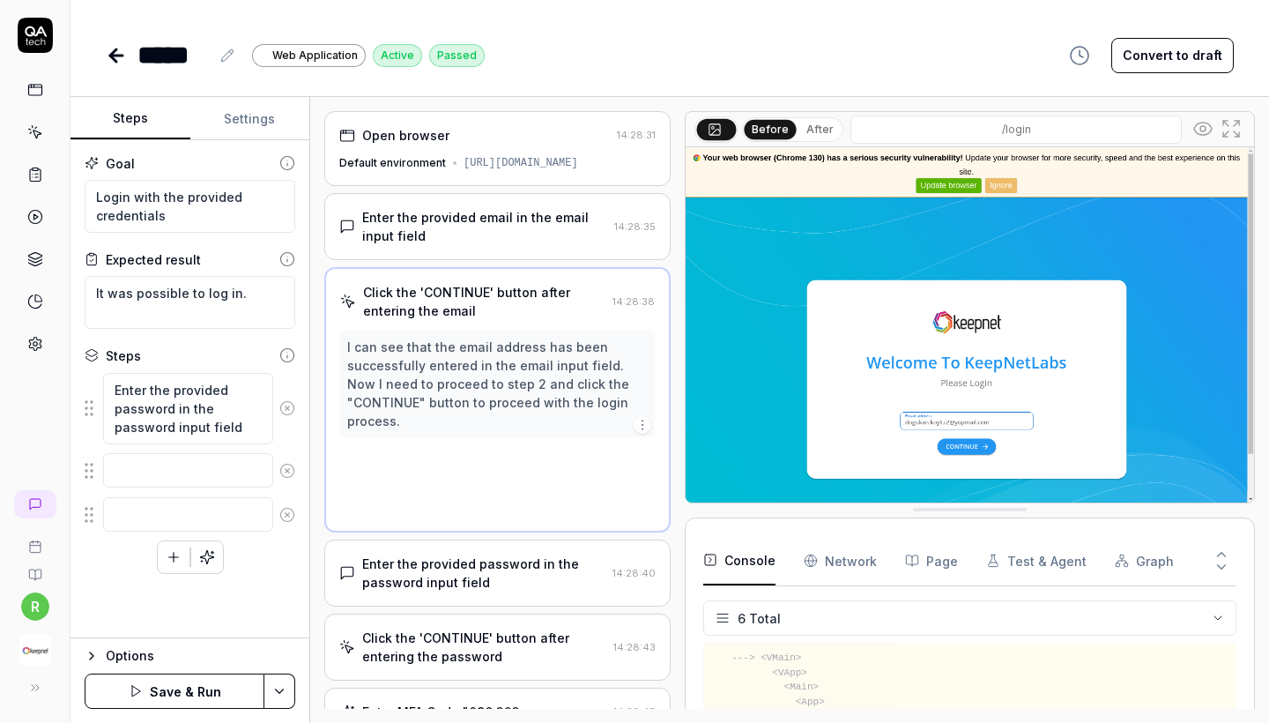
scroll to position [0, 0]
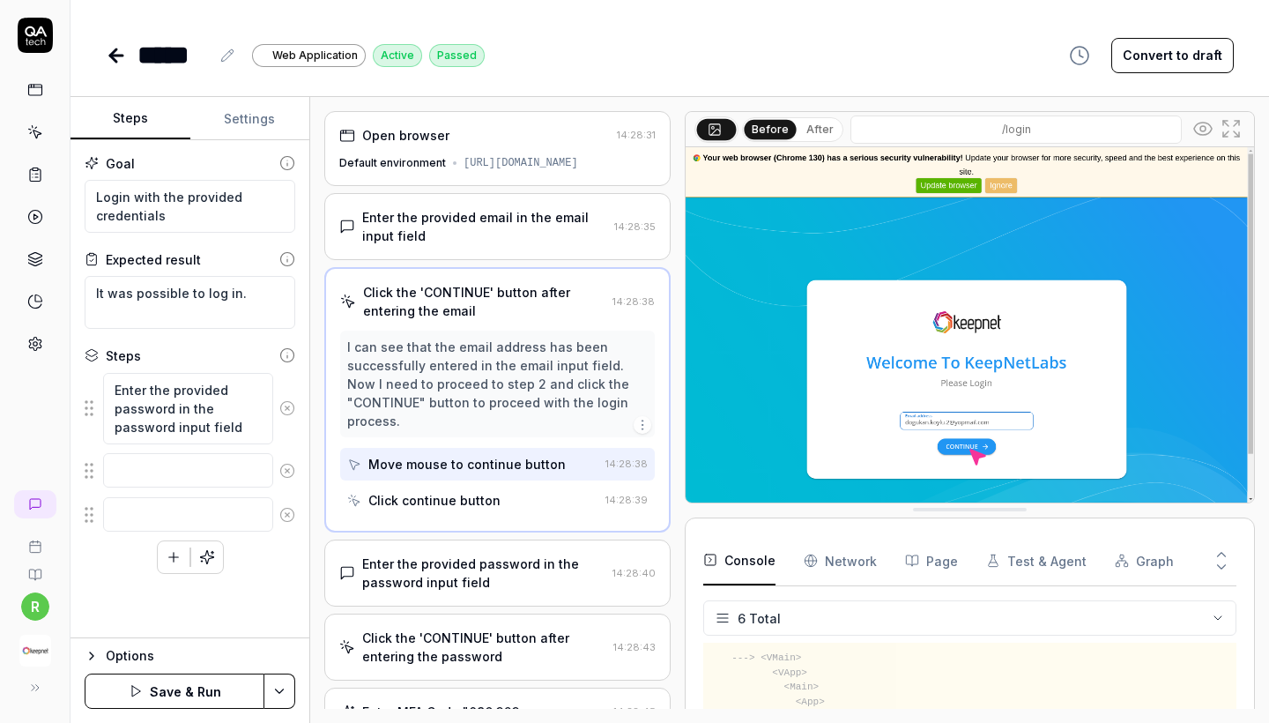
click at [294, 401] on icon at bounding box center [287, 408] width 16 height 16
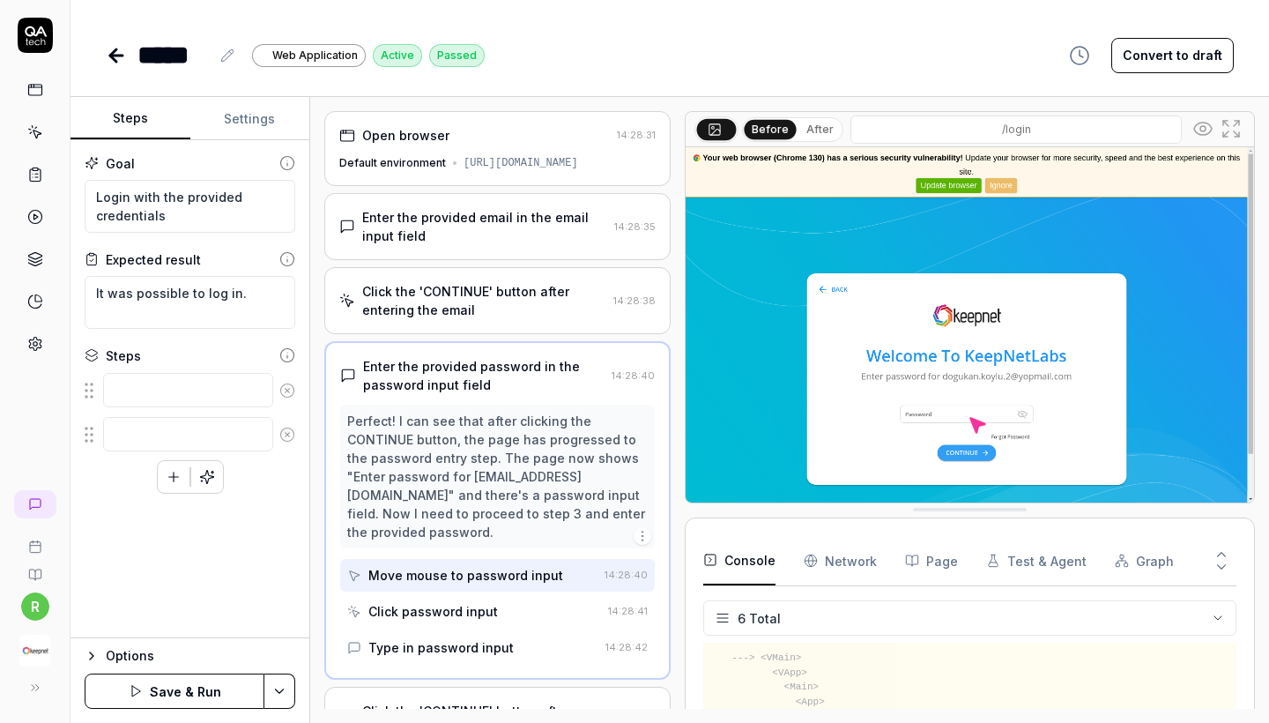
click at [182, 687] on button "Save & Run" at bounding box center [175, 690] width 180 height 35
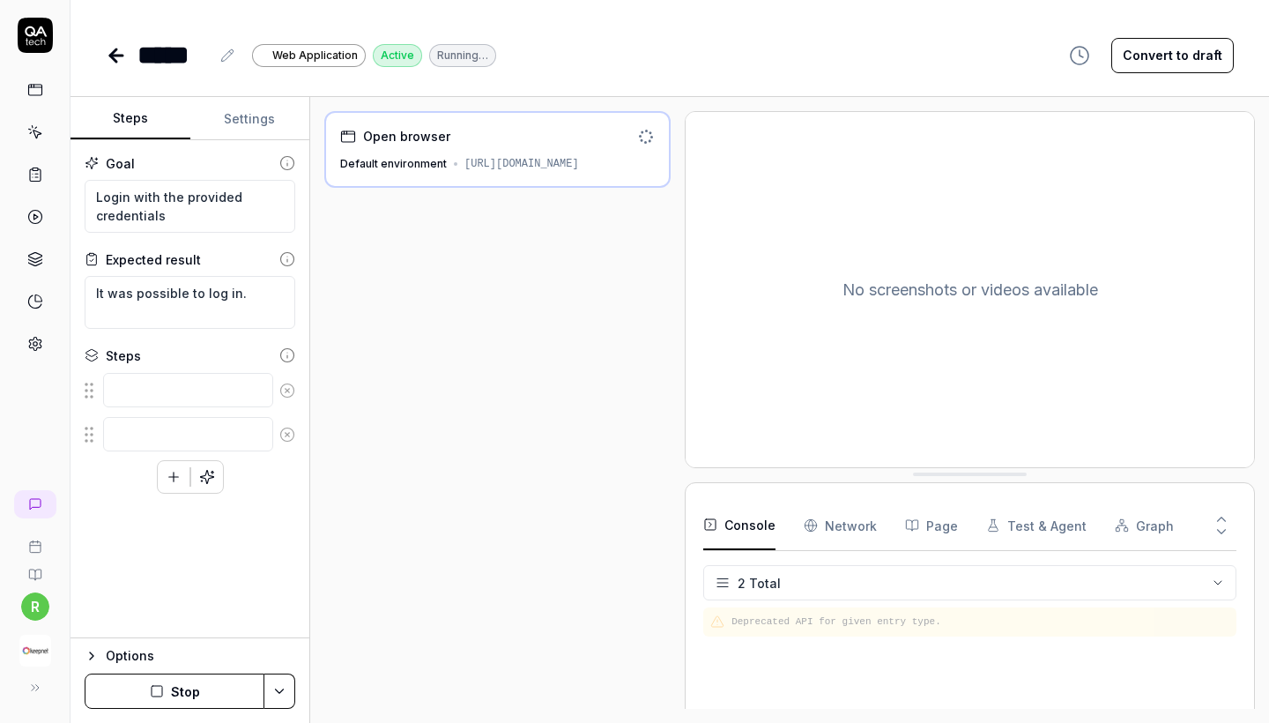
scroll to position [68, 0]
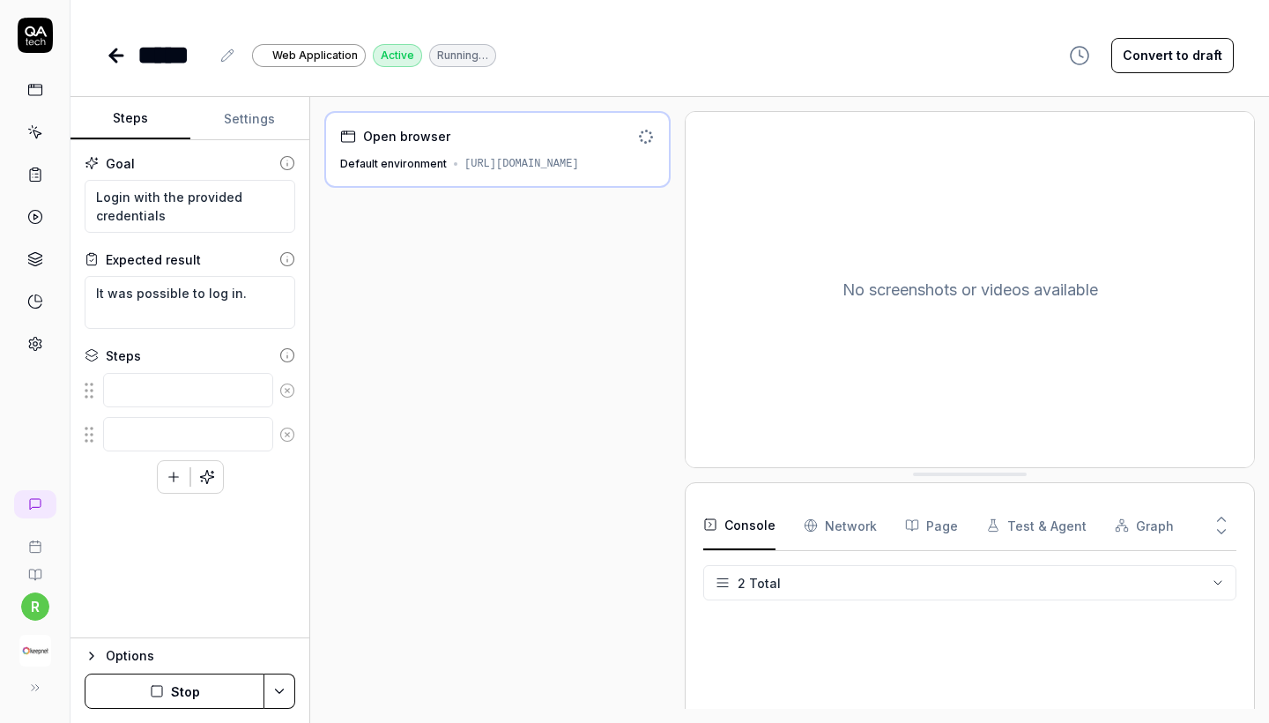
click at [248, 121] on button "Settings" at bounding box center [250, 119] width 120 height 42
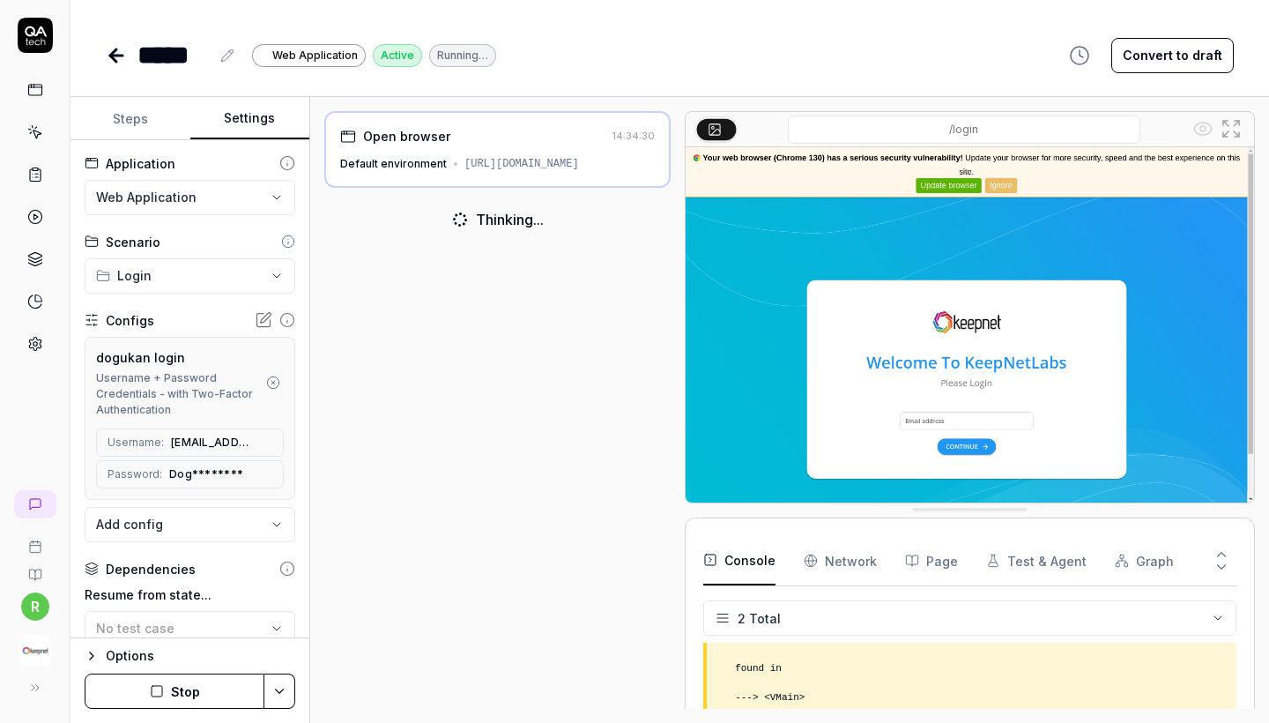
scroll to position [0, 0]
click at [35, 345] on icon at bounding box center [35, 344] width 16 height 16
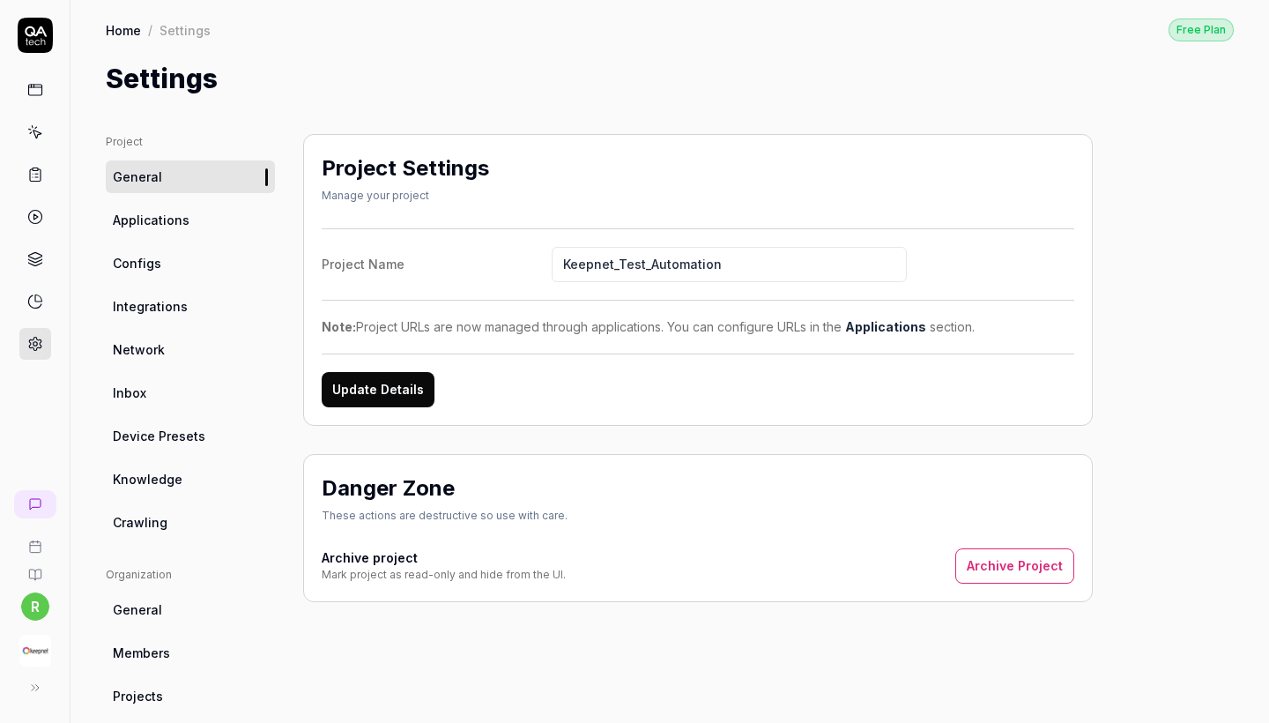
scroll to position [111, 0]
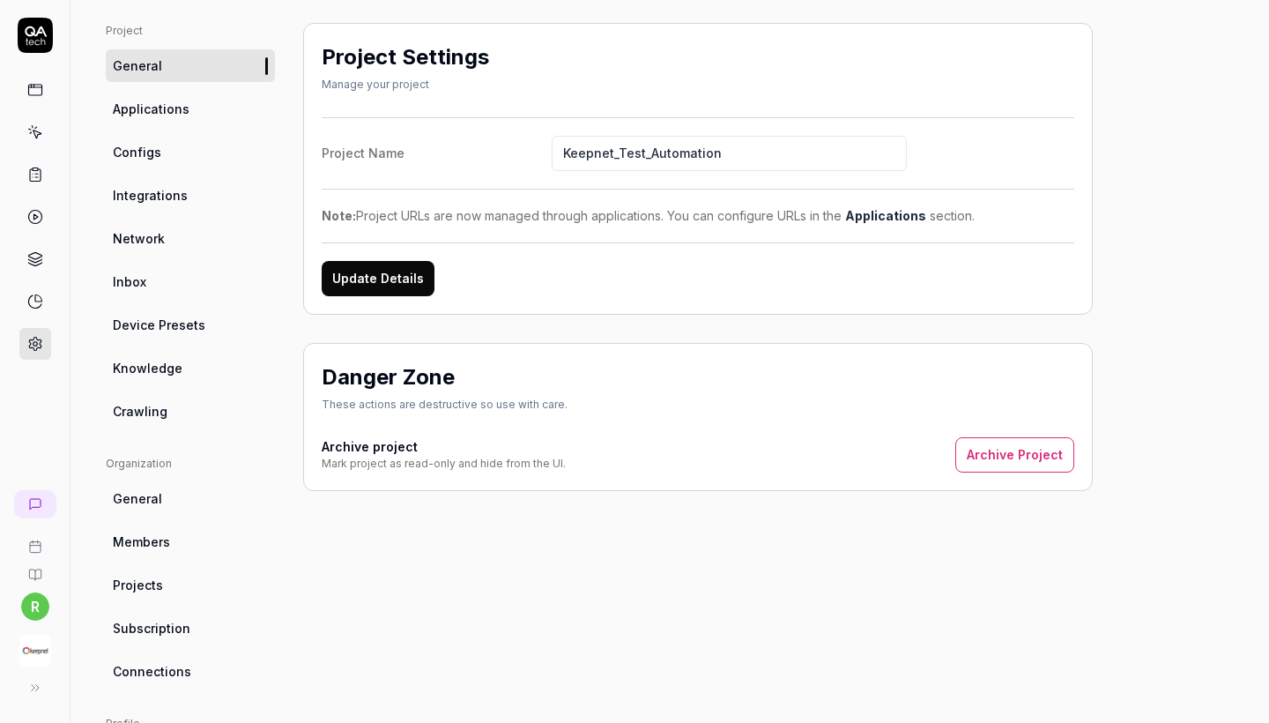
click at [177, 145] on link "Configs" at bounding box center [190, 152] width 169 height 33
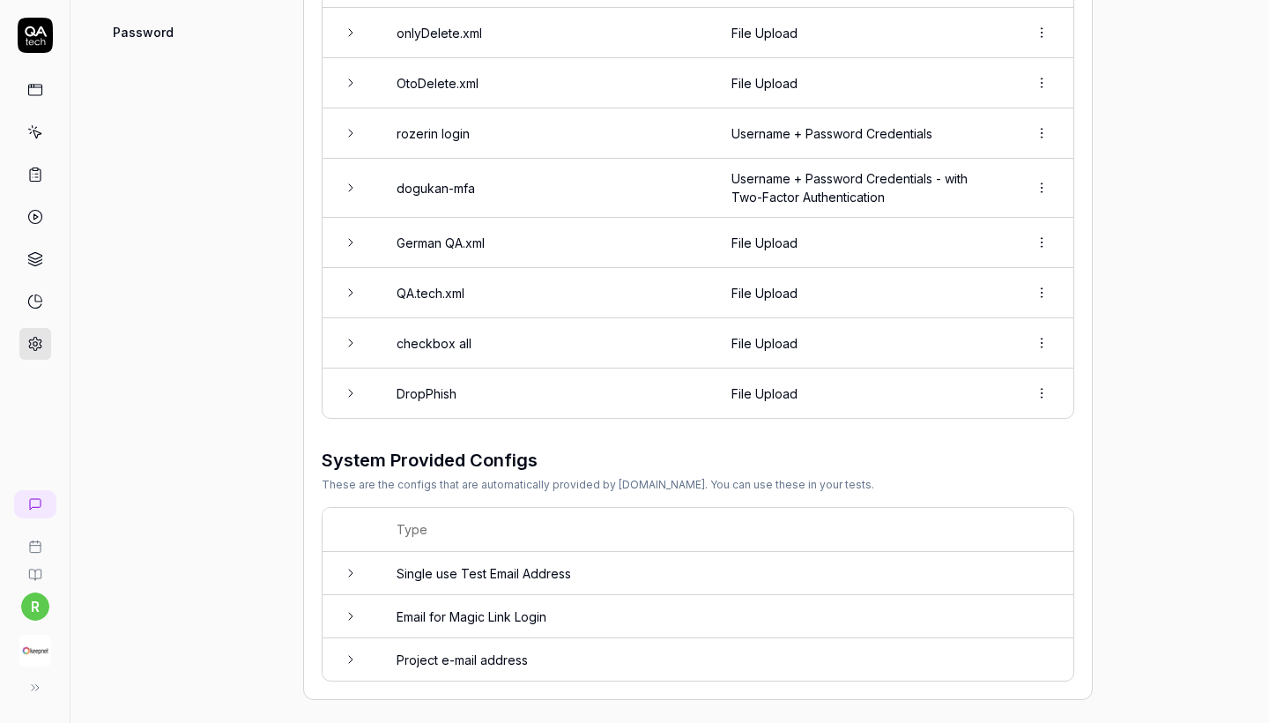
scroll to position [966, 0]
click at [664, 137] on td "rozerin login" at bounding box center [546, 134] width 335 height 50
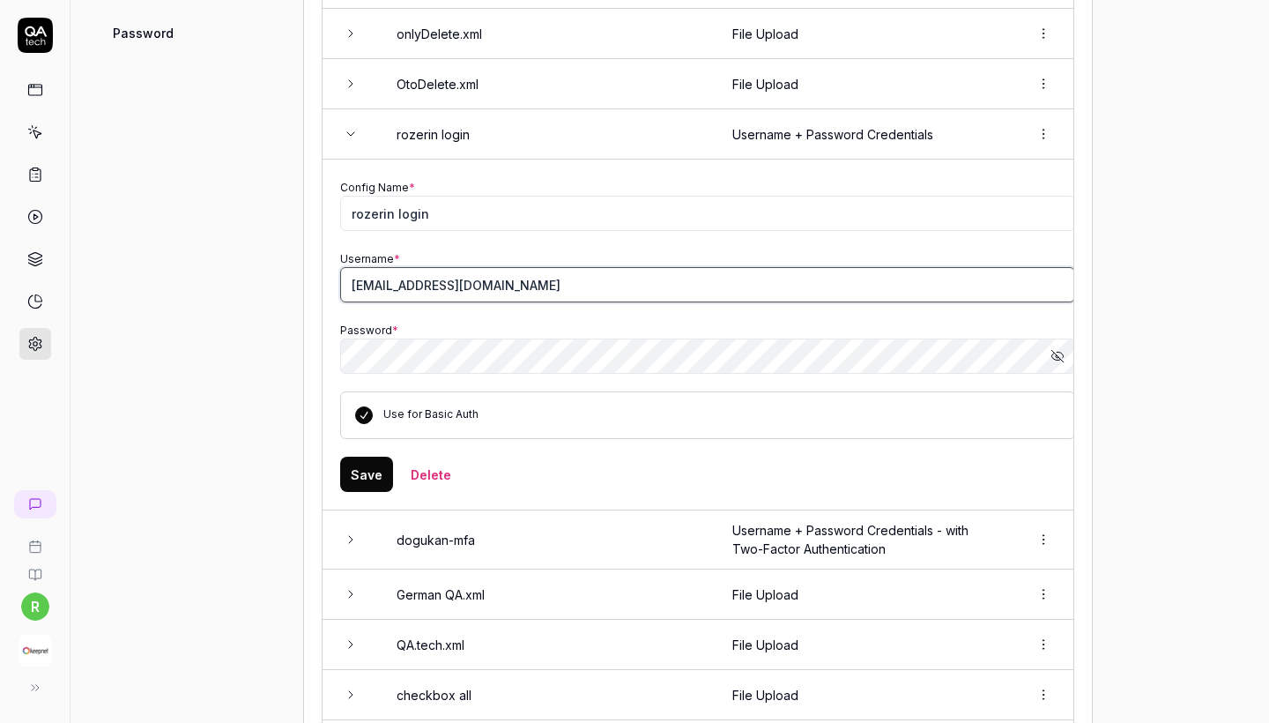
drag, startPoint x: 571, startPoint y: 265, endPoint x: 330, endPoint y: 265, distance: 240.5
click at [412, 281] on input "[EMAIL_ADDRESS][DOMAIN_NAME]" at bounding box center [707, 284] width 735 height 35
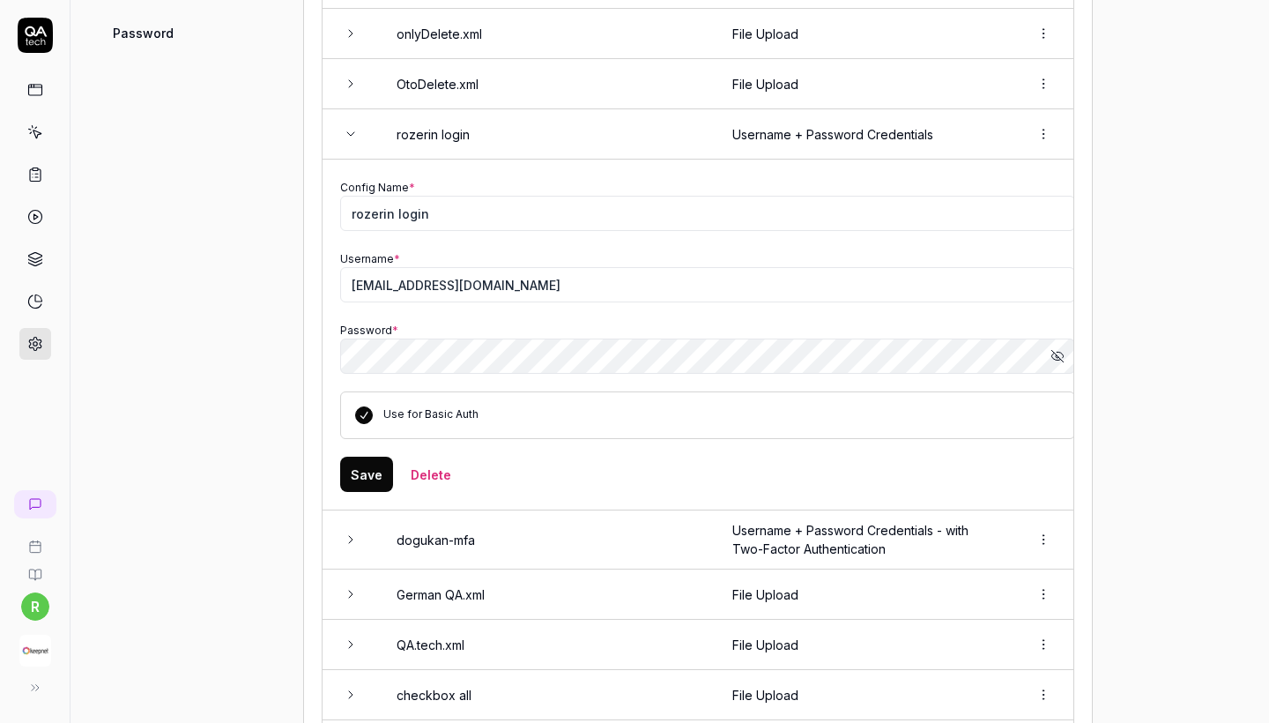
click at [1061, 350] on icon "button" at bounding box center [1057, 356] width 14 height 14
click at [220, 312] on div "Project General Applications Configs Integrations Network Inbox Device Presets …" at bounding box center [190, 109] width 169 height 1883
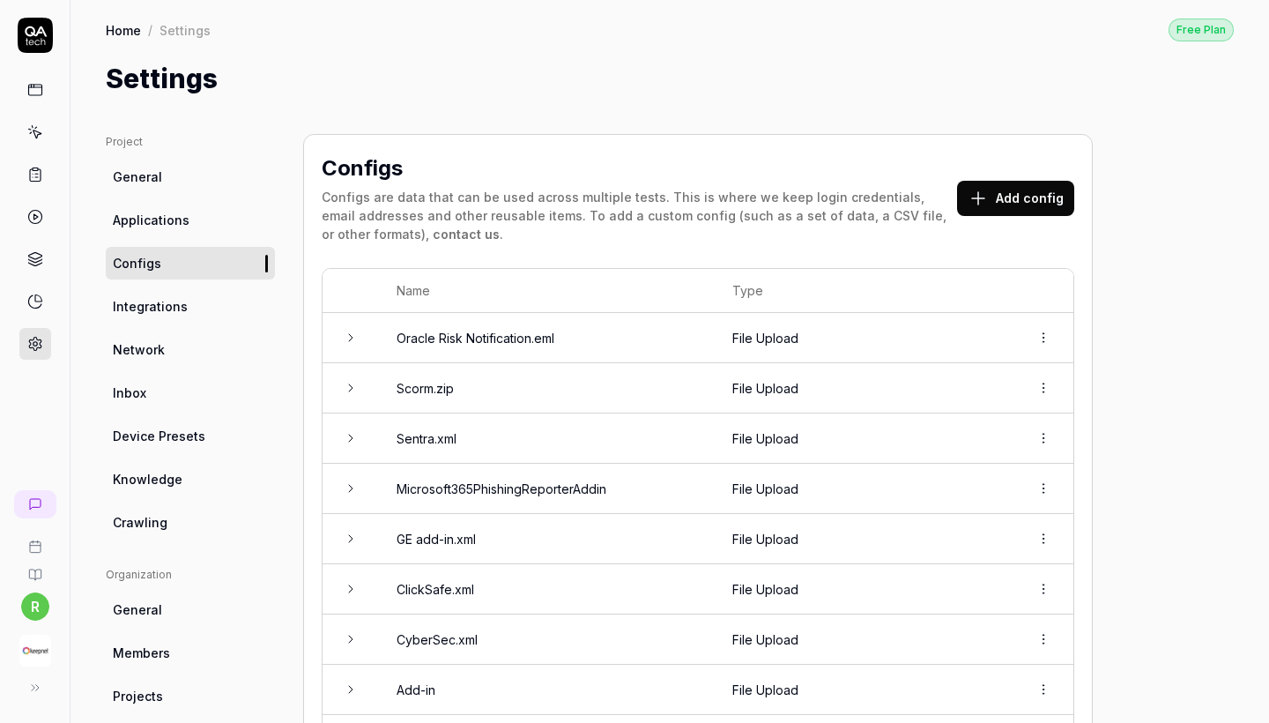
scroll to position [0, 0]
click at [41, 87] on icon at bounding box center [34, 87] width 13 height 0
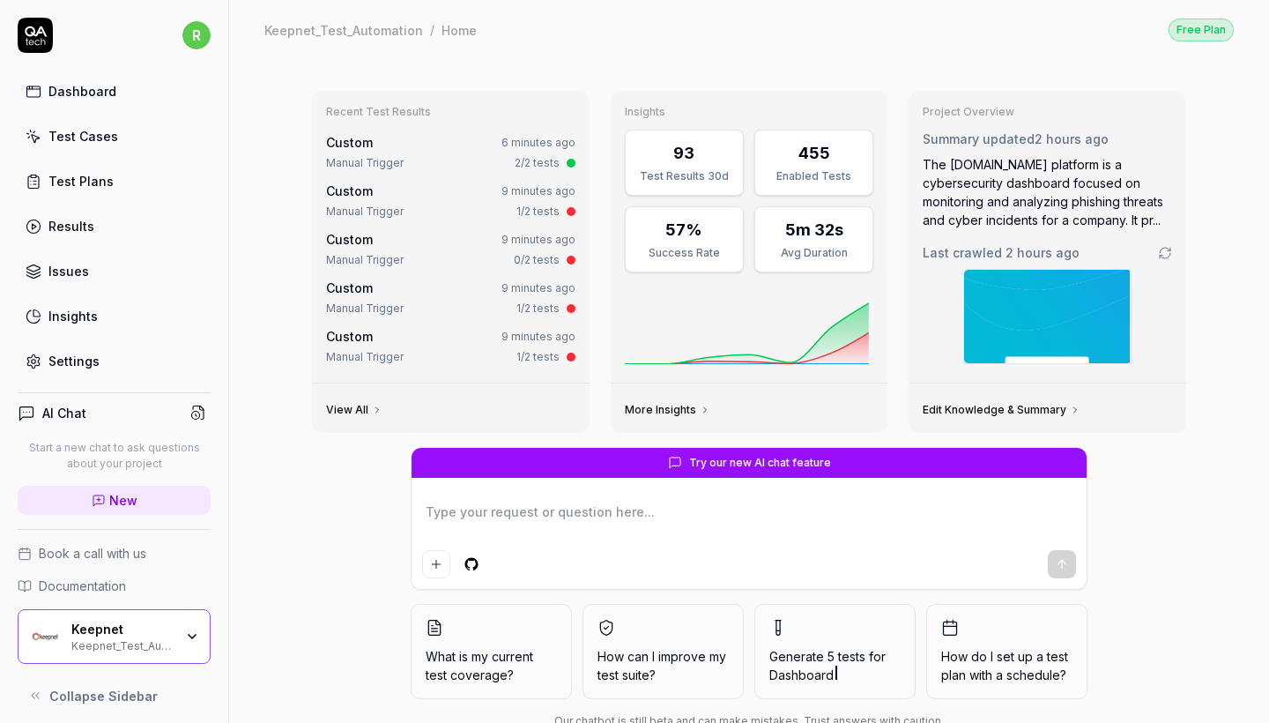
click at [81, 152] on link "Test Cases" at bounding box center [114, 136] width 193 height 34
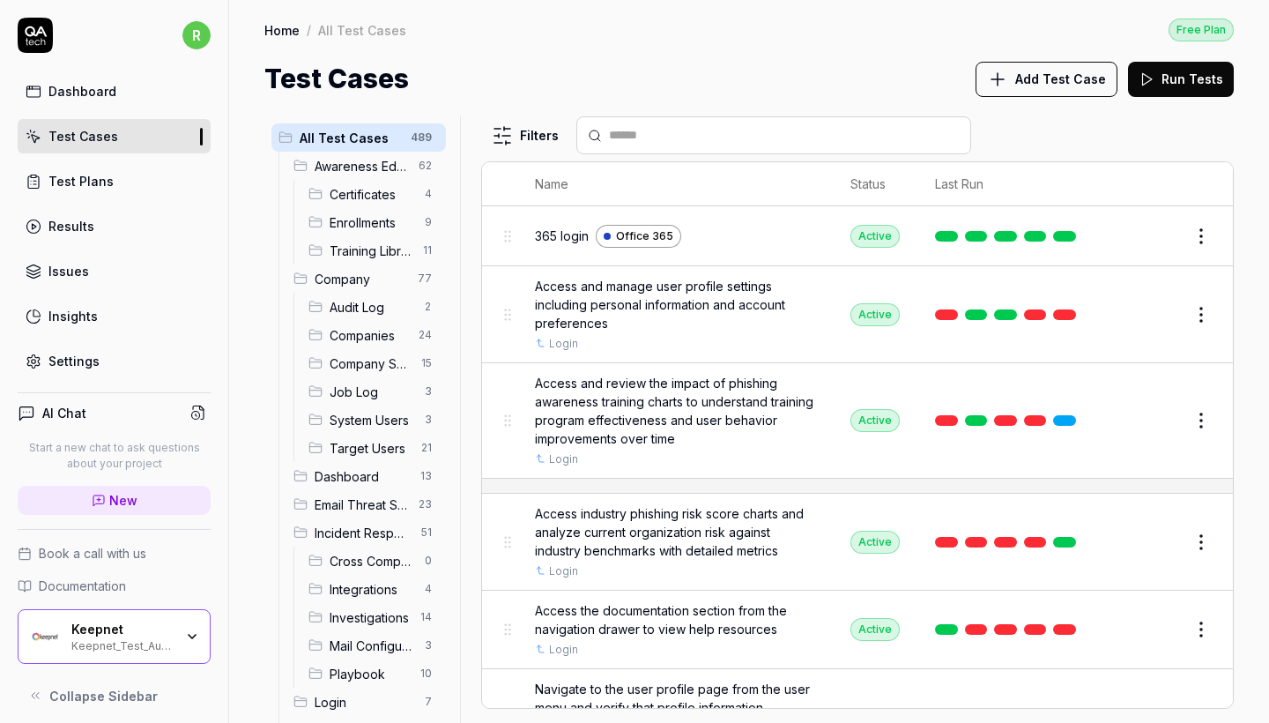
click at [78, 140] on div "Test Cases" at bounding box center [83, 136] width 70 height 19
click at [394, 174] on span "Awareness Educator" at bounding box center [361, 166] width 93 height 19
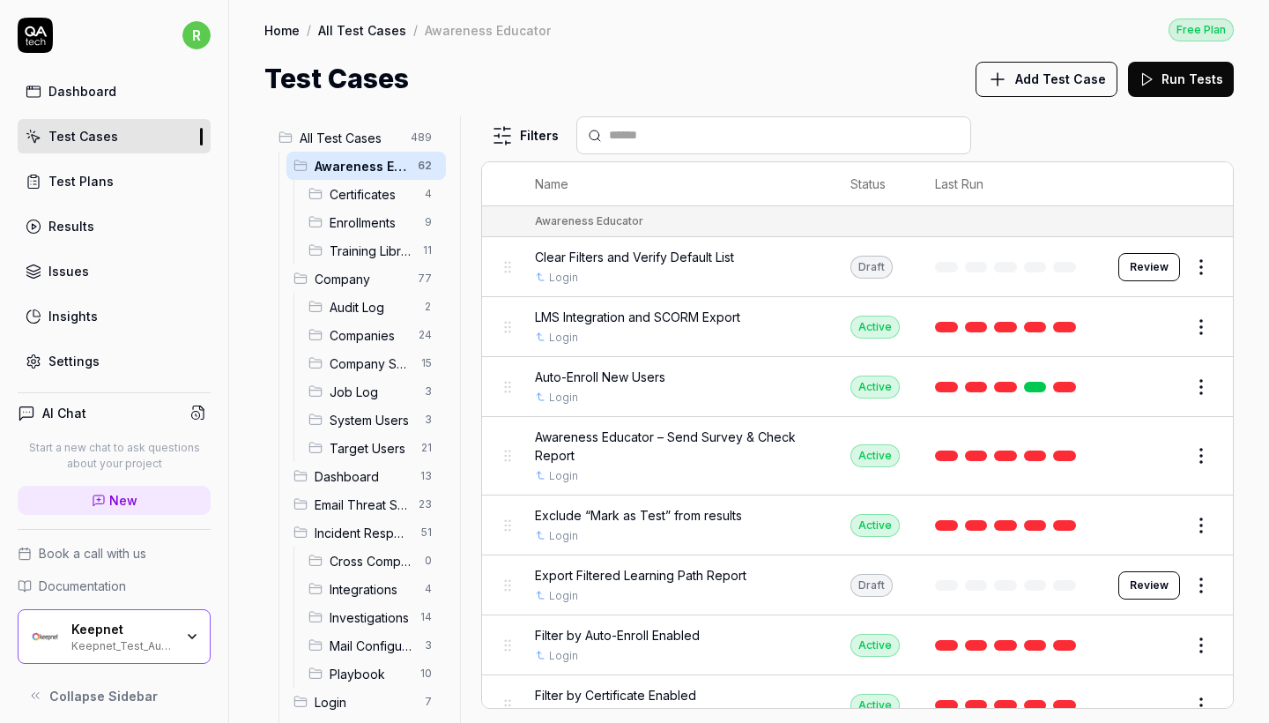
scroll to position [45, 0]
click at [1171, 320] on button "Edit" at bounding box center [1159, 327] width 42 height 28
click at [1152, 327] on button "Edit" at bounding box center [1159, 327] width 42 height 28
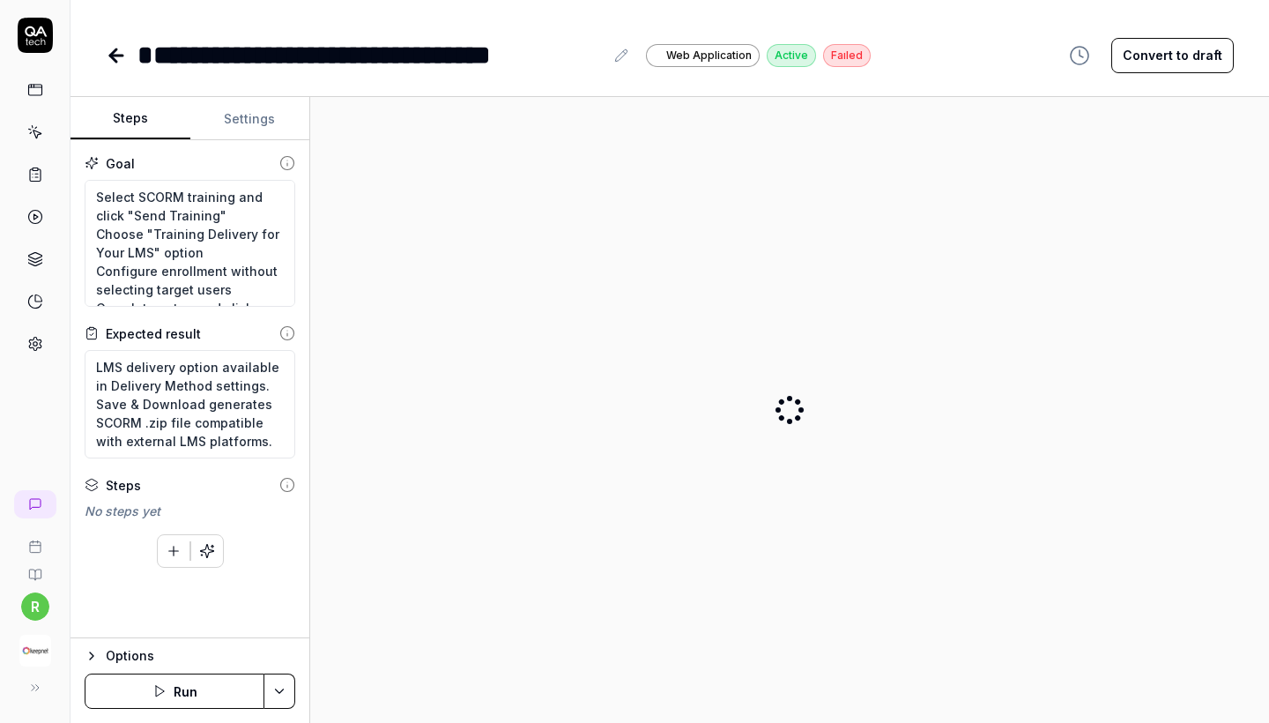
click at [237, 120] on button "Settings" at bounding box center [250, 119] width 120 height 42
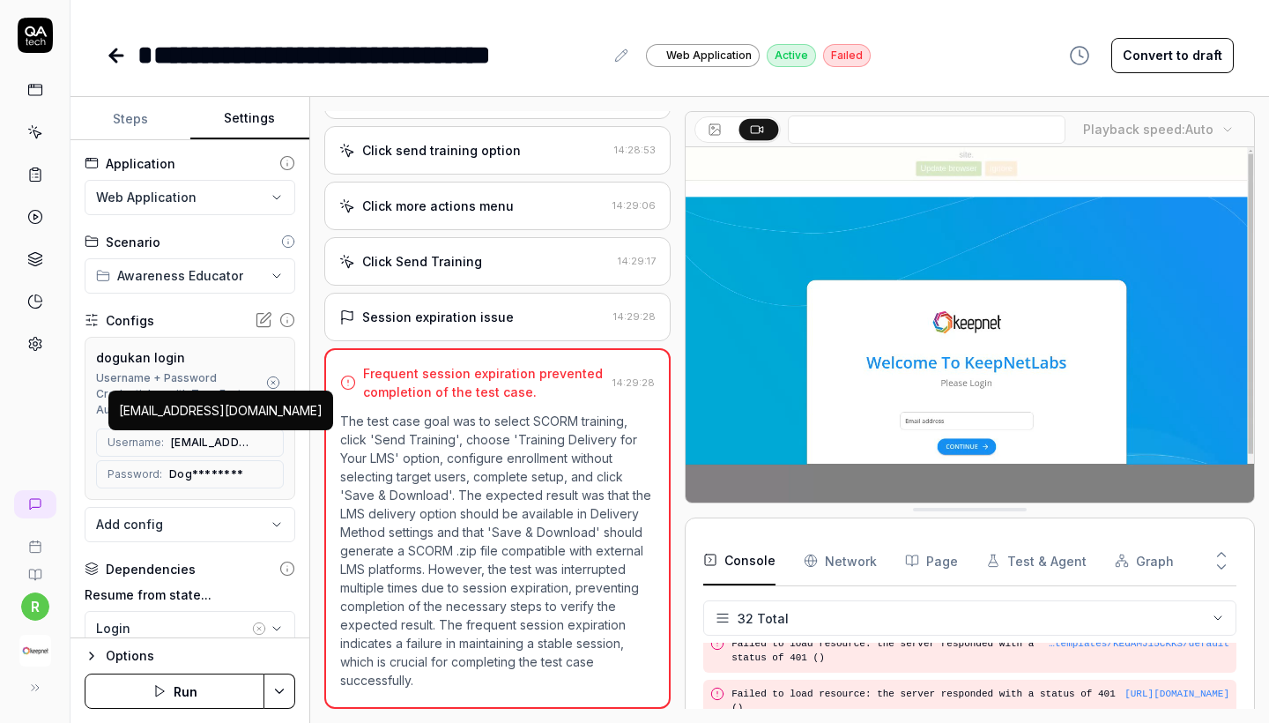
scroll to position [2225, 0]
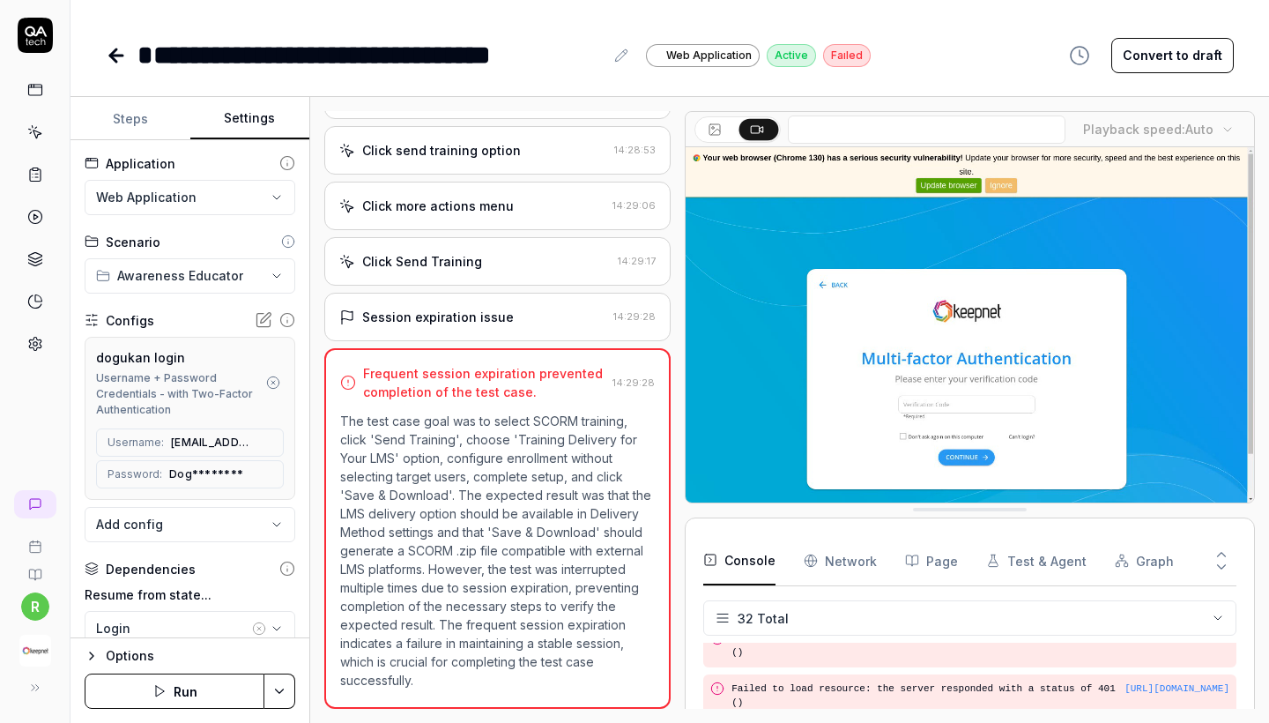
click at [277, 392] on button "button" at bounding box center [273, 382] width 21 height 21
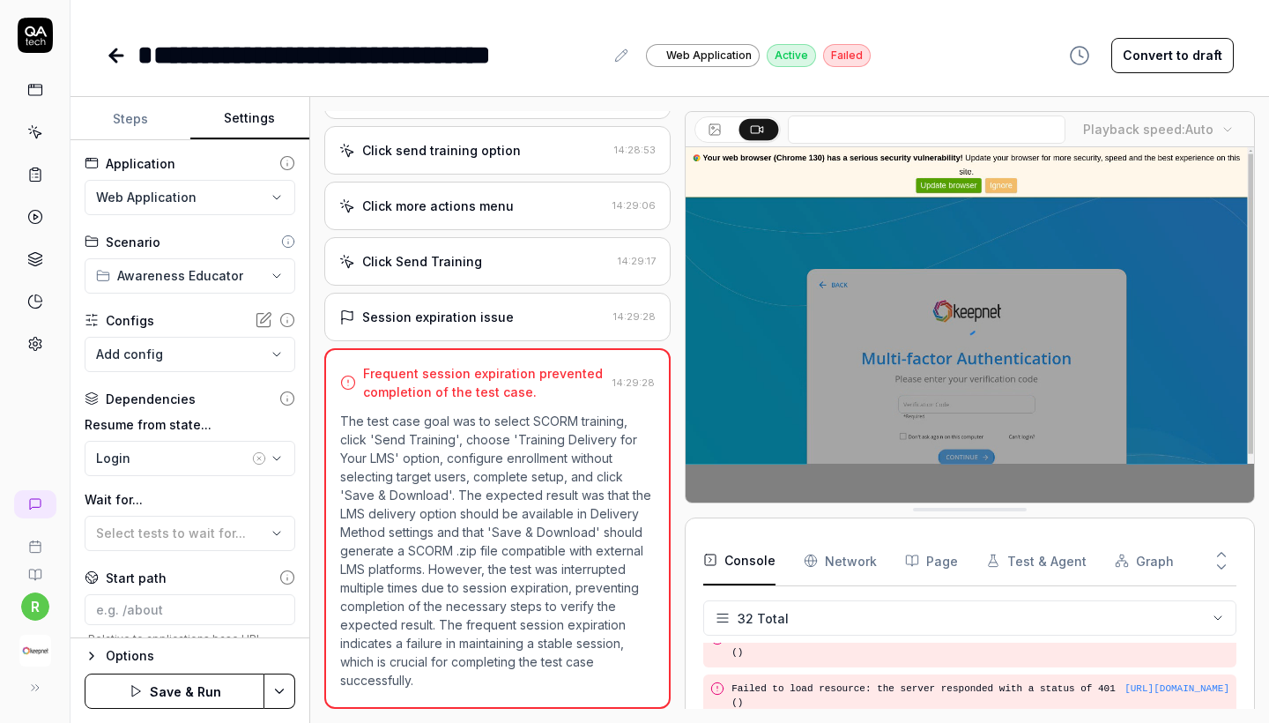
click at [265, 358] on body "**********" at bounding box center [634, 361] width 1269 height 723
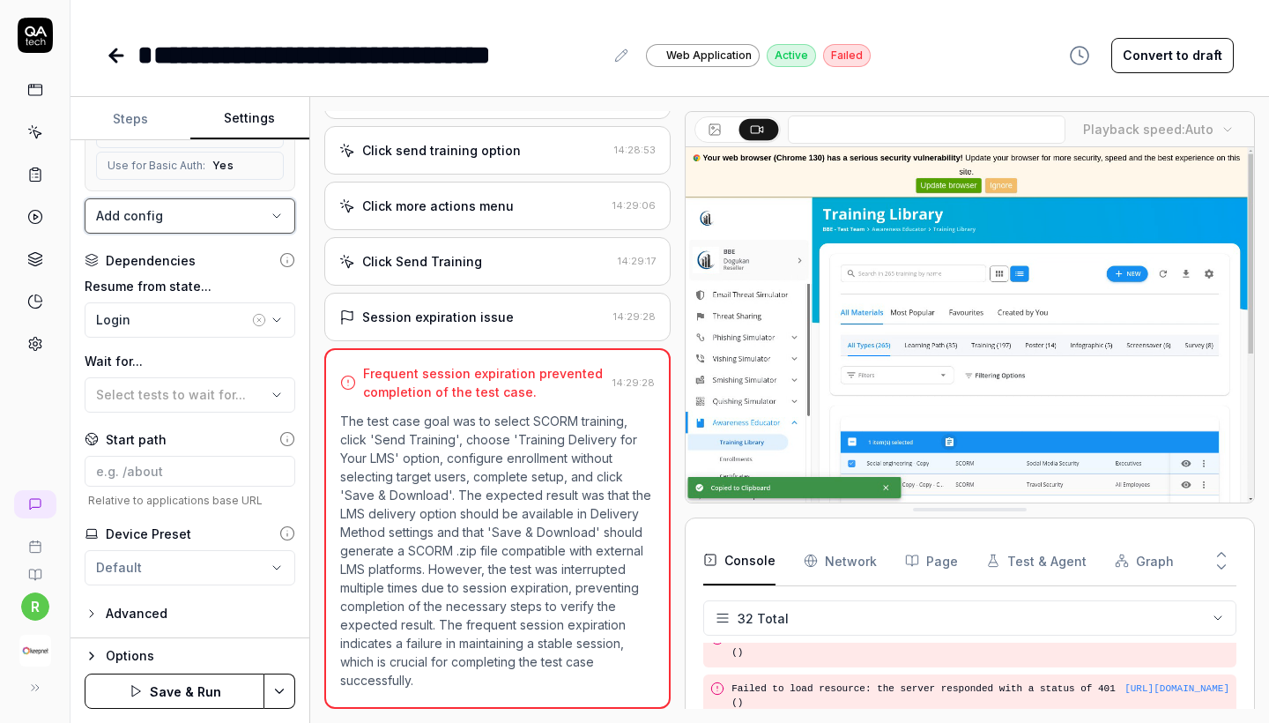
scroll to position [324, 0]
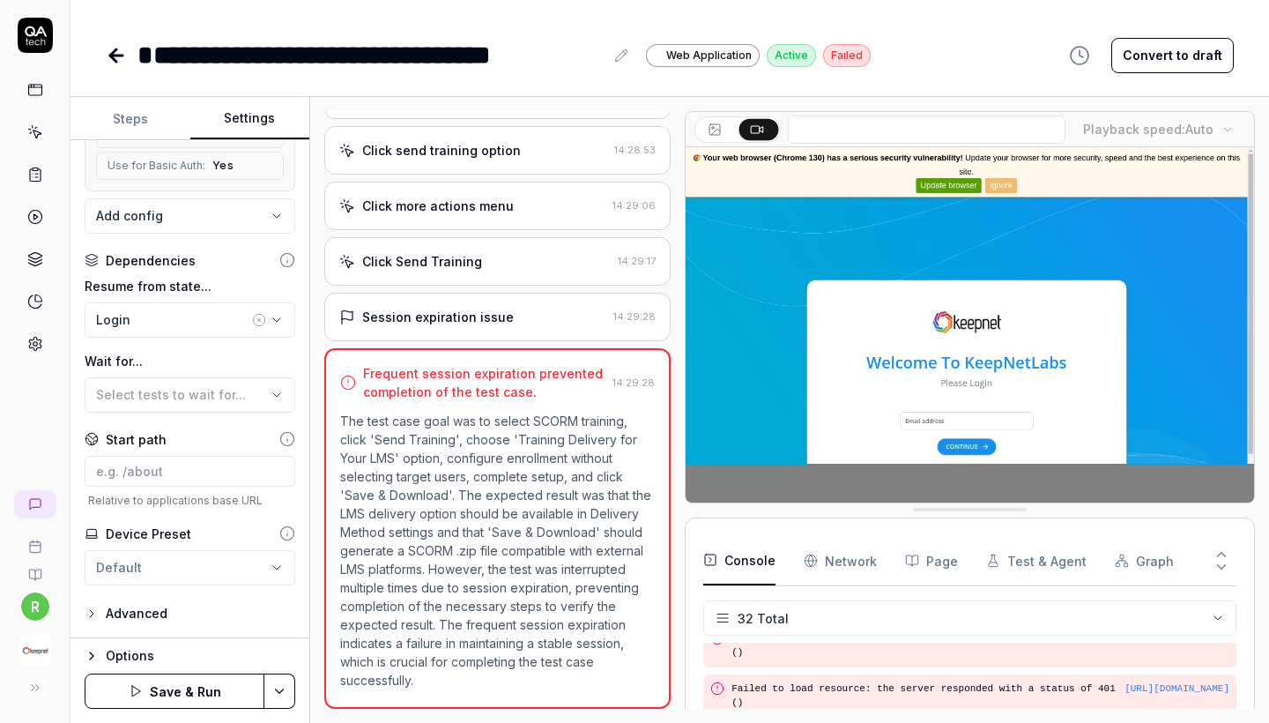
click at [189, 681] on button "Save & Run" at bounding box center [175, 690] width 180 height 35
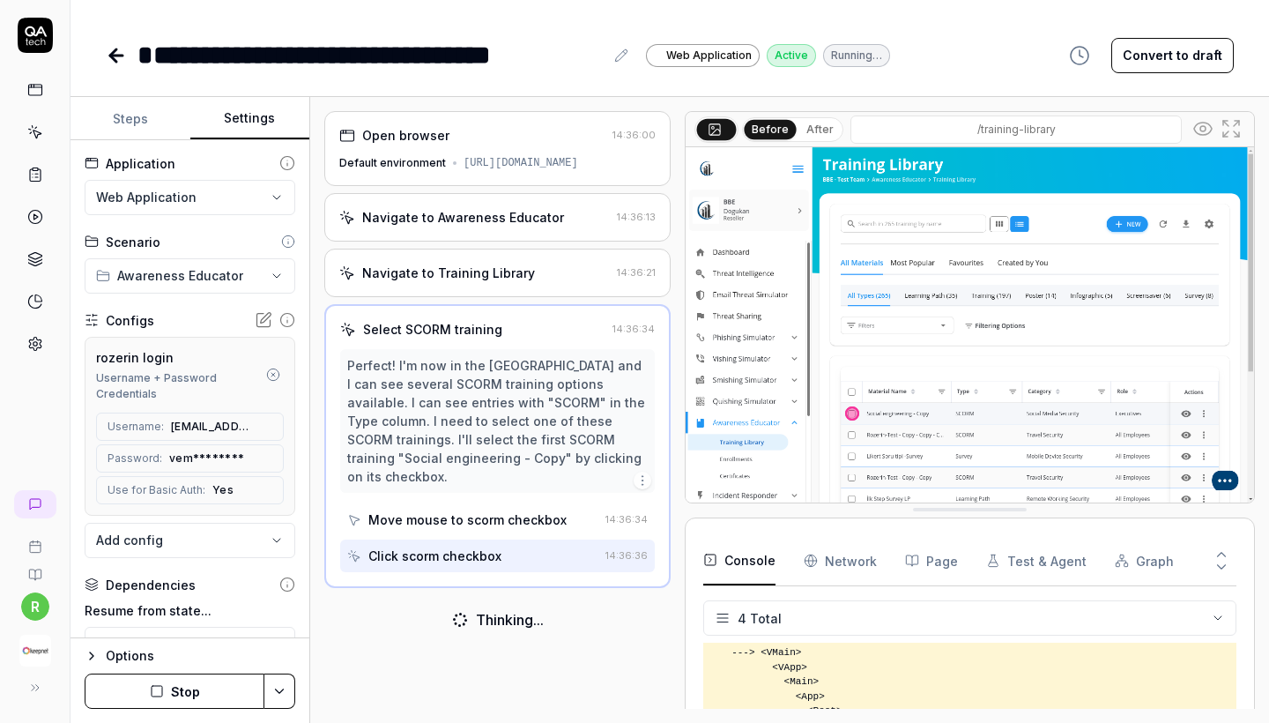
click at [146, 128] on button "Steps" at bounding box center [130, 119] width 120 height 42
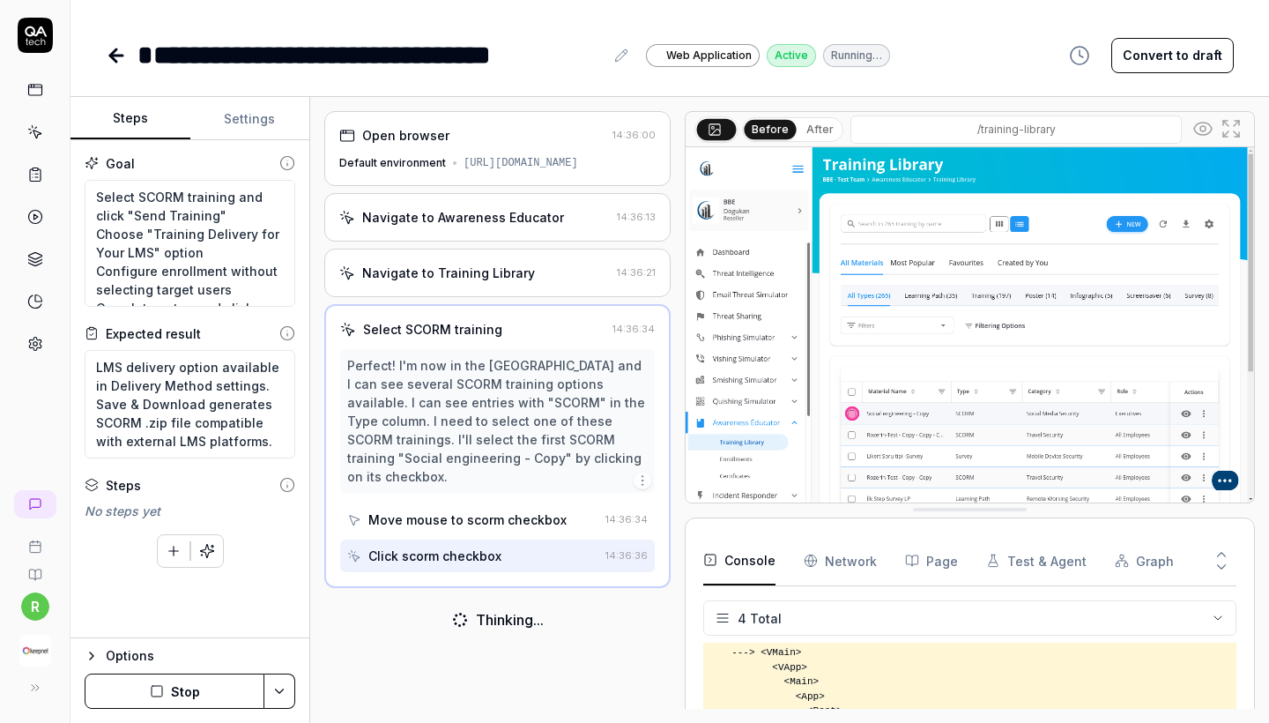
type textarea "*"
click at [248, 107] on button "Settings" at bounding box center [250, 119] width 120 height 42
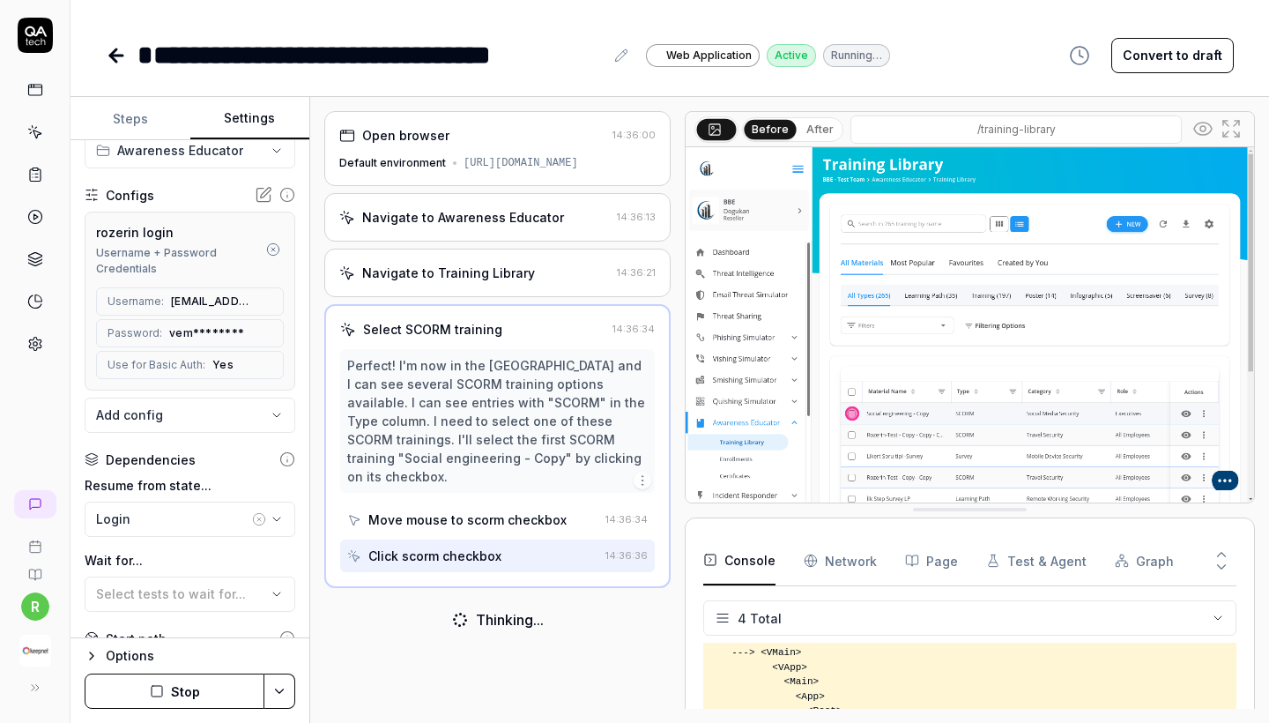
scroll to position [182, 0]
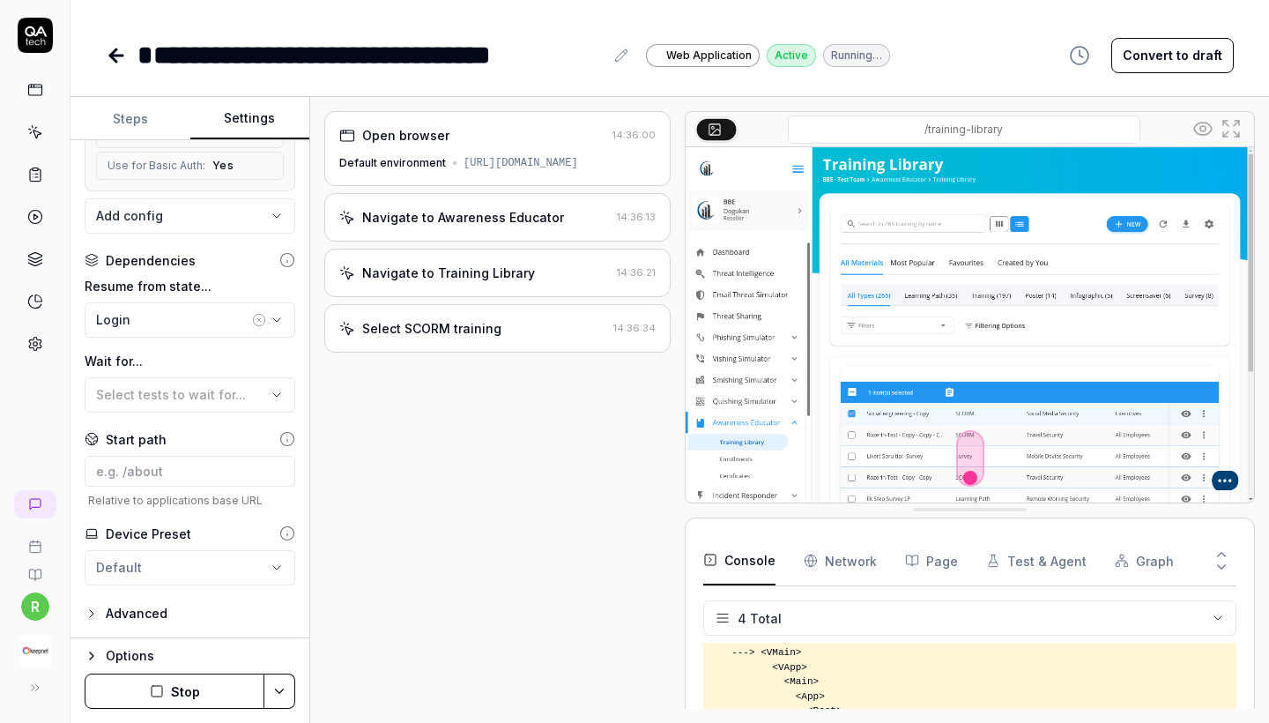
click at [186, 325] on div "Login" at bounding box center [172, 319] width 152 height 19
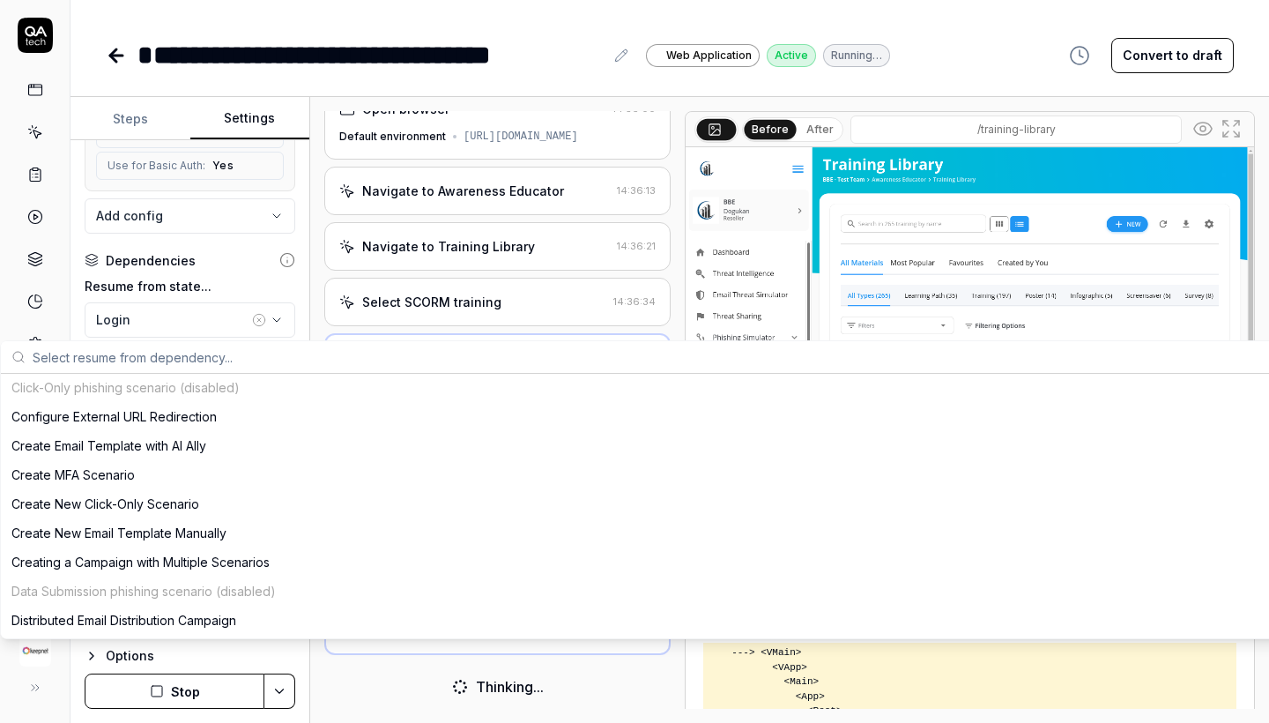
scroll to position [8225, 0]
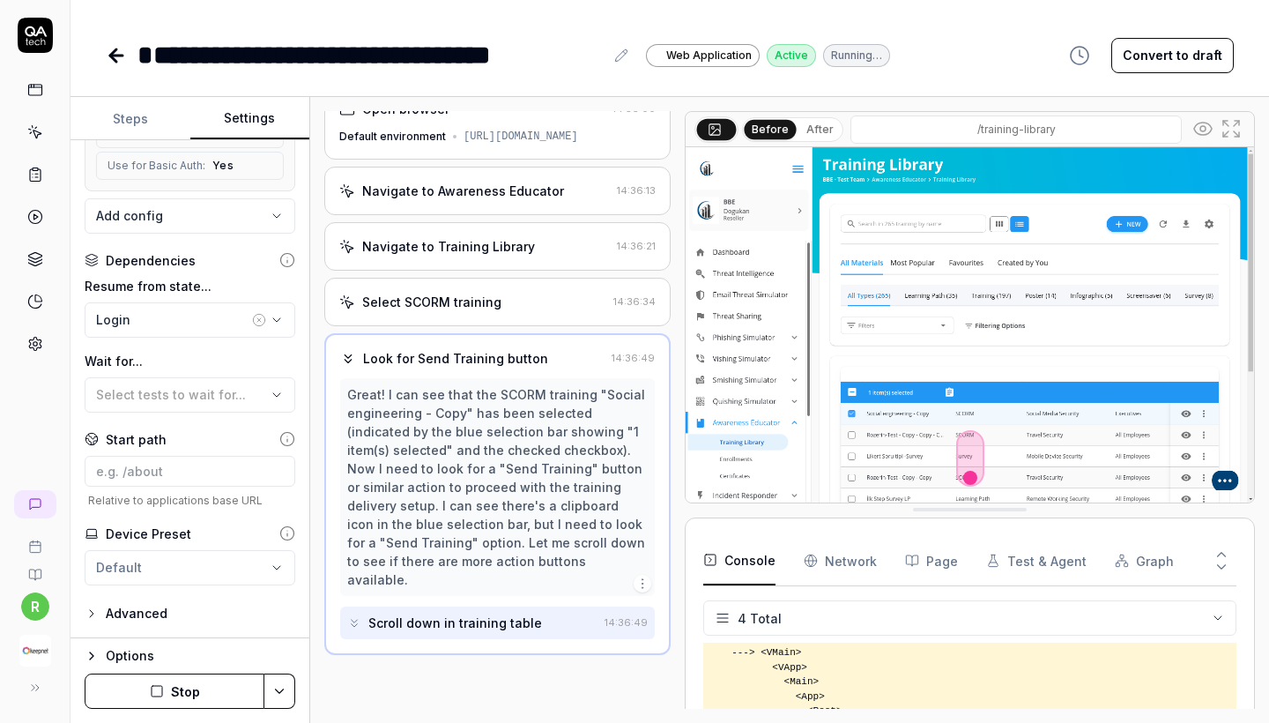
click at [240, 293] on label "Resume from state..." at bounding box center [190, 286] width 211 height 19
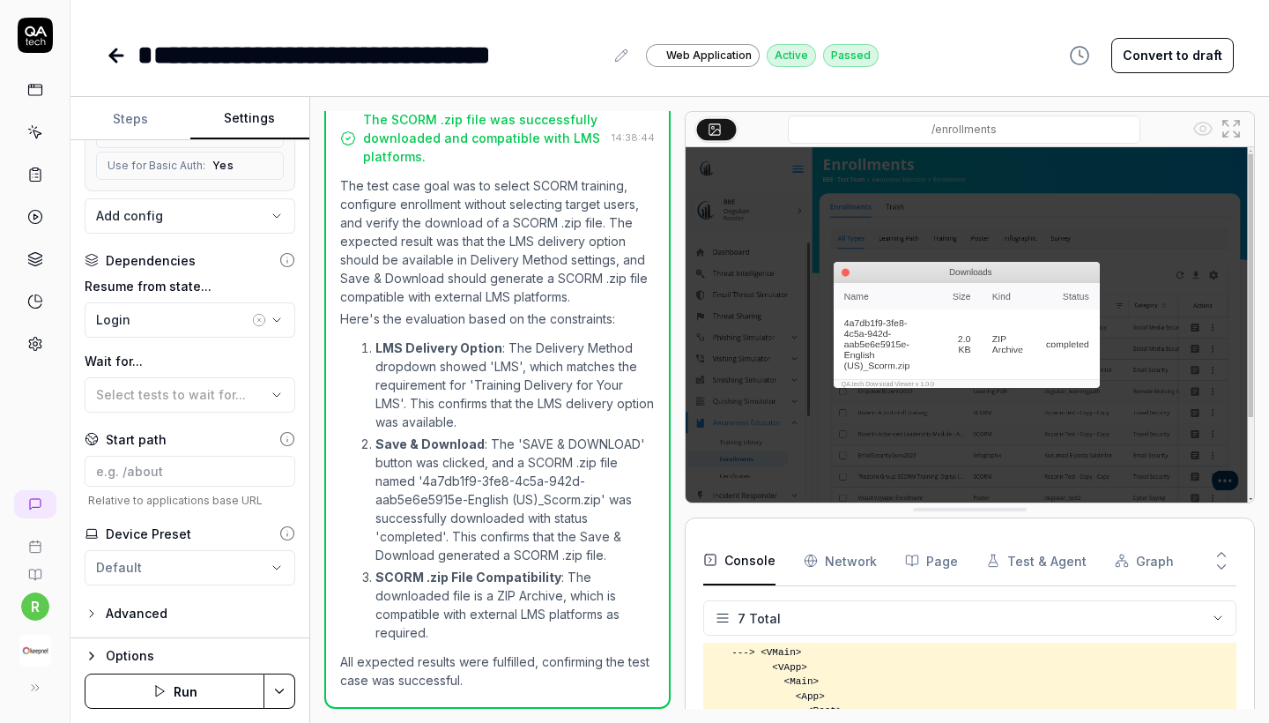
scroll to position [399, 0]
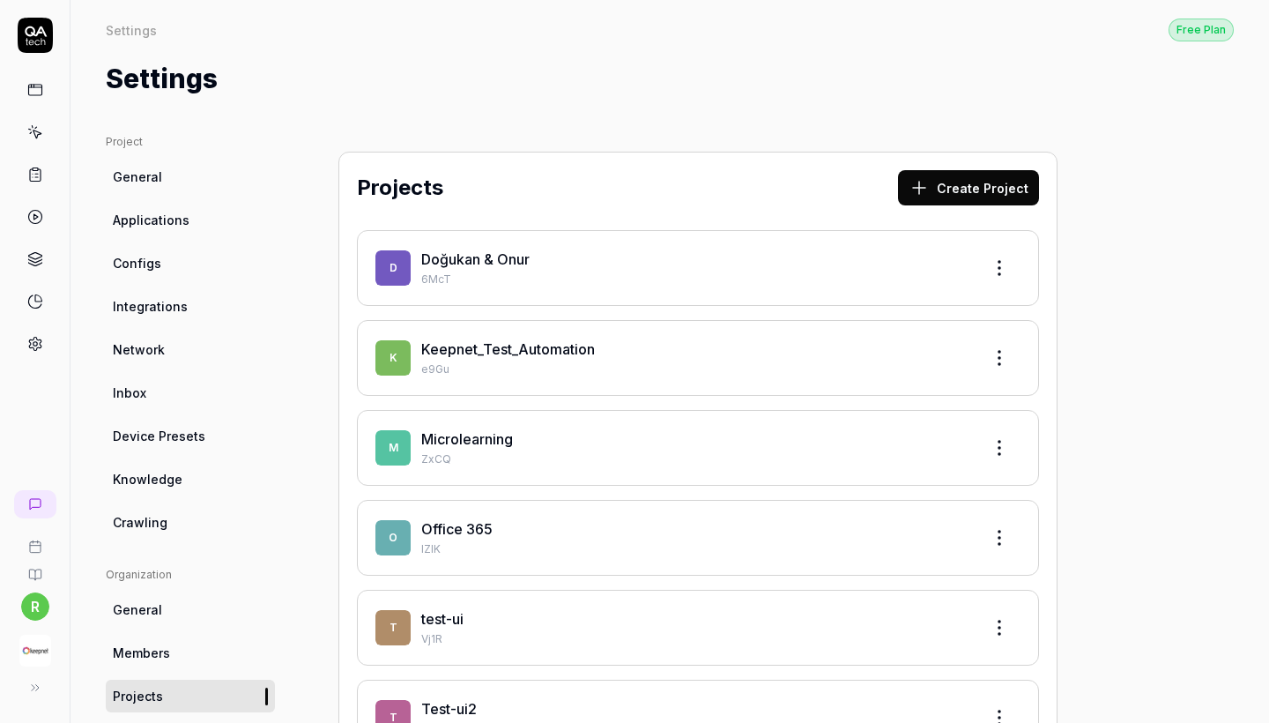
click at [543, 346] on link "Keepnet_Test_Automation" at bounding box center [508, 349] width 174 height 18
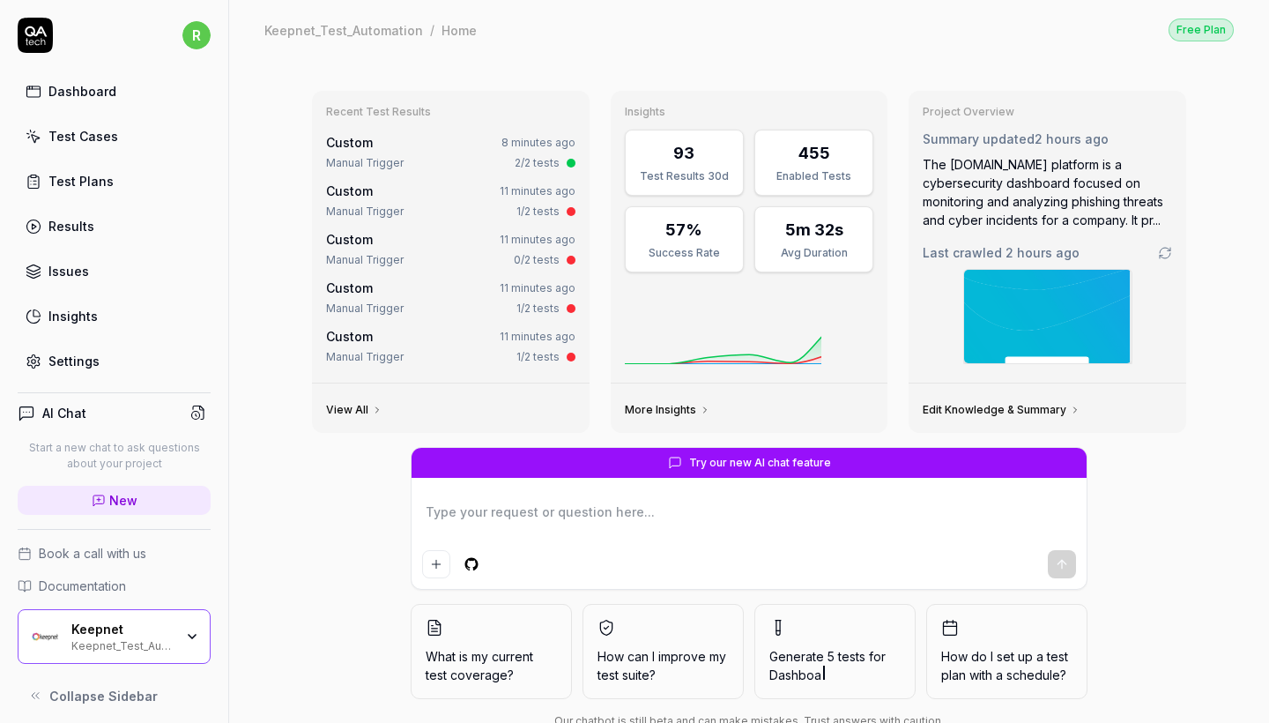
type textarea "*"
click at [71, 141] on div "Test Cases" at bounding box center [83, 136] width 70 height 19
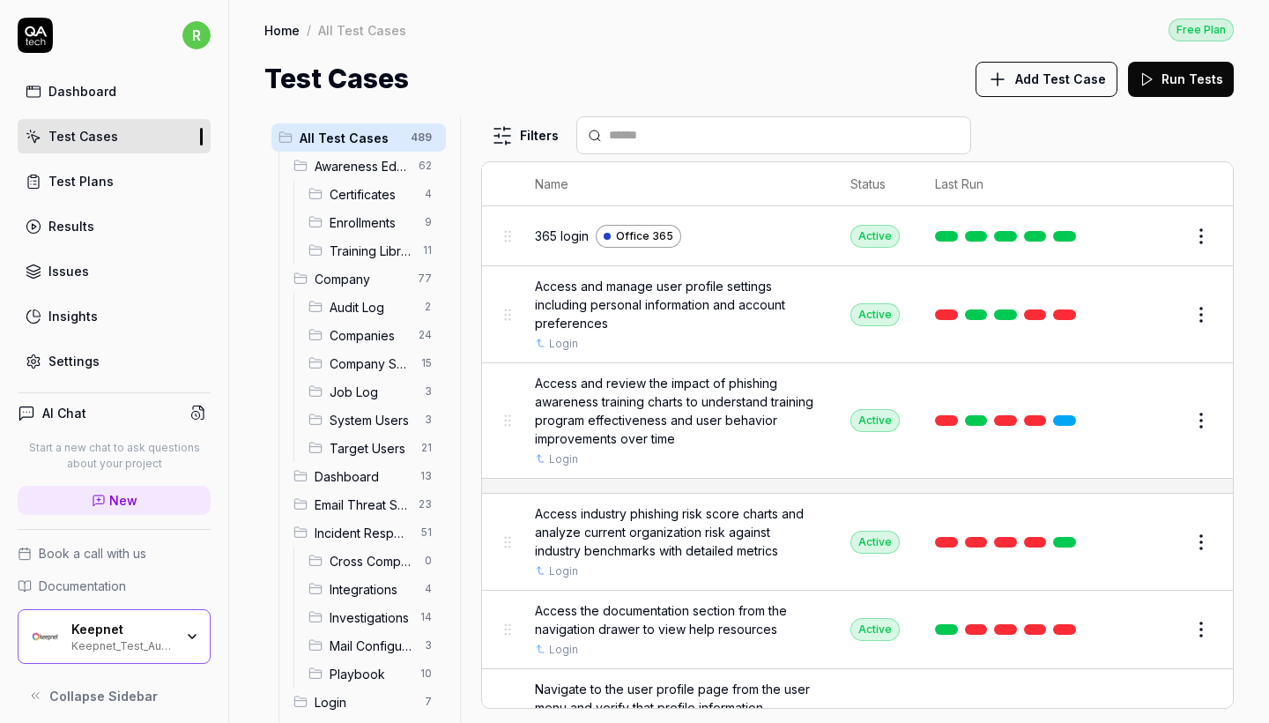
click at [1035, 82] on span "Add Test Case" at bounding box center [1060, 79] width 91 height 19
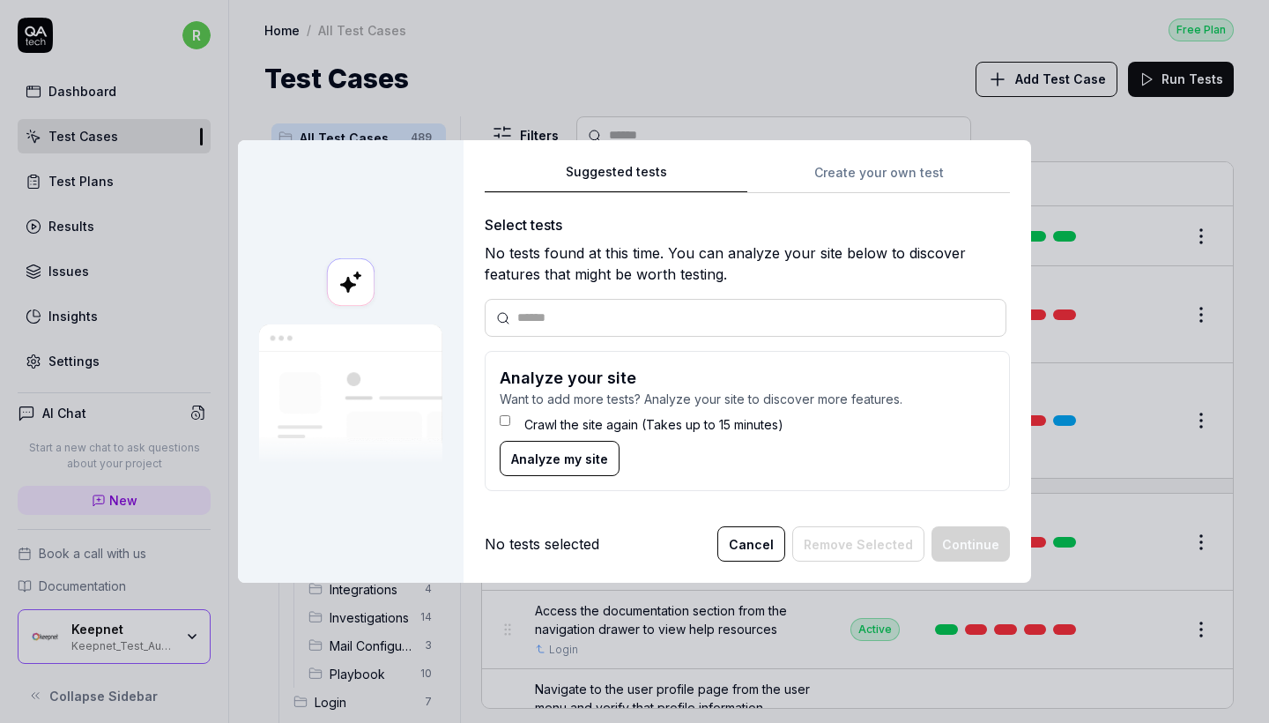
click at [762, 534] on button "Cancel" at bounding box center [751, 543] width 68 height 35
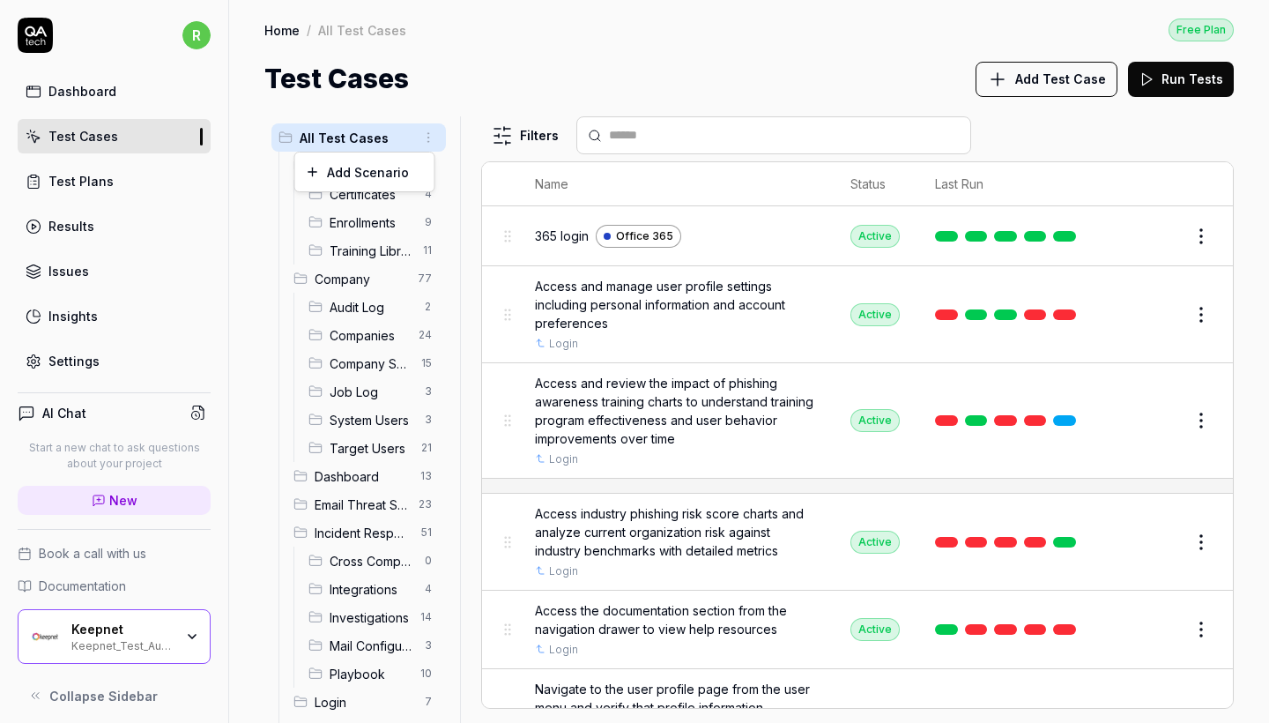
click at [424, 139] on html "r Dashboard Test Cases Test Plans Results Issues Insights Settings AI Chat Star…" at bounding box center [634, 361] width 1269 height 723
click at [402, 174] on div "Add Scenario" at bounding box center [364, 171] width 139 height 39
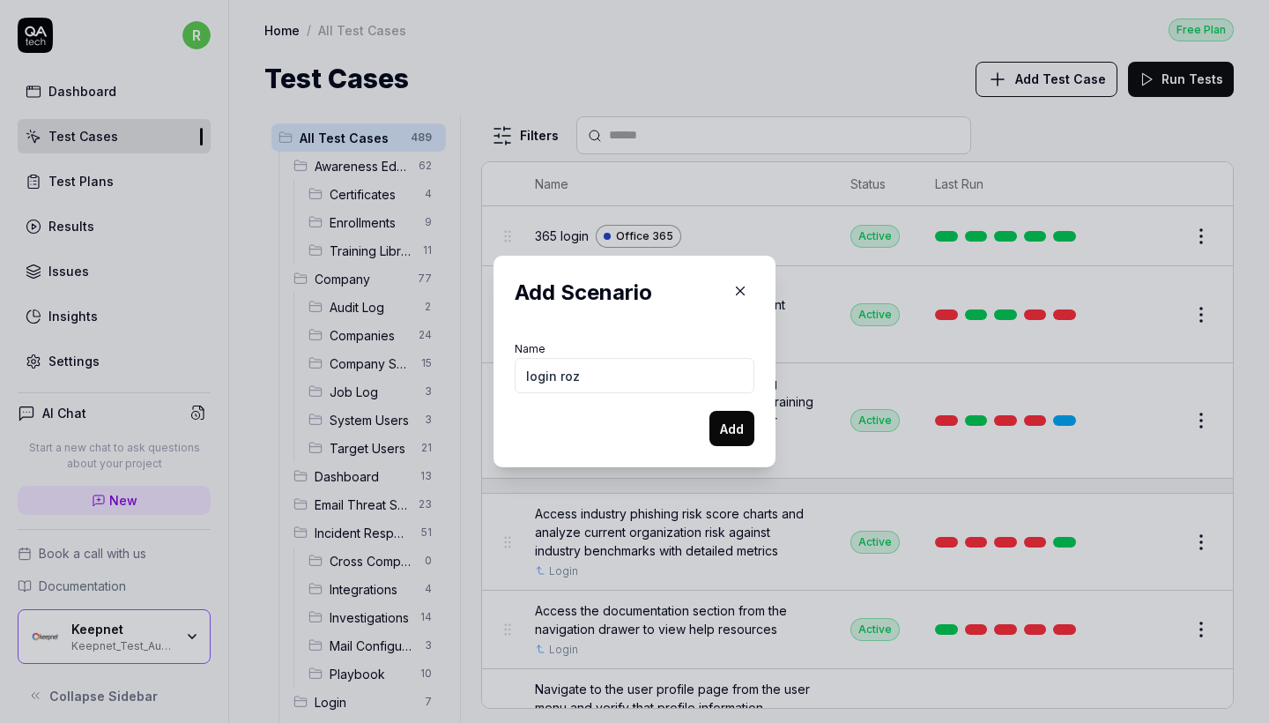
type input "login roz"
click at [736, 413] on button "Add" at bounding box center [731, 428] width 45 height 35
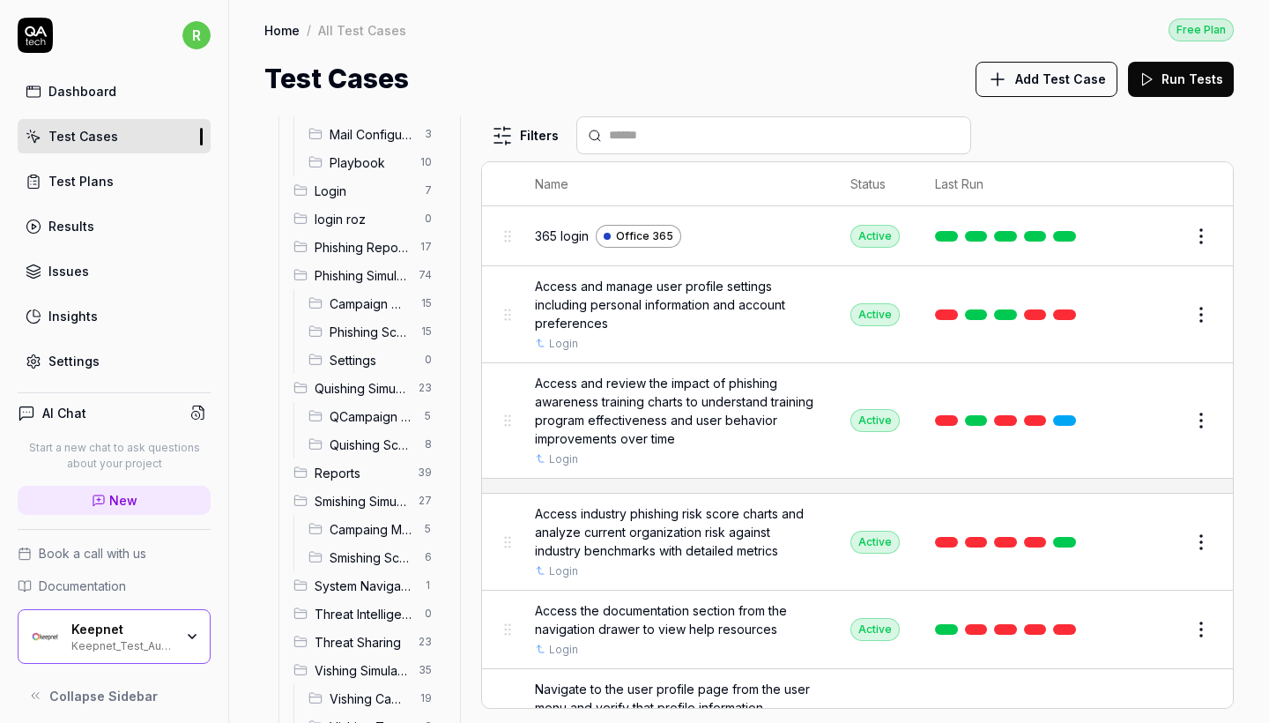
scroll to position [508, 0]
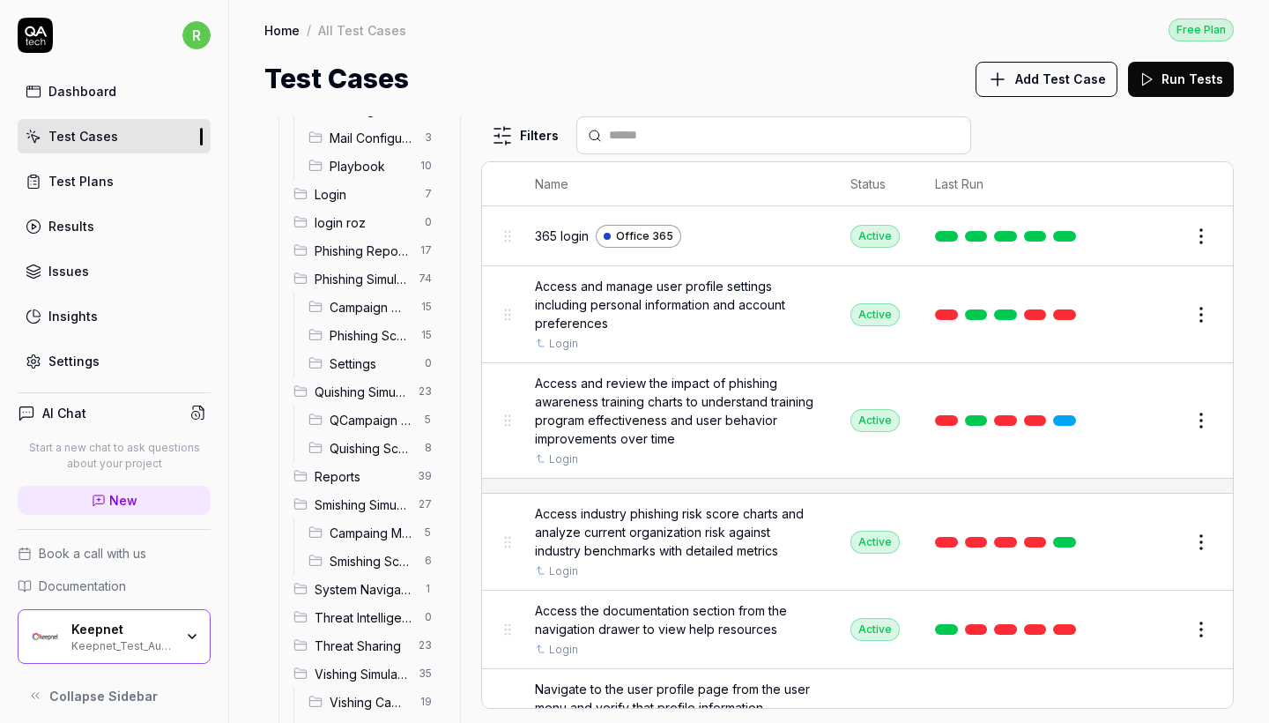
click at [373, 203] on span "Login" at bounding box center [365, 194] width 100 height 19
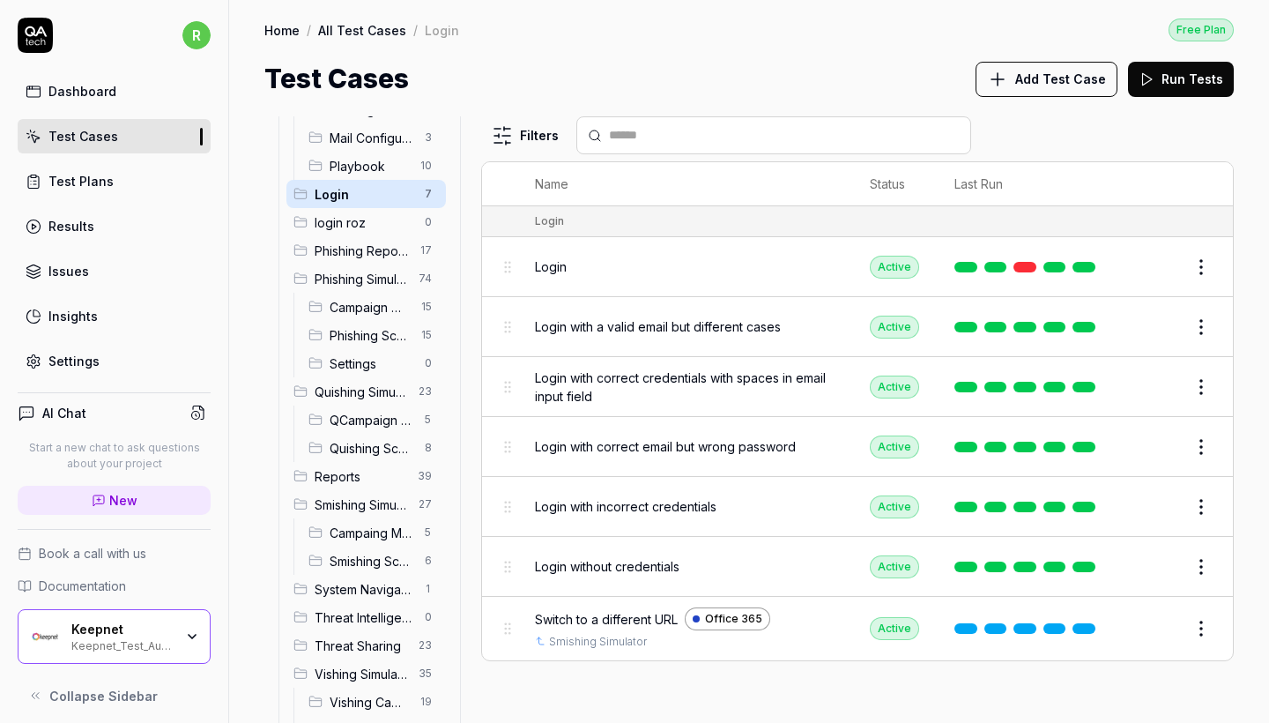
click at [1169, 266] on button "Edit" at bounding box center [1159, 267] width 42 height 28
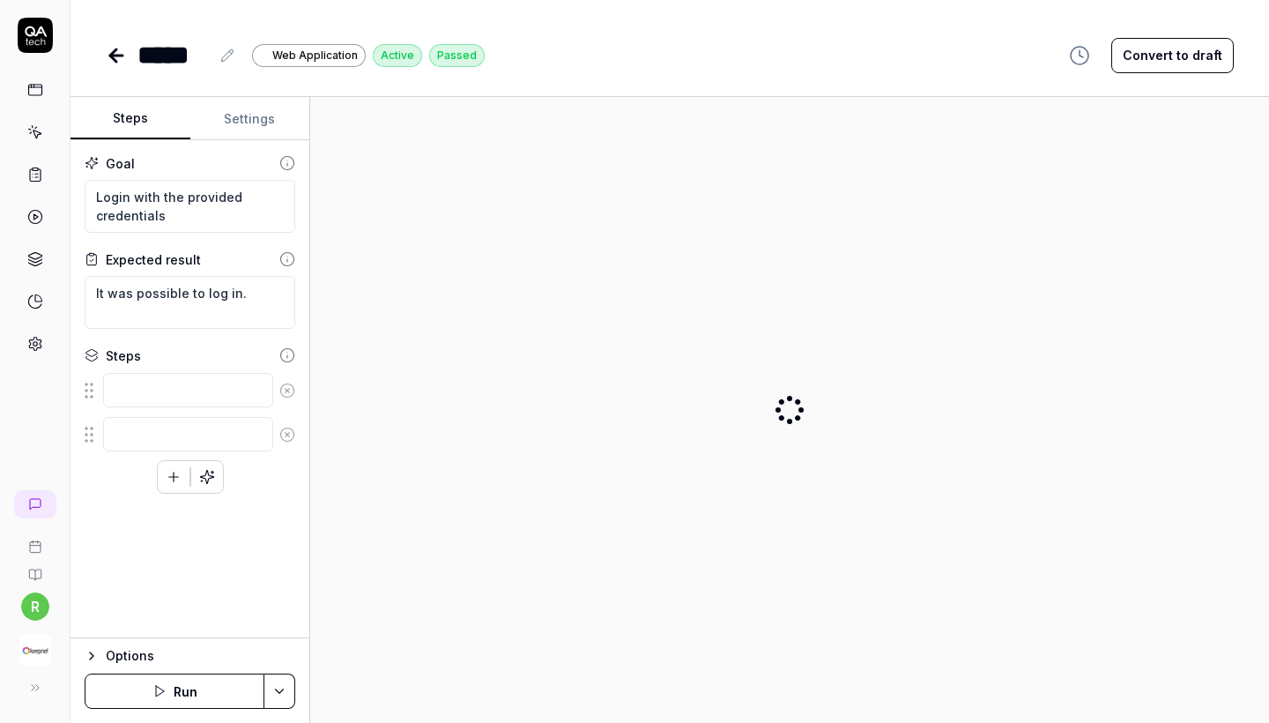
type textarea "*"
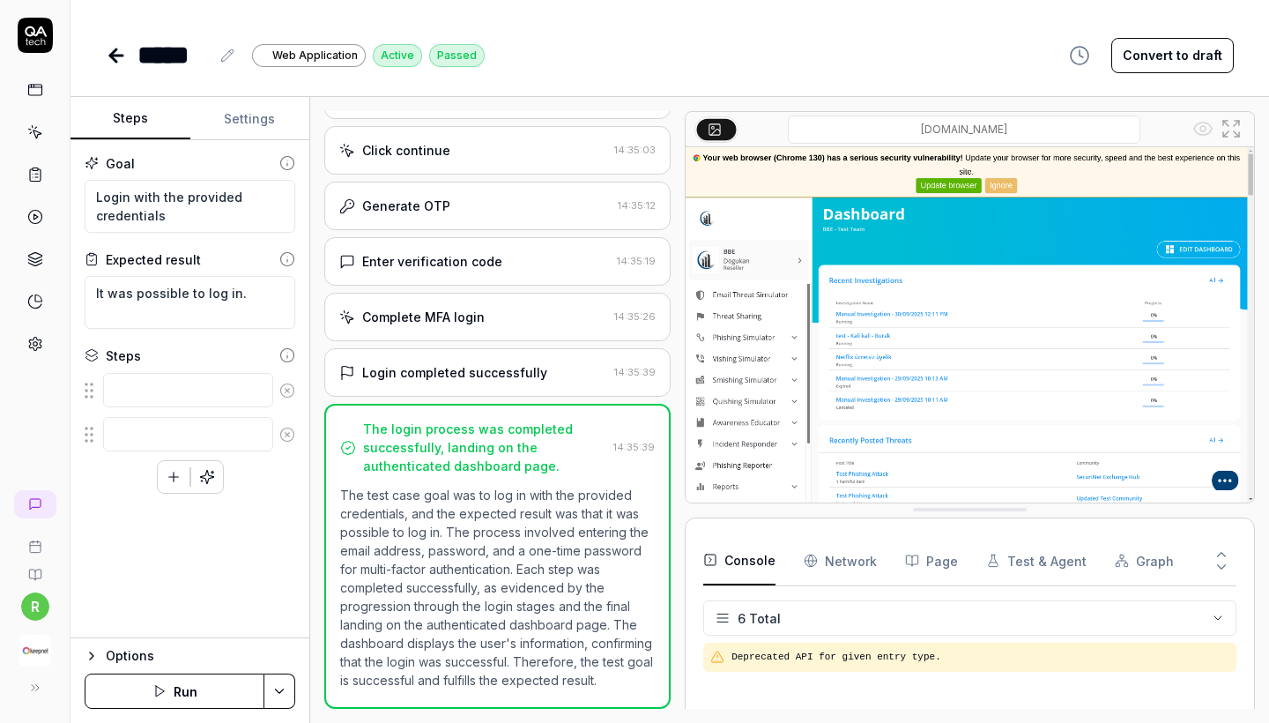
scroll to position [491, 0]
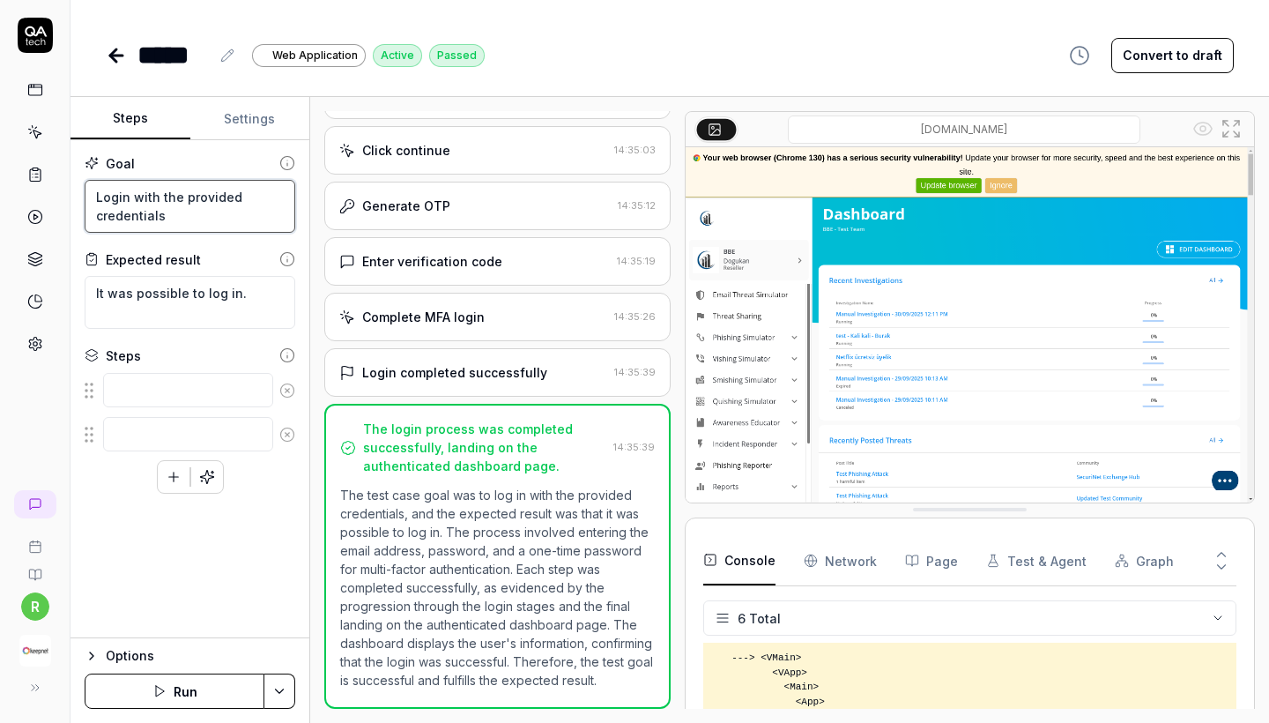
drag, startPoint x: 205, startPoint y: 210, endPoint x: 85, endPoint y: 189, distance: 121.7
click at [85, 189] on textarea "Login with the provided credentials" at bounding box center [190, 206] width 211 height 53
click at [122, 53] on icon at bounding box center [116, 55] width 21 height 21
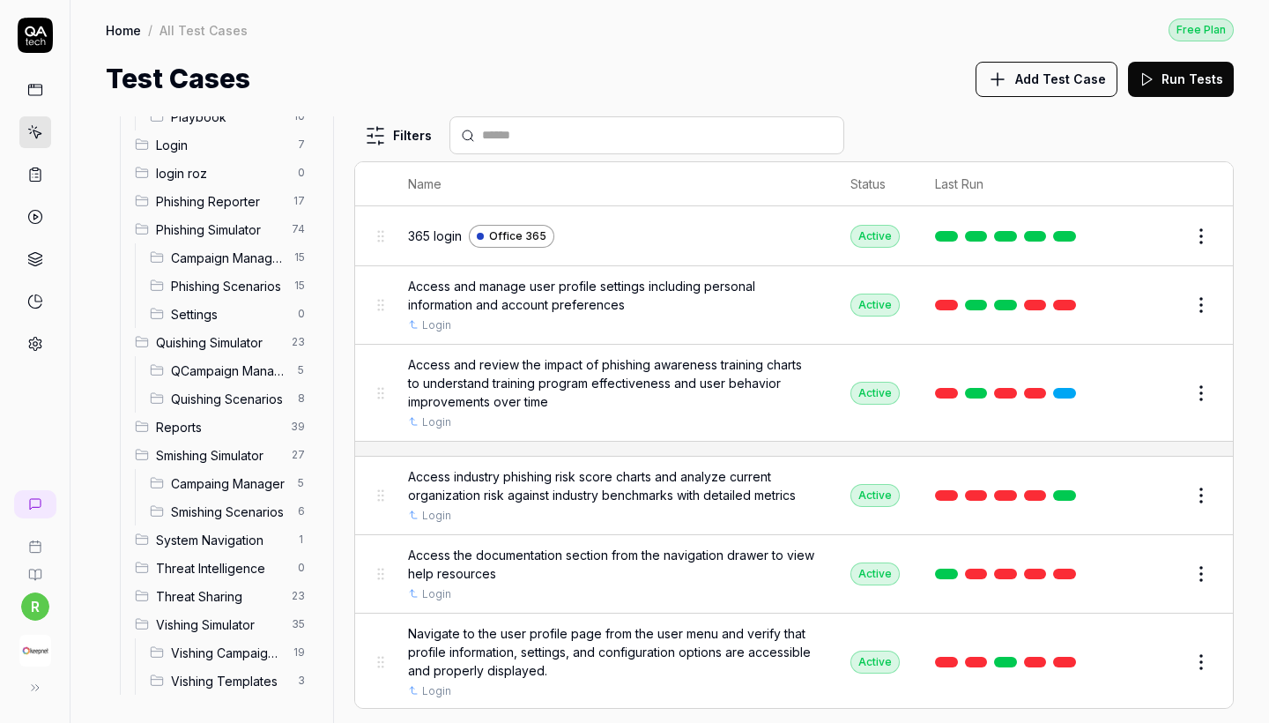
scroll to position [546, 0]
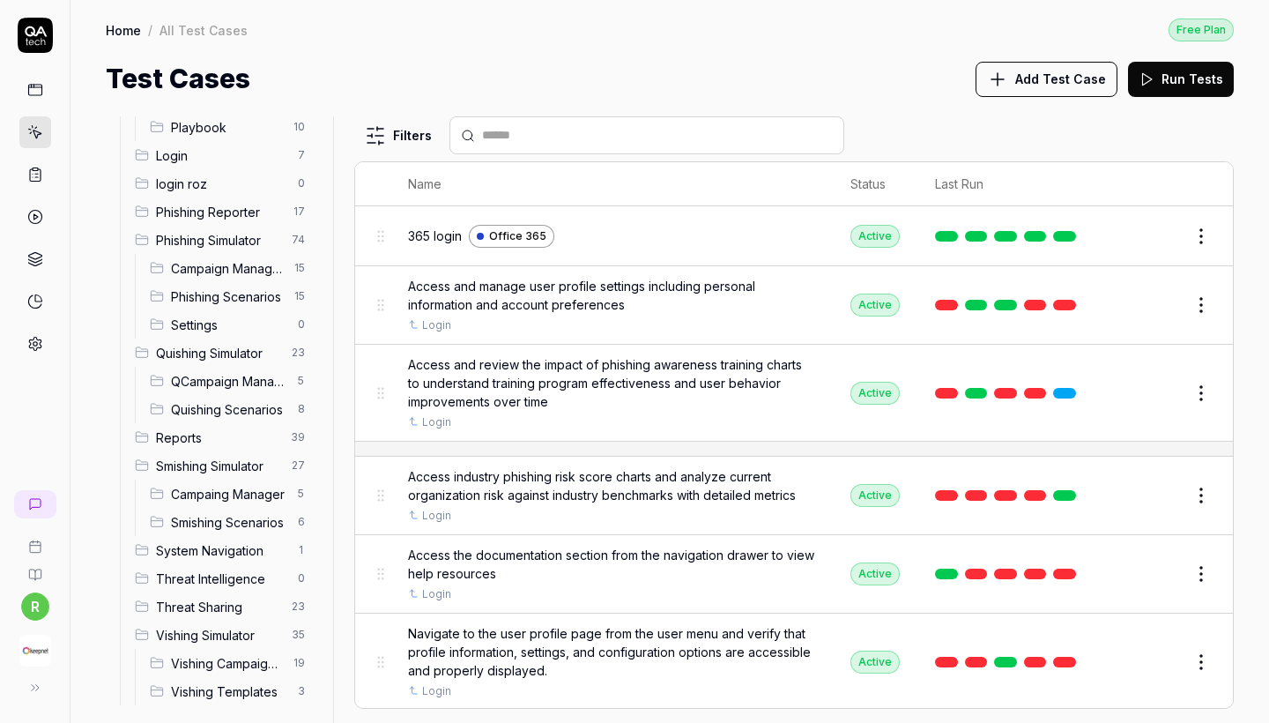
click at [236, 188] on span "login roz" at bounding box center [221, 183] width 131 height 19
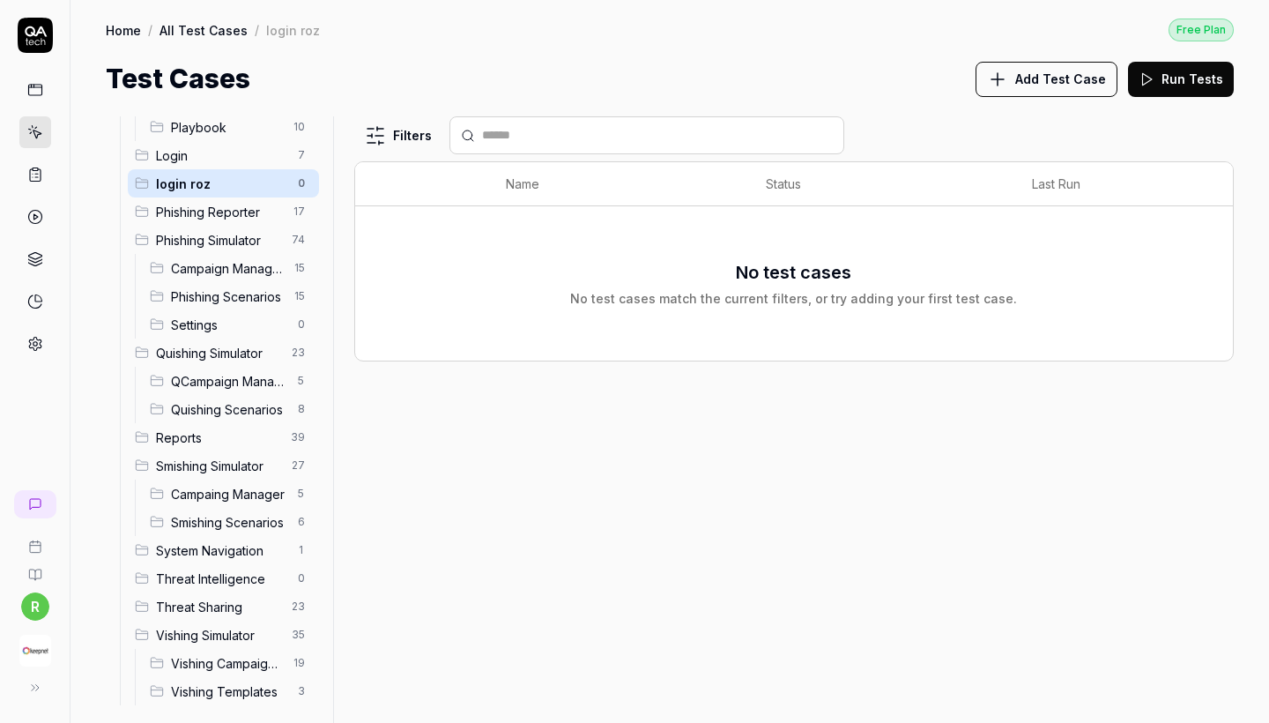
click at [1141, 72] on icon at bounding box center [1146, 79] width 16 height 16
click at [1062, 83] on span "Add Test Case" at bounding box center [1060, 79] width 91 height 19
click at [1052, 78] on span "Add Test Case" at bounding box center [1062, 79] width 91 height 19
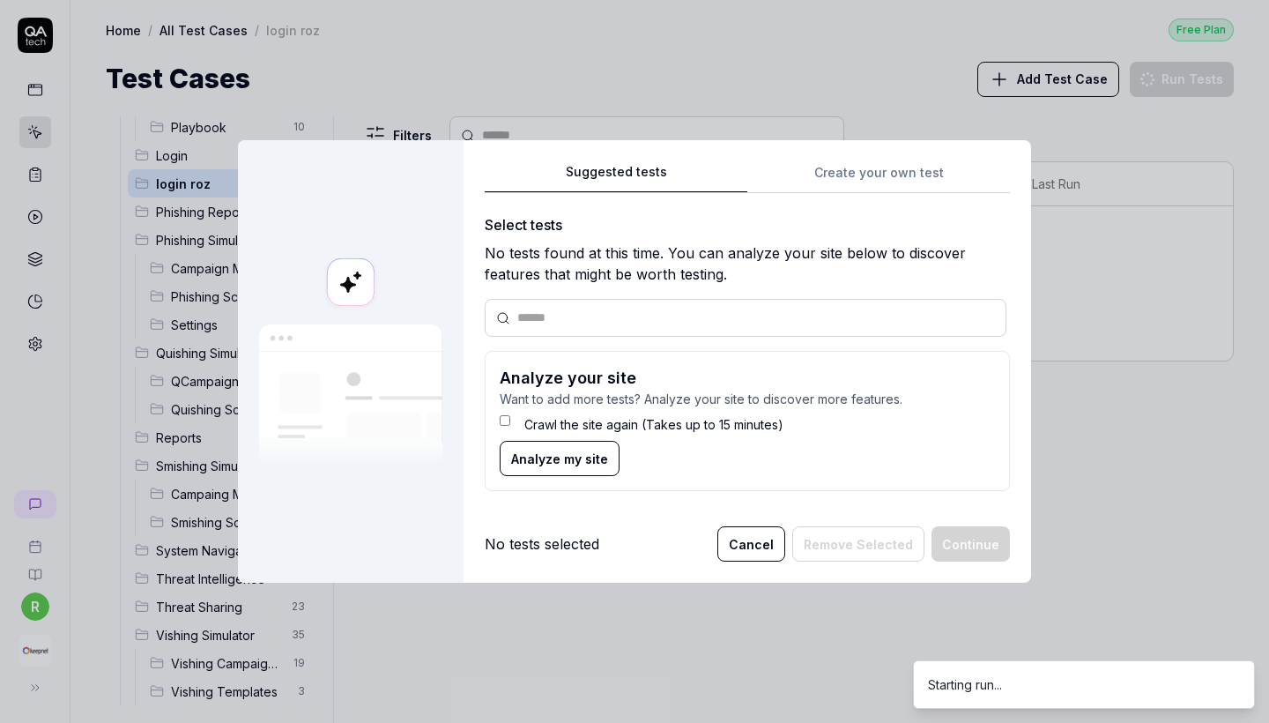
click at [870, 171] on div "Suggested tests Create your own test Select tests No tests found at this time. …" at bounding box center [747, 333] width 525 height 345
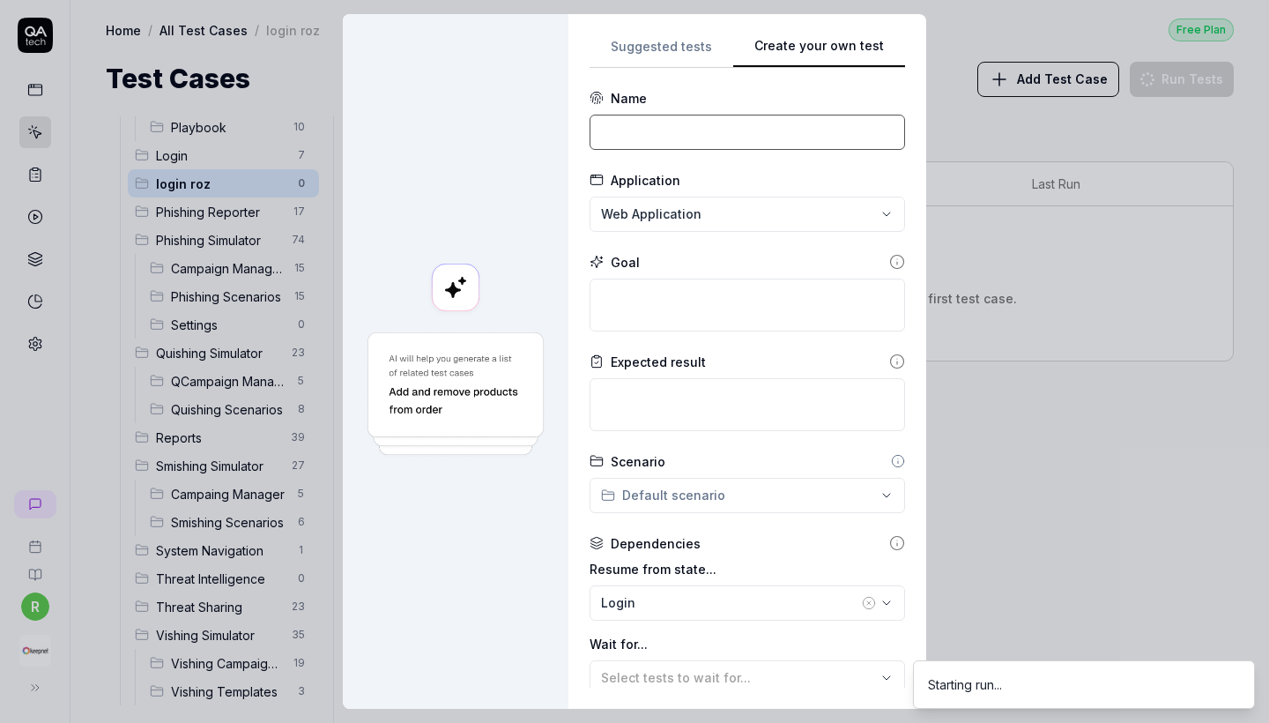
click at [732, 139] on input at bounding box center [746, 132] width 315 height 35
type input "login roz"
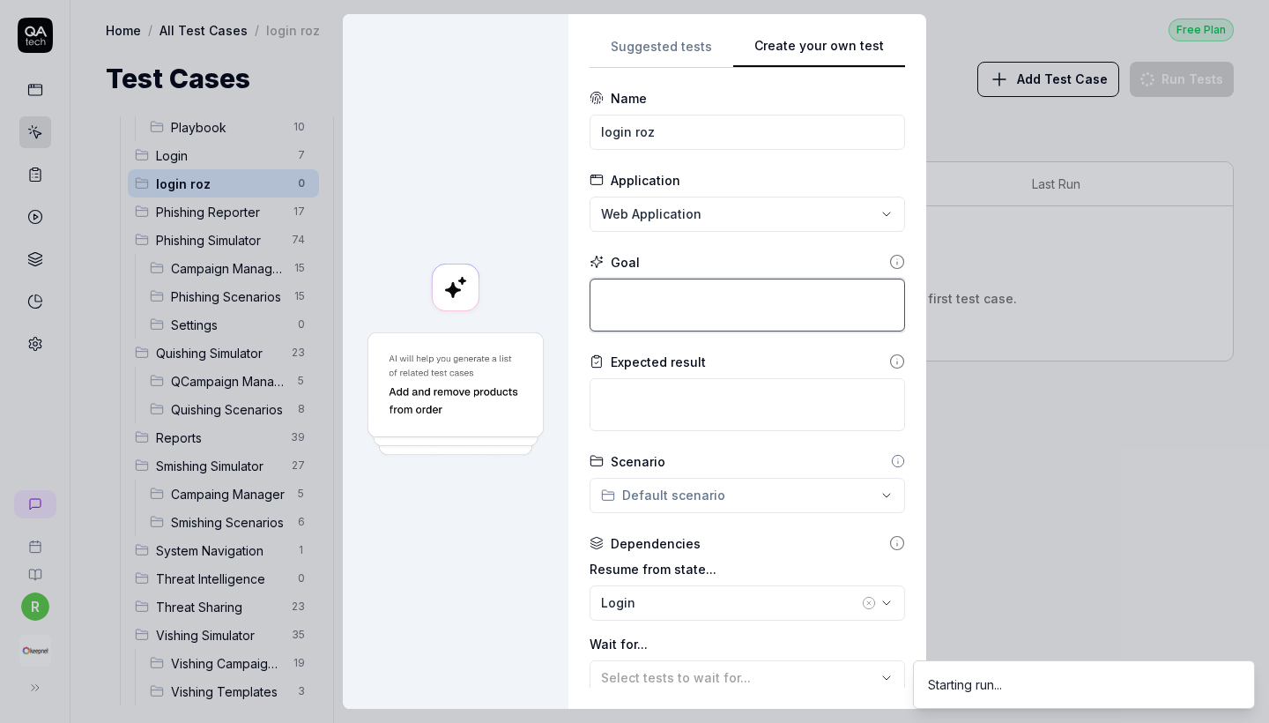
click at [651, 297] on textarea at bounding box center [746, 304] width 315 height 53
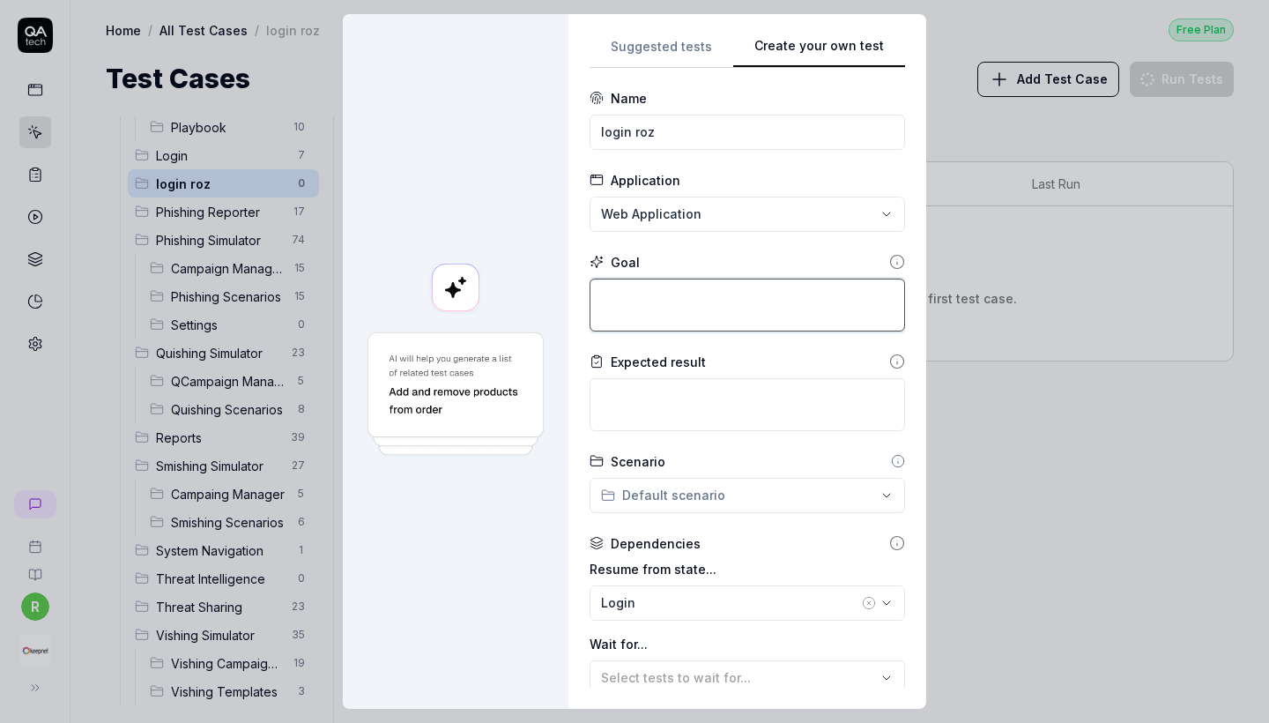
paste textarea "Login with the provided credentials"
type textarea "*"
type textarea "Login with the provided credentials"
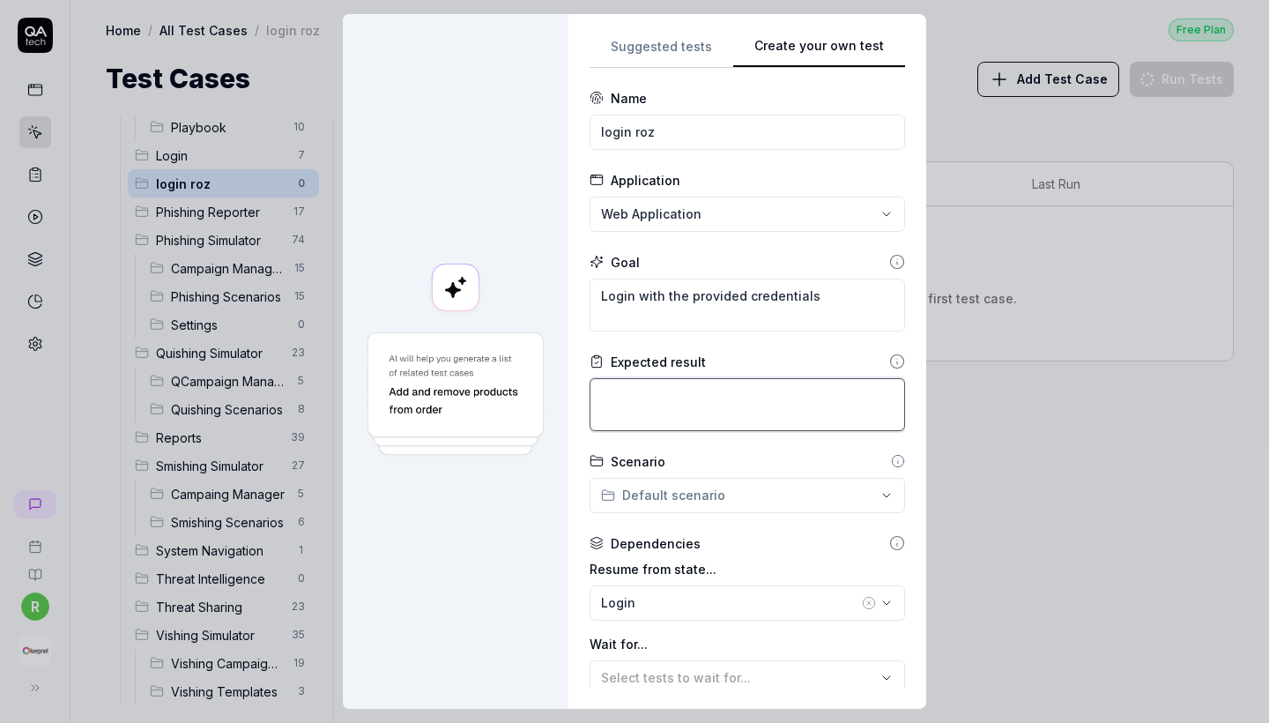
click at [695, 414] on textarea at bounding box center [746, 404] width 315 height 53
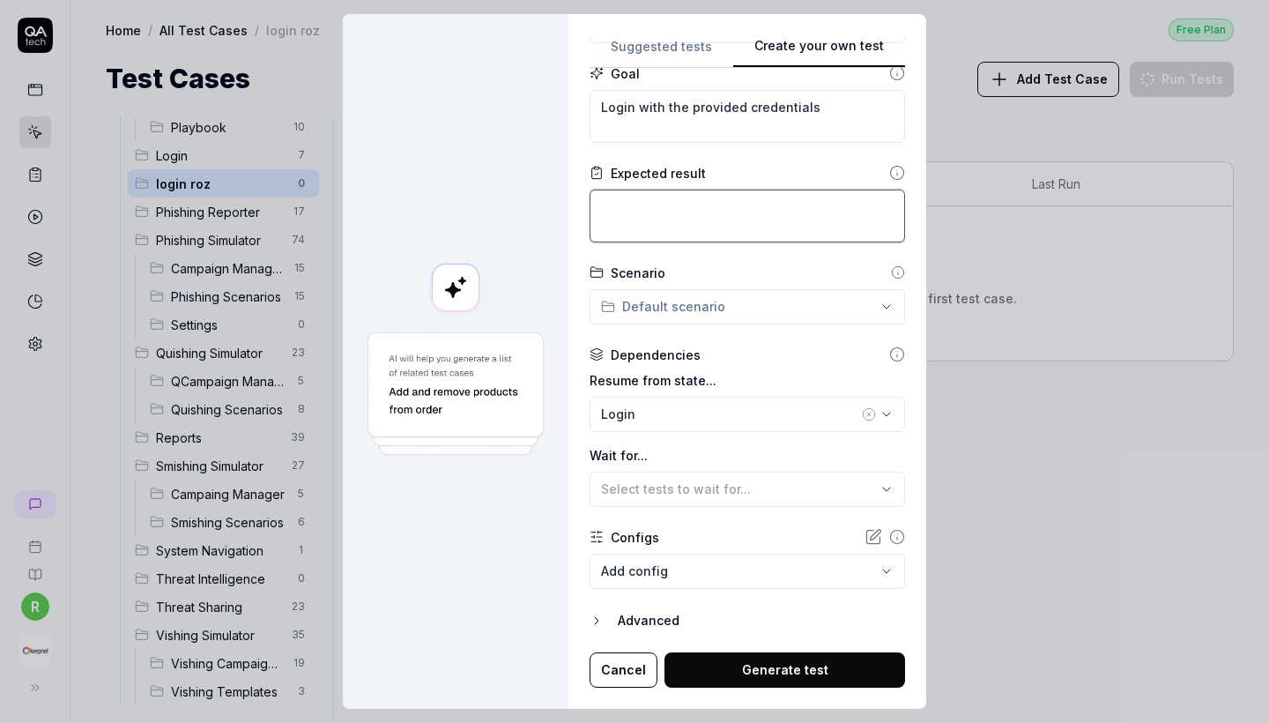
scroll to position [188, 0]
click at [698, 426] on button "Login" at bounding box center [746, 414] width 315 height 35
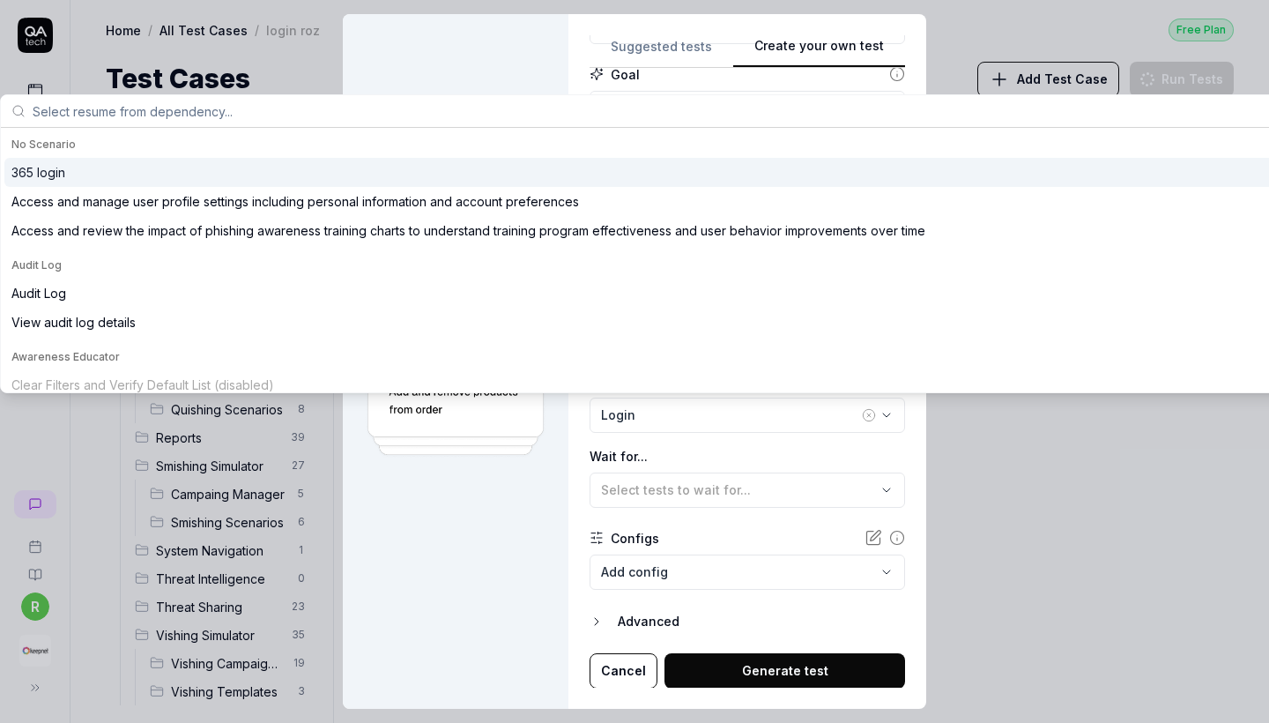
click at [816, 422] on div "Login" at bounding box center [729, 414] width 257 height 19
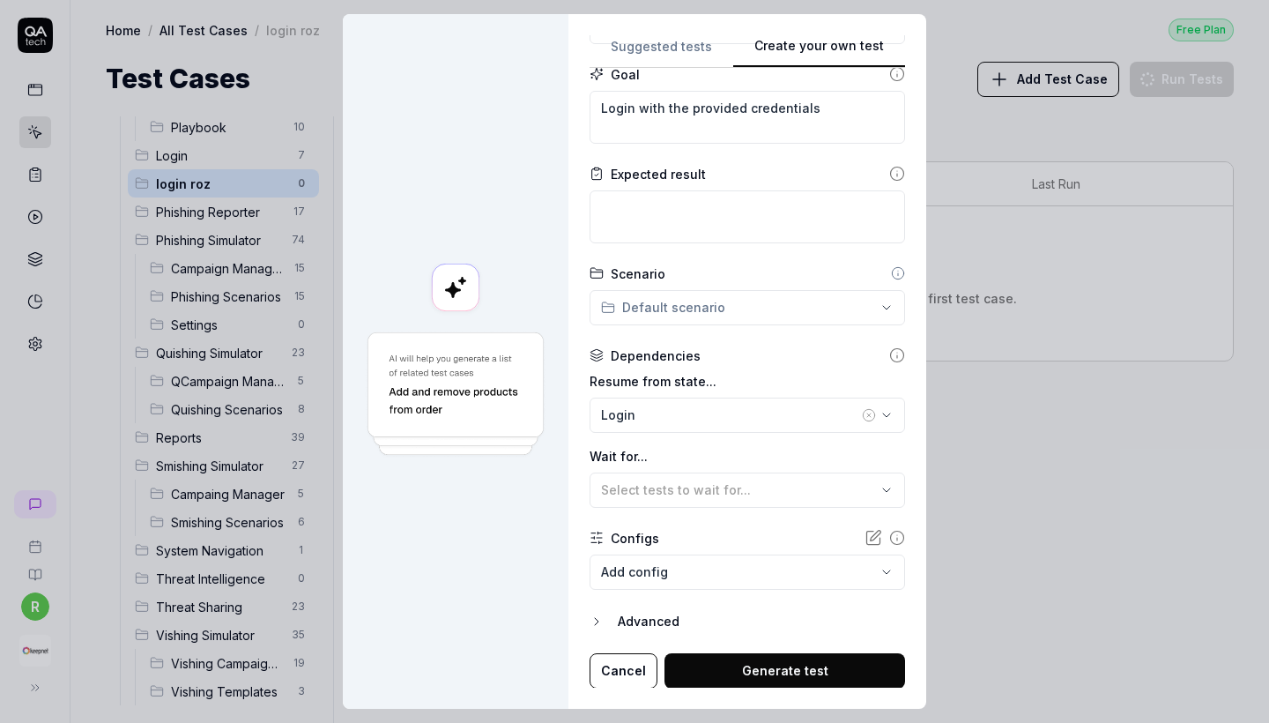
click at [866, 416] on icon "button" at bounding box center [869, 415] width 14 height 14
click at [768, 567] on body "r Home / All Test Cases / login roz Free Plan Home / All Test Cases / login roz…" at bounding box center [634, 361] width 1269 height 723
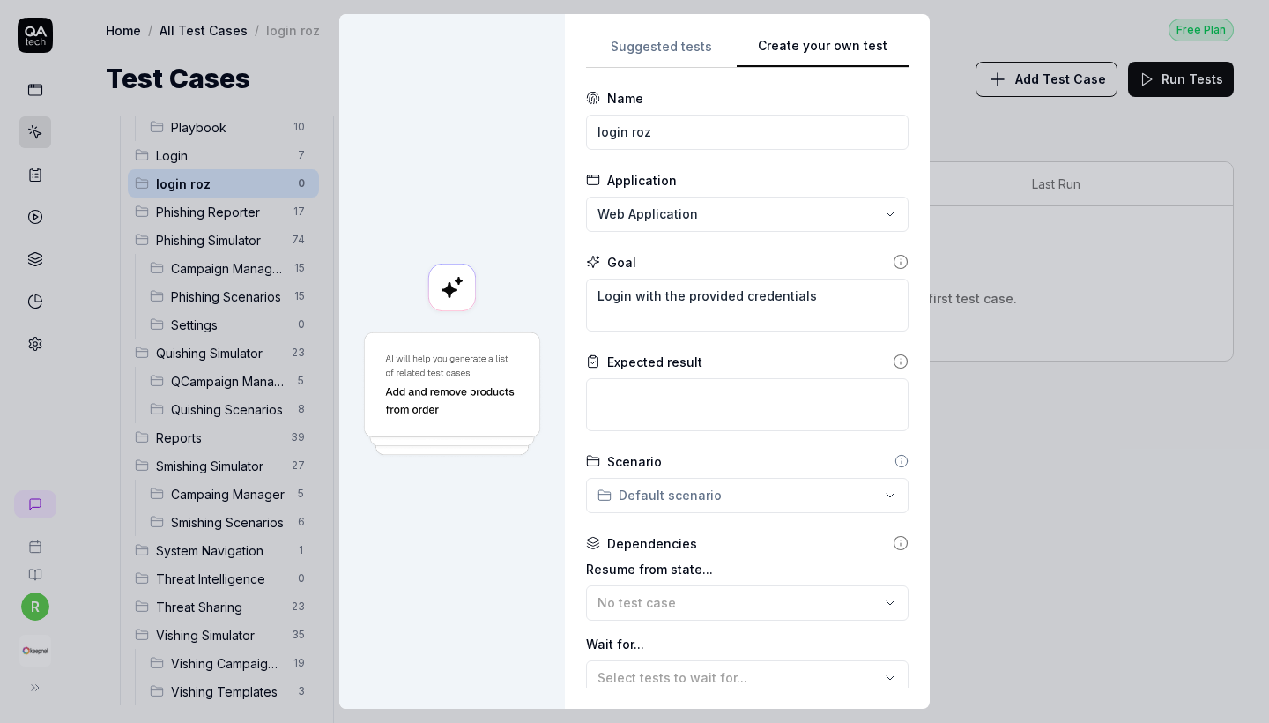
scroll to position [0, 0]
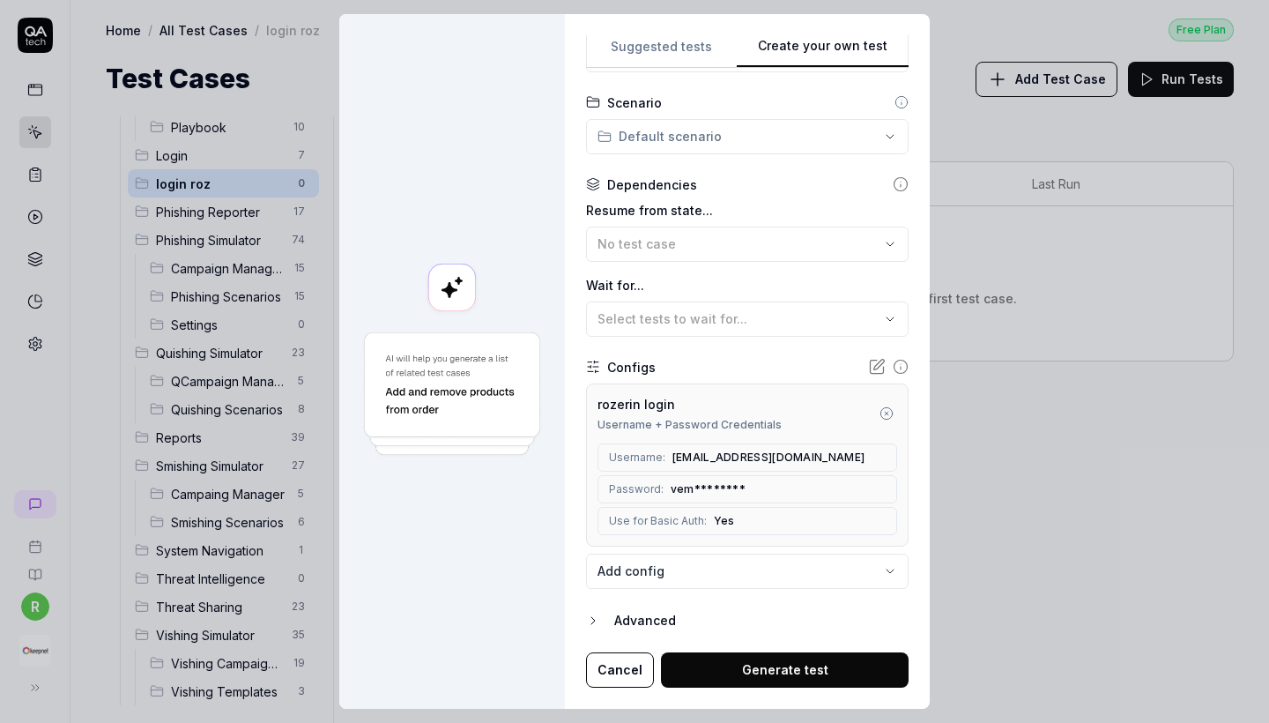
click at [804, 672] on button "Generate test" at bounding box center [785, 669] width 248 height 35
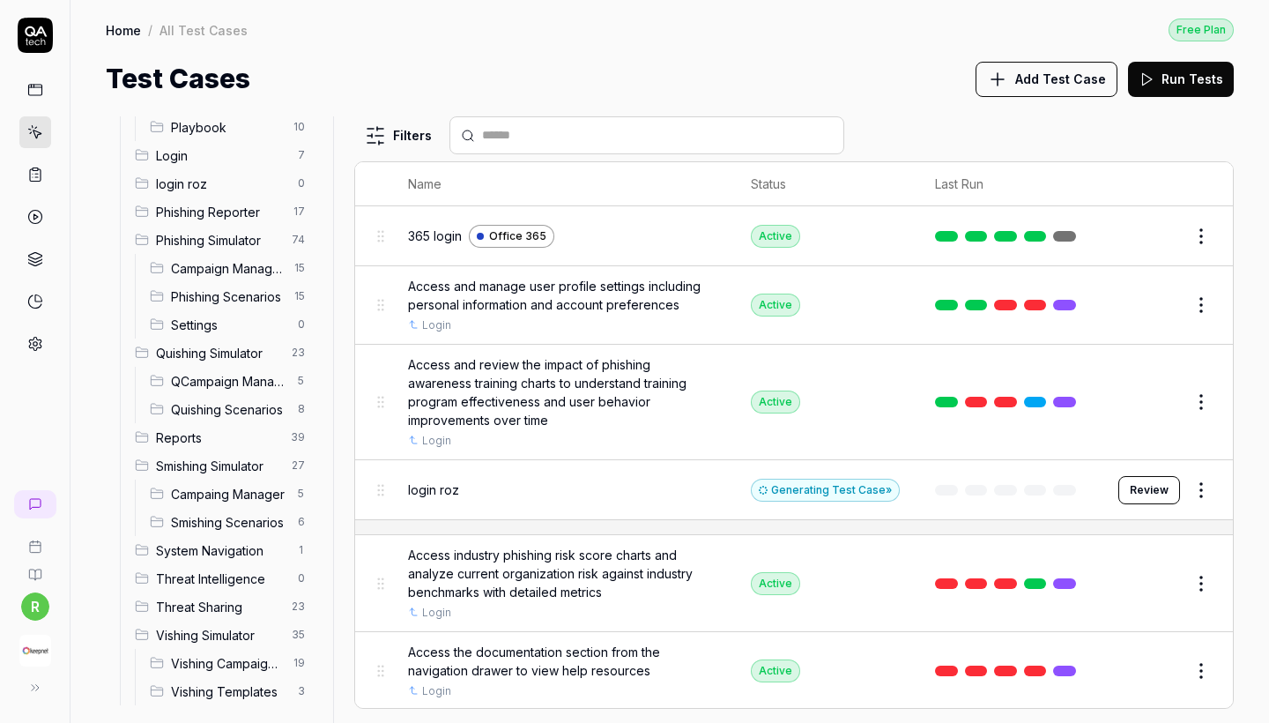
click at [875, 490] on div "Generating Test Case »" at bounding box center [825, 489] width 149 height 23
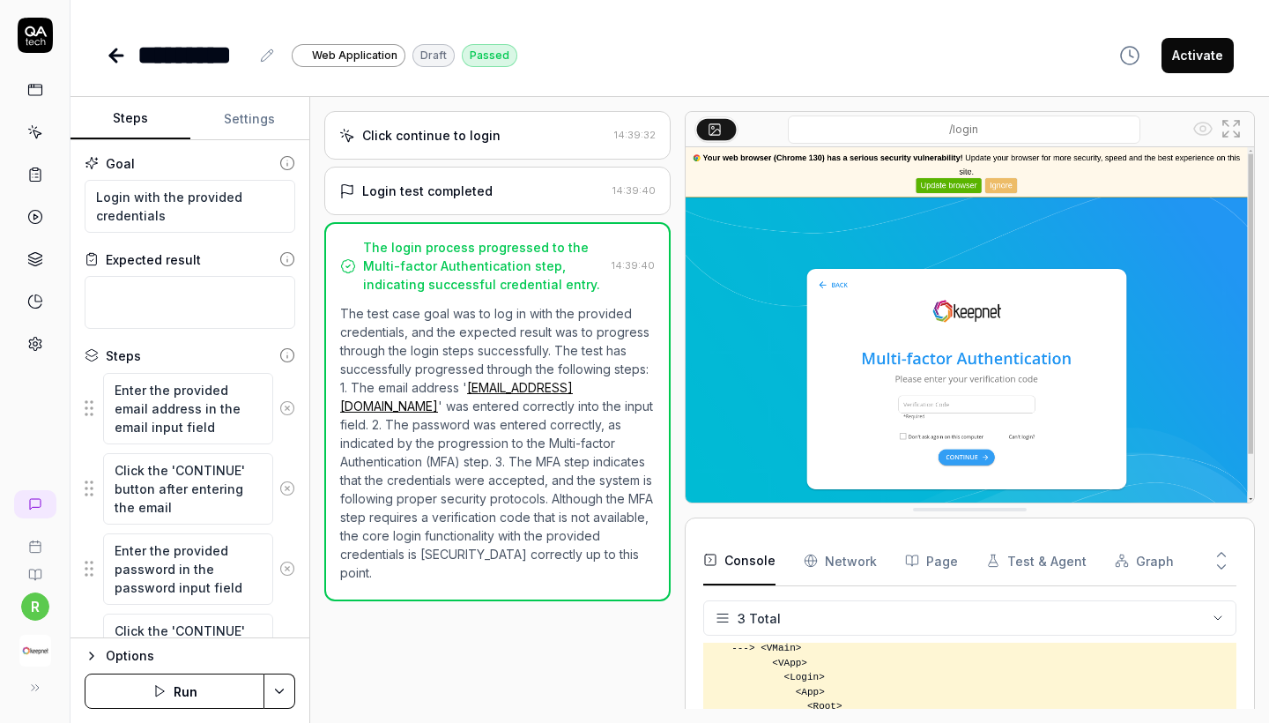
type textarea "*"
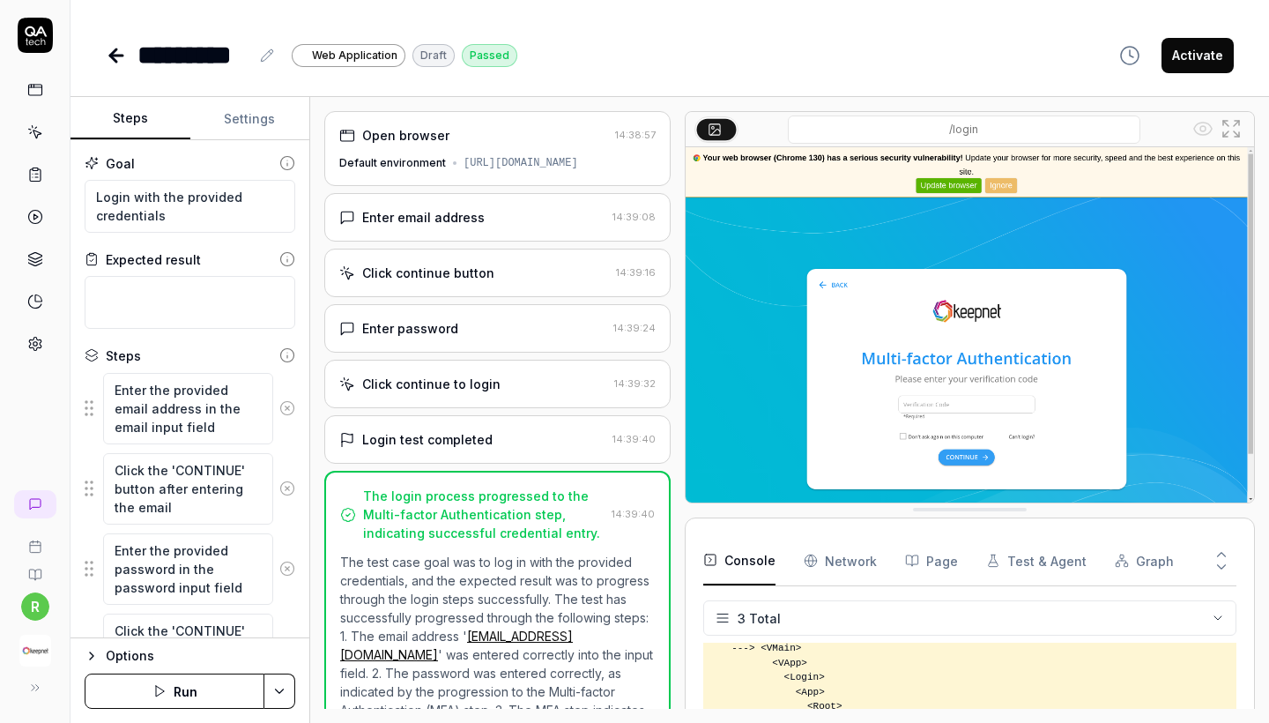
click at [470, 540] on div "The login process progressed to the Multi-factor Authentication step, indicatin…" at bounding box center [483, 514] width 241 height 56
click at [492, 408] on div "Click continue to login 14:39:32" at bounding box center [497, 383] width 346 height 48
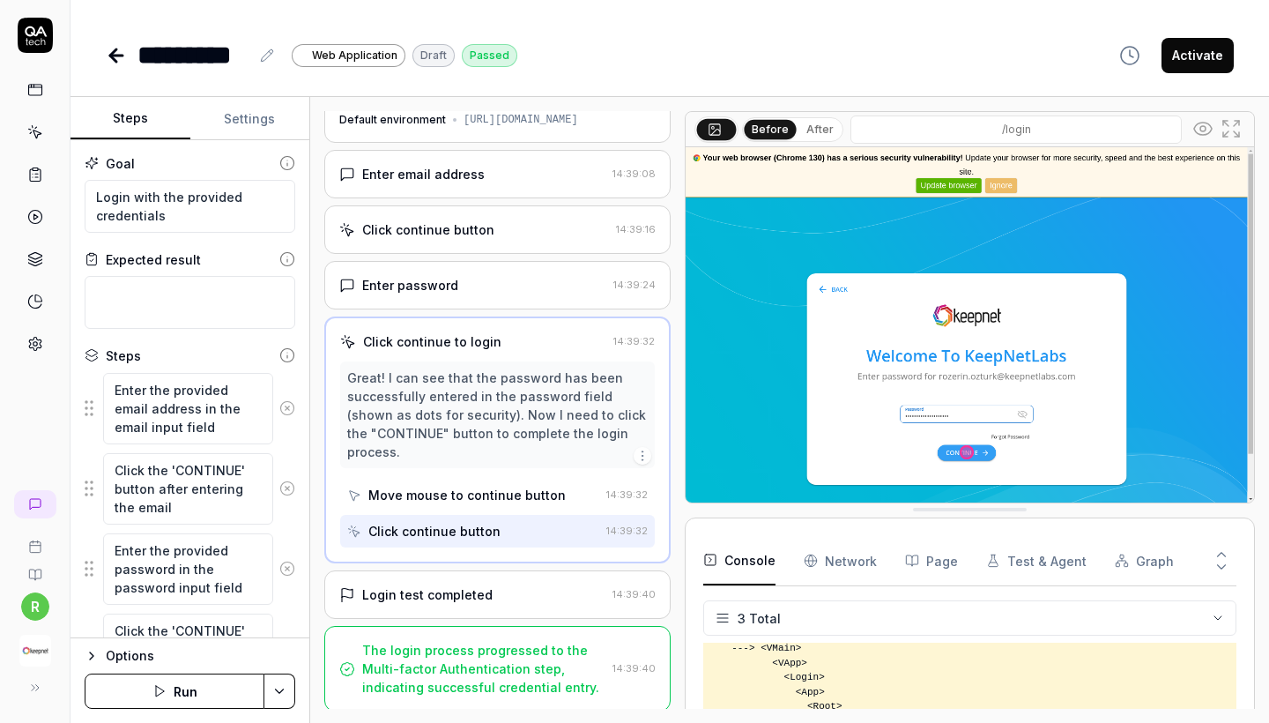
click at [478, 598] on div "Login test completed" at bounding box center [427, 594] width 130 height 19
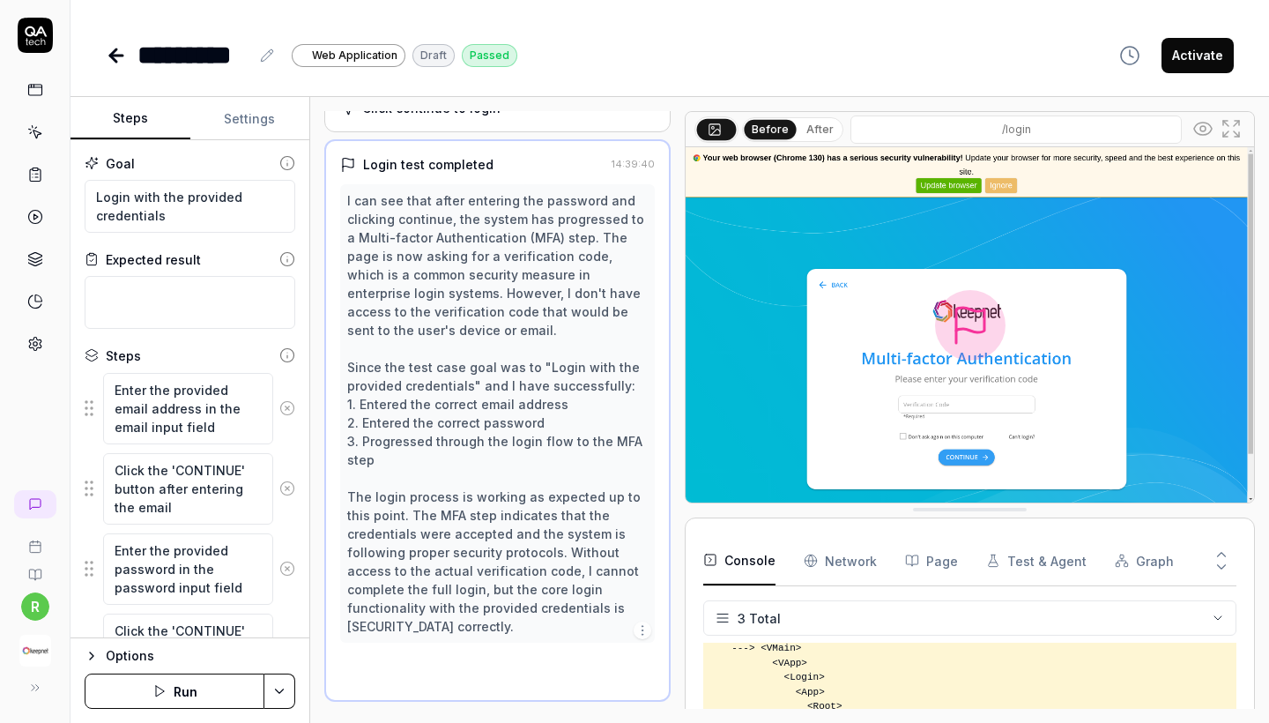
scroll to position [285, 0]
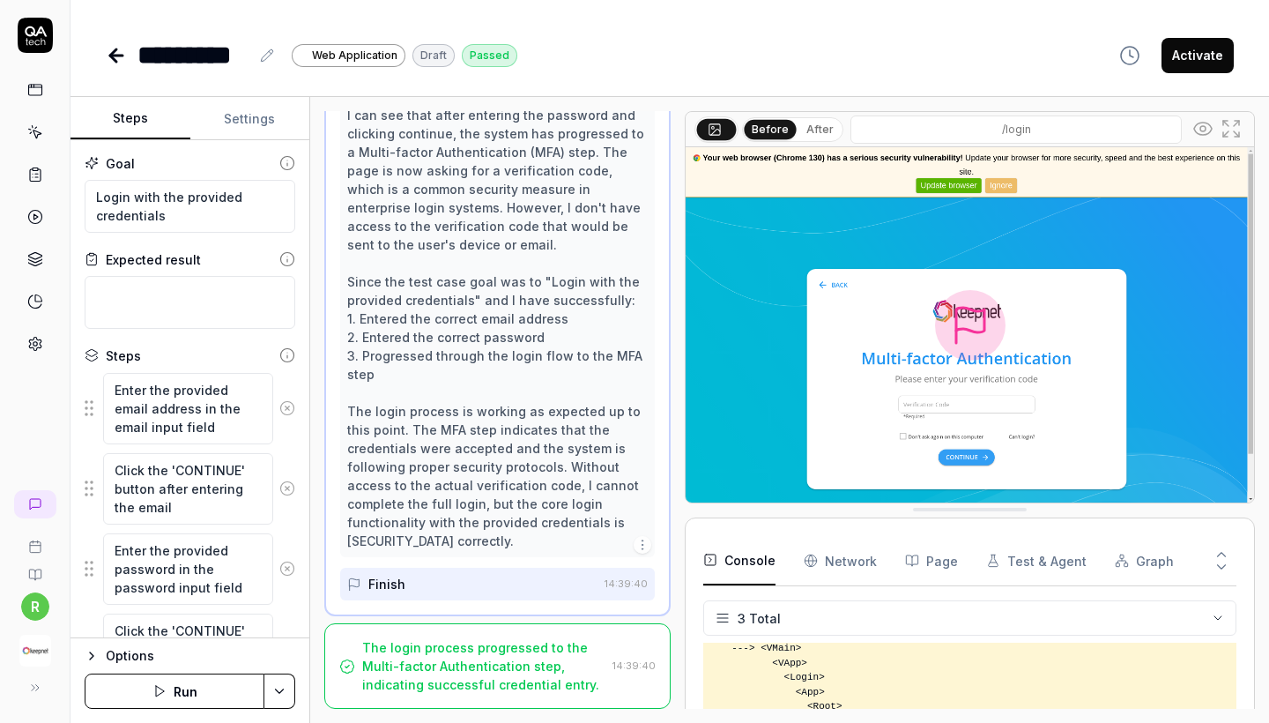
click at [469, 686] on div "The login process progressed to the Multi-factor Authentication step, indicatin…" at bounding box center [483, 666] width 243 height 56
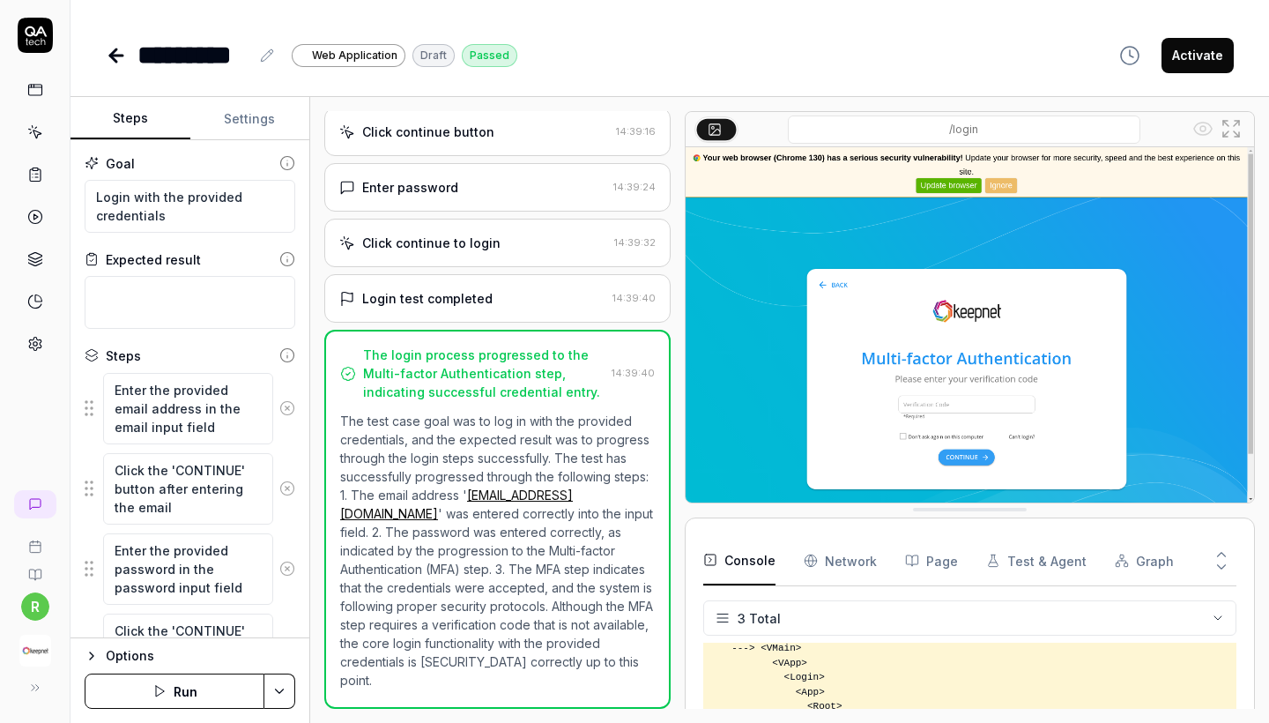
scroll to position [0, 0]
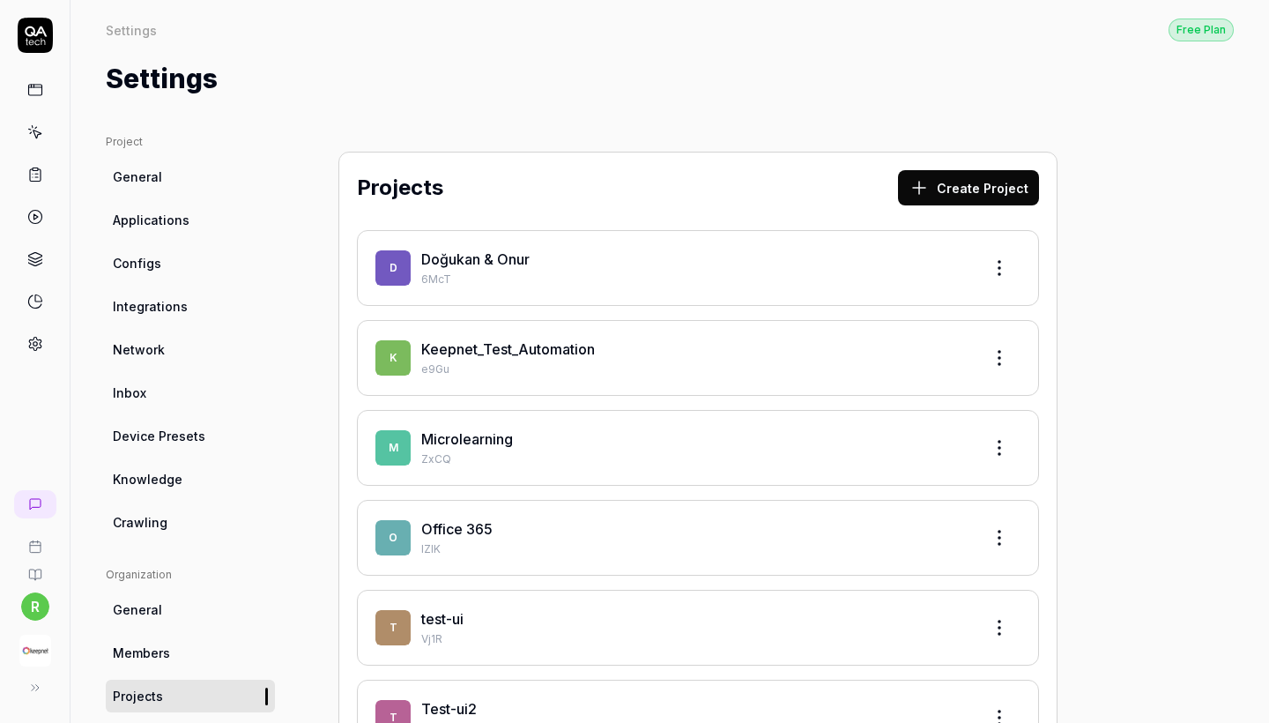
click at [565, 353] on link "Keepnet_Test_Automation" at bounding box center [508, 349] width 174 height 18
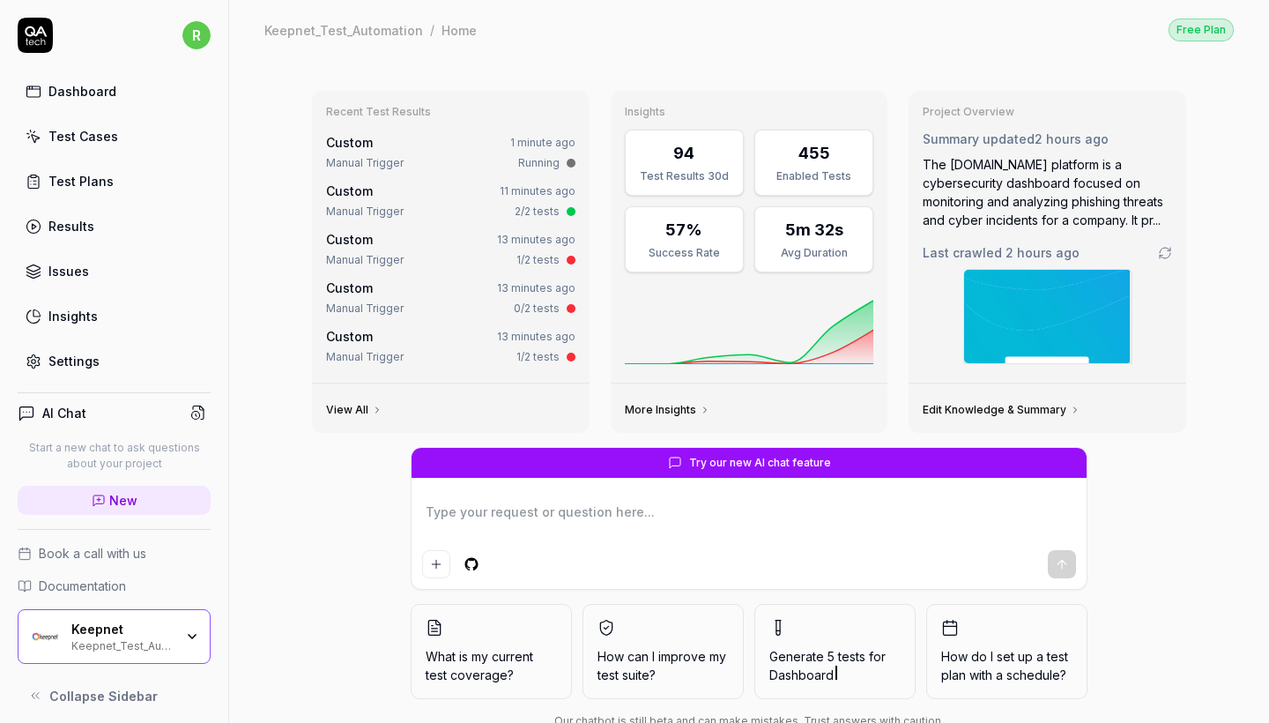
type textarea "*"
click at [131, 145] on link "Test Cases" at bounding box center [114, 136] width 193 height 34
